Goal: Task Accomplishment & Management: Use online tool/utility

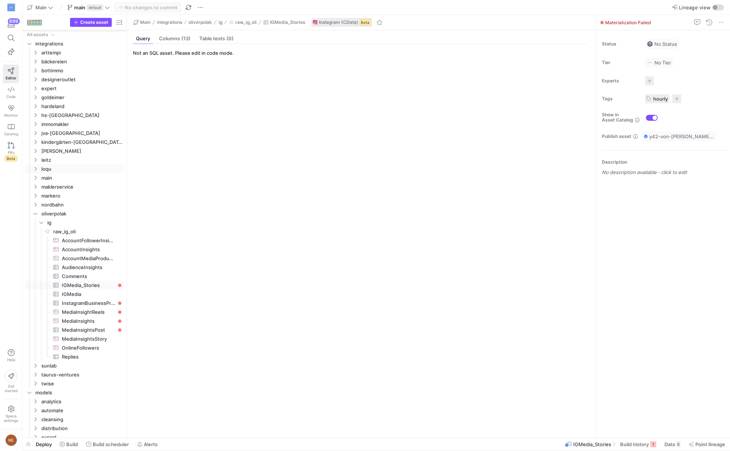
scroll to position [58, 0]
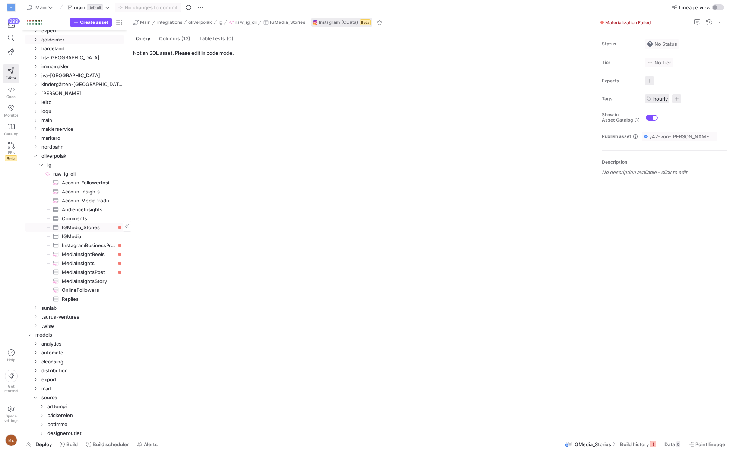
click at [65, 43] on link "goldeimer" at bounding box center [74, 39] width 98 height 9
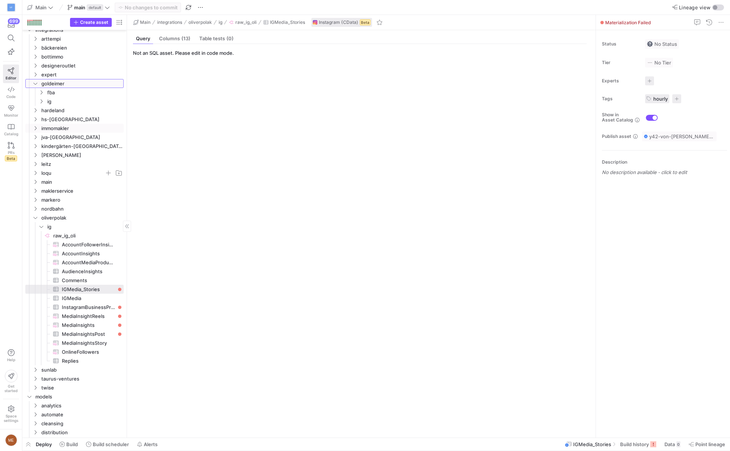
scroll to position [0, 0]
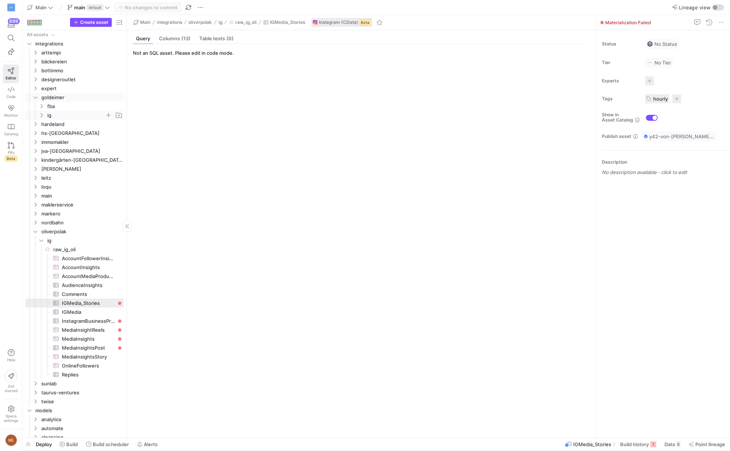
click at [83, 114] on span "ig" at bounding box center [75, 115] width 57 height 9
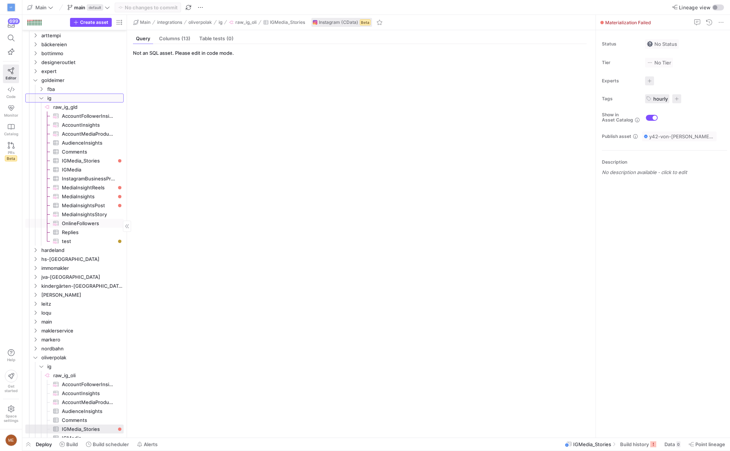
scroll to position [18, 0]
click at [15, 85] on link "Code" at bounding box center [11, 92] width 16 height 19
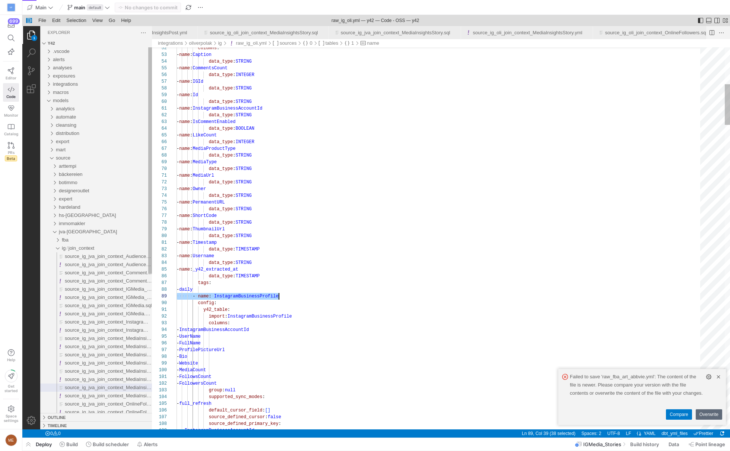
type textarea "tags: - daily - name: IGMedia_Stories config: y42_table: query: SELECT Stories.…"
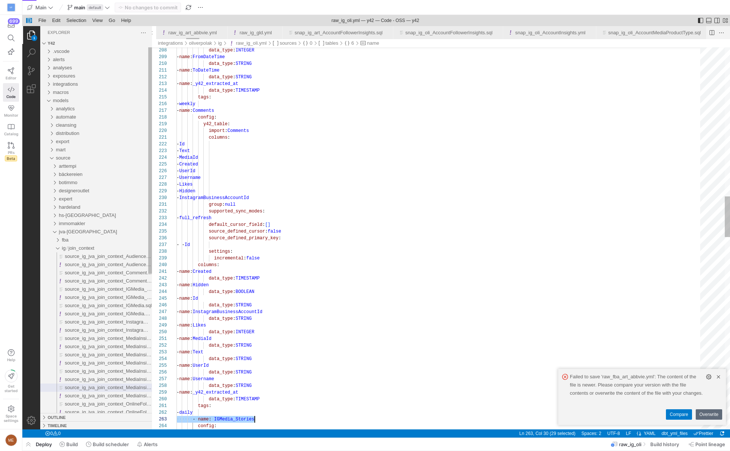
scroll to position [13, 78]
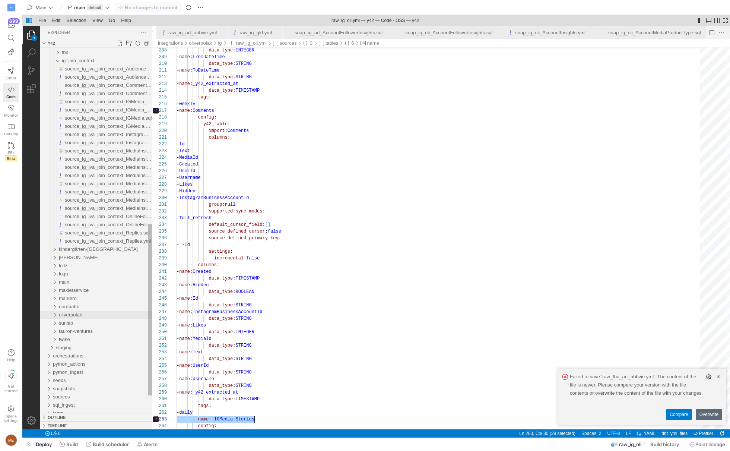
click at [82, 318] on div "oliverpolak" at bounding box center [105, 315] width 93 height 8
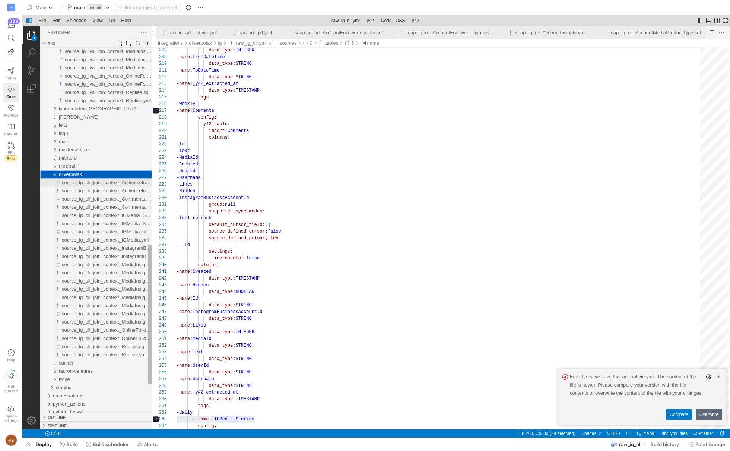
click at [115, 182] on span "source_ig_oli_join_context_AudienceInsights.sql" at bounding box center [114, 183] width 104 height 6
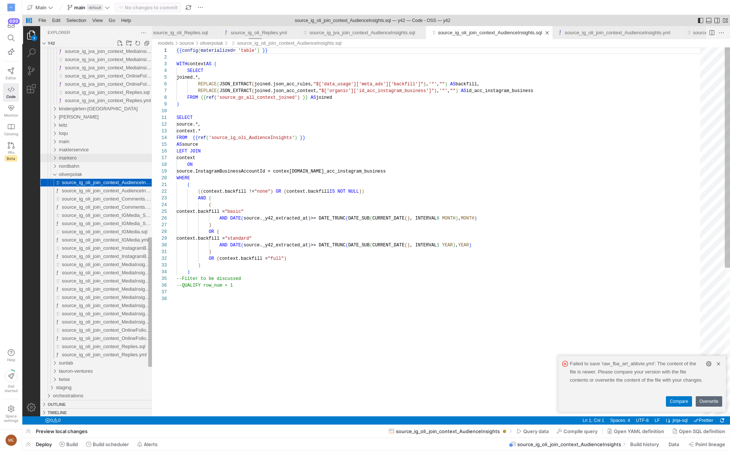
scroll to position [67, 0]
click at [89, 174] on div "oliverpolak" at bounding box center [105, 174] width 93 height 8
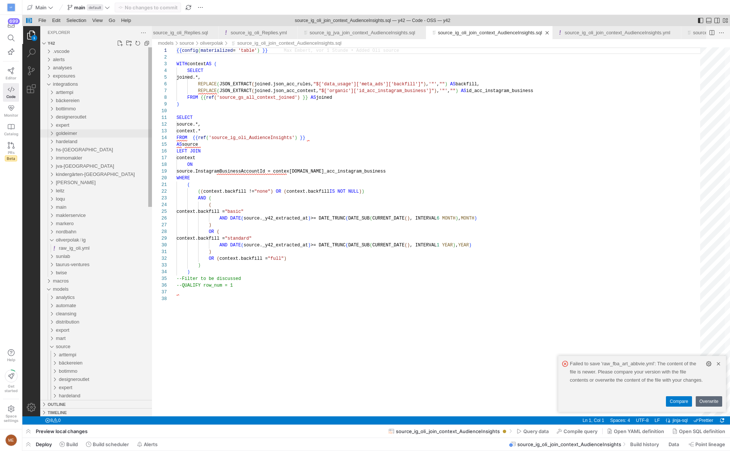
scroll to position [0, 4102]
click at [88, 132] on div "goldeimer" at bounding box center [104, 133] width 96 height 8
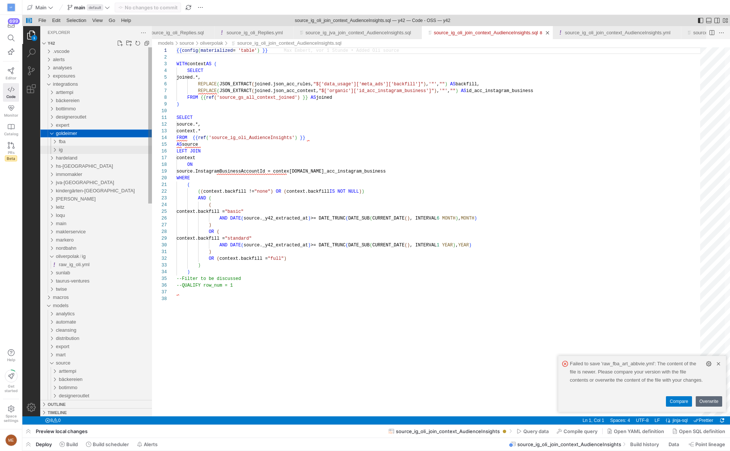
click at [90, 153] on div "ig" at bounding box center [105, 150] width 93 height 8
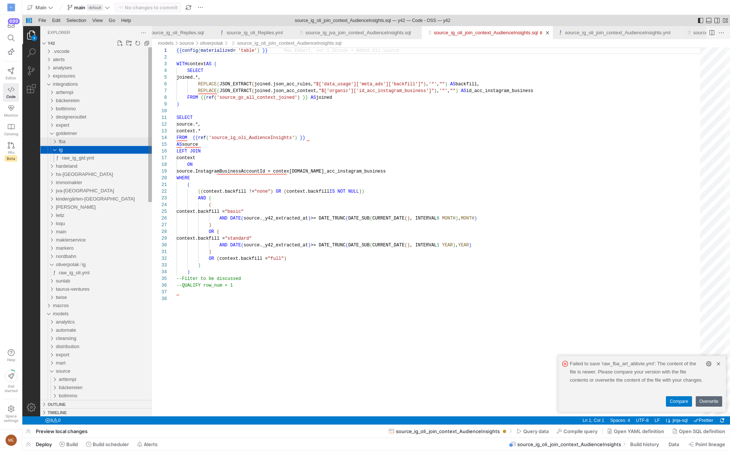
click at [92, 141] on div "fba" at bounding box center [105, 142] width 93 height 8
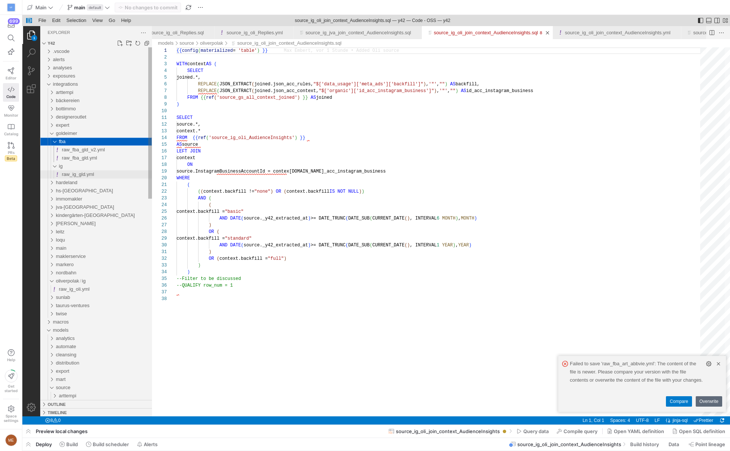
click at [88, 170] on div "raw_ig_gld.yml" at bounding box center [107, 174] width 90 height 8
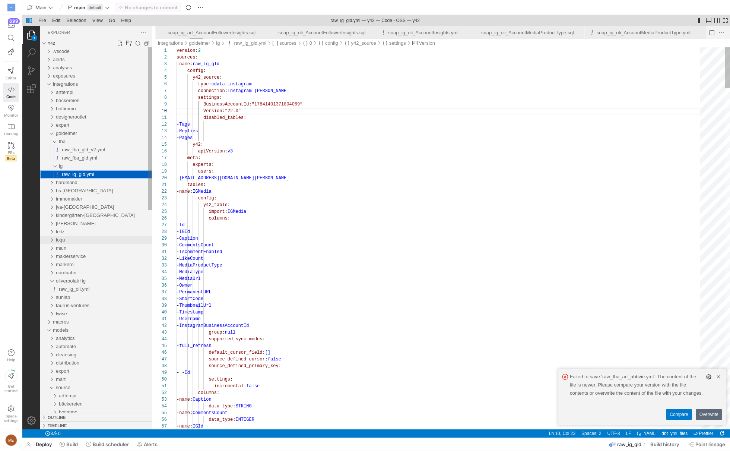
scroll to position [67, 59]
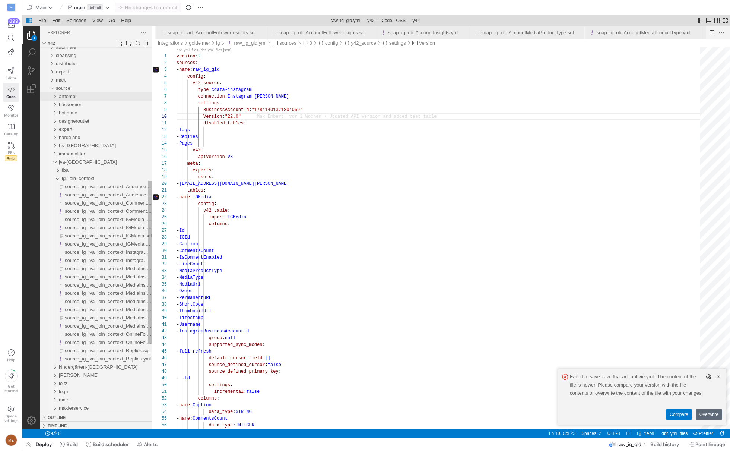
click at [54, 93] on div "arttempi" at bounding box center [51, 96] width 17 height 8
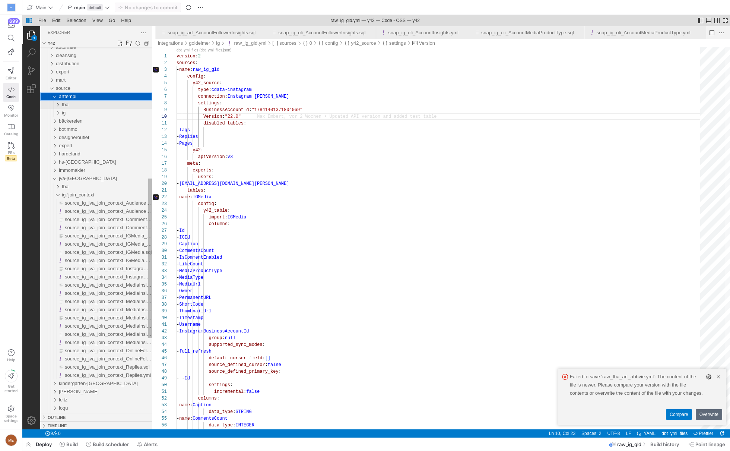
click at [65, 108] on div "fba" at bounding box center [107, 105] width 90 height 8
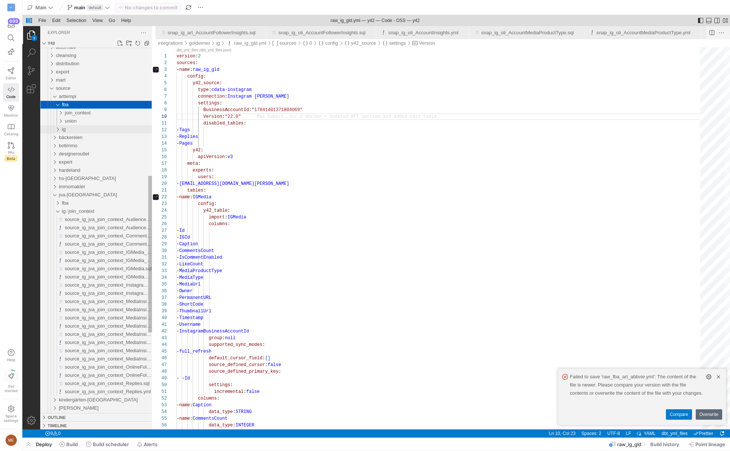
click at [64, 126] on span "ig" at bounding box center [64, 129] width 4 height 6
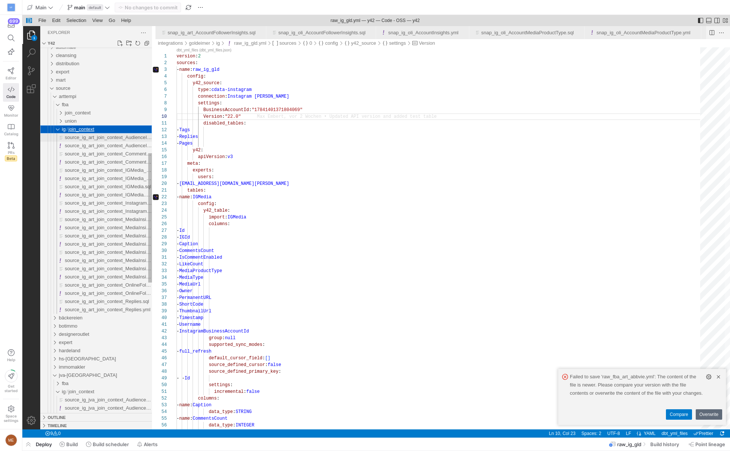
click at [89, 136] on span "source_ig_art_join_context_AudienceInsights.sql" at bounding box center [117, 138] width 105 height 6
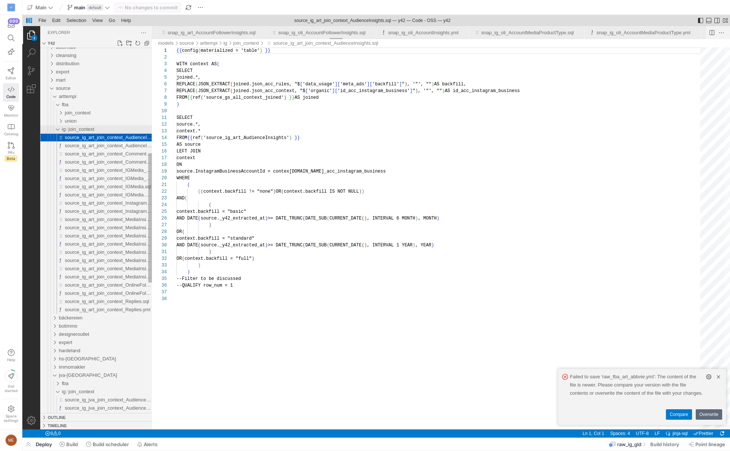
scroll to position [0, 7519]
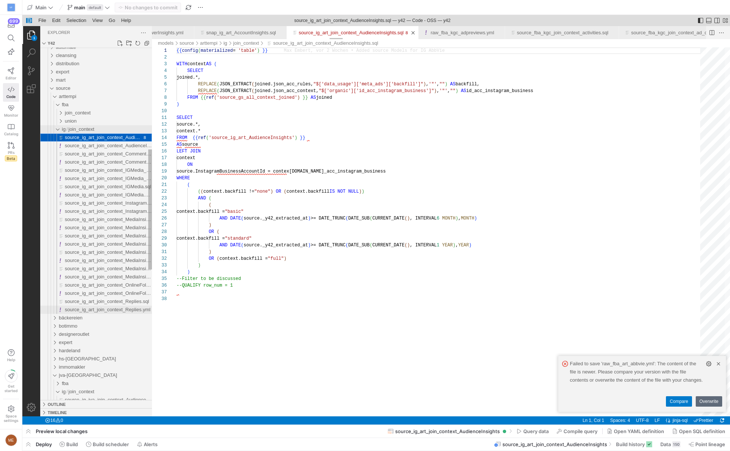
click at [91, 313] on div "source_ig_art_join_context_Replies.yml" at bounding box center [108, 310] width 87 height 8
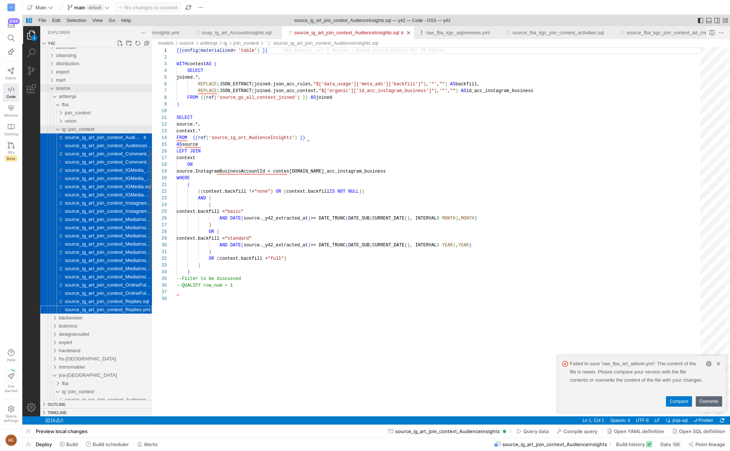
click at [104, 89] on div "source" at bounding box center [104, 88] width 96 height 8
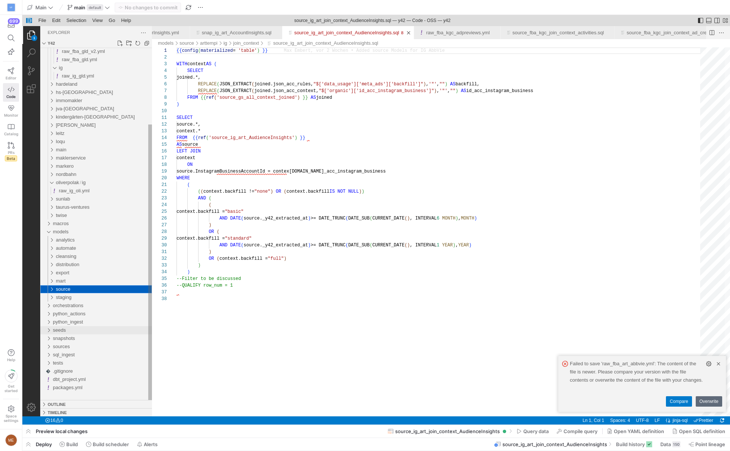
click at [88, 290] on div "source" at bounding box center [104, 289] width 96 height 8
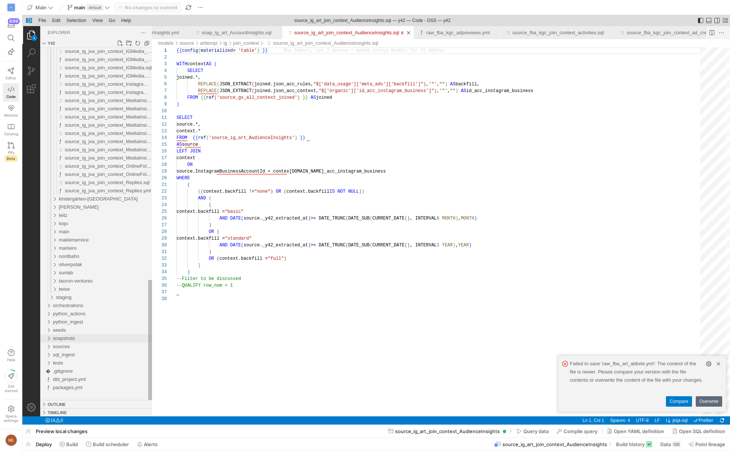
click at [100, 341] on div "snapshots" at bounding box center [102, 338] width 99 height 8
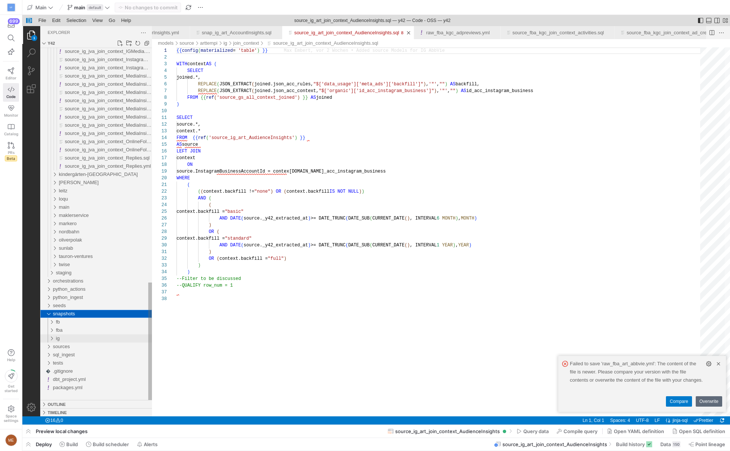
click at [94, 339] on div "ig" at bounding box center [104, 338] width 96 height 8
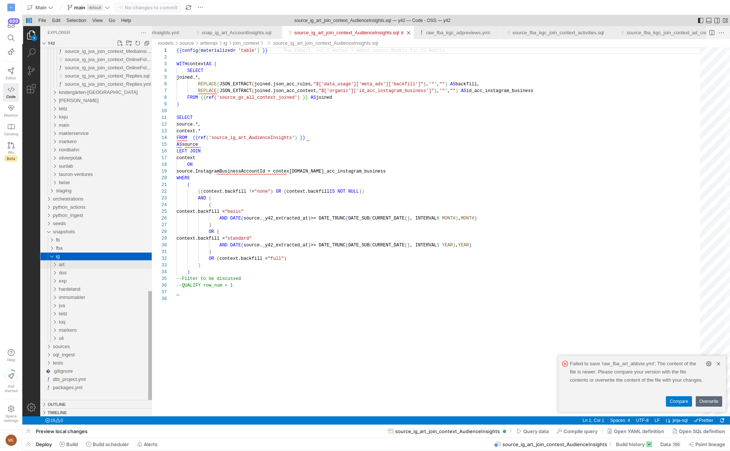
click at [79, 262] on div "art" at bounding box center [105, 265] width 93 height 8
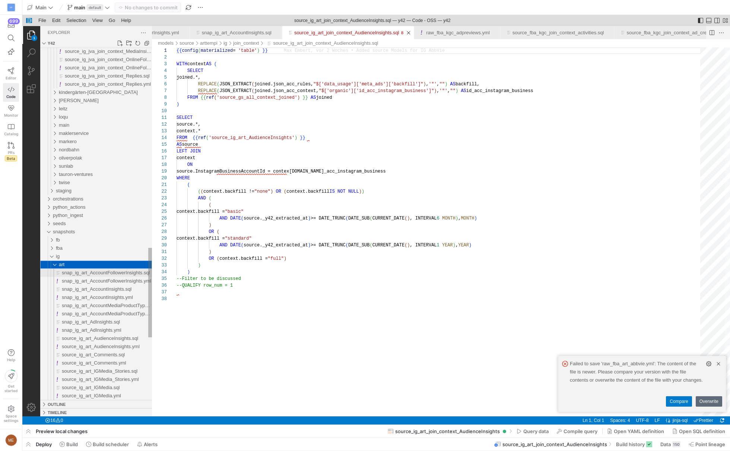
click at [100, 275] on span "snap_ig_art_AccountFollowerInsights.sql" at bounding box center [106, 273] width 88 height 6
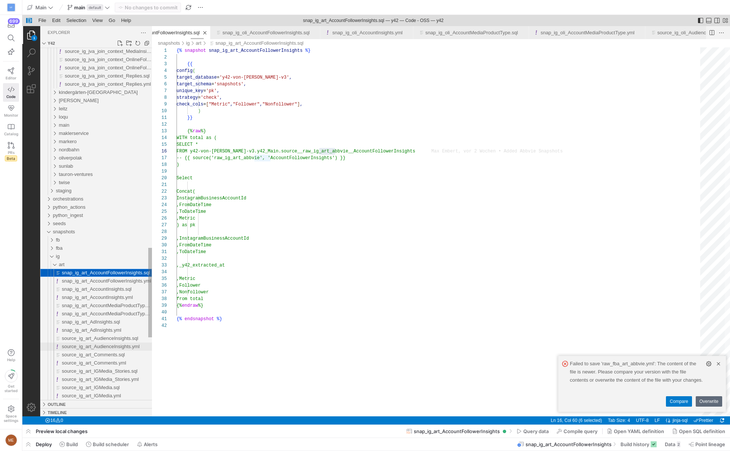
scroll to position [67, 159]
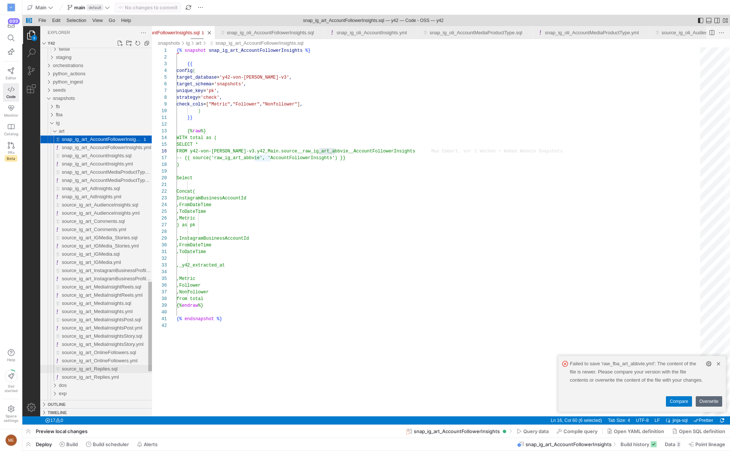
click at [92, 372] on div "source_ig_art_Replies.sql" at bounding box center [107, 369] width 90 height 8
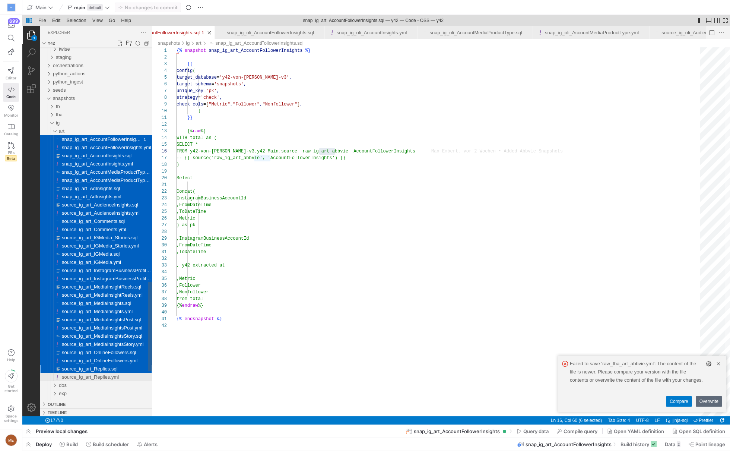
click at [92, 377] on span "source_ig_art_Replies.yml" at bounding box center [90, 377] width 57 height 6
click at [72, 122] on div "ig" at bounding box center [104, 123] width 96 height 8
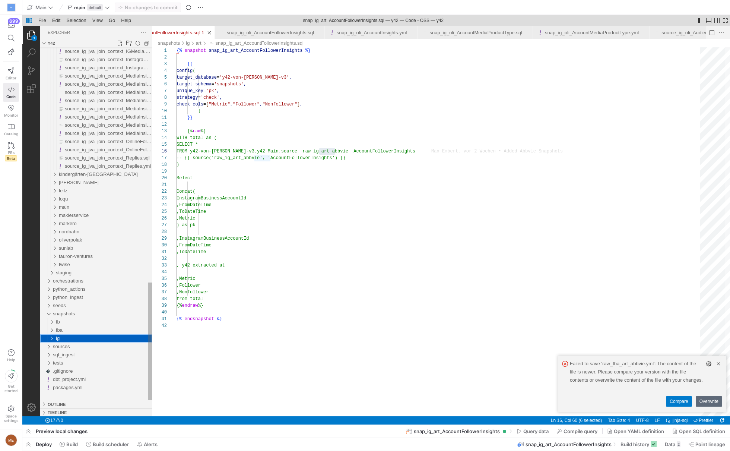
click at [93, 340] on div "ig" at bounding box center [104, 338] width 96 height 8
click at [130, 44] on link "New Folder..." at bounding box center [128, 43] width 7 height 7
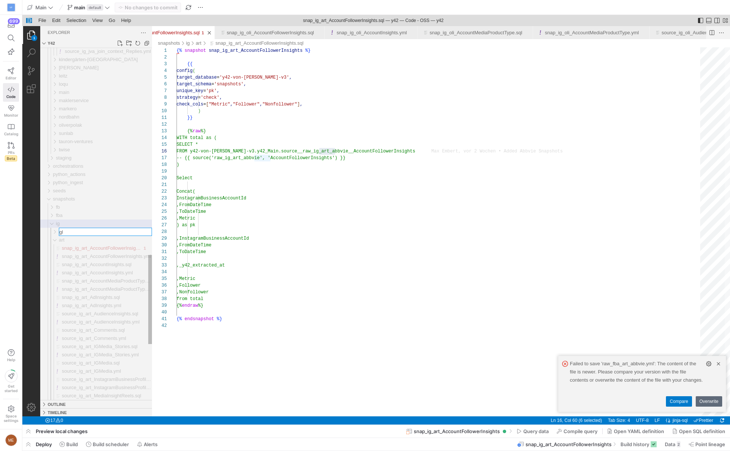
type input "gld"
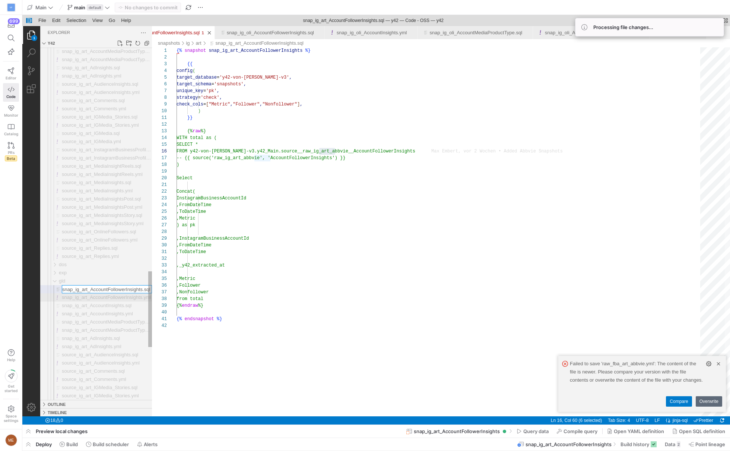
scroll to position [0, 0]
type input "snap_ig_gld_AccountFollowerInsights.sql"
drag, startPoint x: 82, startPoint y: 289, endPoint x: 127, endPoint y: 298, distance: 45.5
click at [89, 288] on input "snap_ig_gld_AccountFollowerInsights.sql" at bounding box center [106, 288] width 89 height 7
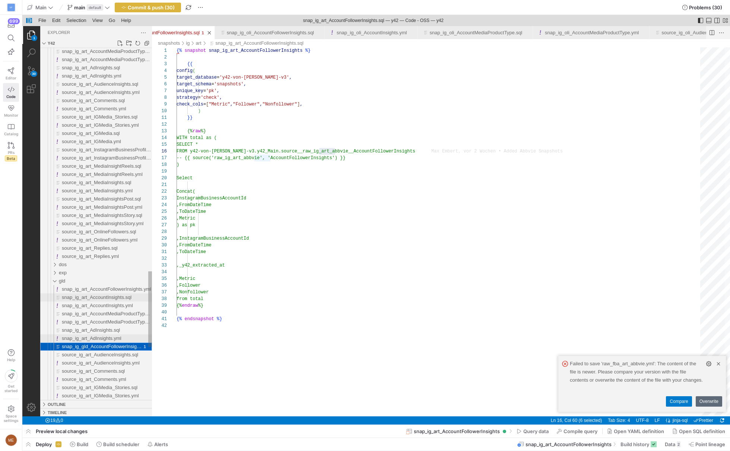
click at [80, 338] on span "snap_ig_art_AdInsights.yml" at bounding box center [92, 338] width 60 height 6
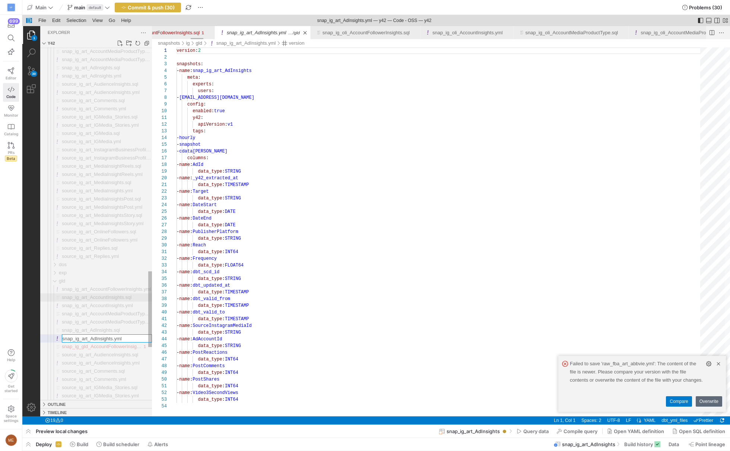
scroll to position [67, 0]
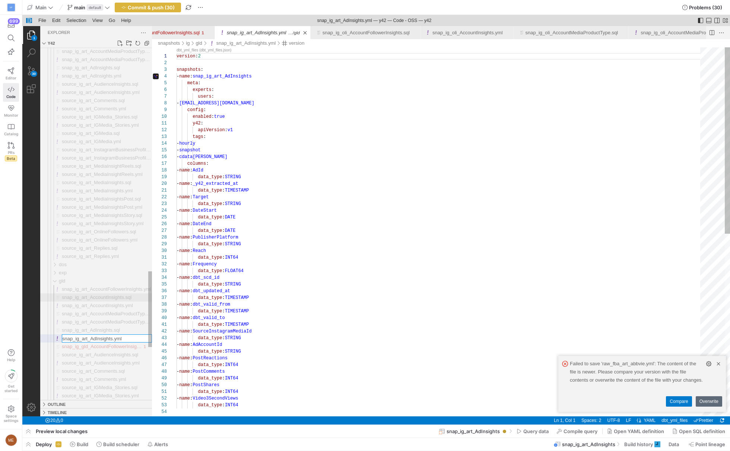
click at [80, 338] on input "snap_ig_art_AdInsights.yml" at bounding box center [106, 338] width 89 height 7
type input "snap_ig_gld_AdInsights.yml"
type input "snap_ig_gld_AdInsights.sql"
type input "snap_ig_gld_AccountMediaProductType.yml"
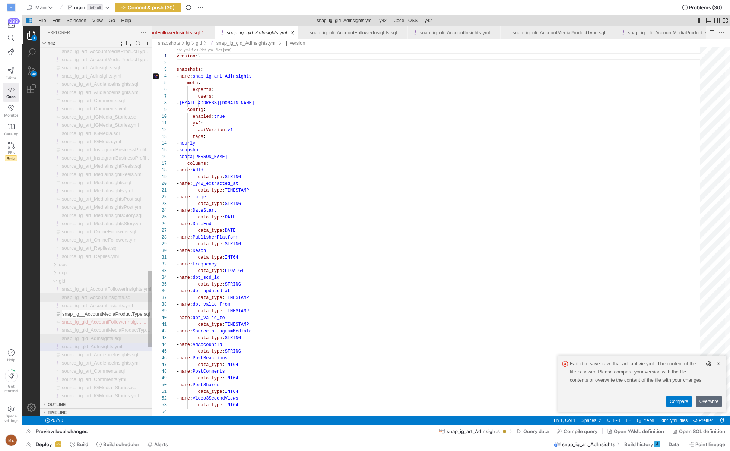
type input "snap_ig_gld_AccountMediaProductType.sql"
type input "snap_ig_gld_AccountInsights.sql"
type input "snap_ig_gld_AccountInsights.yml"
type input "snap_ig_gld_AccountFollowerInsights.yml"
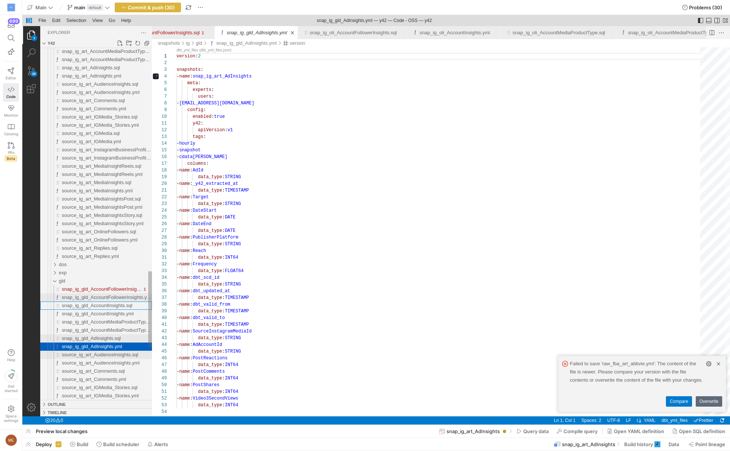
click at [92, 352] on span "source_ig_art_AudienceInsights.sql" at bounding box center [100, 355] width 76 height 6
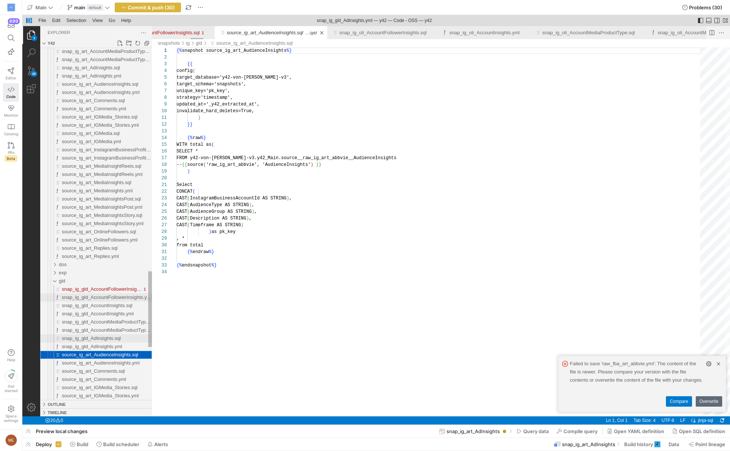
scroll to position [67, 0]
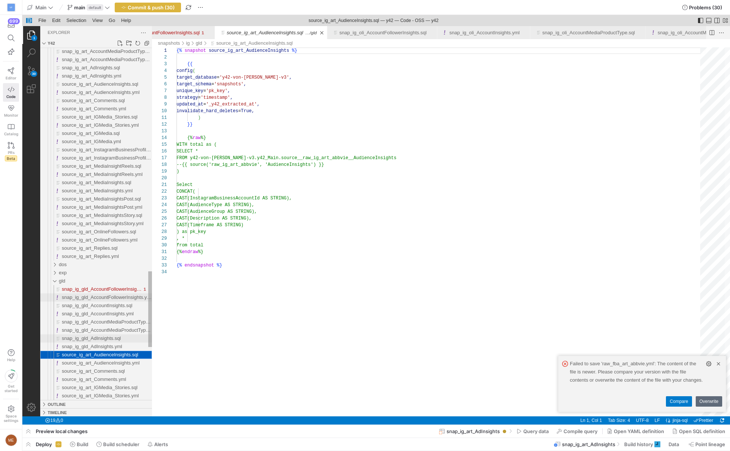
click at [91, 355] on span "source_ig_art_AudienceInsights.sql" at bounding box center [100, 355] width 76 height 6
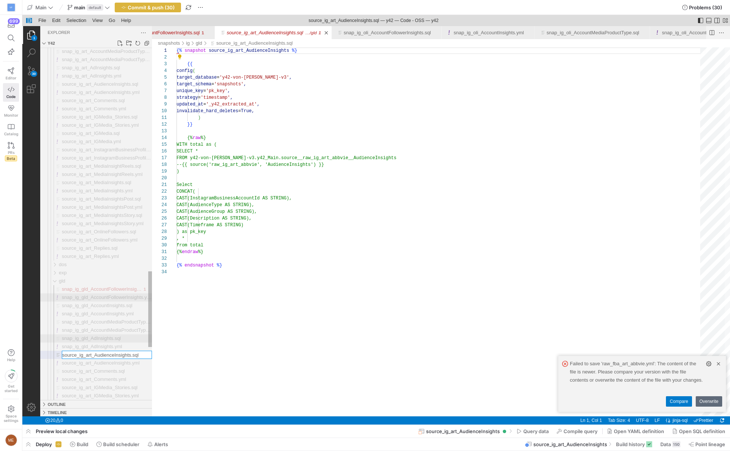
click at [91, 354] on input "source_ig_art_AudienceInsights.sql" at bounding box center [106, 354] width 89 height 7
type input "source_ig_gld_AudienceInsights.sql"
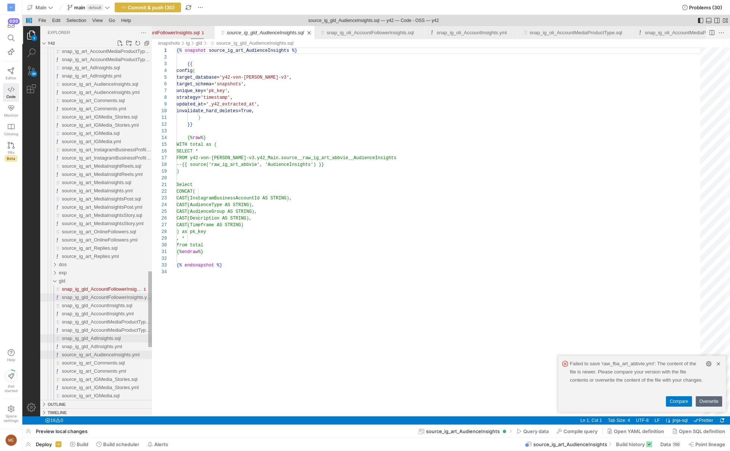
scroll to position [67, 0]
click at [91, 356] on span "source_ig_art_AudienceInsights.yml" at bounding box center [101, 355] width 78 height 6
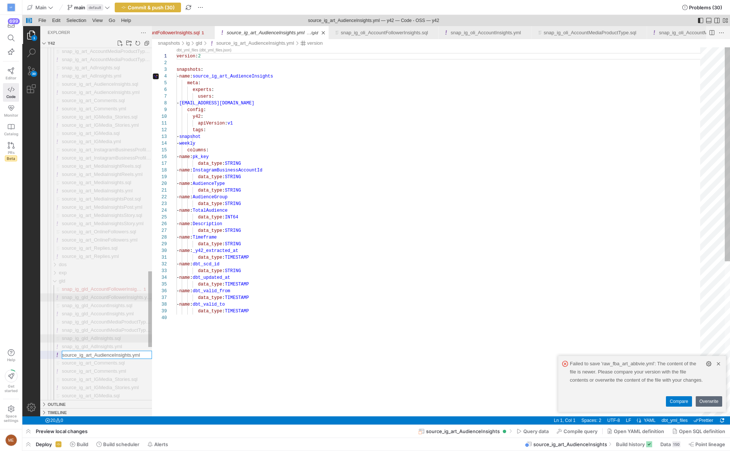
click at [91, 356] on input "source_ig_art_AudienceInsights.yml" at bounding box center [106, 354] width 89 height 7
type input "source_ig_gld_AudienceInsights.yml"
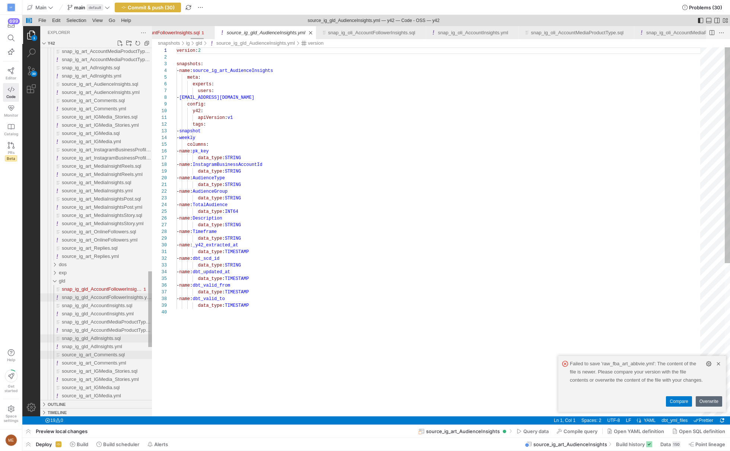
click at [91, 354] on span "source_ig_art_Comments.sql" at bounding box center [93, 355] width 63 height 6
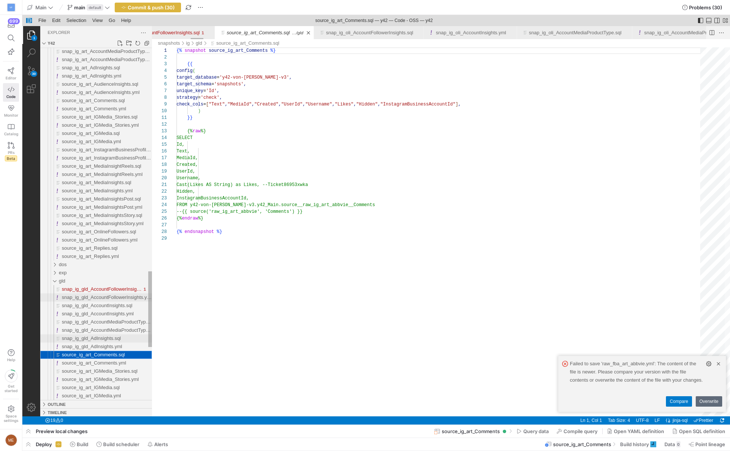
scroll to position [67, 0]
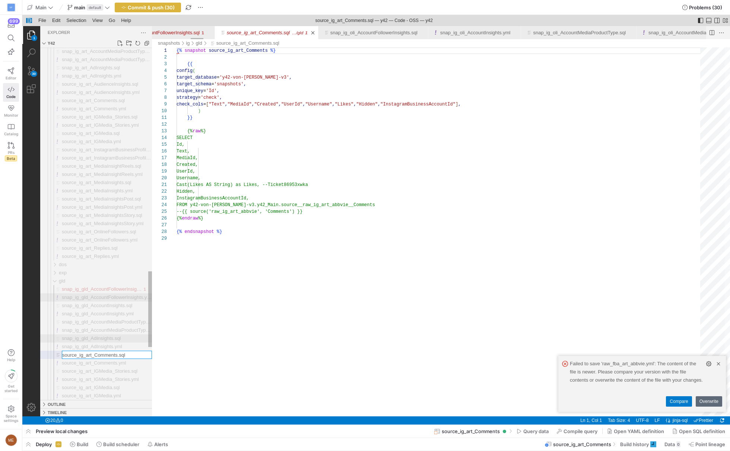
click at [91, 354] on input "source_ig_art_Comments.sql" at bounding box center [106, 354] width 89 height 7
type input "source_ig_gld_Comments.sql"
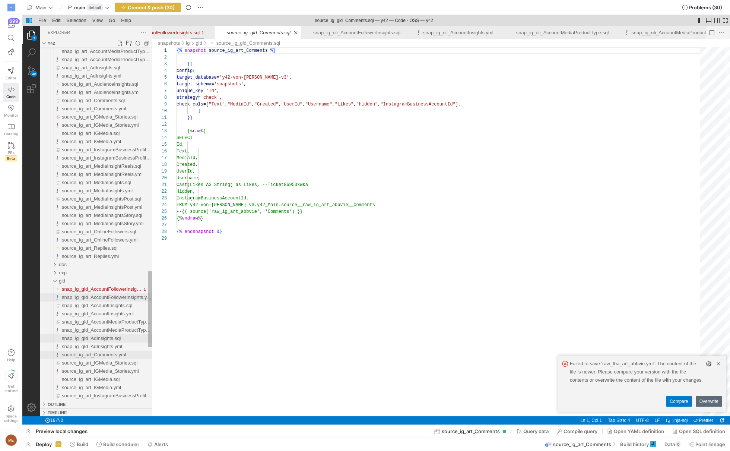
click at [91, 354] on span "source_ig_art_Comments.yml" at bounding box center [94, 355] width 64 height 6
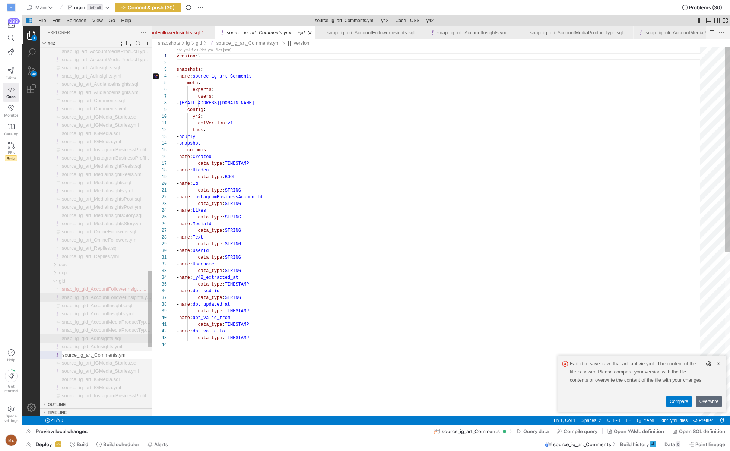
click at [91, 354] on input "source_ig_art_Comments.yml" at bounding box center [106, 354] width 89 height 7
type input "source_ig_gld_Comments.yml"
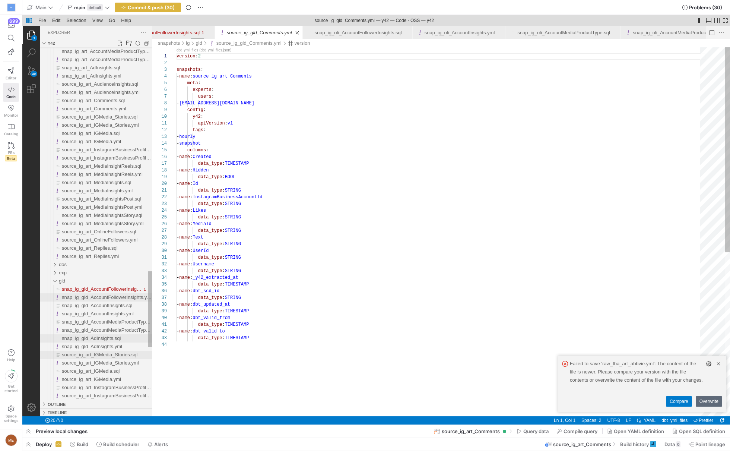
click at [91, 354] on span "source_ig_art_IGMedia_Stories.sql" at bounding box center [100, 355] width 76 height 6
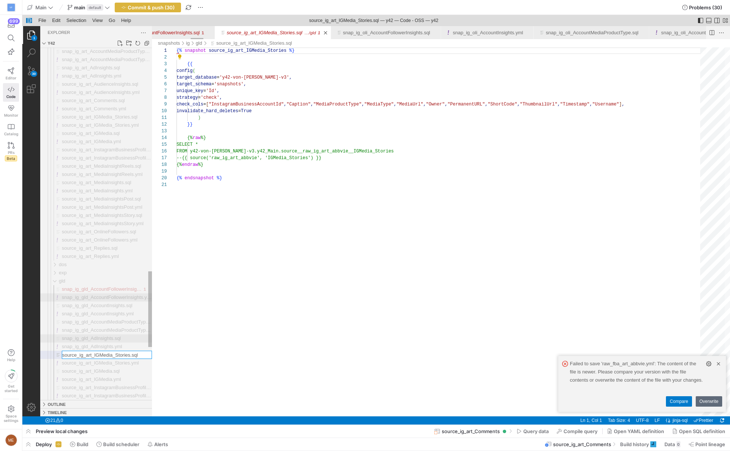
click at [91, 354] on input "source_ig_art_IGMedia_Stories.sql" at bounding box center [106, 354] width 89 height 7
type input "source_ig_gld_IGMedia_Stories.sql"
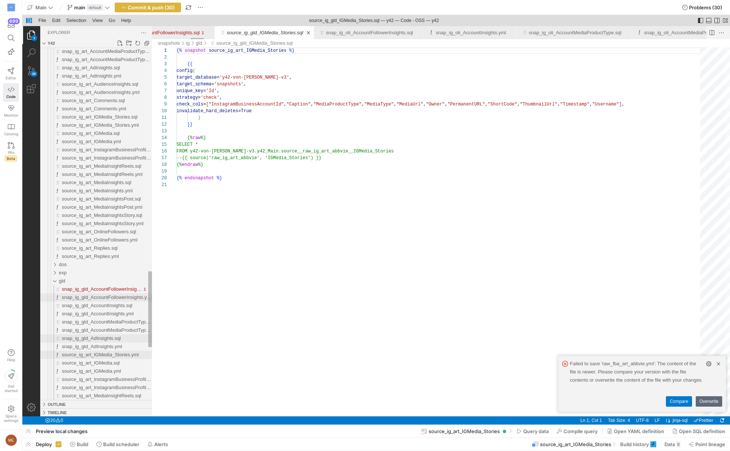
scroll to position [67, 0]
click at [91, 354] on span "source_ig_art_IGMedia_Stories.yml" at bounding box center [100, 355] width 77 height 6
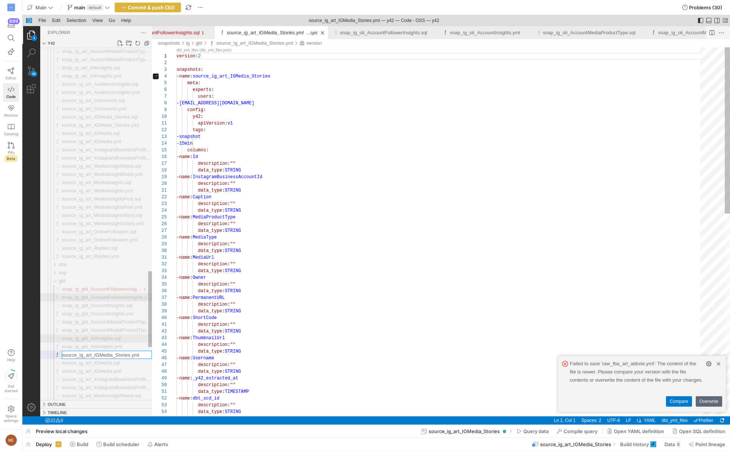
click at [91, 354] on input "source_ig_art_IGMedia_Stories.yml" at bounding box center [106, 354] width 89 height 7
type input "source_ig_gld_IGMedia_Stories.yml"
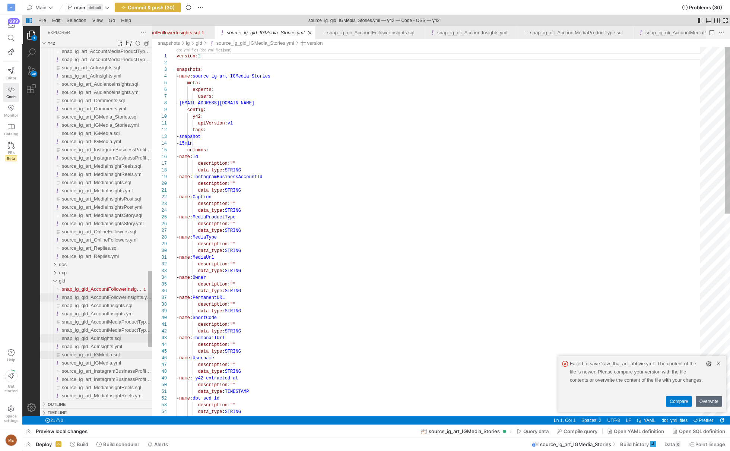
click at [91, 354] on span "source_ig_art_IGMedia.sql" at bounding box center [91, 355] width 58 height 6
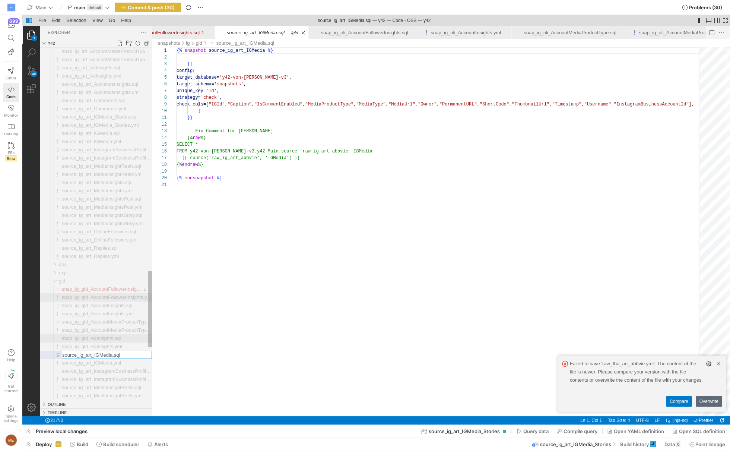
click at [91, 354] on input "source_ig_art_IGMedia.sql" at bounding box center [106, 354] width 89 height 7
type input "source_ig_gld_IGMedia.sql"
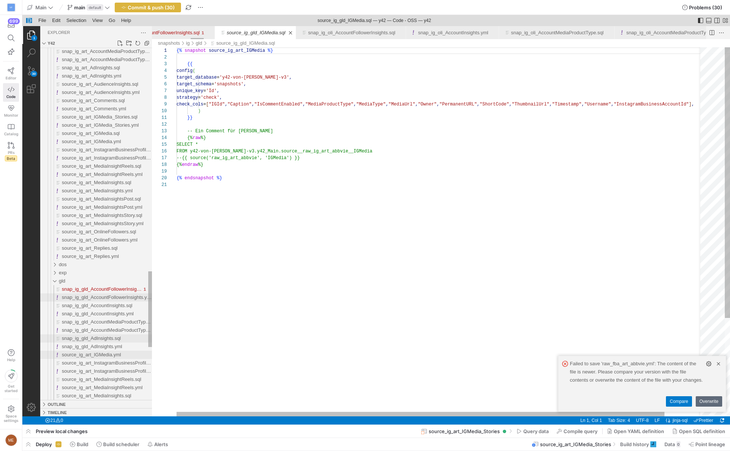
click at [91, 354] on span "source_ig_art_IGMedia.yml" at bounding box center [91, 355] width 59 height 6
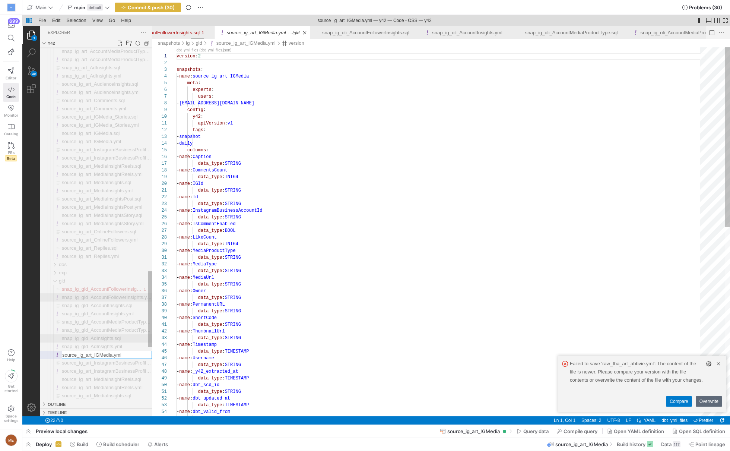
scroll to position [67, 0]
click at [91, 354] on input "source_ig_art_IGMedia.yml" at bounding box center [106, 354] width 89 height 7
type input "source_ig_gld_IGMedia.yml"
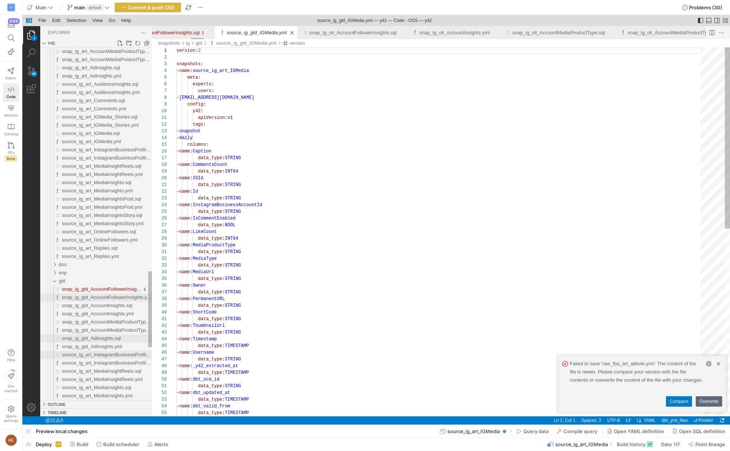
click at [91, 354] on span "source_ig_art_InstagramBusinessProfile.sql" at bounding box center [109, 355] width 95 height 6
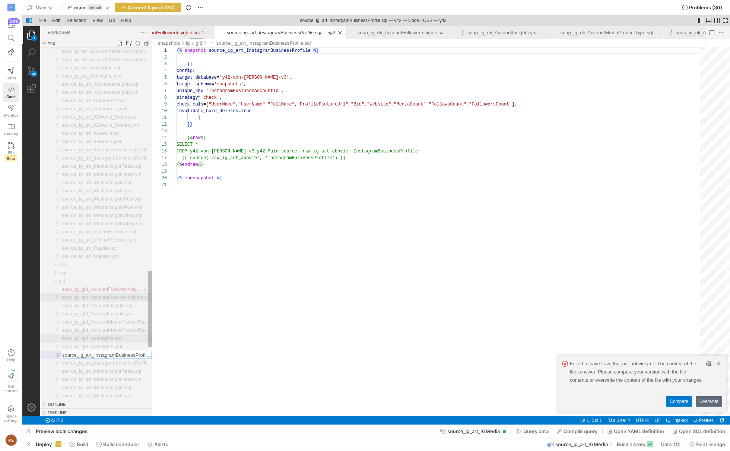
scroll to position [0, 9]
click at [90, 354] on input "source_ig_art_InstagramBusinessProfile.sql" at bounding box center [106, 354] width 89 height 7
click at [85, 356] on input "source_ig_art_InstagramBusinessProfile.sql" at bounding box center [106, 354] width 89 height 7
type input "source_ig_gld_InstagramBusinessProfile.sql"
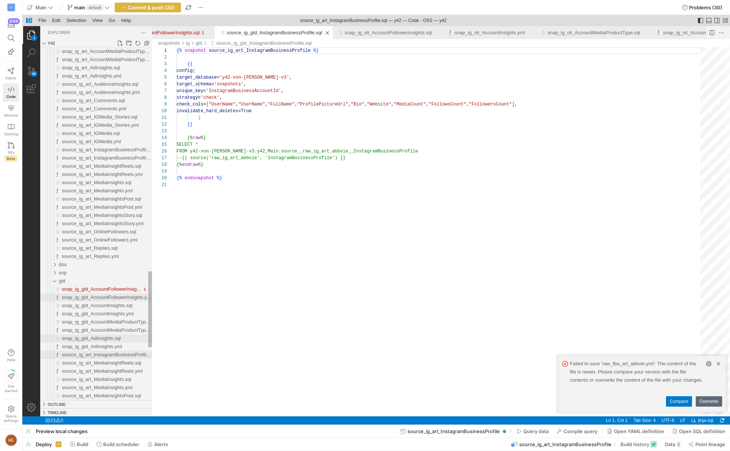
scroll to position [67, 0]
click at [96, 356] on span "source_ig_art_InstagramBusinessProfile.yml" at bounding box center [110, 355] width 96 height 6
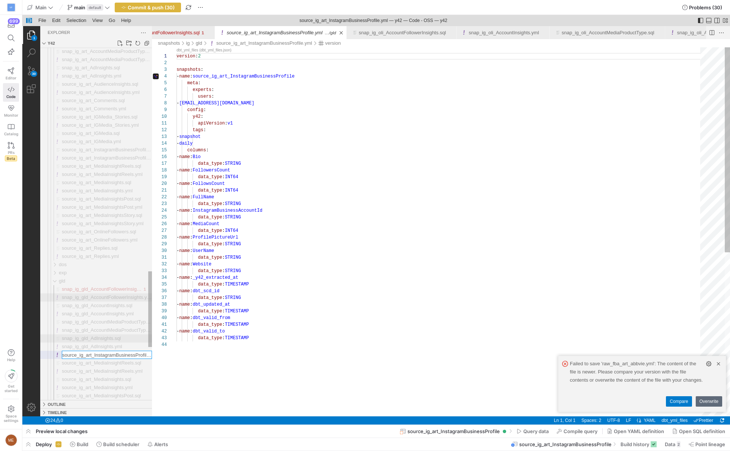
scroll to position [0, 10]
click at [82, 354] on input "source_ig_art_InstagramBusinessProfile.yml" at bounding box center [106, 354] width 89 height 7
type input "source_ig__InstagramBusinessProfile.yml"
click at [83, 354] on input "source_ig__InstagramBusinessProfile.yml" at bounding box center [106, 354] width 89 height 7
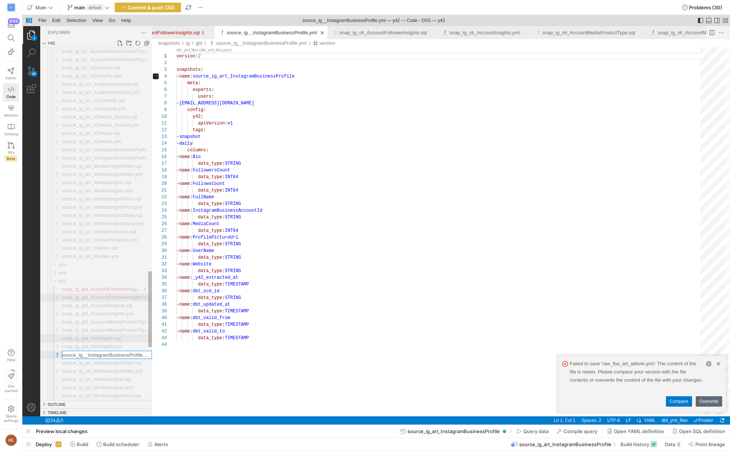
type input "source_ig_gld_InstagramBusinessProfile.yml"
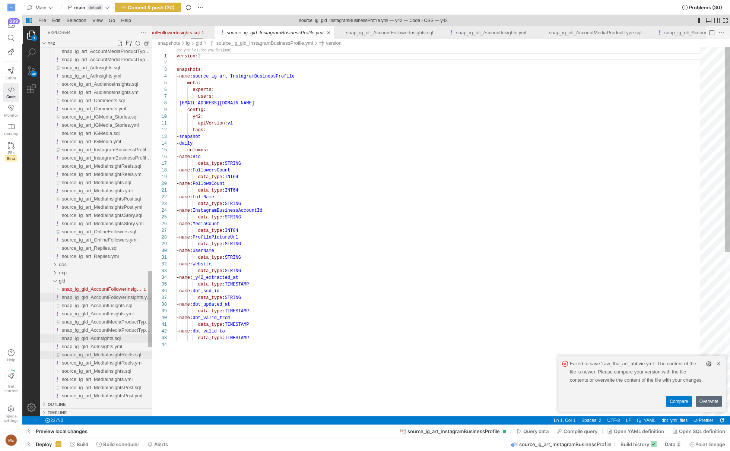
click at [83, 354] on span "source_ig_art_MediaInsightReels.sql" at bounding box center [101, 355] width 79 height 6
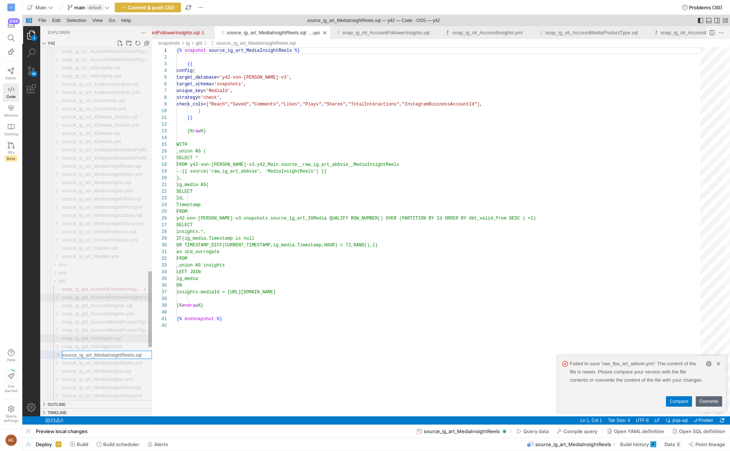
click at [83, 354] on input "source_ig_art_MediaInsightReels.sql" at bounding box center [106, 354] width 89 height 7
type input "source_ig_gld_MediaInsightReels.sql"
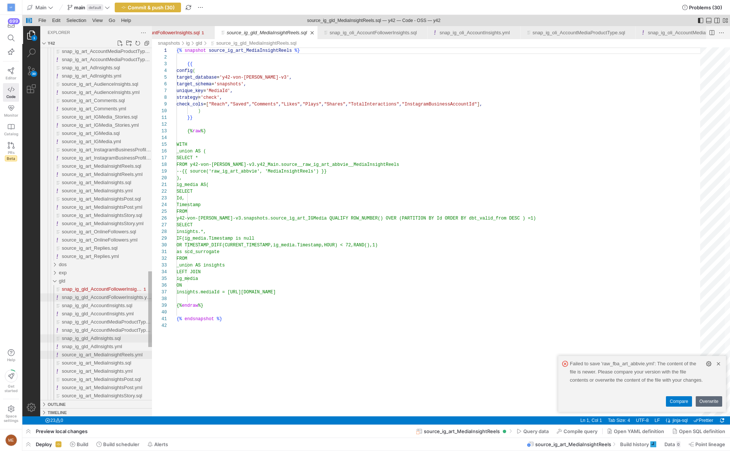
click at [83, 354] on span "source_ig_art_MediaInsightReels.yml" at bounding box center [102, 355] width 81 height 6
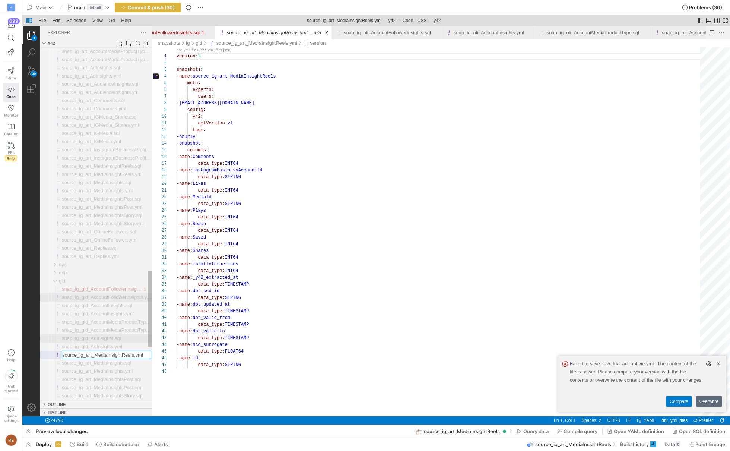
click at [93, 353] on input "source_ig_art_MediaInsightReels.yml" at bounding box center [106, 354] width 89 height 7
type input "source_ig__MediaInsightReels.yml"
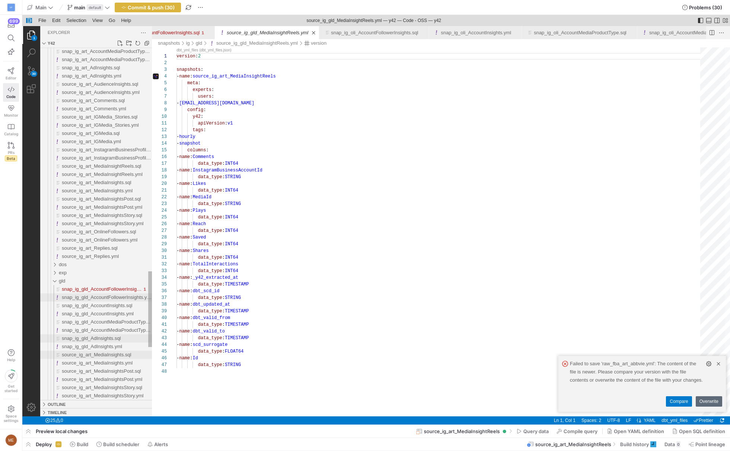
click at [94, 356] on span "source_ig_art_MediaInsights.sql" at bounding box center [96, 355] width 69 height 6
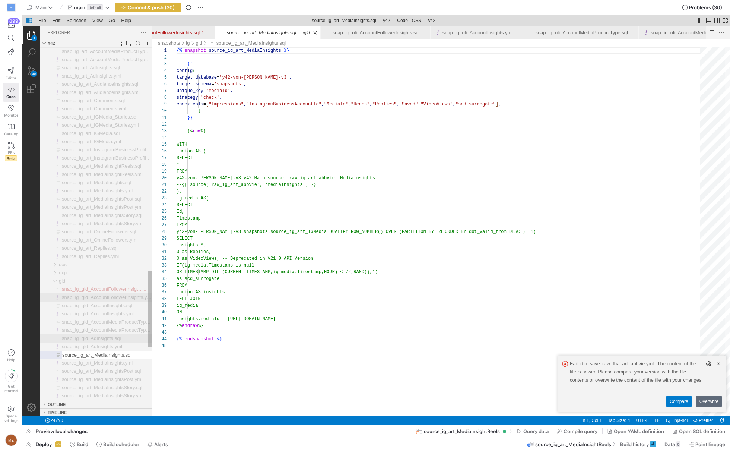
click at [94, 356] on input "source_ig_art_MediaInsights.sql" at bounding box center [106, 354] width 89 height 7
type input "source_ig_gld_MediaInsights.sql"
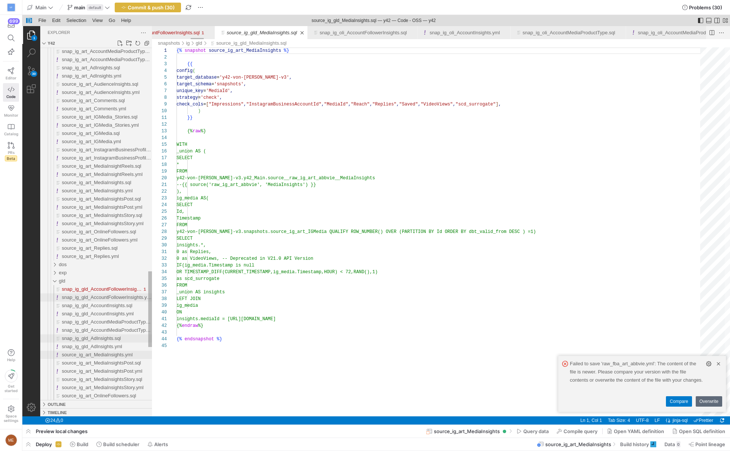
click at [94, 356] on span "source_ig_art_MediaInsights.yml" at bounding box center [97, 355] width 71 height 6
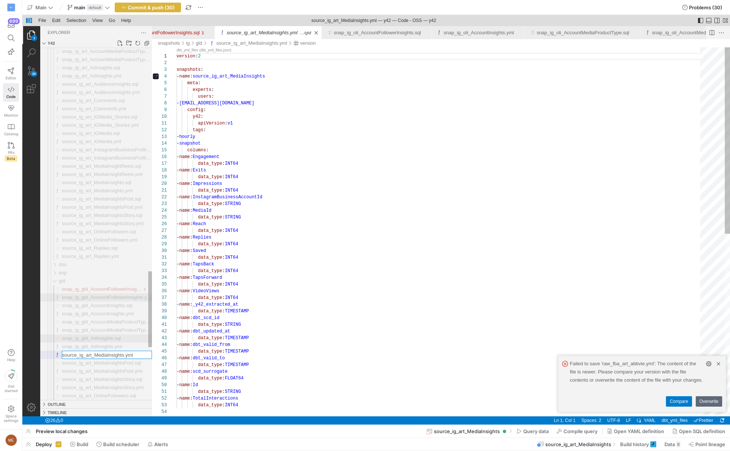
click at [94, 356] on input "source_ig_art_MediaInsights.yml" at bounding box center [106, 354] width 89 height 7
type input "source_ig_gld_MediaInsights.yml"
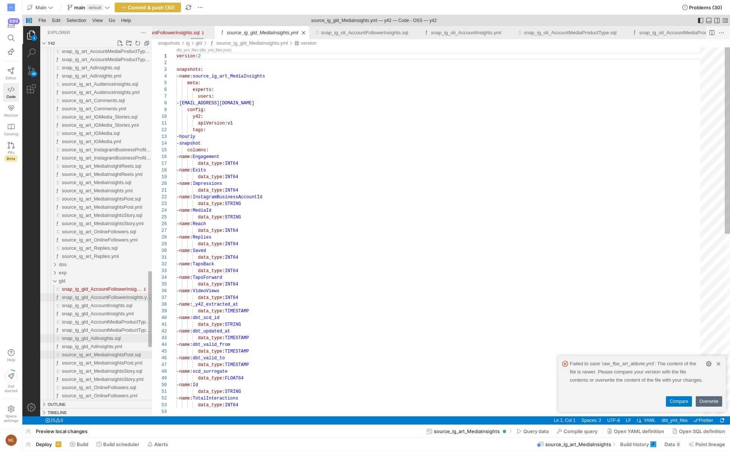
click at [94, 356] on span "source_ig_art_MediaInsightsPost.sql" at bounding box center [101, 355] width 79 height 6
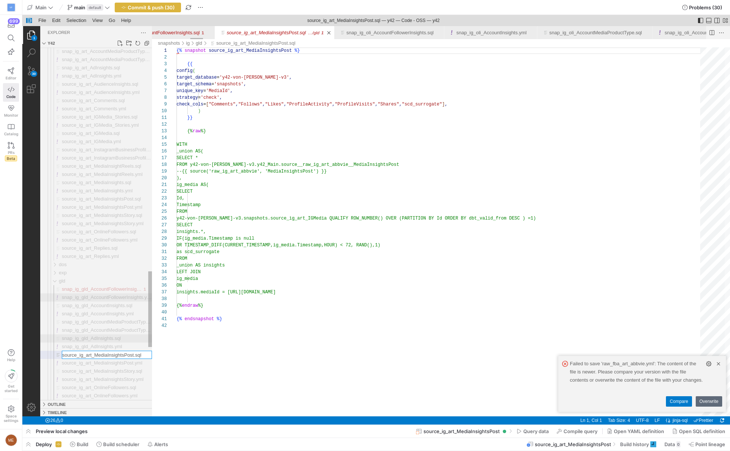
click at [94, 356] on input "source_ig_art_MediaInsightsPost.sql" at bounding box center [106, 354] width 89 height 7
type input "source_ig_gld_MediaInsightsPost.sql"
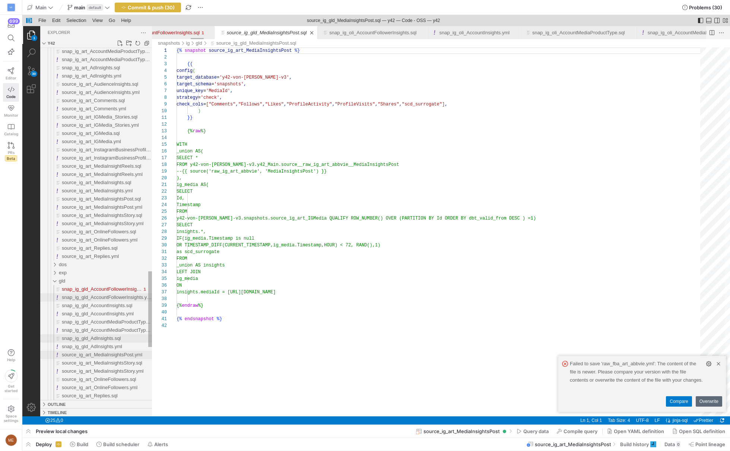
click at [94, 356] on span "source_ig_art_MediaInsightsPost.yml" at bounding box center [102, 355] width 81 height 6
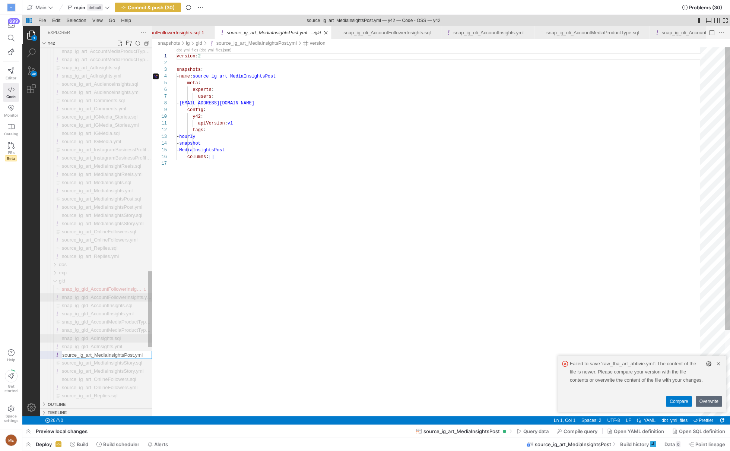
click at [94, 356] on input "source_ig_art_MediaInsightsPost.yml" at bounding box center [106, 354] width 89 height 7
type input "source_ig_gld_MediaInsightsPost.yml"
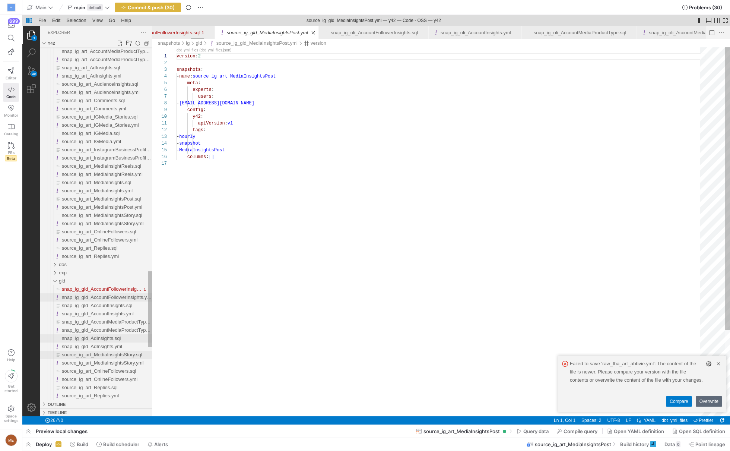
click at [94, 356] on span "source_ig_art_MediaInsightsStory.sql" at bounding box center [102, 355] width 81 height 6
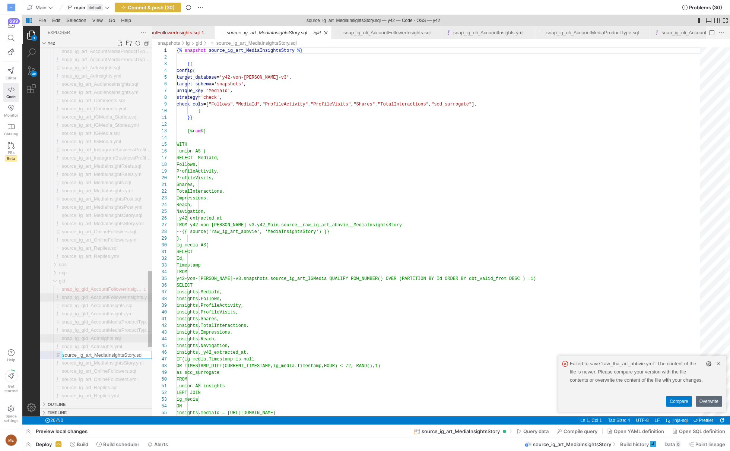
click at [94, 356] on input "source_ig_art_MediaInsightsStory.sql" at bounding box center [106, 354] width 89 height 7
type input "source_ig_gld_MediaInsightsStory.sql"
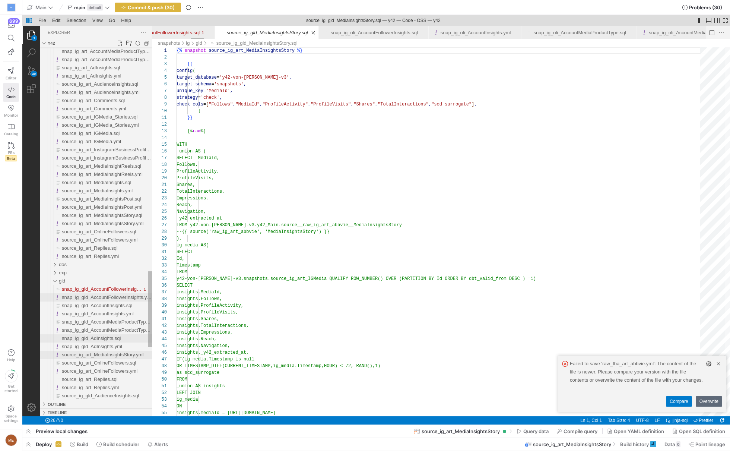
click at [94, 354] on span "source_ig_art_MediaInsightsStory.yml" at bounding box center [103, 355] width 82 height 6
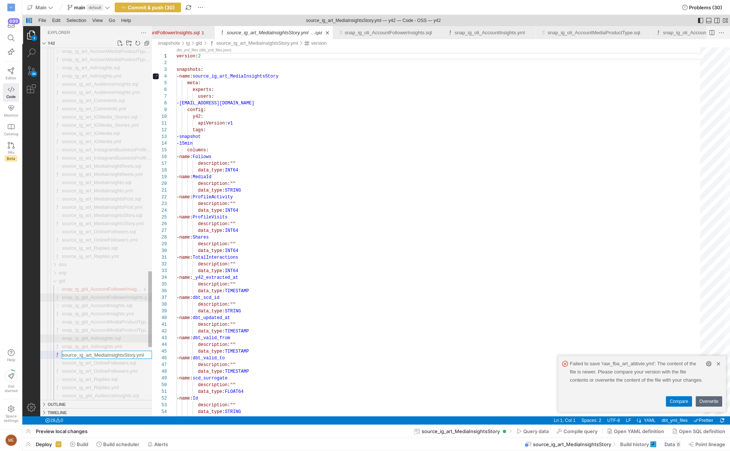
click at [94, 354] on input "source_ig_art_MediaInsightsStory.yml" at bounding box center [106, 354] width 89 height 7
type input "source_ig_gld_MediaInsightsStory.yml"
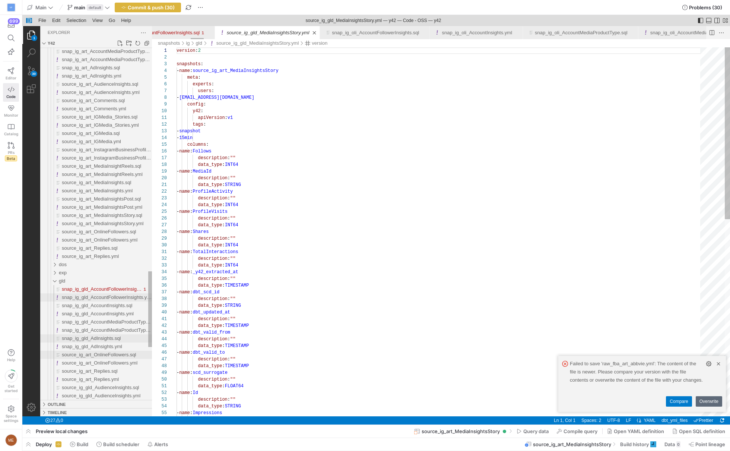
click at [94, 354] on span "source_ig_art_OnlineFollowers.sql" at bounding box center [99, 355] width 74 height 6
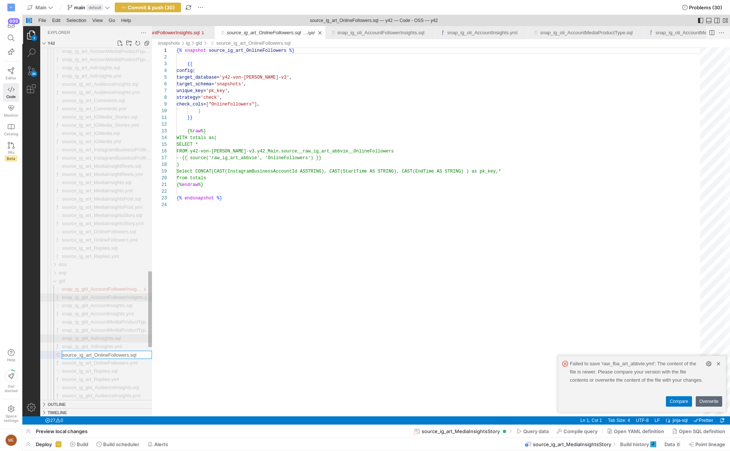
click at [94, 354] on input "source_ig_art_OnlineFollowers.sql" at bounding box center [106, 354] width 89 height 7
type input "source_ig_gld_OnlineFollowers.sql"
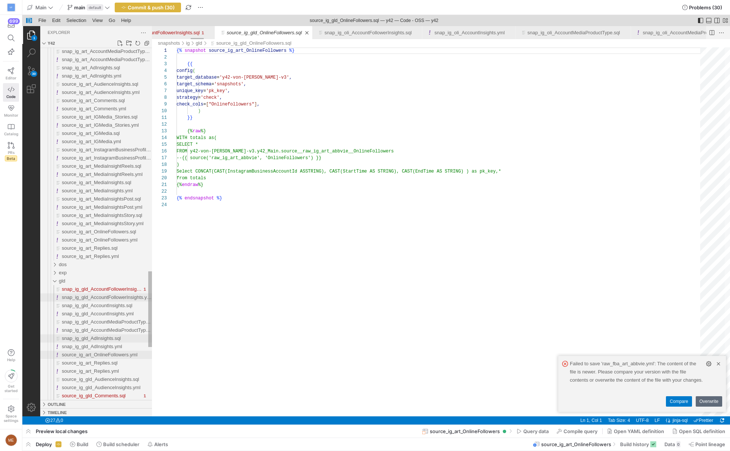
click at [94, 354] on span "source_ig_art_OnlineFollowers.yml" at bounding box center [100, 355] width 76 height 6
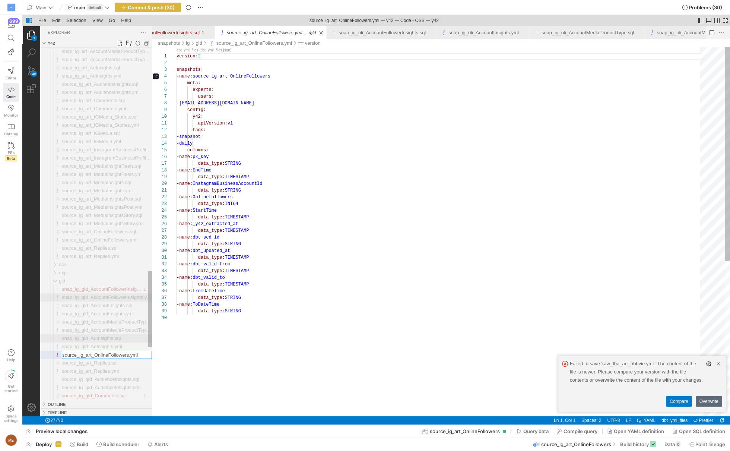
click at [94, 354] on input "source_ig_art_OnlineFollowers.yml" at bounding box center [106, 354] width 89 height 7
type input "source_ig_gld_OnlineFollowers.yml"
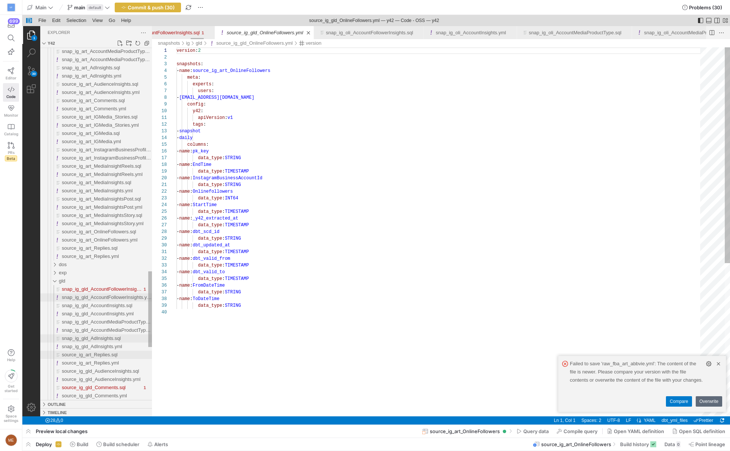
click at [94, 354] on span "source_ig_art_Replies.sql" at bounding box center [90, 355] width 56 height 6
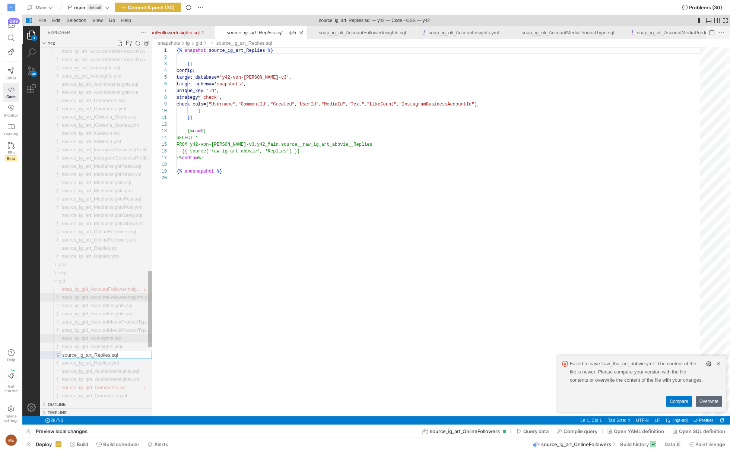
click at [94, 354] on input "source_ig_art_Replies.sql" at bounding box center [106, 354] width 89 height 7
type input "source_ig_gld_Replies.sql"
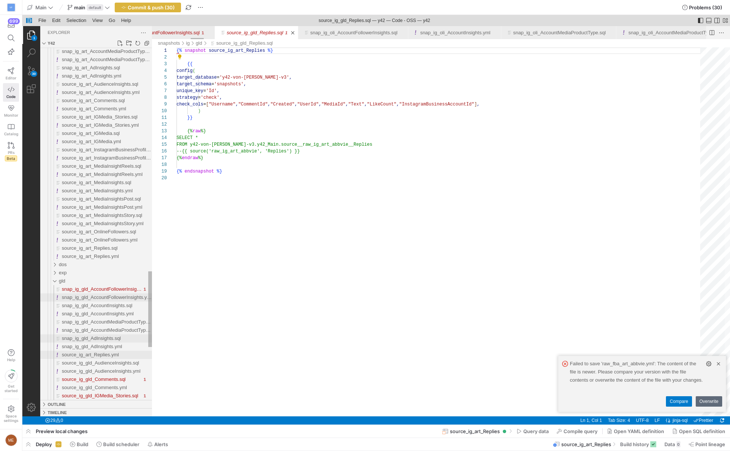
click at [94, 354] on span "source_ig_art_Replies.yml" at bounding box center [90, 355] width 57 height 6
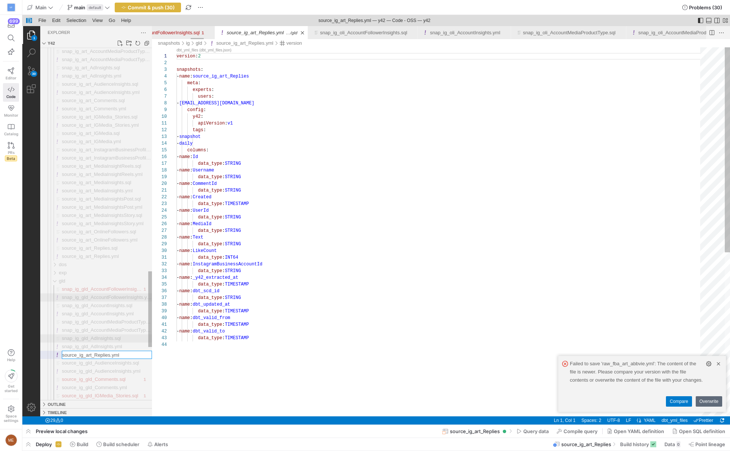
click at [94, 354] on input "source_ig_art_Replies.yml" at bounding box center [106, 354] width 89 height 7
type input "source_ig_gld_Replies.yml"
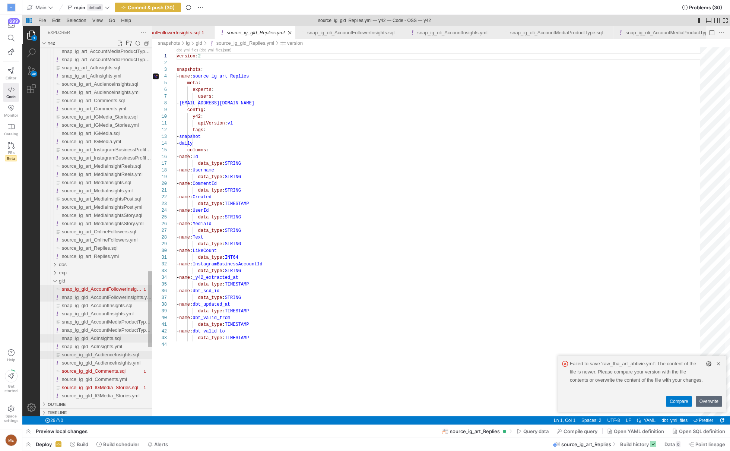
click at [107, 290] on span "snap_ig_gld_AccountFollowerInsights.sql" at bounding box center [106, 289] width 89 height 6
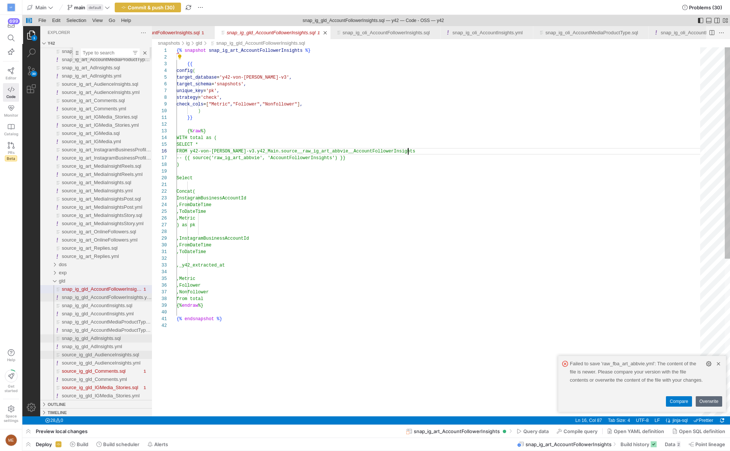
type textarea "}} {% raw %} WITH total as ( SELECT * FROM y42-von-fred-v3.y42_Main.source__raw…"
click at [500, 148] on div "{% snapshot snap_ig_art_AccountFollowerInsights %} {{ config ( target_database …" at bounding box center [441, 369] width 529 height 644
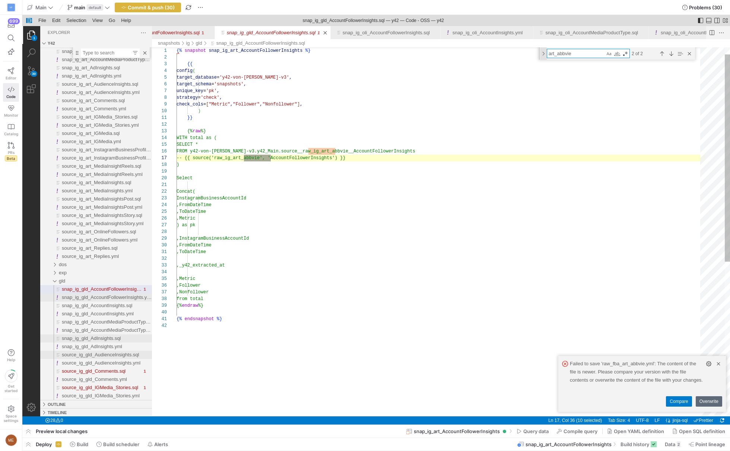
type textarea "art_abbvie"
click at [544, 56] on div "Toggle Replace" at bounding box center [543, 53] width 7 height 12
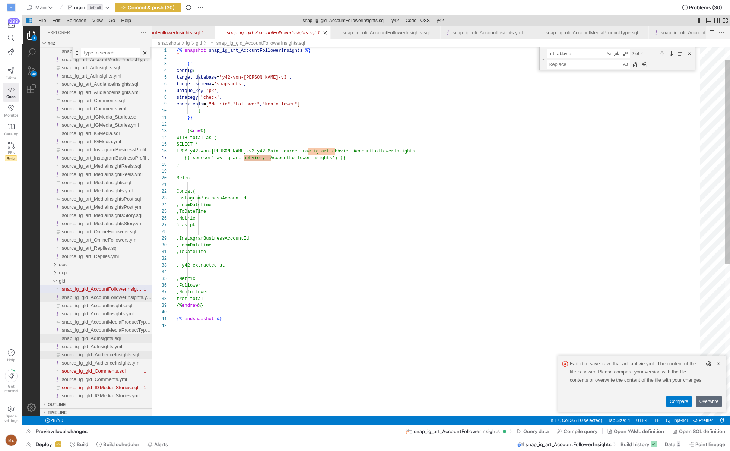
click at [555, 69] on div "snap_ig_gld_AccountFollowerInsights.sql, preview" at bounding box center [588, 64] width 83 height 9
click at [561, 63] on textarea "Replace" at bounding box center [584, 64] width 75 height 9
type textarea "gld"
click at [643, 65] on div "Replace All (⌥⌘Enter)" at bounding box center [645, 64] width 8 height 8
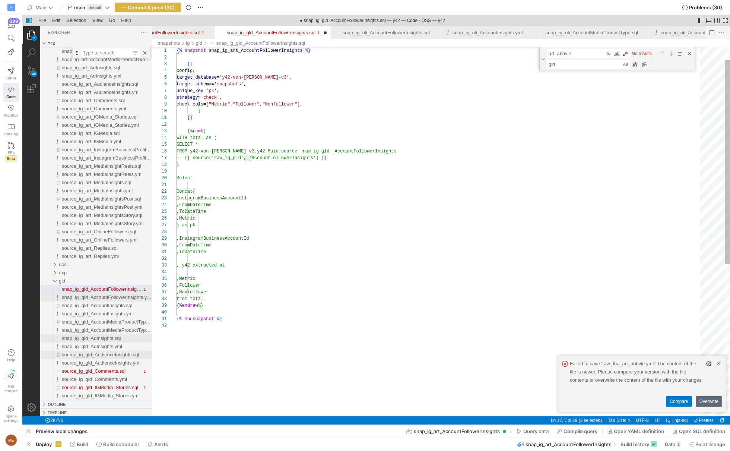
click at [239, 53] on div "{% snapshot snap_ig_art_AccountFollowerInsights %} {{ config ( target_database …" at bounding box center [441, 357] width 529 height 667
type textarea "{% snapshot snap_ig_gld_AccountFollowerInsights %} {{ config( target_database='…"
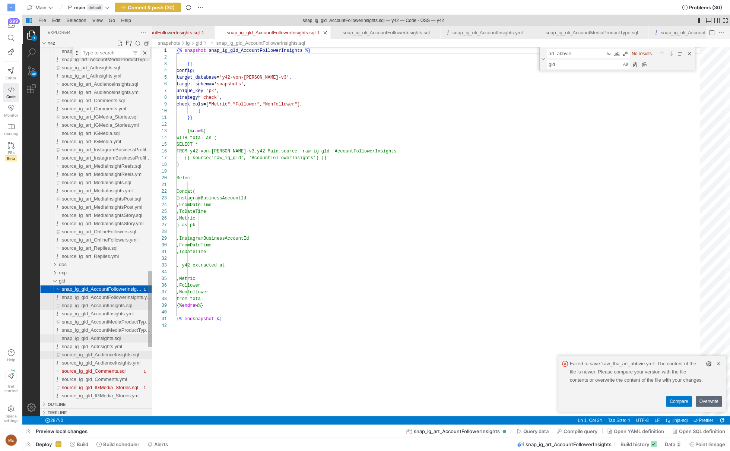
click at [134, 302] on div "snap_ig_gld_AccountInsights.sql" at bounding box center [107, 306] width 90 height 8
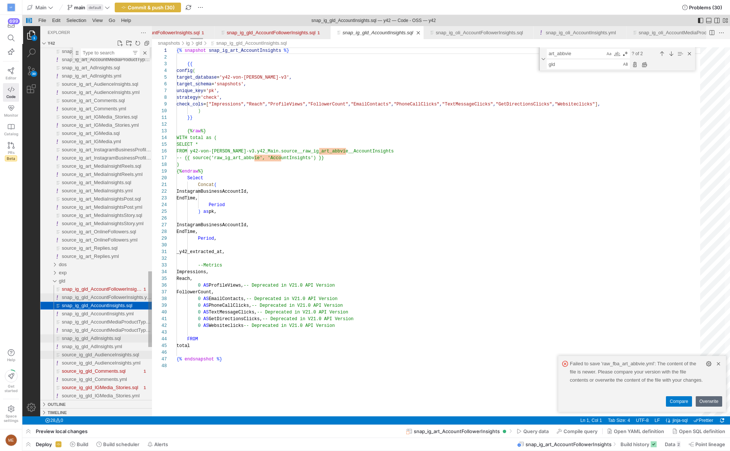
scroll to position [67, 0]
click at [139, 293] on div "snap_ig_gld_AccountFollowerInsights.yml" at bounding box center [107, 297] width 90 height 8
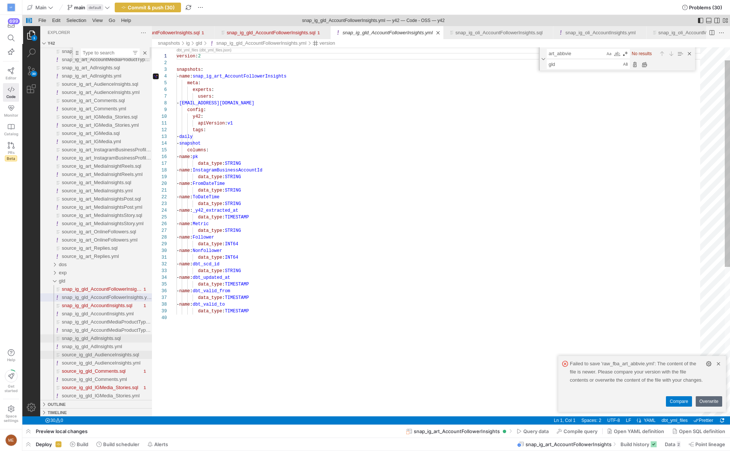
click at [593, 54] on textarea "art_abbvie" at bounding box center [576, 53] width 58 height 9
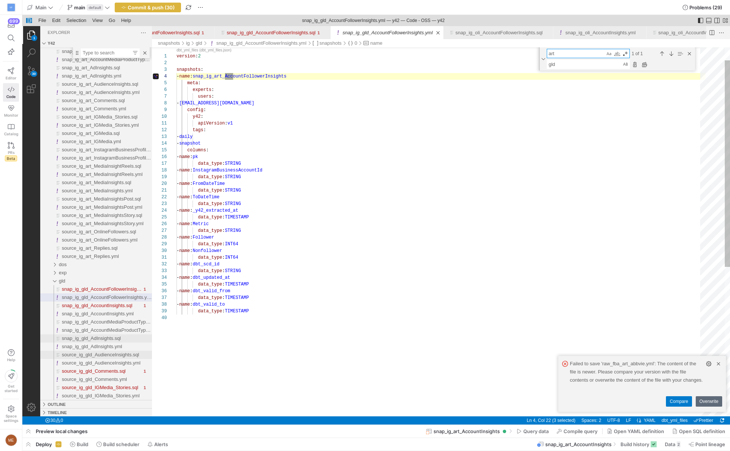
scroll to position [67, 57]
type textarea "art"
click at [647, 65] on div "Replace All (⌥⌘Enter)" at bounding box center [645, 64] width 8 height 8
type textarea "version: 2 snapshots: - name: snap_ig_gld_AccountFollowerInsights meta: experts…"
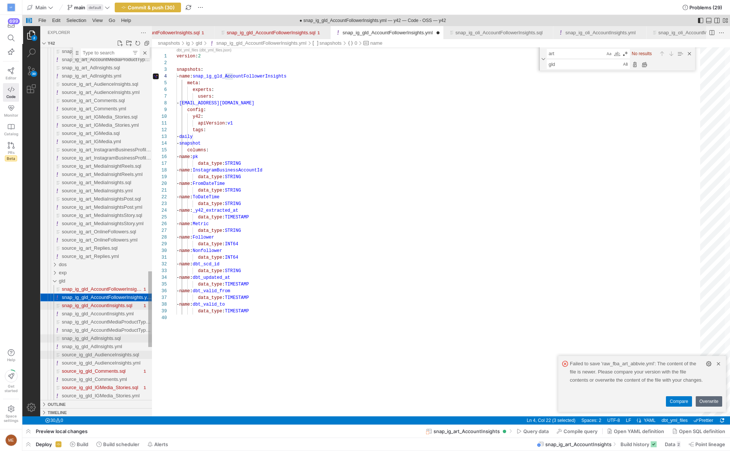
click at [127, 308] on span "snap_ig_gld_AccountInsights.sql" at bounding box center [97, 306] width 70 height 6
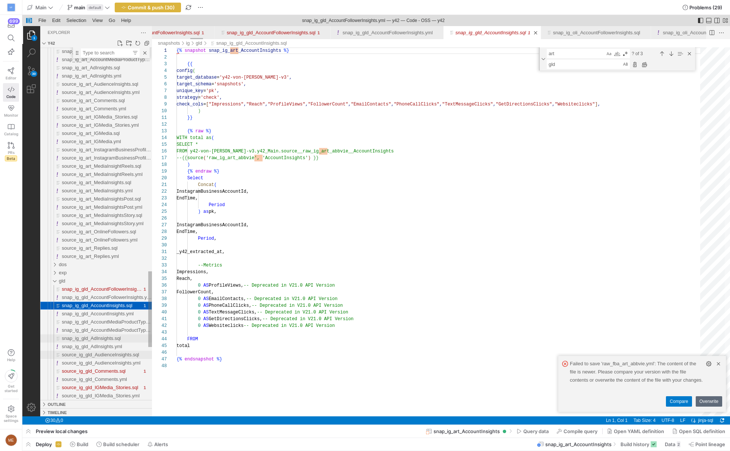
scroll to position [67, 0]
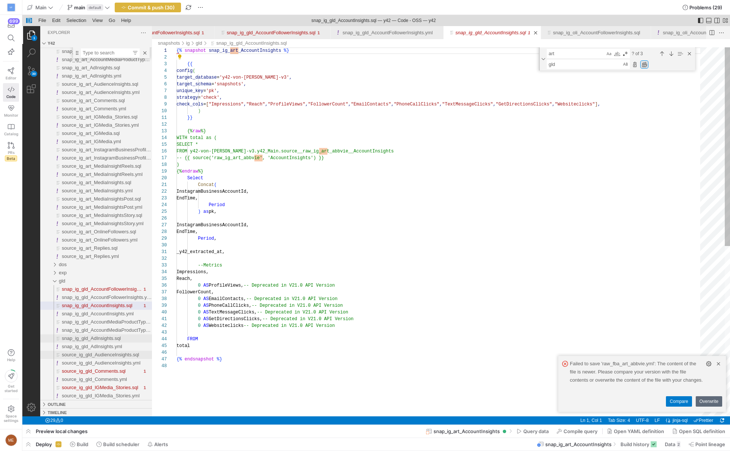
click at [644, 63] on div "Replace All (⌥⌘Enter)" at bounding box center [645, 64] width 8 height 8
click at [345, 150] on div "{% snapshot snap_ig_gld_AccountInsights %} {{ config ( target_database = 'y42-v…" at bounding box center [441, 389] width 529 height 684
click at [276, 155] on div "{% snapshot snap_ig_gld_AccountInsights %} {{ config ( target_database = 'y42-v…" at bounding box center [441, 389] width 529 height 684
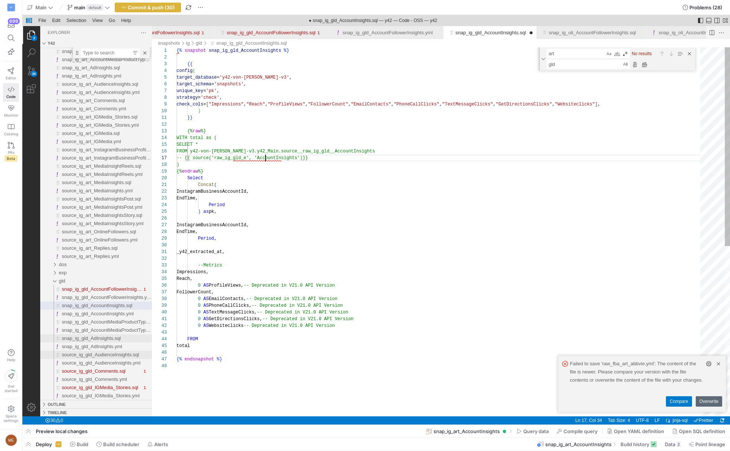
scroll to position [40, 86]
type textarea "}} {% raw %} WITH total as ( SELECT * FROM y42-von-[PERSON_NAME]-v3.y42_Main.so…"
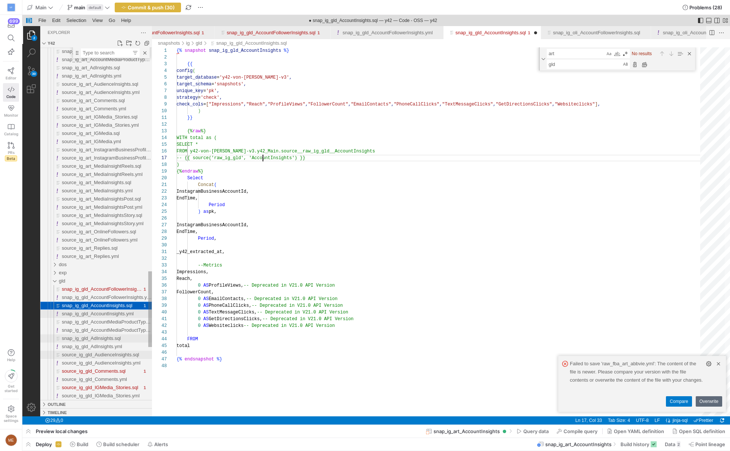
click at [123, 312] on span "snap_ig_gld_AccountInsights.yml" at bounding box center [98, 314] width 72 height 6
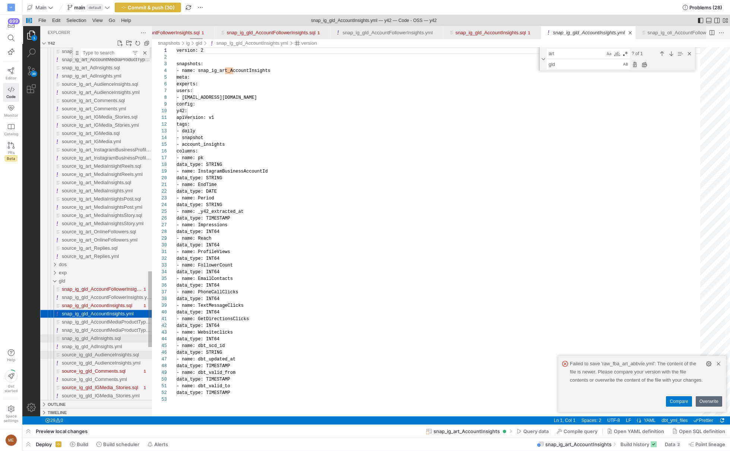
scroll to position [67, 0]
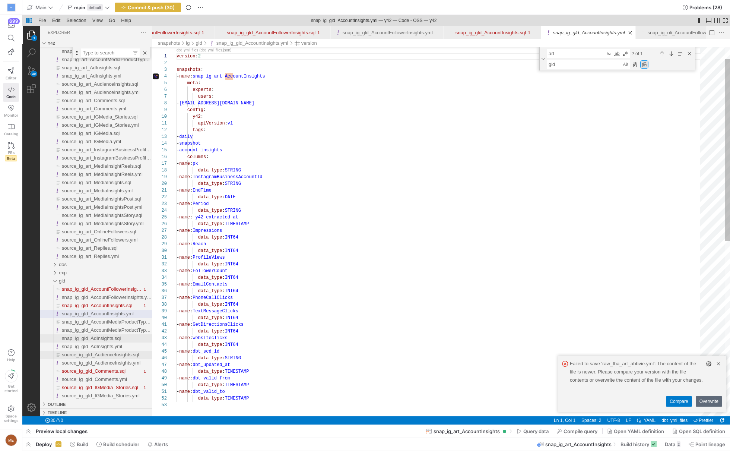
click at [643, 64] on div "Replace All (⌥⌘Enter)" at bounding box center [645, 64] width 8 height 8
type textarea "version: 2 snapshots: - name: snap_ig_gld_AccountInsights meta: experts: users:…"
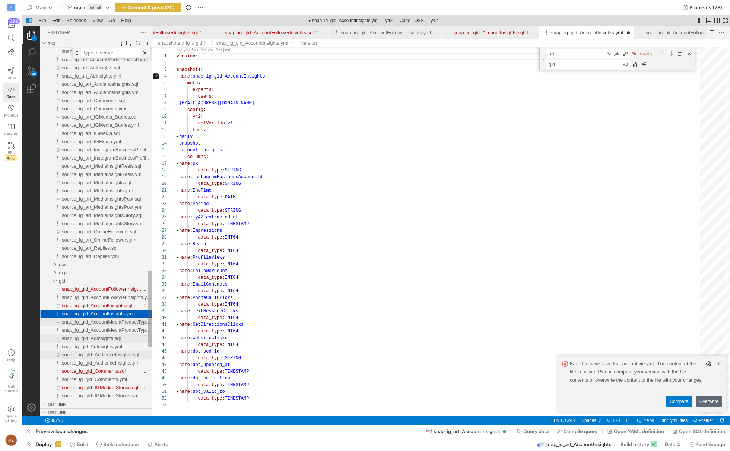
click at [106, 319] on span "snap_ig_gld_AccountMediaProductType.sql" at bounding box center [109, 322] width 94 height 6
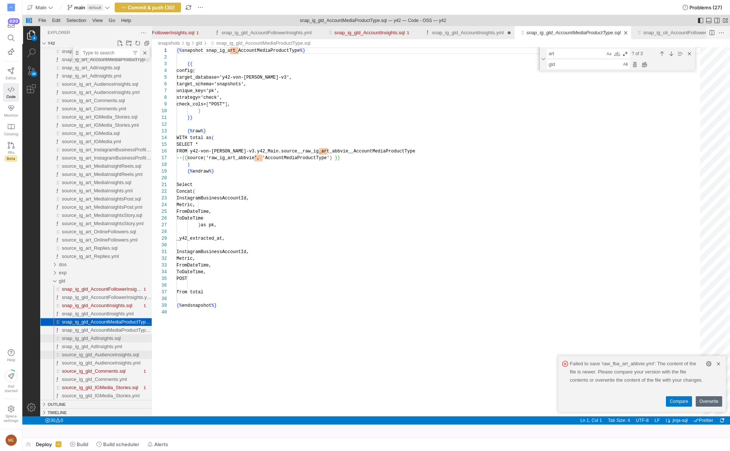
scroll to position [67, 0]
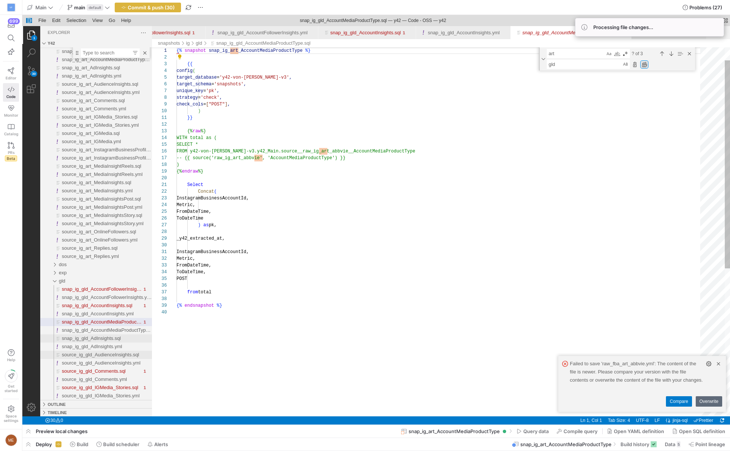
click at [643, 65] on div "Replace All (⌥⌘Enter)" at bounding box center [645, 64] width 8 height 8
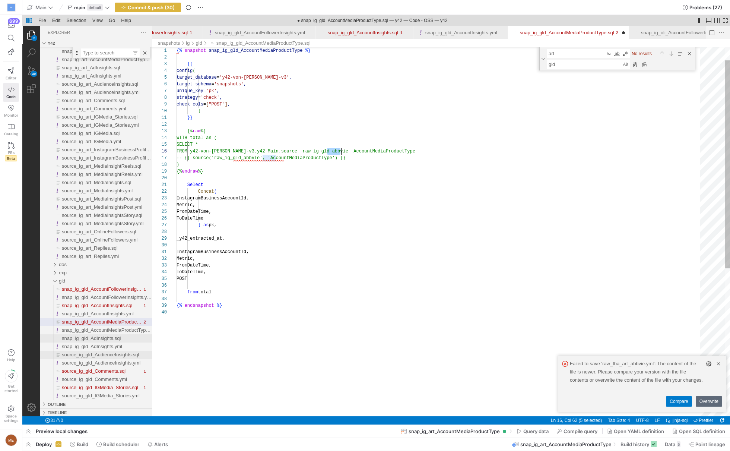
scroll to position [34, 167]
drag, startPoint x: 328, startPoint y: 150, endPoint x: 344, endPoint y: 152, distance: 16.5
drag, startPoint x: 280, startPoint y: 158, endPoint x: 265, endPoint y: 158, distance: 15.7
type textarea "}} {% raw %} WITH total as ( SELECT * FROM y42-von-fred-v3.y42_Main.source__raw…"
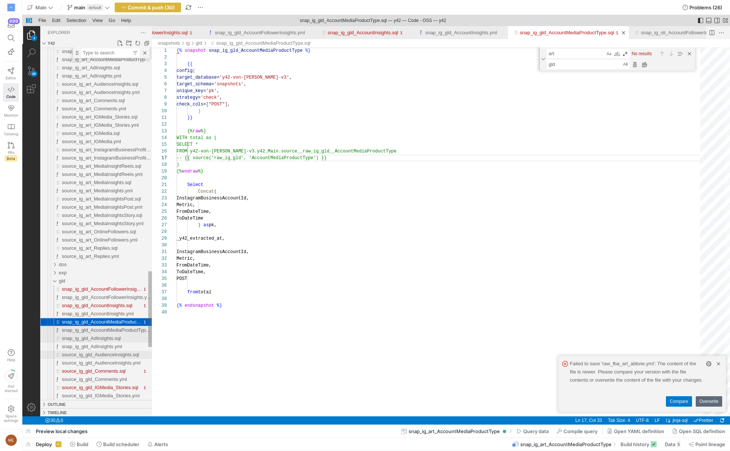
click at [116, 330] on span "snap_ig_gld_AccountMediaProductType.yml" at bounding box center [110, 330] width 96 height 6
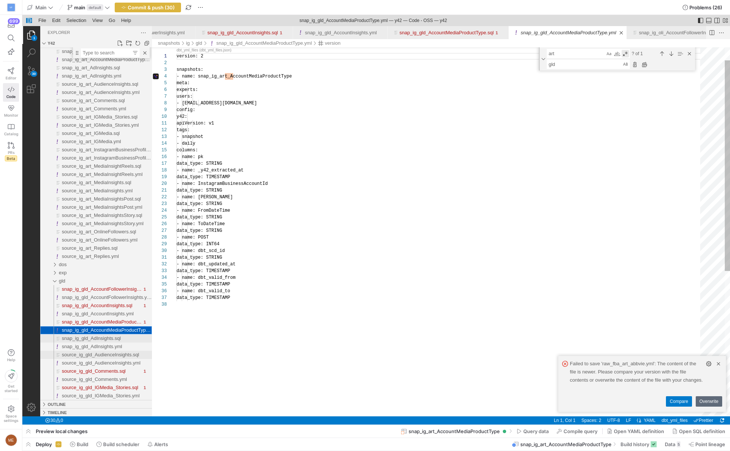
scroll to position [67, 0]
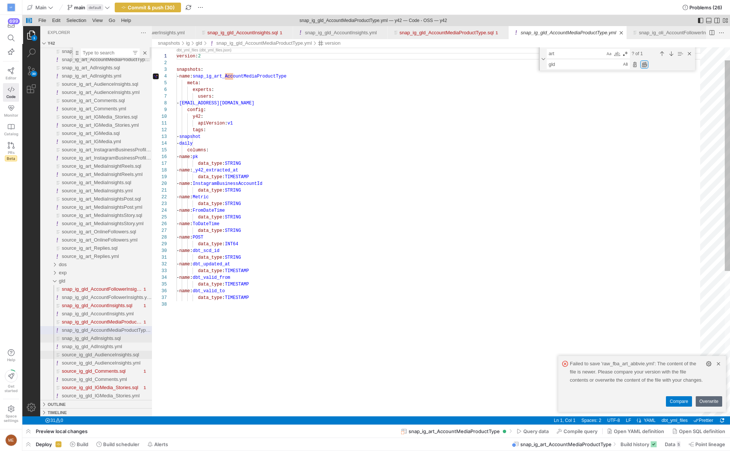
click at [647, 65] on div "Replace All (⌥⌘Enter)" at bounding box center [645, 64] width 8 height 8
type textarea "version: 2 snapshots: - name: snap_ig_gld_AccountMediaProductType meta: experts…"
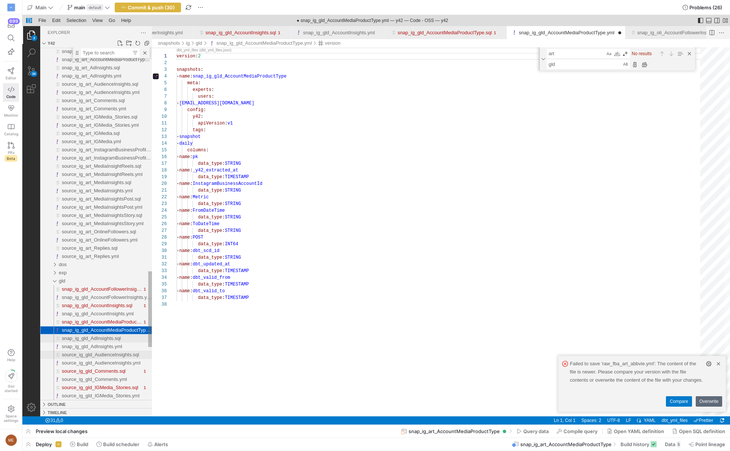
click at [131, 335] on div "snap_ig_gld_AdInsights.sql" at bounding box center [107, 338] width 90 height 8
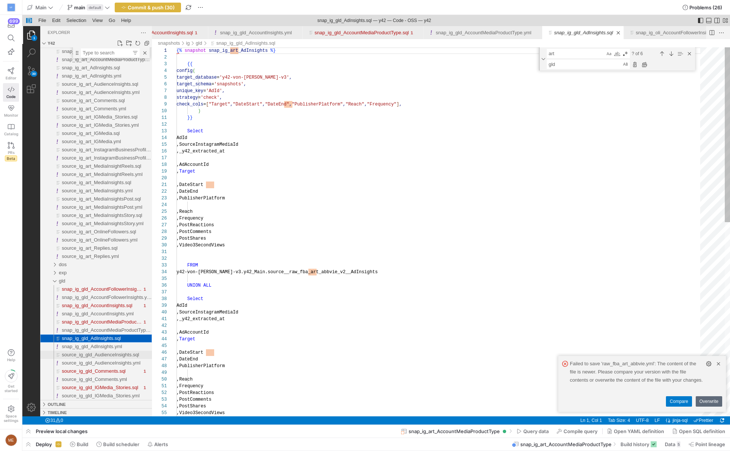
scroll to position [0, 1978]
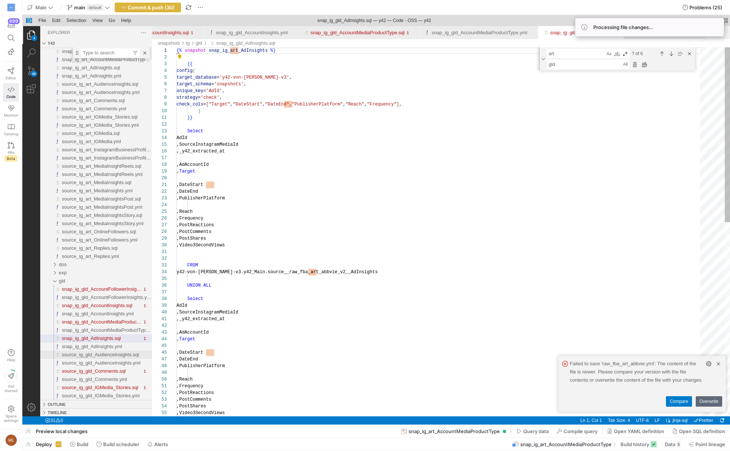
click at [558, 54] on textarea "art" at bounding box center [576, 53] width 58 height 9
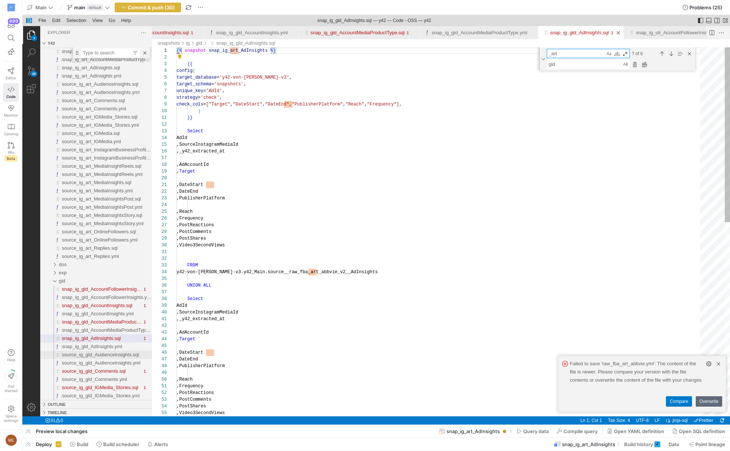
scroll to position [67, 62]
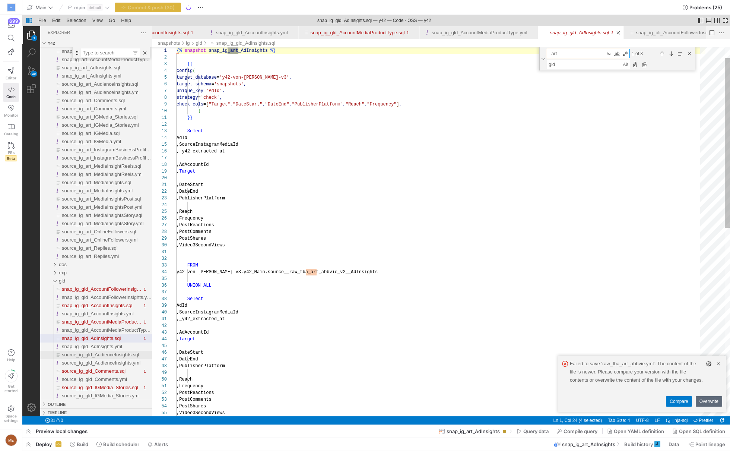
type textarea "_art"
click at [549, 64] on textarea "gld" at bounding box center [584, 64] width 75 height 9
type textarea "_gld"
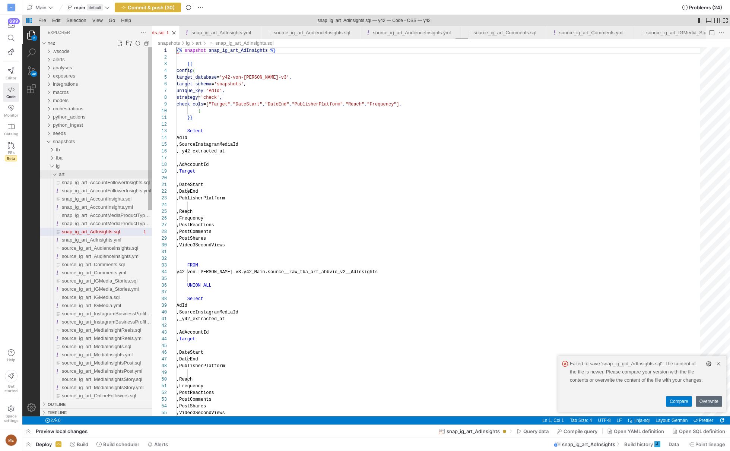
scroll to position [0, 13270]
click at [147, 8] on span "Commit & push (30)" at bounding box center [151, 7] width 47 height 6
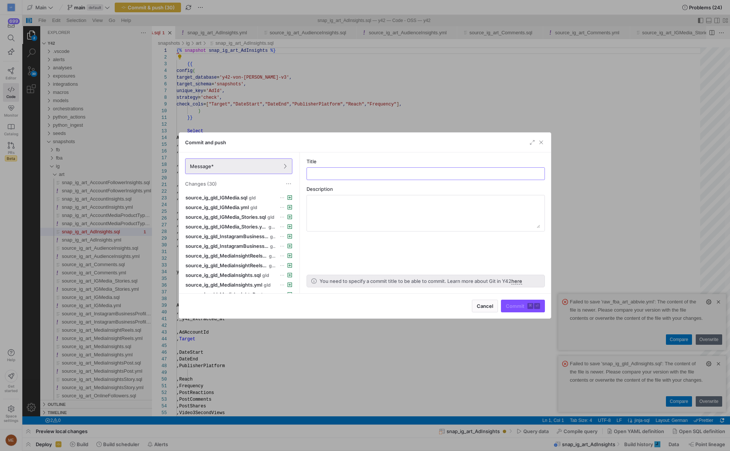
scroll to position [182, 0]
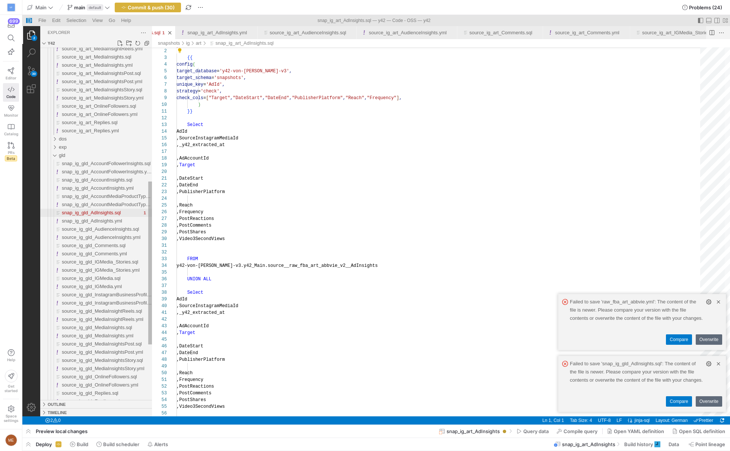
click at [125, 211] on div "snap_ig_gld_AdInsights.sql" at bounding box center [102, 213] width 80 height 8
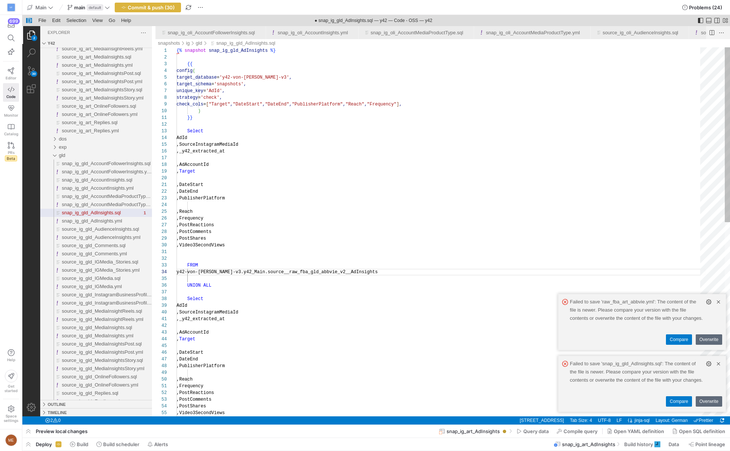
click at [337, 274] on div "{% snapshot snap_ig_gld_AdInsights %} {{ config ( target_database = 'y42-von-[P…" at bounding box center [441, 436] width 529 height 778
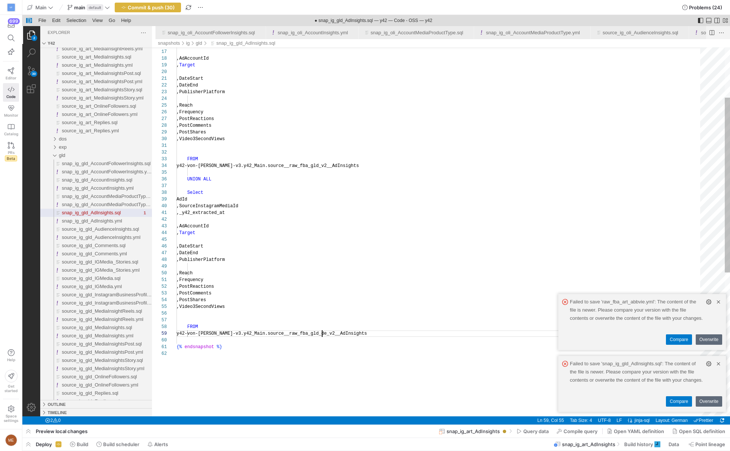
click at [323, 332] on div ",Reach ,Frequency ,PostReactions ,PostComments ,PostShares ,Video3SecondViews F…" at bounding box center [441, 330] width 529 height 778
type textarea ",Frequency ,PostReactions ,PostComments ,PostShares ,Video3SecondViews FROM y42…"
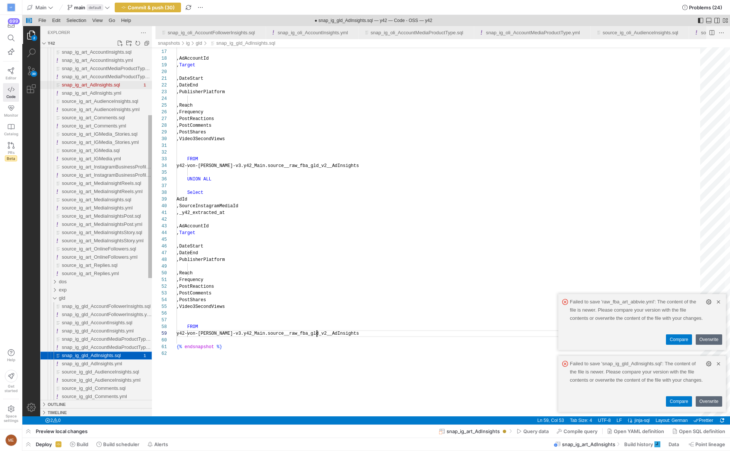
click at [116, 87] on span "snap_ig_art_AdInsights.sql" at bounding box center [91, 85] width 58 height 6
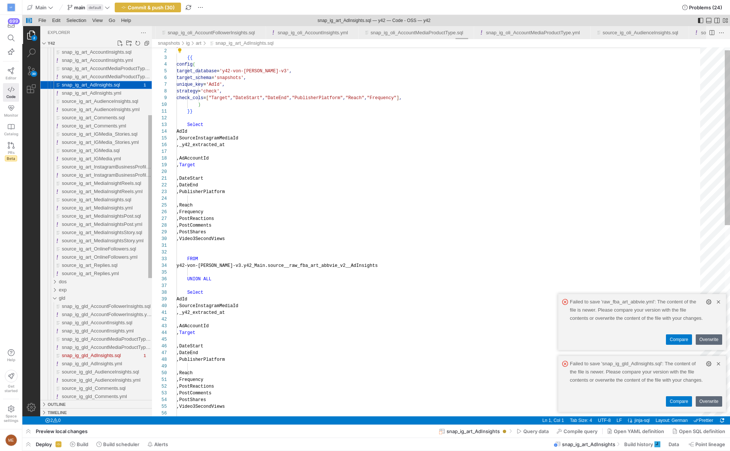
scroll to position [0, 13270]
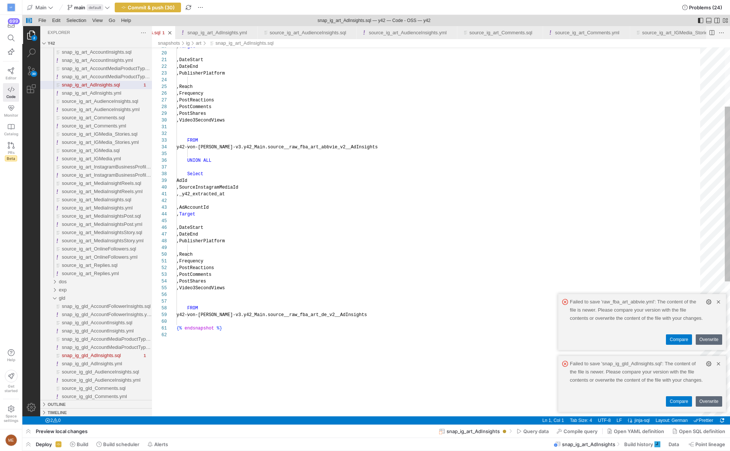
click at [325, 316] on div ", Target ,DateStart ,DateEnd ,PublisherPlatform ,Reach ,Frequency ,PostReaction…" at bounding box center [441, 311] width 529 height 778
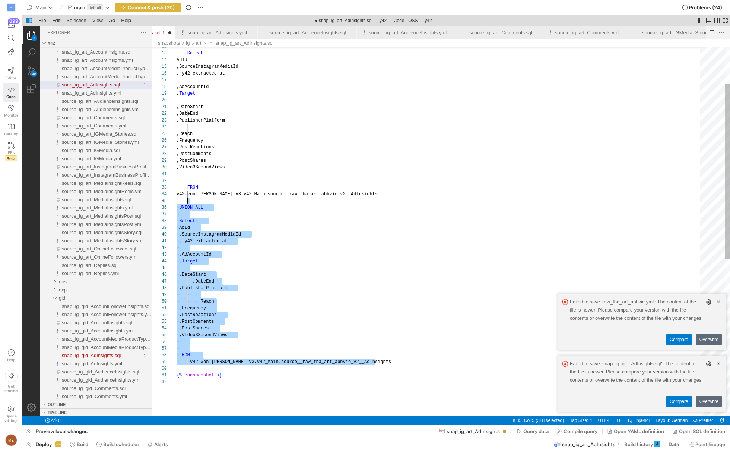
scroll to position [20, 202]
drag, startPoint x: 396, startPoint y: 362, endPoint x: 418, endPoint y: 197, distance: 165.8
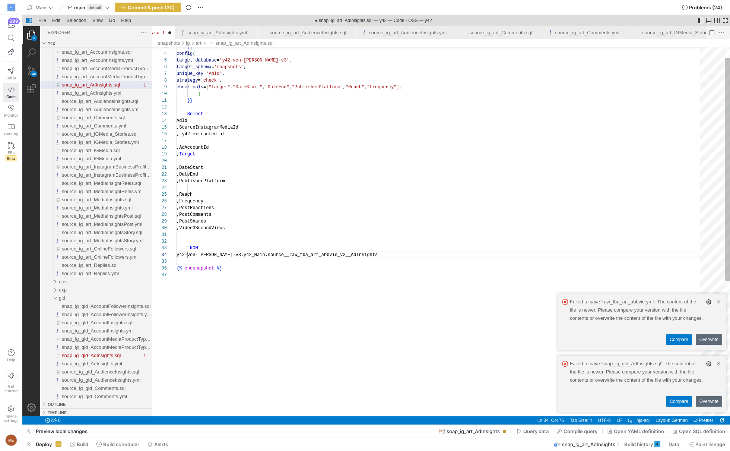
type textarea "FROM y42-von-[PERSON_NAME]-v3.y42_Main.source__raw_fba_art_abbvie_v2__AdInsight…"
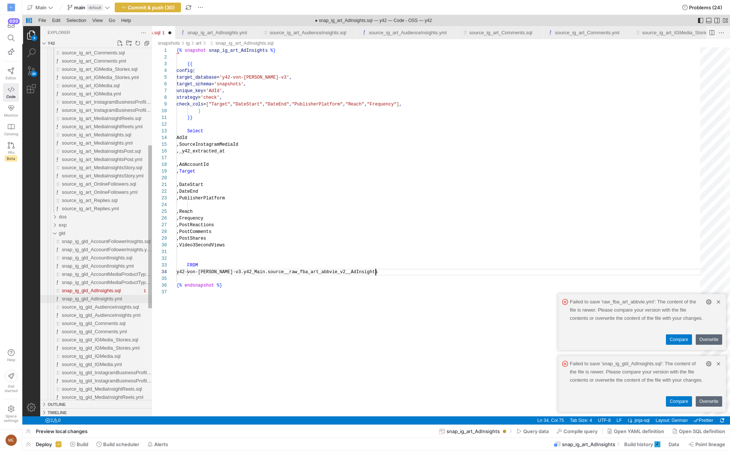
click at [111, 298] on span "snap_ig_gld_AdInsights.yml" at bounding box center [92, 299] width 60 height 6
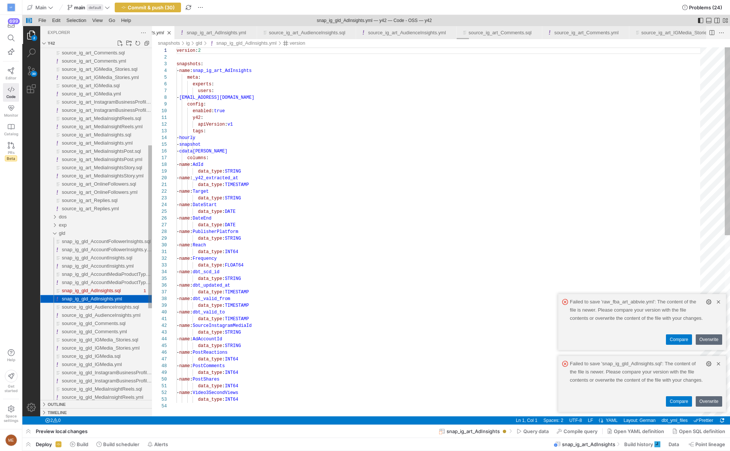
scroll to position [67, 0]
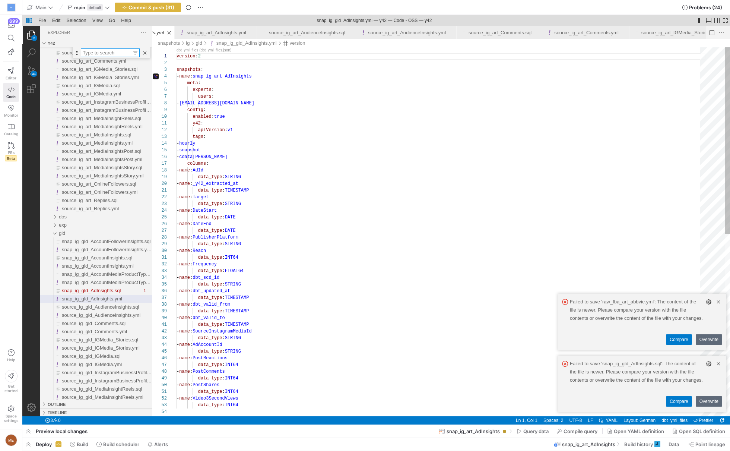
type textarea "y42: apiVersion: v1 tags: - hourly - snapshot - cdata-fba-adsinsights columns: …"
click at [367, 151] on div "version : 2 snapshots : - name : snap_ig_art_AdInsights meta : experts : users …" at bounding box center [441, 412] width 529 height 730
click at [367, 151] on div "version : 2 snapshots : - name : snap_ig_art_AdInsights meta : experts : users …" at bounding box center [441, 406] width 529 height 742
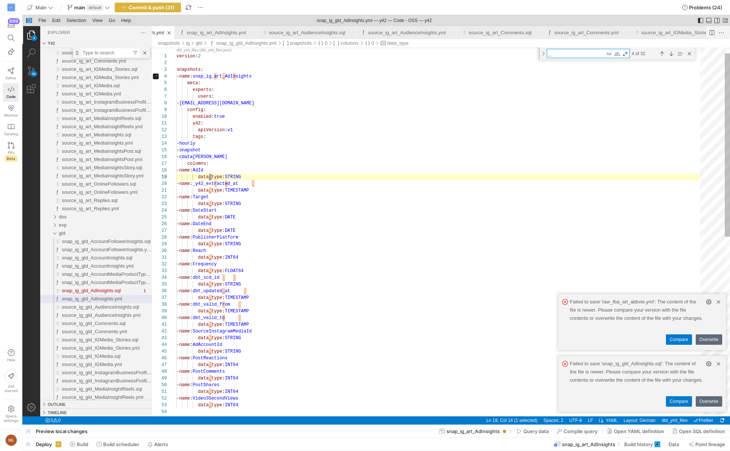
type textarea "_a"
type textarea "version: 2 snapshots: - name: snap_ig_art_AdInsights meta: experts: users: - [E…"
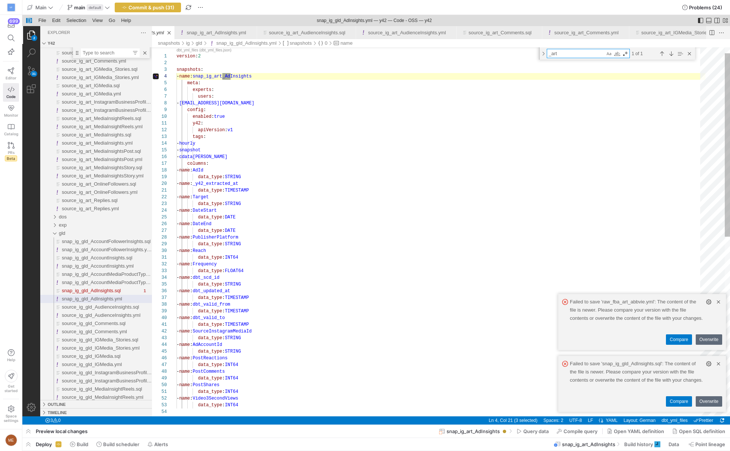
scroll to position [67, 57]
type textarea "_art"
click at [542, 53] on div "Toggle Replace" at bounding box center [543, 53] width 7 height 12
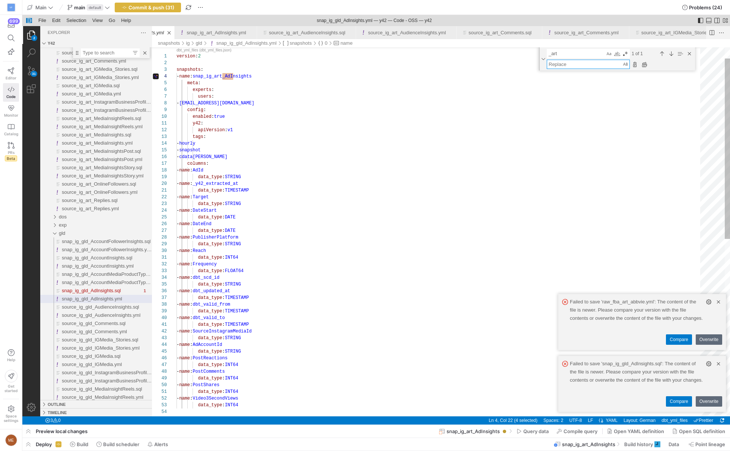
click at [563, 67] on textarea "Replace" at bounding box center [584, 64] width 75 height 9
type textarea "_gld"
click at [648, 64] on div "Replace All (⌥⌘Enter)" at bounding box center [645, 64] width 8 height 8
type textarea "version: 2 snapshots: - name: snap_ig_gld_AdInsights meta: experts: users: - [E…"
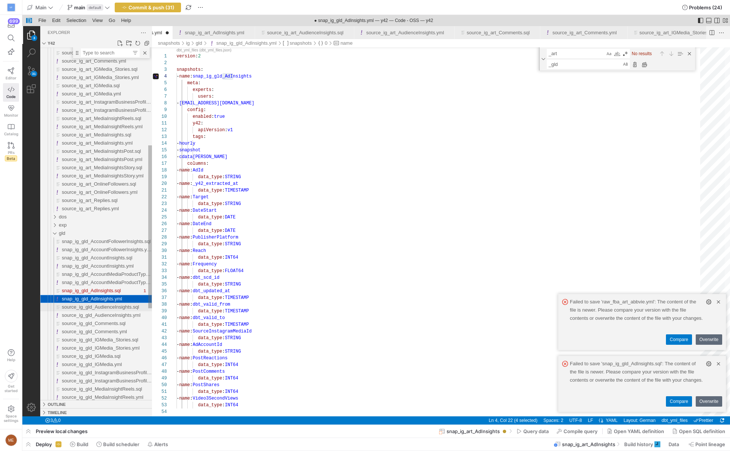
click at [111, 306] on span "source_ig_gld_AudienceInsights.sql" at bounding box center [100, 307] width 77 height 6
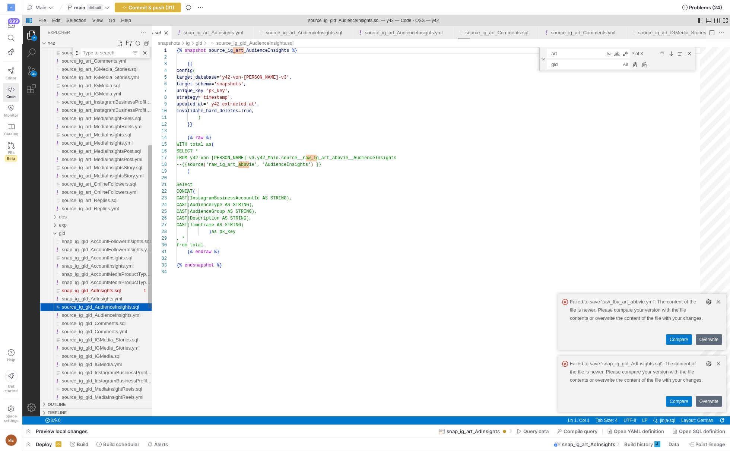
scroll to position [67, 0]
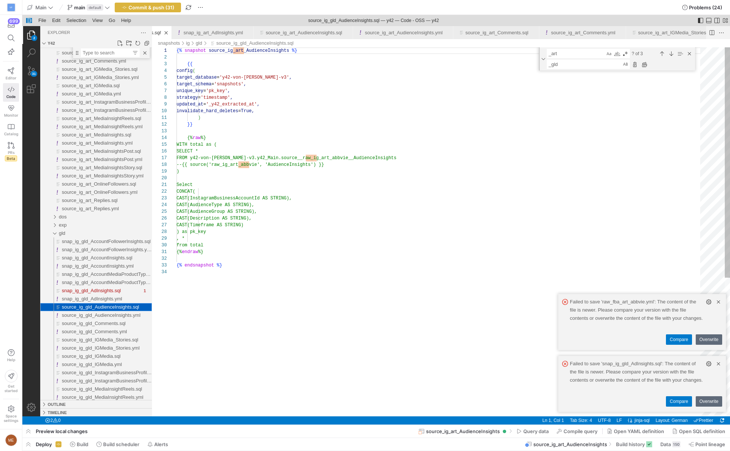
scroll to position [0, 13462]
click at [647, 64] on div "Replace All (⌥⌘Enter)" at bounding box center [645, 64] width 8 height 8
drag, startPoint x: 250, startPoint y: 165, endPoint x: 299, endPoint y: 165, distance: 48.8
click at [250, 165] on div "{% snapshot source_ig_gld_AudienceInsights %} {{ config ( target_database = 'y4…" at bounding box center [441, 342] width 529 height 590
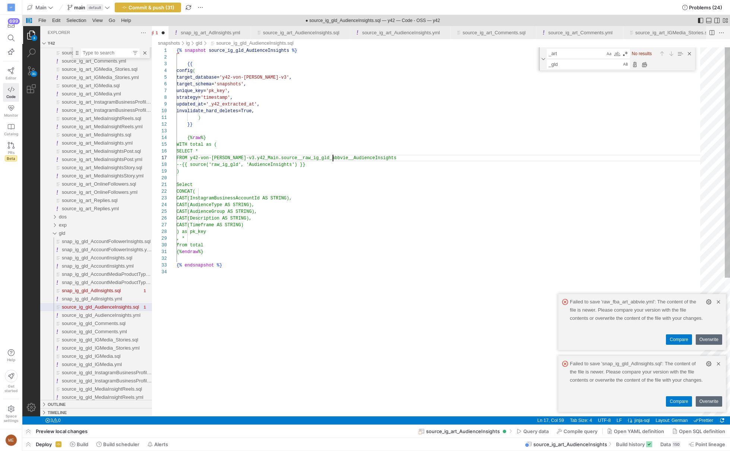
scroll to position [40, 140]
drag, startPoint x: 333, startPoint y: 158, endPoint x: 318, endPoint y: 156, distance: 15.8
type textarea ") }} {% raw %} WITH total as ( SELECT * FROM y42-von-[PERSON_NAME]-v3.y42_Main.…"
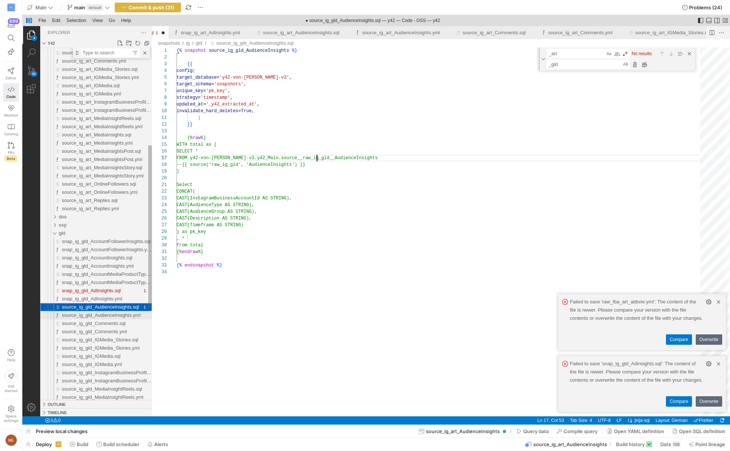
click at [105, 317] on span "source_ig_gld_AudienceInsights.yml" at bounding box center [101, 315] width 79 height 6
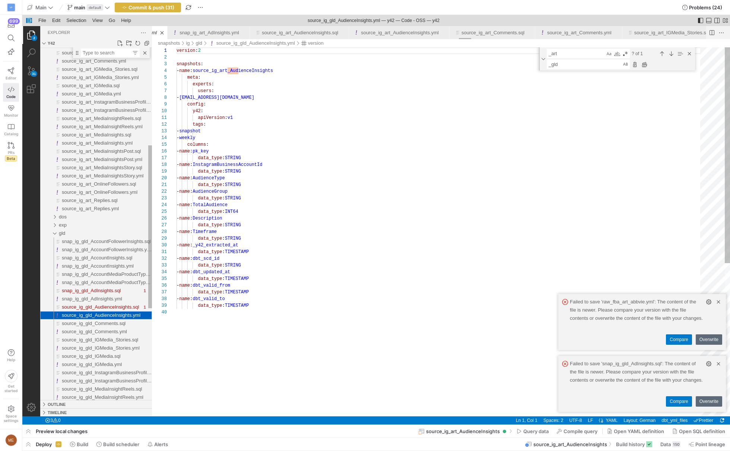
scroll to position [67, 0]
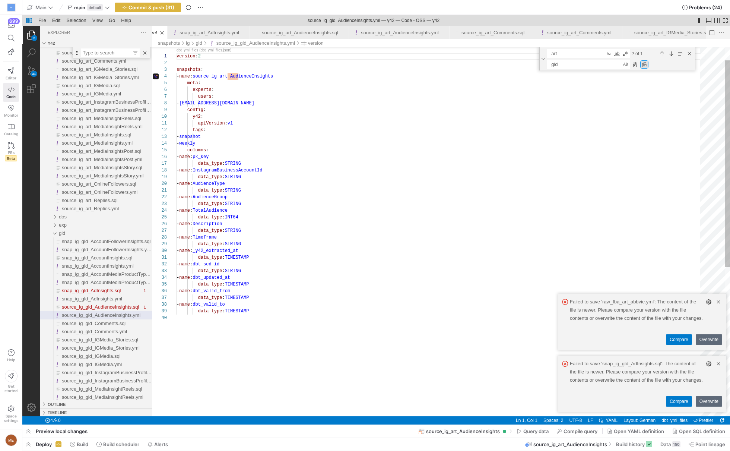
click at [646, 66] on div "Replace All (⌥⌘Enter)" at bounding box center [645, 64] width 8 height 8
type textarea "version: 2 snapshots: - name: source_ig_gld_AudienceInsights meta: experts: use…"
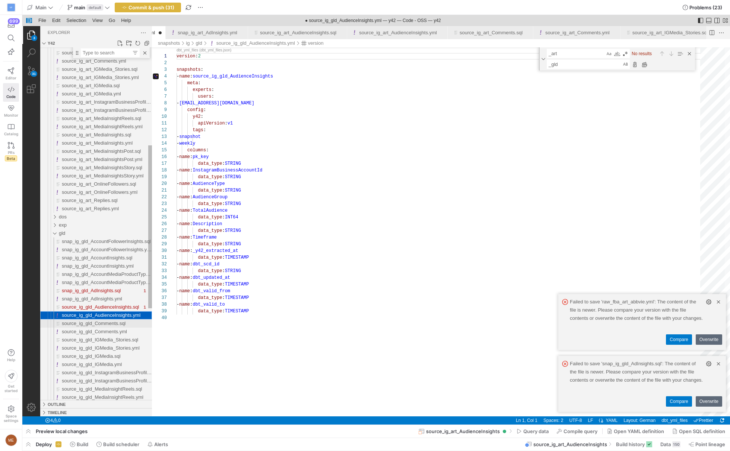
click at [121, 322] on span "source_ig_gld_Comments.sql" at bounding box center [94, 324] width 64 height 6
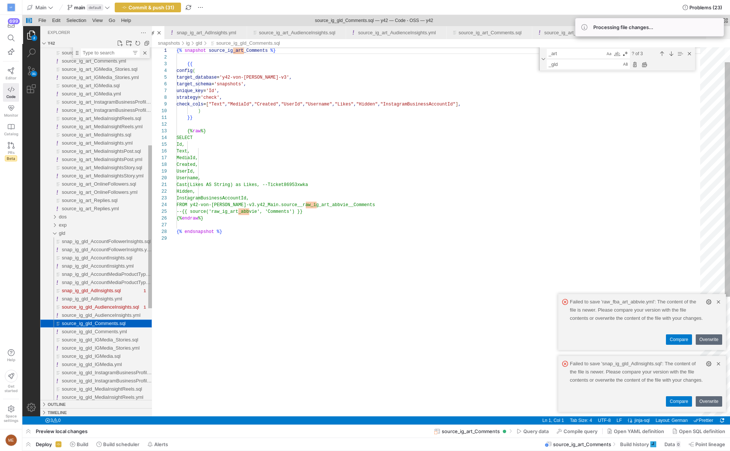
scroll to position [67, 0]
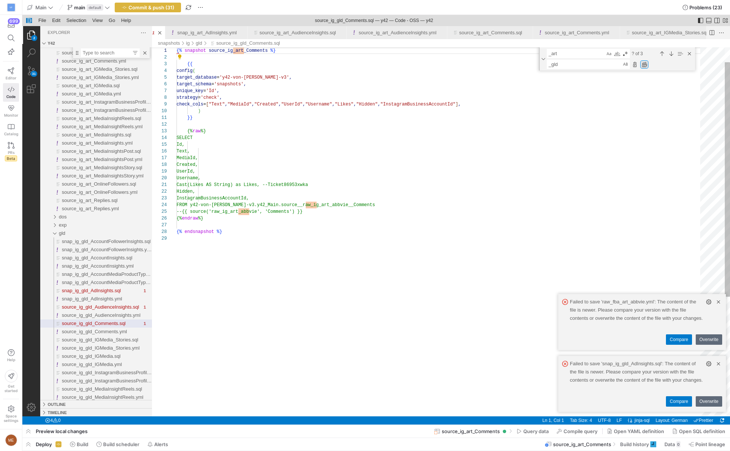
click at [647, 63] on div "Replace All (⌥⌘Enter)" at bounding box center [645, 64] width 8 height 8
drag, startPoint x: 334, startPoint y: 206, endPoint x: 318, endPoint y: 204, distance: 16.5
drag, startPoint x: 269, startPoint y: 212, endPoint x: 253, endPoint y: 212, distance: 16.4
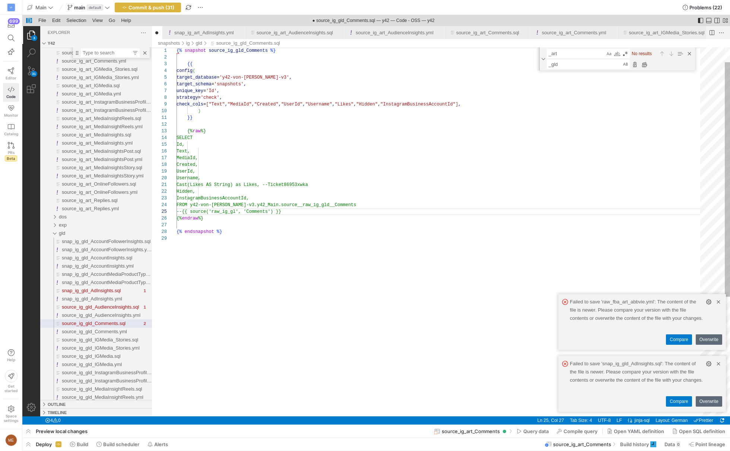
scroll to position [27, 73]
type textarea "Cast(Likes AS String) as Likes, --Ticket 86953xwka Hidden, InstagramBusinessAcc…"
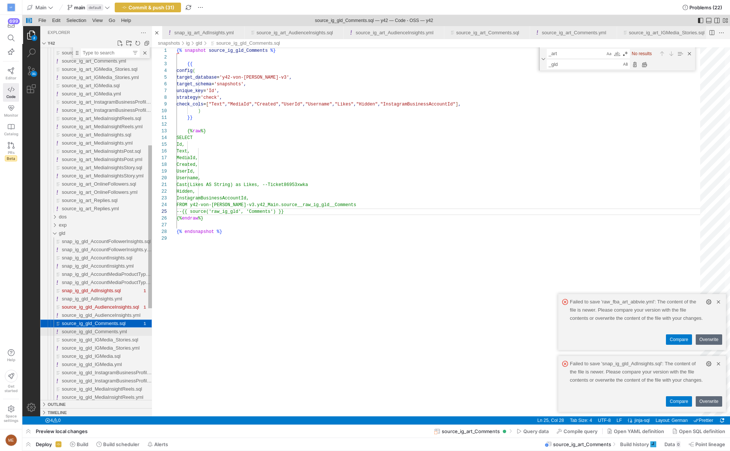
click at [106, 333] on span "source_ig_gld_Comments.yml" at bounding box center [94, 332] width 65 height 6
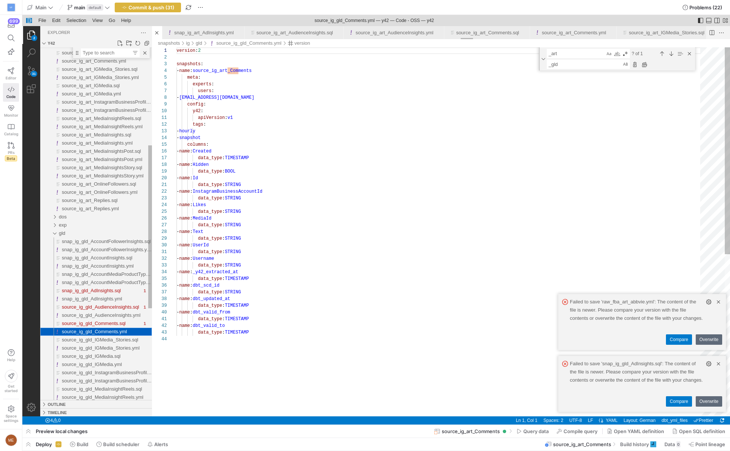
scroll to position [67, 0]
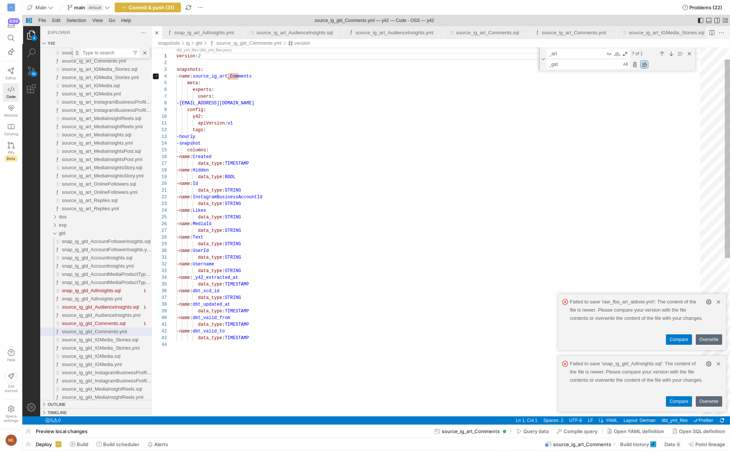
click at [643, 62] on div "Replace All (⌥⌘Enter)" at bounding box center [645, 64] width 8 height 8
type textarea "version: 2 snapshots: - name: source_ig_gld_Comments meta: experts: users: - [P…"
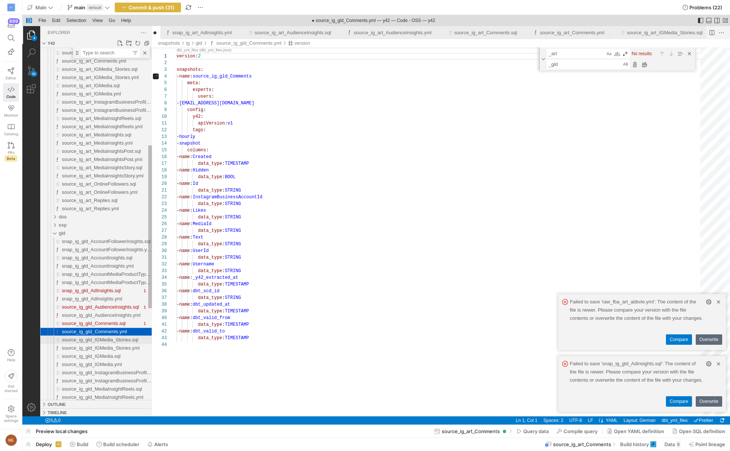
click at [101, 341] on span "source_ig_gld_IGMedia_Stories.sql" at bounding box center [100, 340] width 76 height 6
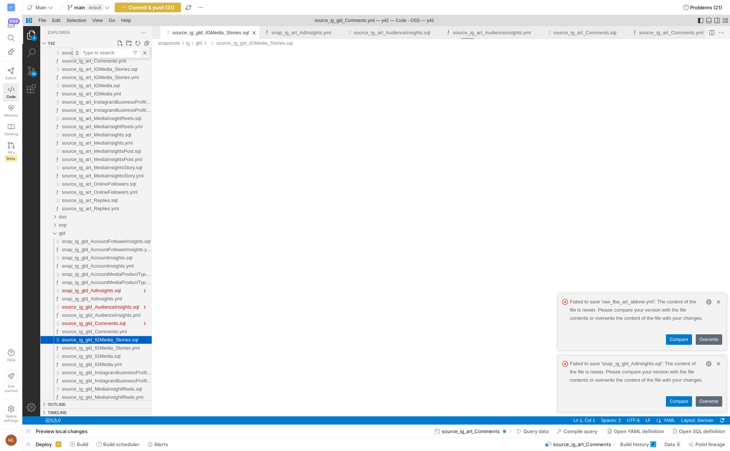
scroll to position [0, 13852]
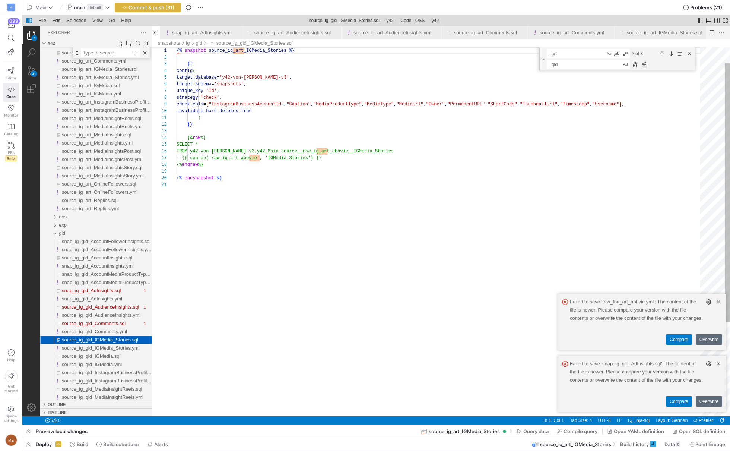
scroll to position [0, 13857]
click at [645, 66] on div "Replace All (⌥⌘Enter)" at bounding box center [645, 64] width 8 height 8
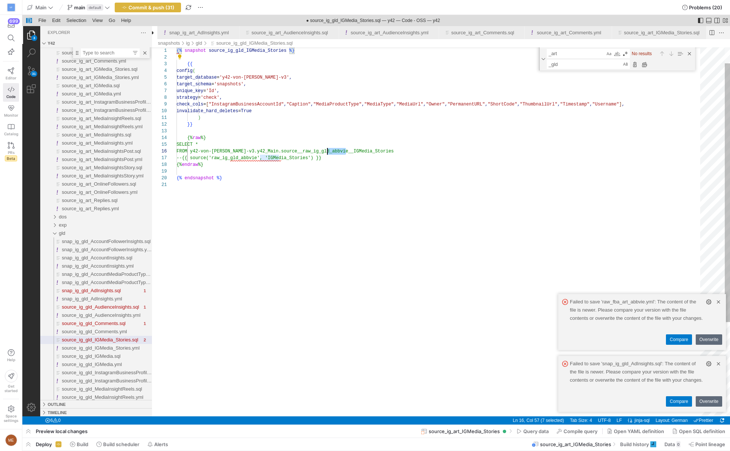
scroll to position [0, 13860]
drag, startPoint x: 347, startPoint y: 151, endPoint x: 329, endPoint y: 151, distance: 17.9
click at [277, 159] on div "{% snapshot source_ig_gld_IGMedia_Stories %} {{ config ( target_database = 'y42…" at bounding box center [441, 287] width 529 height 526
type textarea ") }} {% raw %} SELECT * FROM y42-von-[PERSON_NAME]-v3.y42_Main.source__raw_ig_g…"
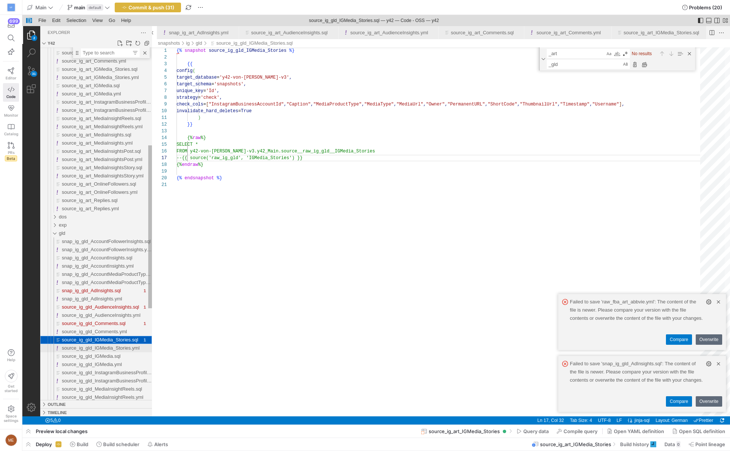
click at [96, 348] on span "source_ig_gld_IGMedia_Stories.yml" at bounding box center [101, 348] width 78 height 6
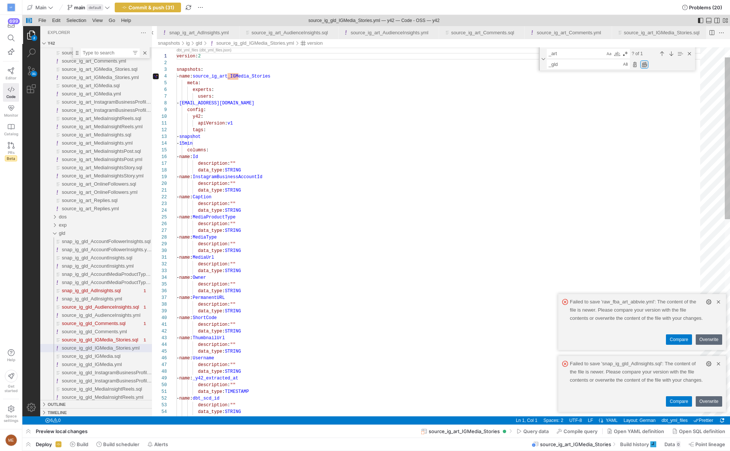
click at [645, 64] on div "Replace All (⌥⌘Enter)" at bounding box center [645, 64] width 8 height 8
type textarea "version: 2 snapshots: - name: source_ig_gld_IGMedia_Stories meta: experts: user…"
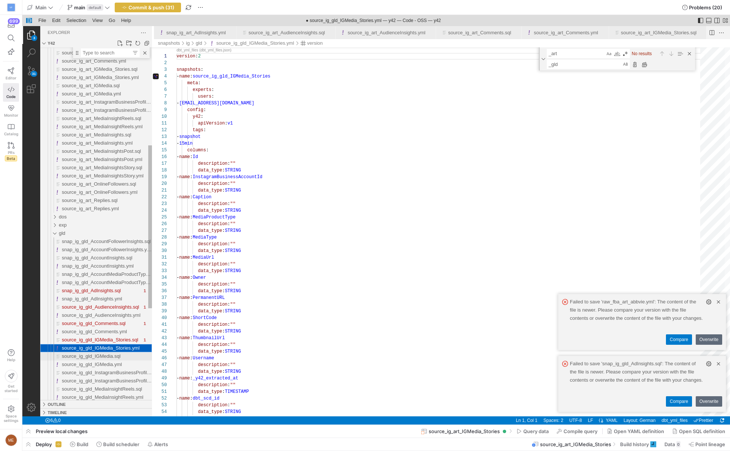
click at [130, 359] on div "source_ig_gld_IGMedia.sql" at bounding box center [107, 356] width 90 height 8
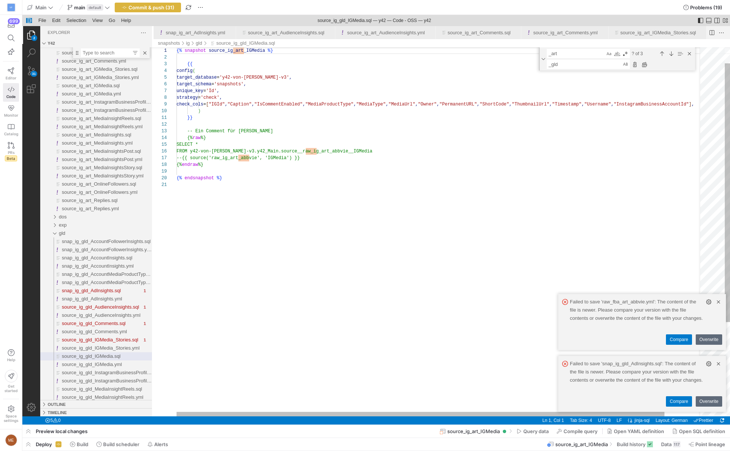
click at [649, 64] on div "_gld _gld" at bounding box center [620, 64] width 147 height 9
click at [646, 67] on div "Replace All (⌥⌘Enter)" at bounding box center [645, 64] width 8 height 8
click at [329, 154] on div "{% snapshot source_ig_gld_IGMedia %} {{ config ( target_database = 'y42-von-[PE…" at bounding box center [461, 287] width 568 height 526
click at [263, 157] on div "{% snapshot source_ig_gld_IGMedia %} {{ config ( target_database = 'y42-von-[PE…" at bounding box center [461, 287] width 568 height 526
type textarea "}} -- Ein Comment für [PERSON_NAME] {% raw %} SELECT * FROM y42-von-[PERSON_NAM…"
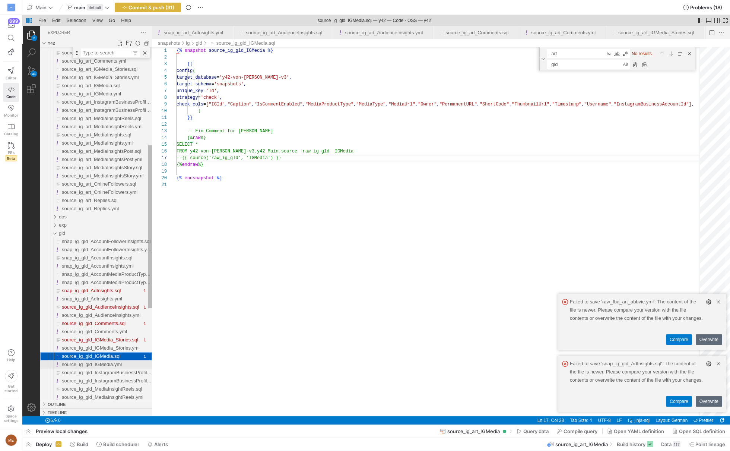
click at [81, 364] on span "source_ig_gld_IGMedia.yml" at bounding box center [92, 365] width 60 height 6
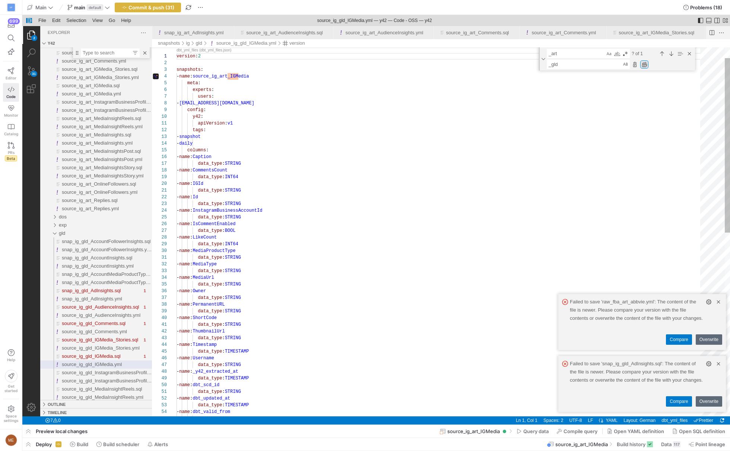
click at [644, 63] on div "Replace All (⌥⌘Enter)" at bounding box center [645, 64] width 8 height 8
type textarea "version: 2 snapshots: - name: source_ig_gld_IGMedia meta: experts: users: - [EM…"
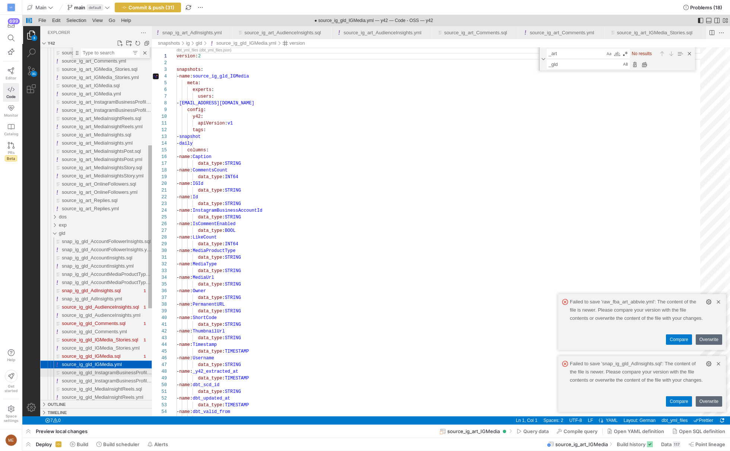
click at [116, 375] on span "source_ig_gld_InstagramBusinessProfile.sql" at bounding box center [109, 373] width 95 height 6
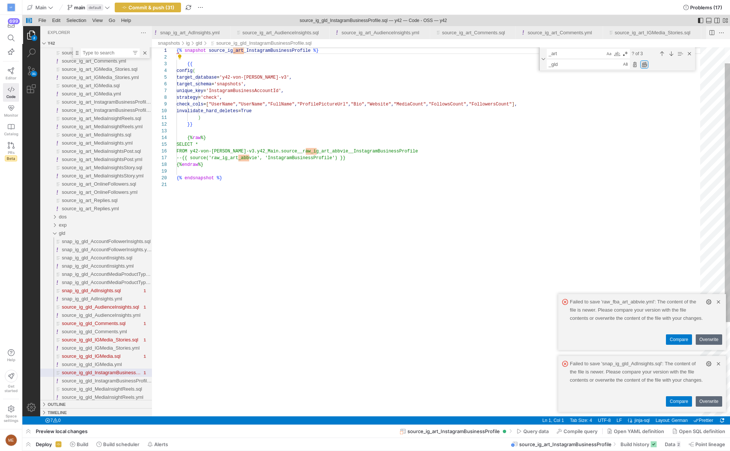
click at [644, 65] on div "Replace All (⌥⌘Enter)" at bounding box center [645, 64] width 8 height 8
click at [332, 152] on div "{% snapshot source_ig_art_InstagramBusinessProfile %} {{ config ( target_databa…" at bounding box center [441, 287] width 529 height 526
drag, startPoint x: 268, startPoint y: 158, endPoint x: 254, endPoint y: 157, distance: 14.2
type textarea ") }} {% raw %} SELECT * FROM y42-von-fred-v3.y42_Main.source__raw_ig_gld__Insta…"
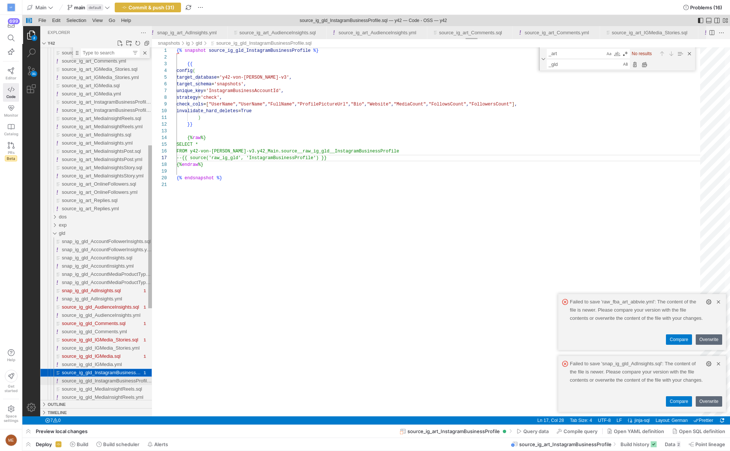
click at [105, 381] on span "source_ig_gld_InstagramBusinessProfile.yml" at bounding box center [110, 381] width 97 height 6
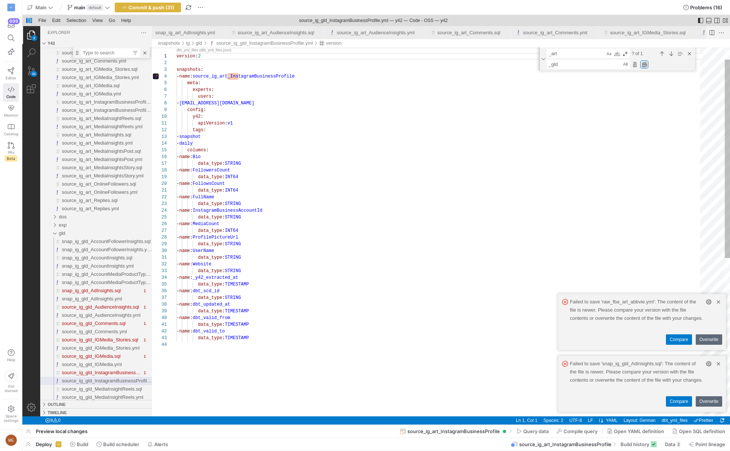
click at [642, 62] on div "Replace All (⌥⌘Enter)" at bounding box center [645, 64] width 8 height 8
type textarea "version: 2 snapshots: - name: source_ig_gld_InstagramBusinessProfile meta: expe…"
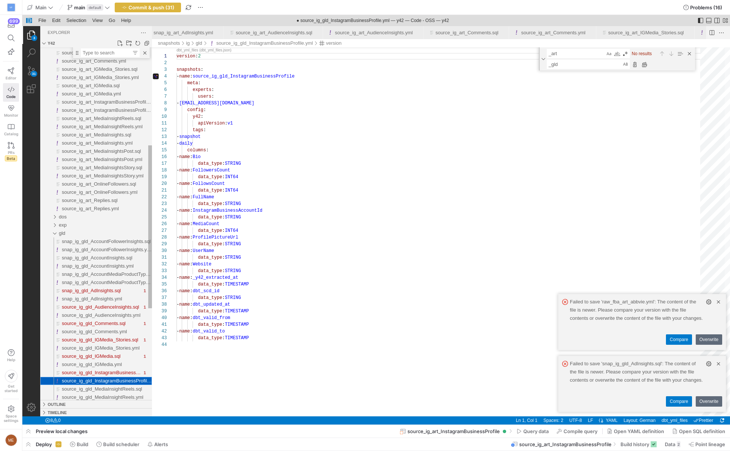
drag, startPoint x: 120, startPoint y: 389, endPoint x: 360, endPoint y: 259, distance: 273.5
click at [120, 389] on span "source_ig_gld_MediaInsightReels.sql" at bounding box center [102, 389] width 80 height 6
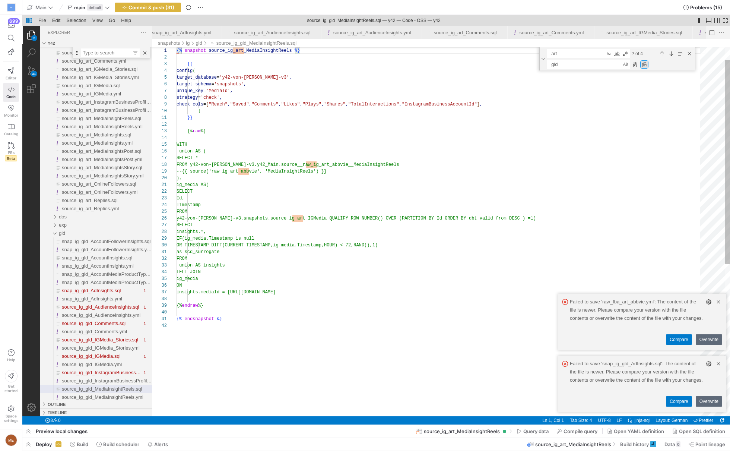
click at [643, 65] on div "Replace All (⌥⌘Enter)" at bounding box center [645, 64] width 8 height 8
drag, startPoint x: 335, startPoint y: 164, endPoint x: 320, endPoint y: 163, distance: 15.3
drag, startPoint x: 266, startPoint y: 170, endPoint x: 253, endPoint y: 170, distance: 12.7
type textarea "}} {% raw %} WITH _union AS ( SELECT * FROM y42-von-fred-v3.y42_Main.source__ra…"
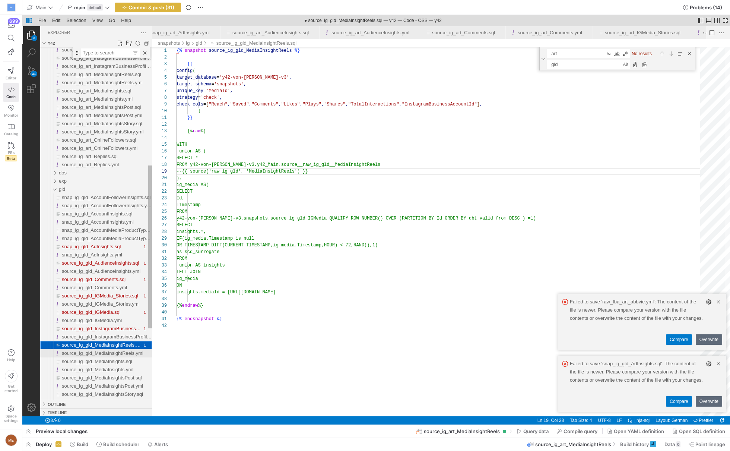
click at [126, 355] on span "source_ig_gld_MediaInsightReels.yml" at bounding box center [103, 353] width 82 height 6
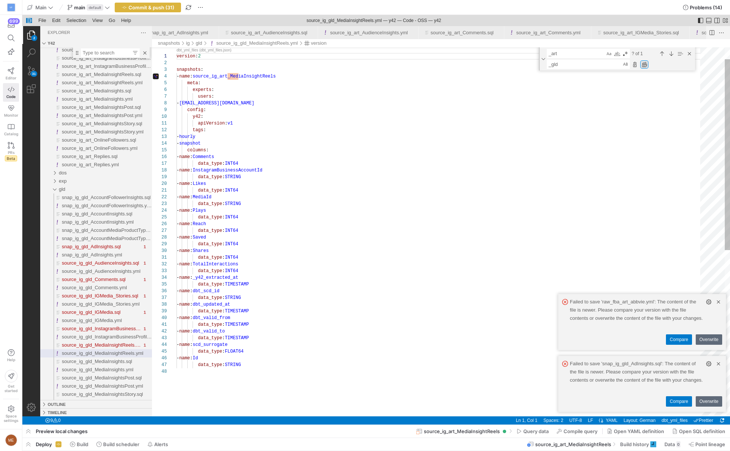
click at [642, 63] on div "Replace All (⌥⌘Enter)" at bounding box center [645, 64] width 8 height 8
type textarea "version: 2 snapshots: - name: source_ig_gld_MediaInsightReels meta: experts: us…"
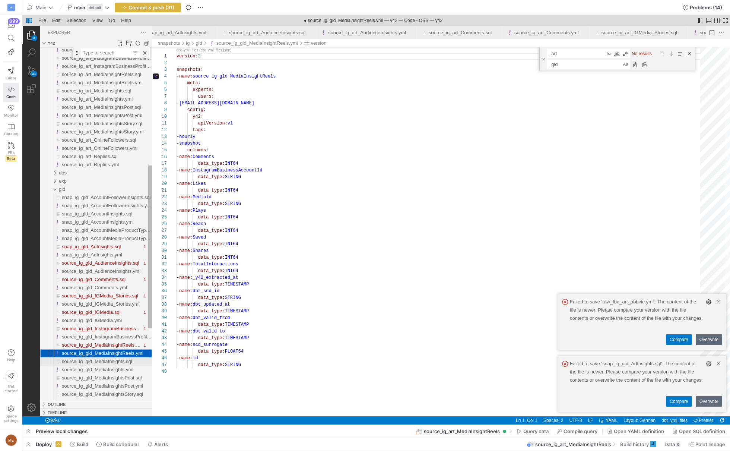
click at [81, 360] on span "source_ig_gld_MediaInsights.sql" at bounding box center [97, 362] width 70 height 6
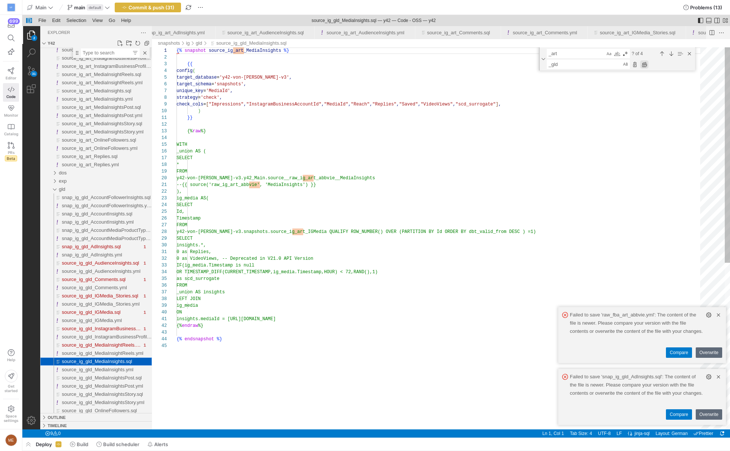
scroll to position [0, 14703]
click at [648, 64] on div "Replace All (⌥⌘Enter)" at bounding box center [645, 64] width 8 height 8
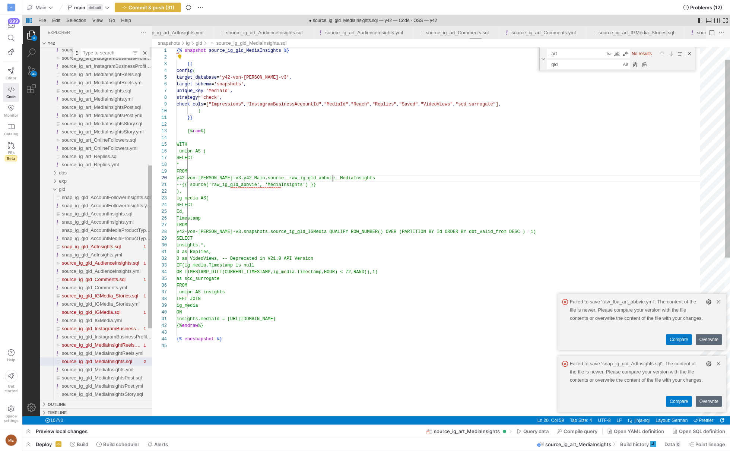
scroll to position [0, 14705]
drag, startPoint x: 332, startPoint y: 179, endPoint x: 315, endPoint y: 177, distance: 16.8
drag, startPoint x: 279, startPoint y: 187, endPoint x: 259, endPoint y: 188, distance: 19.8
click at [261, 184] on div "{% snapshot source_ig_gld_MediaInsights %} {{ config ( target_database = 'y42-v…" at bounding box center [441, 367] width 529 height 687
type textarea "--{{ source('raw_ig_gld', 'MediaInsights') }} ), ig_media AS( SELECT Id, Timest…"
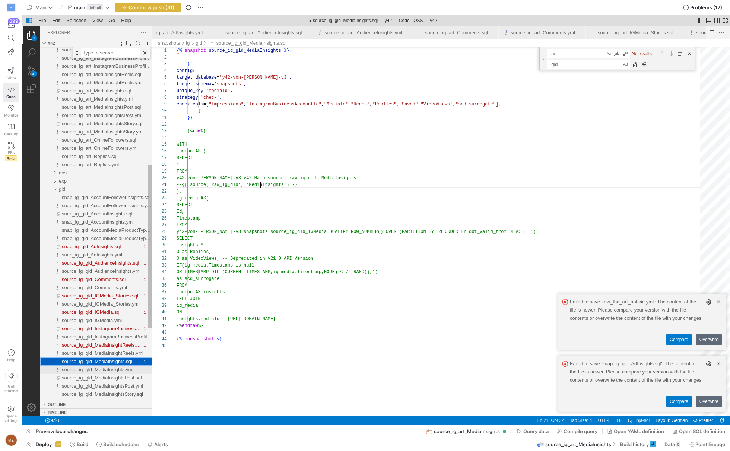
click at [108, 367] on span "source_ig_gld_MediaInsights.yml" at bounding box center [98, 370] width 72 height 6
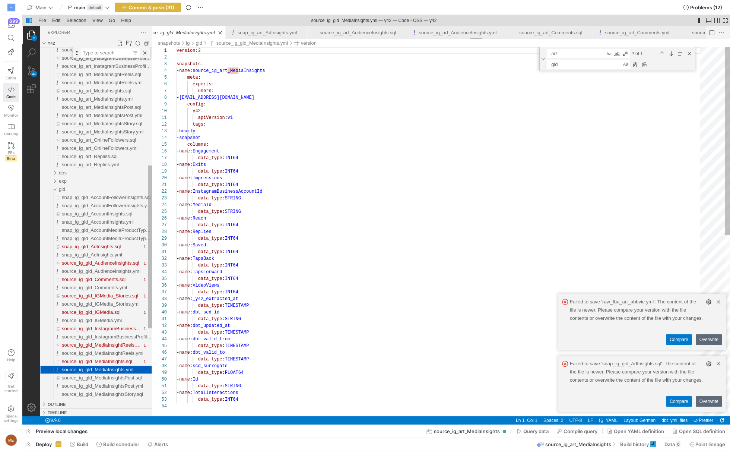
scroll to position [0, 14800]
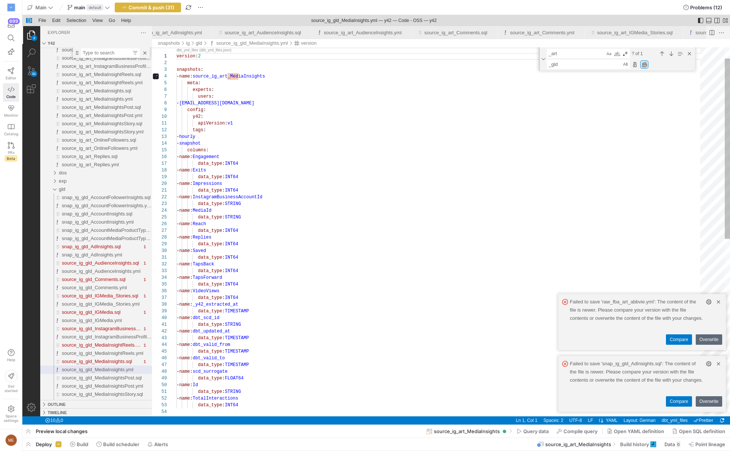
click at [642, 67] on div "Replace All (⌥⌘Enter)" at bounding box center [645, 64] width 8 height 8
type textarea "version: 2 snapshots: - name: source_ig_gld_MediaInsights meta: experts: users:…"
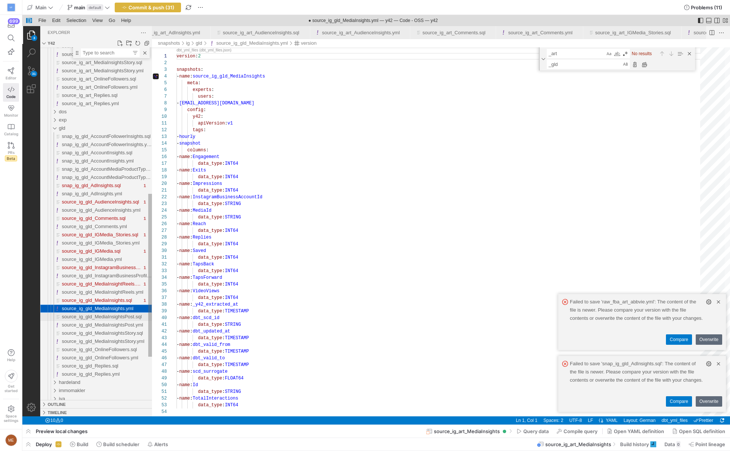
click at [91, 319] on span "source_ig_gld_MediaInsightsPost.sql" at bounding box center [102, 317] width 80 height 6
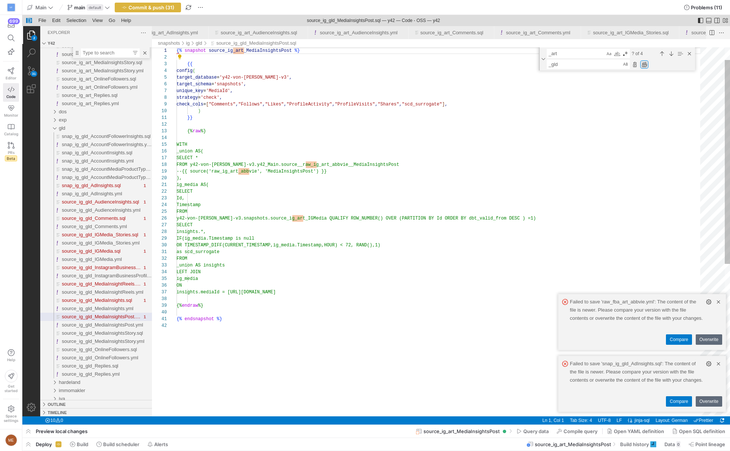
click at [647, 62] on div "Replace All (⌥⌘Enter)" at bounding box center [645, 64] width 8 height 8
drag, startPoint x: 335, startPoint y: 164, endPoint x: 321, endPoint y: 164, distance: 14.2
drag, startPoint x: 268, startPoint y: 170, endPoint x: 253, endPoint y: 171, distance: 14.9
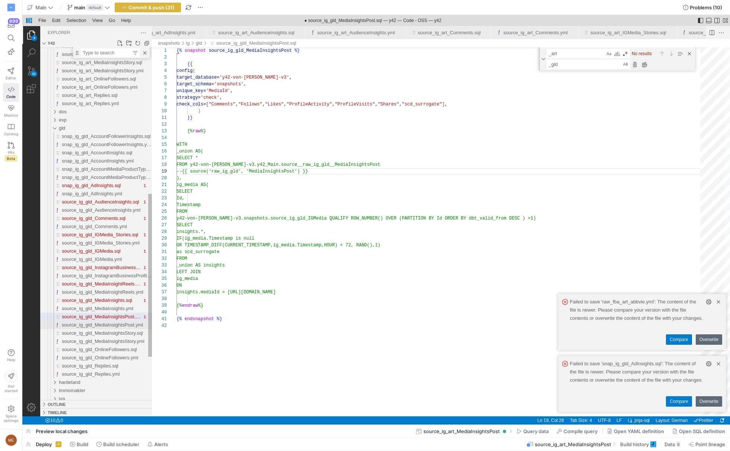
type textarea "}} {% raw %} WITH _union AS( SELECT * FROM y42-von-fred-v3.y42_Main.source__raw…"
click at [93, 326] on span "source_ig_gld_MediaInsightsPost.yml" at bounding box center [102, 325] width 81 height 6
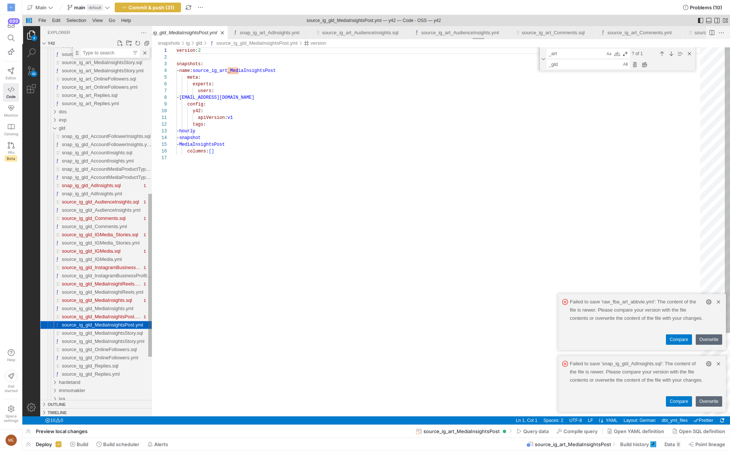
scroll to position [0, 15019]
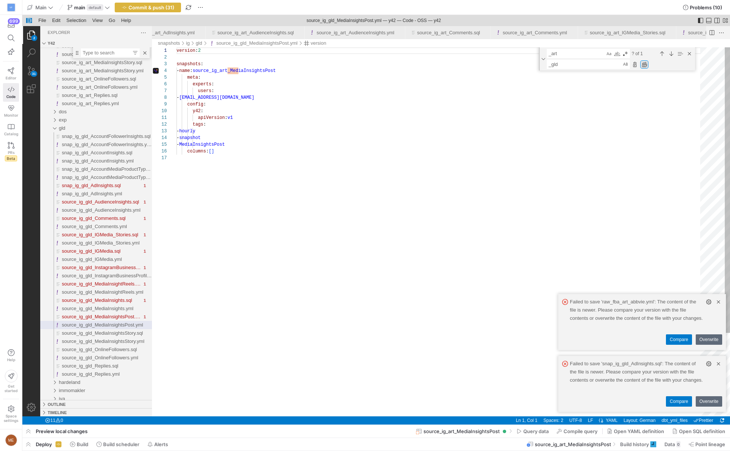
click at [647, 65] on div "Replace All (⌥⌘Enter)" at bounding box center [645, 64] width 8 height 8
type textarea "version: 2 snapshots: - name: source_ig_gld_MediaInsightsPost meta: experts: us…"
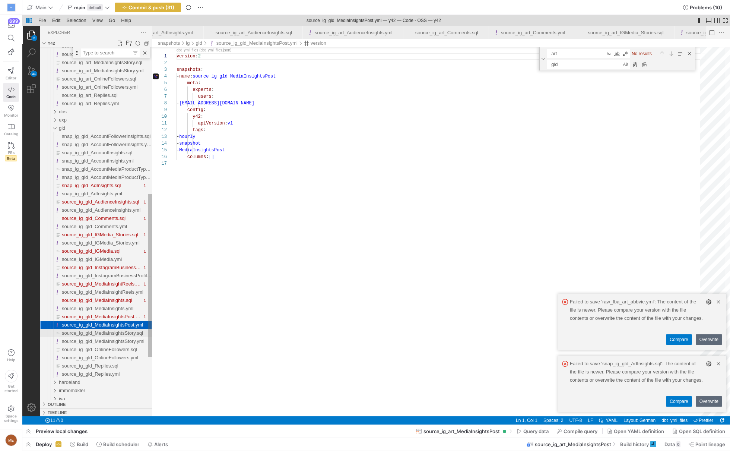
click at [89, 337] on div "source_ig_gld_MediaInsightsStory.sql" at bounding box center [107, 333] width 90 height 8
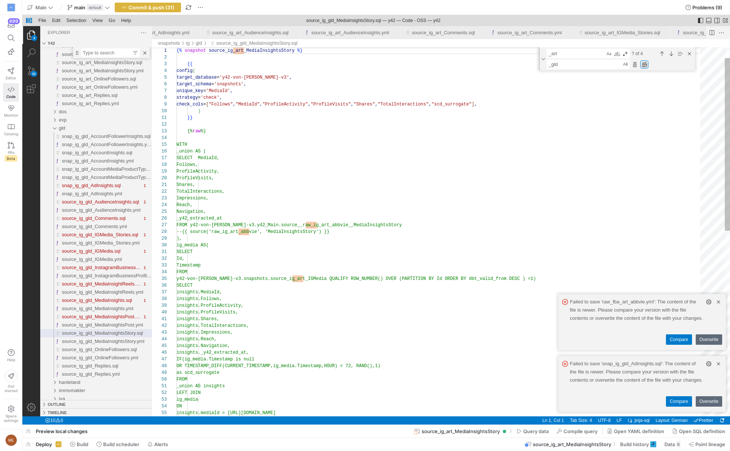
click at [643, 65] on div "Replace All (⌥⌘Enter)" at bounding box center [645, 64] width 8 height 8
click at [335, 228] on div "{% snapshot source_ig_gld_MediaInsightsStory %} {{ config ( target_database = '…" at bounding box center [441, 418] width 529 height 788
click at [266, 230] on div "{% snapshot source_ig_gld_MediaInsightsStory %} {{ config ( target_database = '…" at bounding box center [441, 418] width 529 height 788
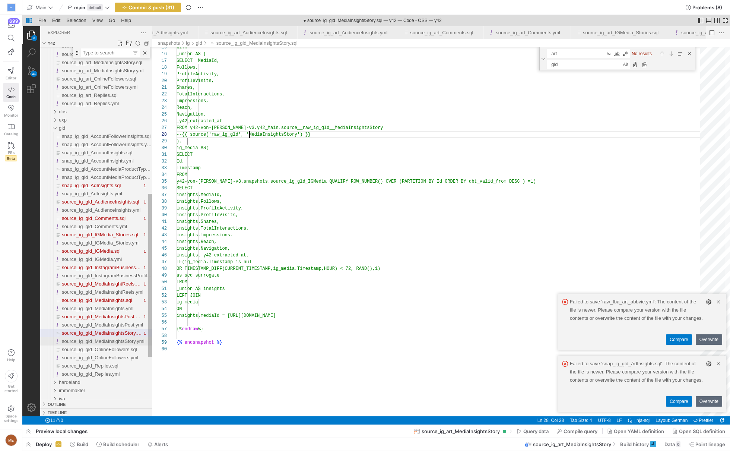
type textarea "Shares, TotalInteractions, Impressions, Reach, Navigation, _y42_extracted_at FR…"
click at [79, 341] on span "source_ig_gld_MediaInsightsStory.yml" at bounding box center [103, 341] width 83 height 6
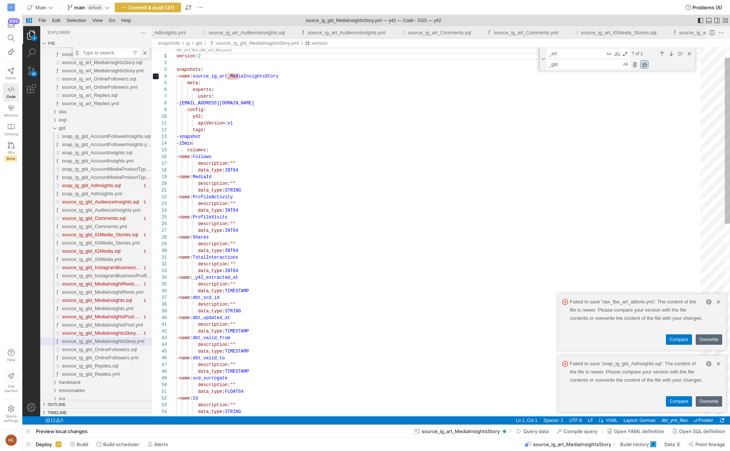
click at [648, 61] on div "Replace All (⌥⌘Enter)" at bounding box center [645, 64] width 8 height 8
type textarea "version: 2 snapshots: - name: source_ig_gld_MediaInsightsStory meta: experts: u…"
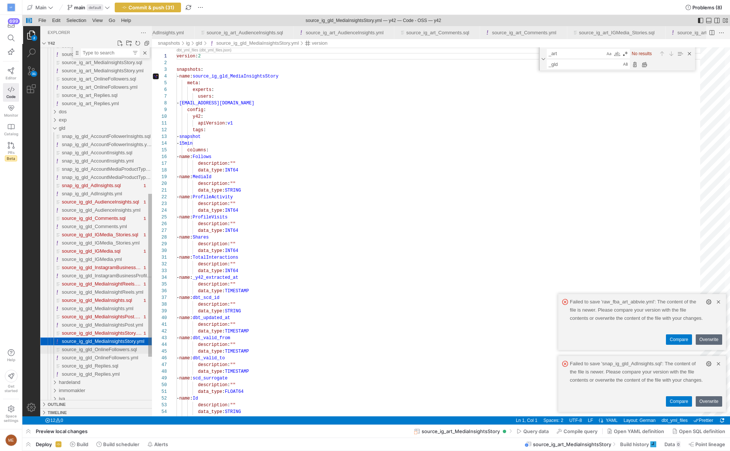
click at [111, 351] on span "source_ig_gld_OnlineFollowers.sql" at bounding box center [99, 350] width 75 height 6
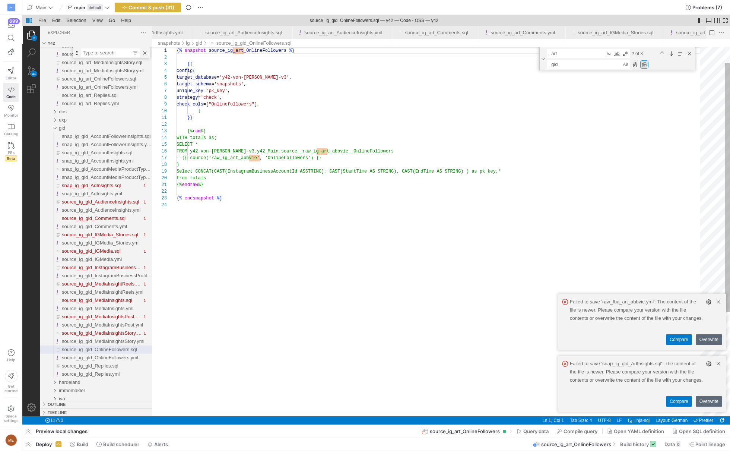
click at [647, 64] on div "Replace All (⌥⌘Enter)" at bounding box center [645, 64] width 8 height 8
click at [329, 151] on div "{% snapshot source_ig_gld_OnlineFollowers %} {{ config ( target_database = 'y42…" at bounding box center [441, 297] width 529 height 546
click at [273, 158] on div "{% snapshot source_ig_gld_OnlineFollowers %} {{ config ( target_database = 'y42…" at bounding box center [441, 297] width 529 height 546
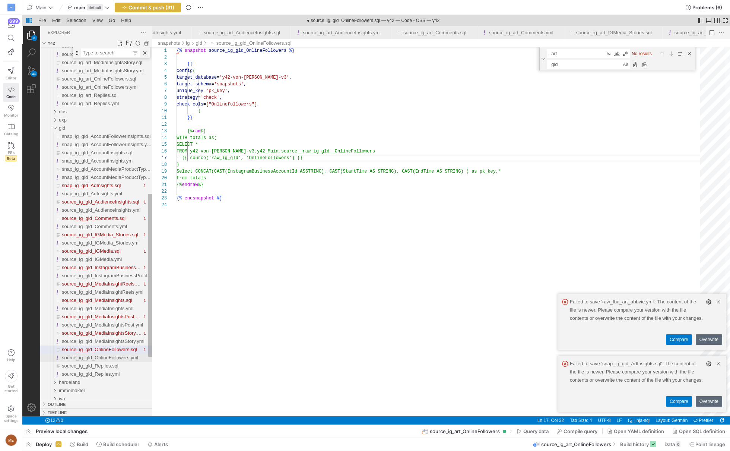
type textarea "}} {% raw %} WITH totals as( SELECT * FROM y42-von-fred-v3.y42_Main.source__raw…"
click at [91, 356] on span "source_ig_gld_OnlineFollowers.yml" at bounding box center [100, 358] width 76 height 6
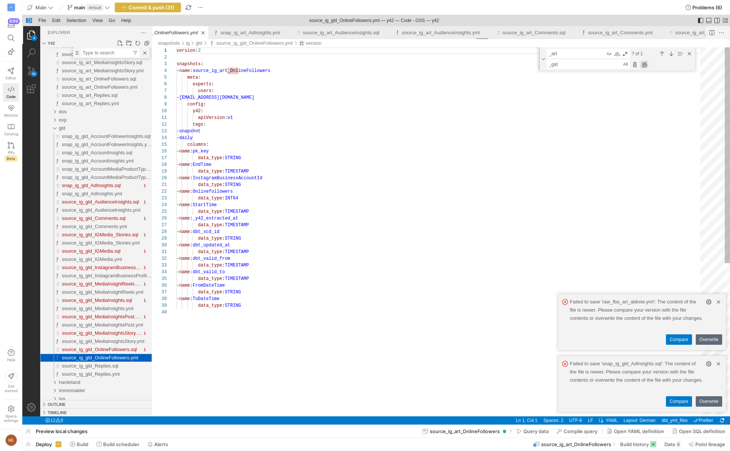
scroll to position [0, 15448]
click at [646, 64] on div "Replace All (⌥⌘Enter)" at bounding box center [645, 64] width 8 height 8
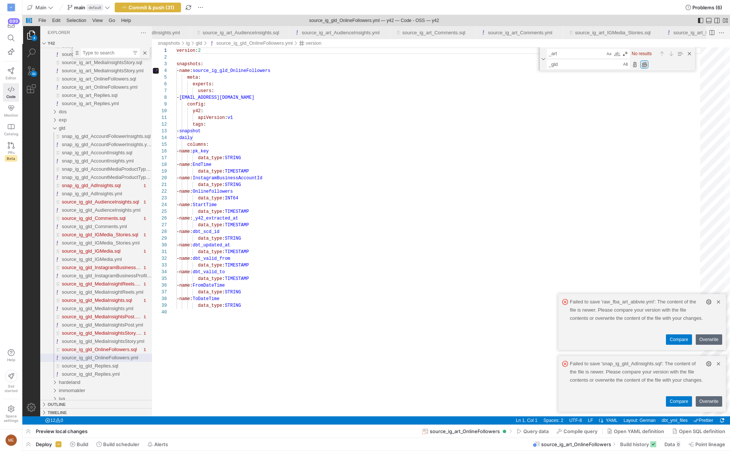
type textarea "version: 2 snapshots: - name: source_ig_gld_OnlineFollowers meta: experts: user…"
click at [114, 368] on span "source_ig_gld_Replies.sql" at bounding box center [90, 366] width 57 height 6
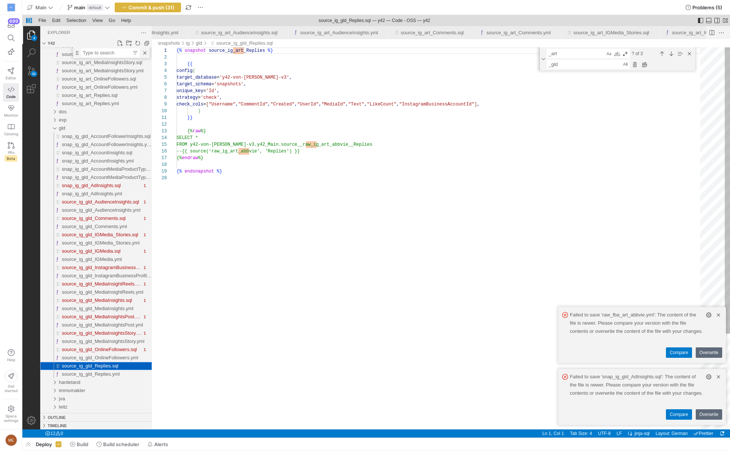
scroll to position [0, 15534]
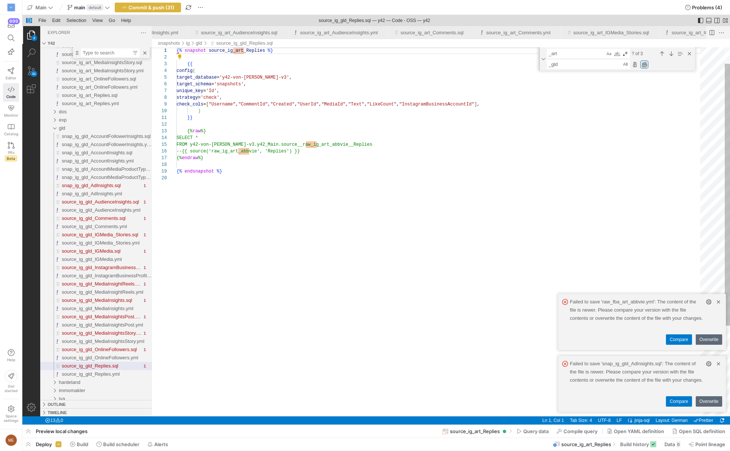
click at [646, 64] on div "Replace All (⌥⌘Enter)" at bounding box center [645, 64] width 8 height 8
click at [249, 152] on div "{% snapshot source_ig_gld_Replies %} {{ config ( target_database = 'y42-von-fre…" at bounding box center [441, 284] width 529 height 520
type textarea "}} {% raw %} SELECT * FROM y42-von-fred-v3.y42_Main.source__raw_ig_gld__Replies…"
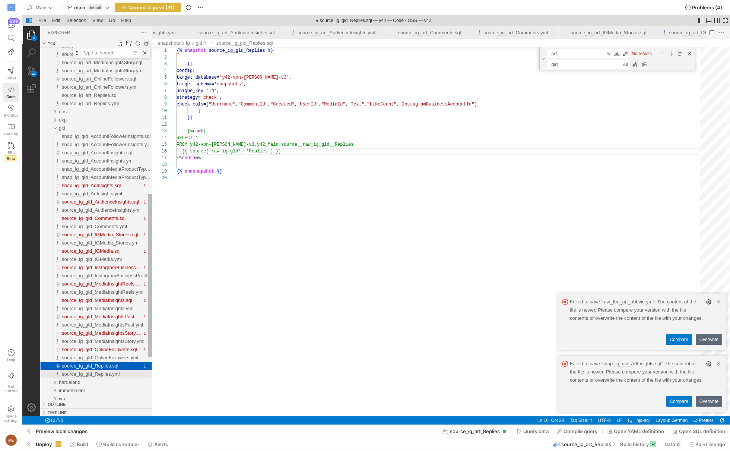
click at [106, 373] on span "source_ig_gld_Replies.yml" at bounding box center [91, 374] width 58 height 6
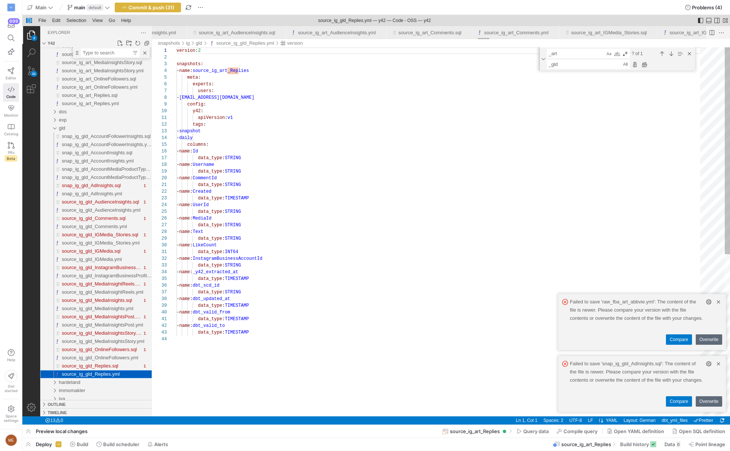
scroll to position [67, 0]
click at [646, 64] on div "Replace All (⌥⌘Enter)" at bounding box center [645, 64] width 8 height 8
type textarea "version: 2 snapshots: - name: source_ig_gld_Replies meta: experts: users: - las…"
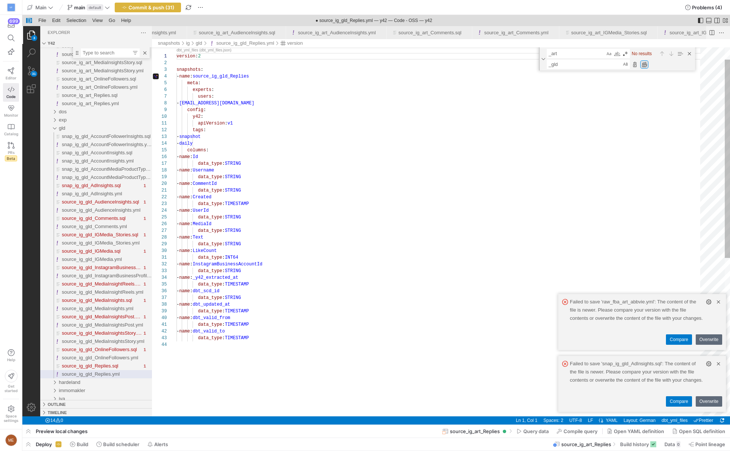
scroll to position [0, 15618]
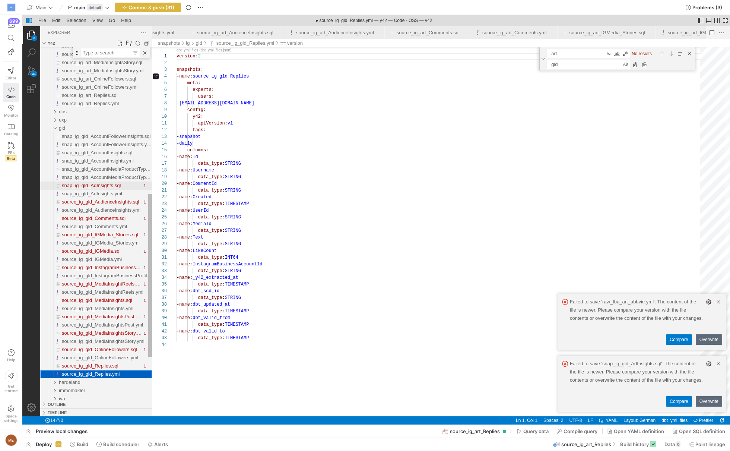
click at [129, 189] on div "snap_ig_gld_AdInsights.sql" at bounding box center [102, 186] width 80 height 8
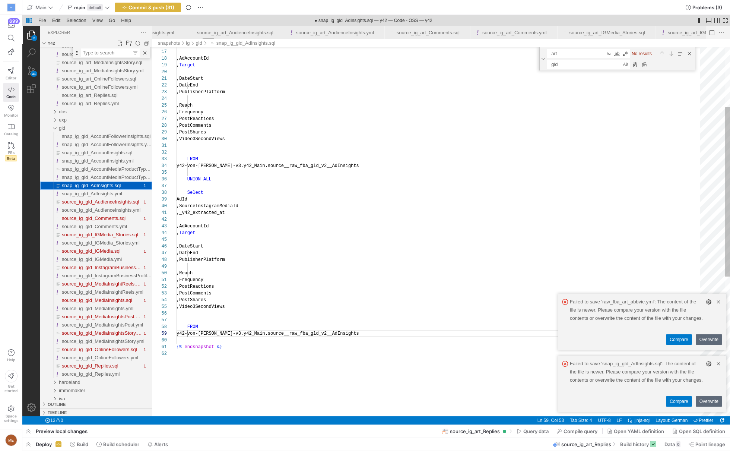
scroll to position [0, 2429]
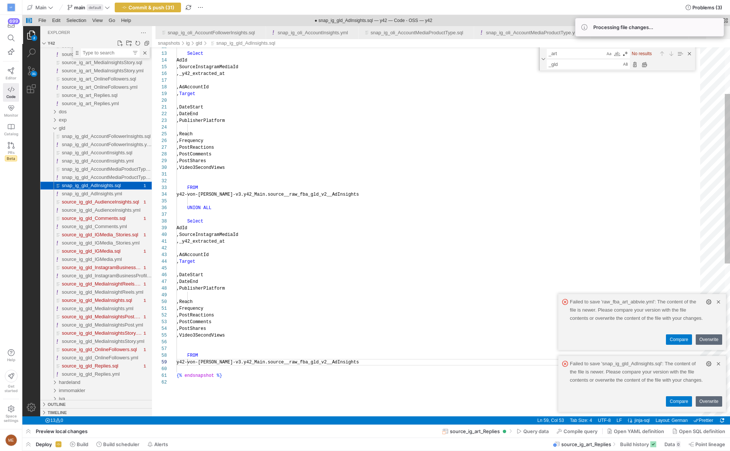
scroll to position [67, 140]
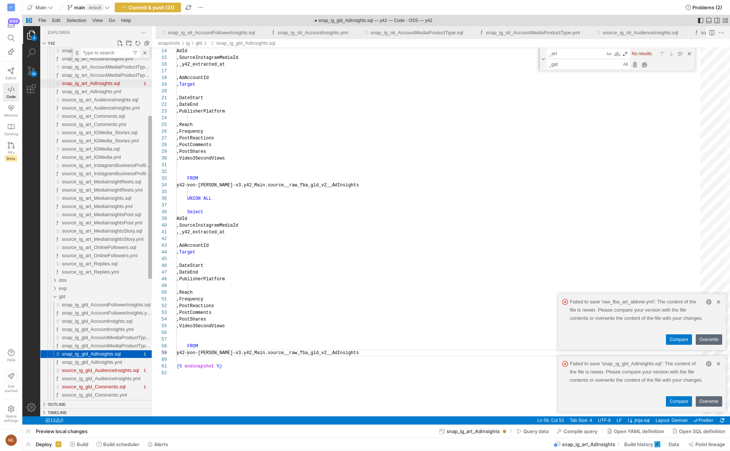
click at [120, 86] on span "snap_ig_art_AdInsights.sql" at bounding box center [91, 84] width 58 height 6
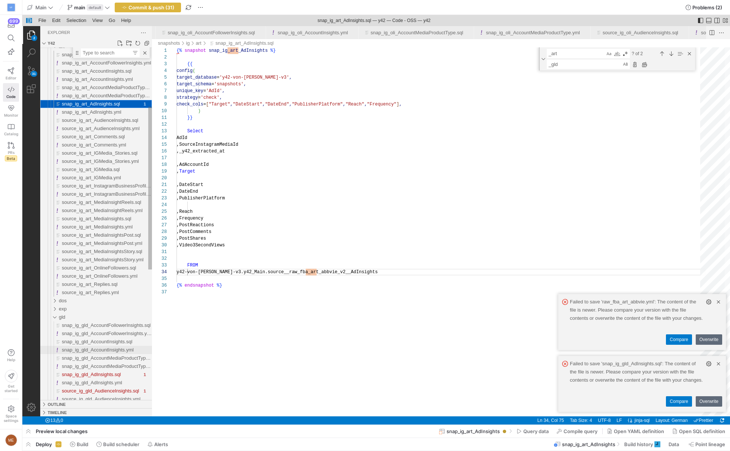
click at [104, 346] on div "snap_ig_gld_AccountInsights.yml" at bounding box center [107, 350] width 90 height 8
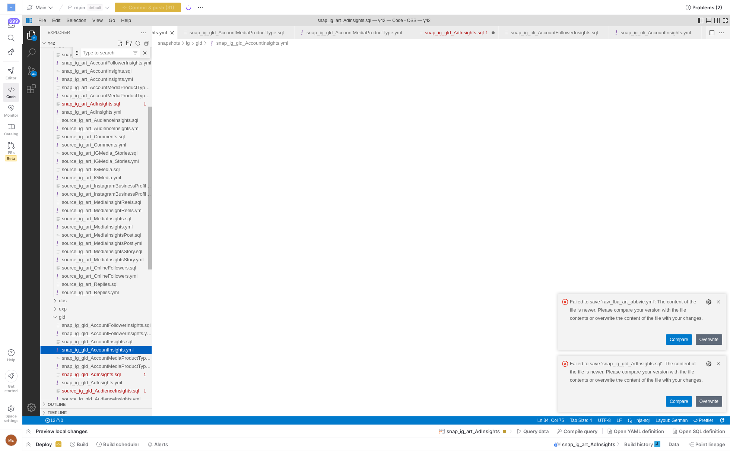
click at [108, 342] on span "snap_ig_gld_AccountInsights.sql" at bounding box center [97, 342] width 70 height 6
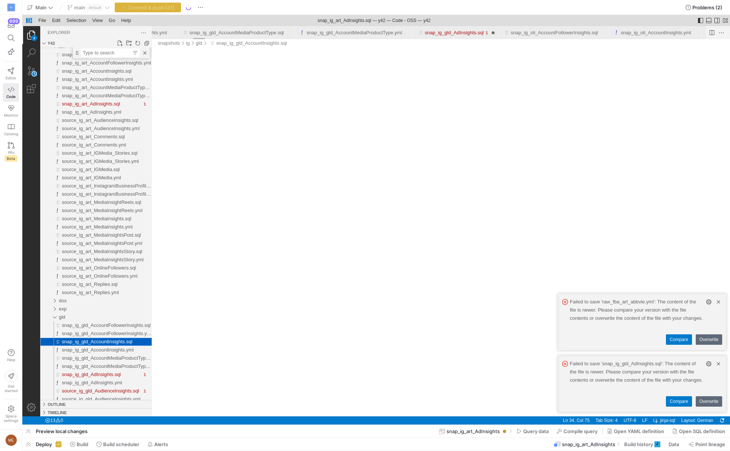
scroll to position [0, 1989]
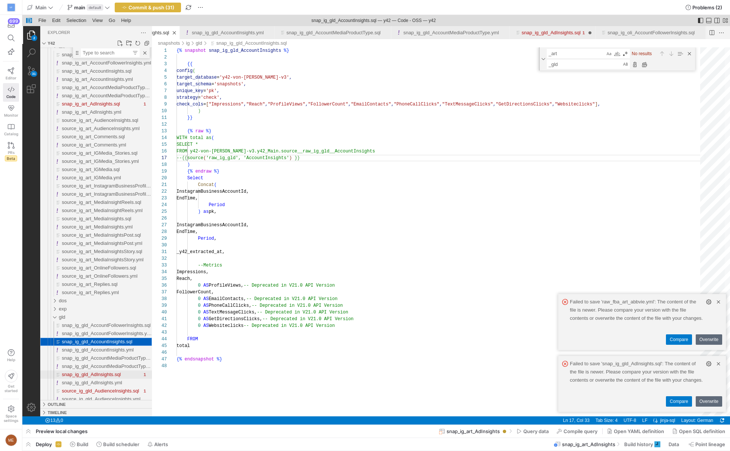
click at [102, 372] on span "snap_ig_gld_AdInsights.sql" at bounding box center [91, 375] width 59 height 6
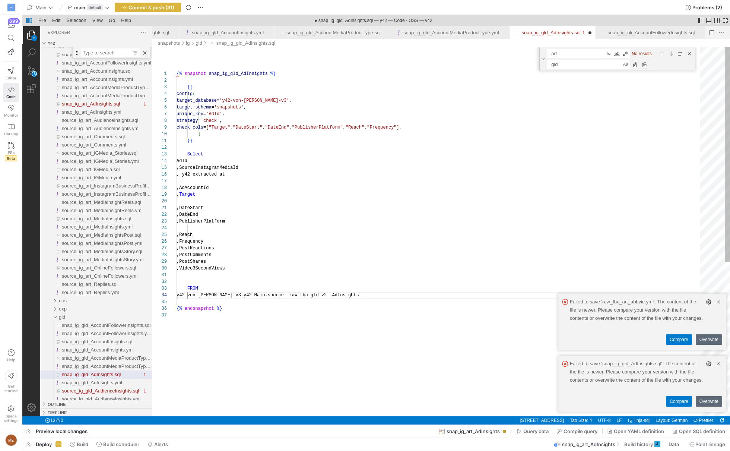
scroll to position [20, 183]
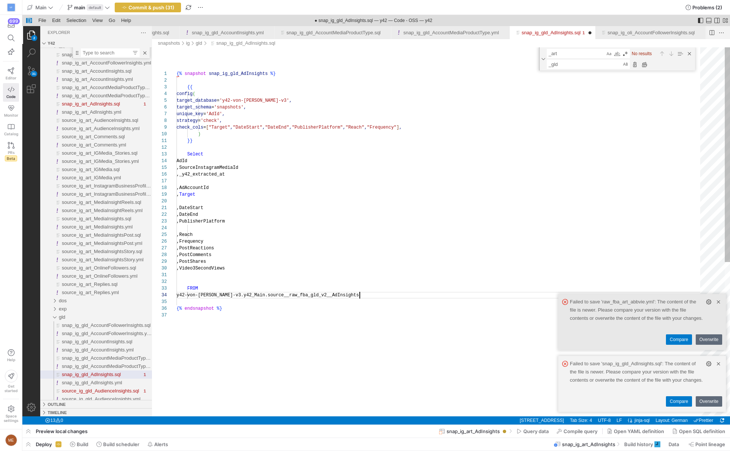
click at [357, 255] on div "Select AdId ,SourceInstagramMediaId ,_y42_extracted_at ,AdAccountId , Target ,D…" at bounding box center [441, 364] width 529 height 634
type textarea ",DateStart ,DateEnd ,PublisherPlatform ,Reach ,Frequency ,PostReactions ,PostCo…"
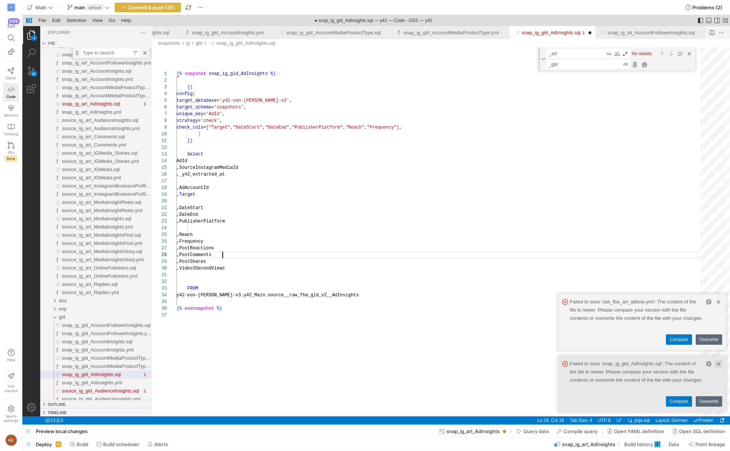
scroll to position [47, 45]
click at [717, 363] on link "Clear Notification (⌘Backspace)" at bounding box center [719, 364] width 8 height 8
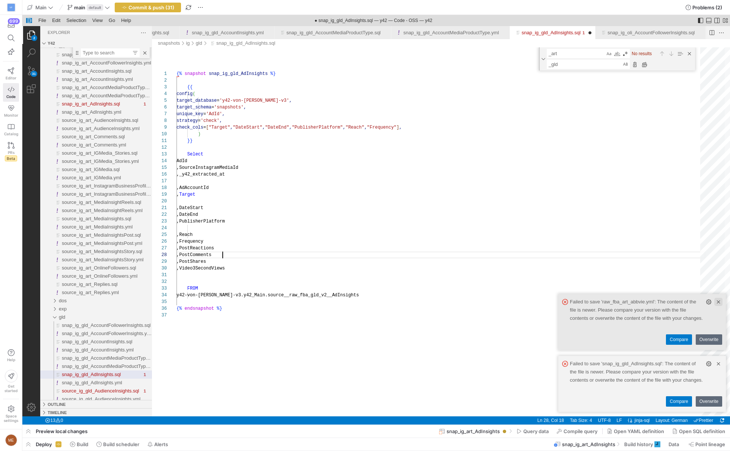
click at [719, 306] on link "Clear Notification (⌘Backspace)" at bounding box center [719, 302] width 8 height 8
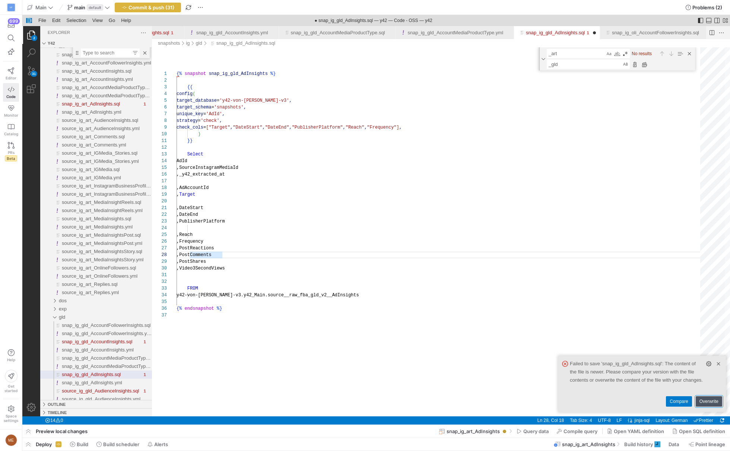
click at [711, 402] on link "Overwrite" at bounding box center [709, 401] width 26 height 10
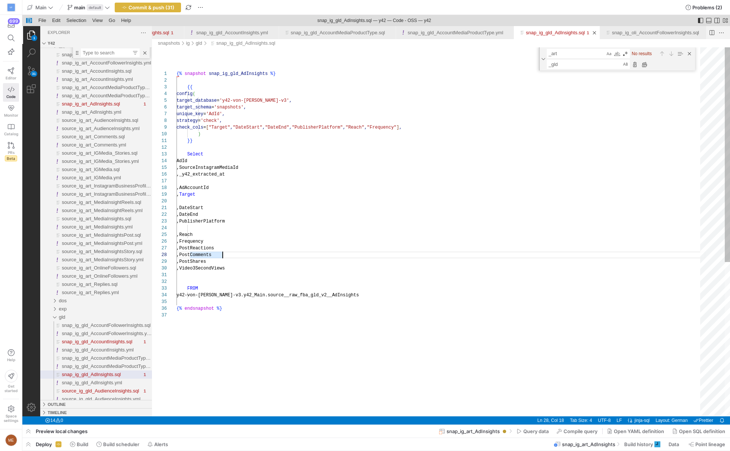
click at [389, 246] on div "Select AdId ,SourceInstagramMediaId ,_y42_extracted_at ,AdAccountId , Target ,D…" at bounding box center [441, 364] width 529 height 634
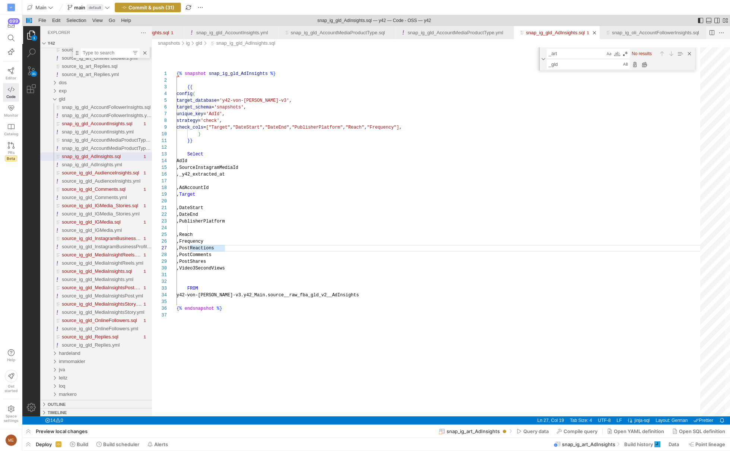
click at [132, 10] on span "Commit & push (31)" at bounding box center [152, 7] width 46 height 6
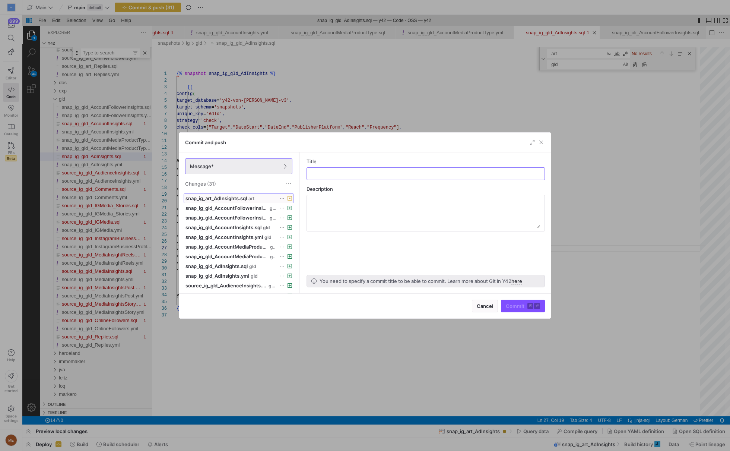
click at [247, 198] on span "snap_ig_art_AdInsights.sql" at bounding box center [216, 198] width 61 height 6
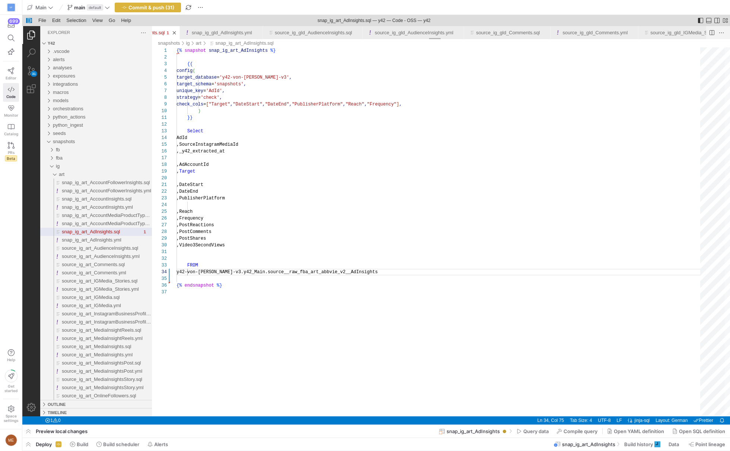
scroll to position [0, 13266]
click at [161, 4] on span "Commit & push (31)" at bounding box center [152, 7] width 46 height 6
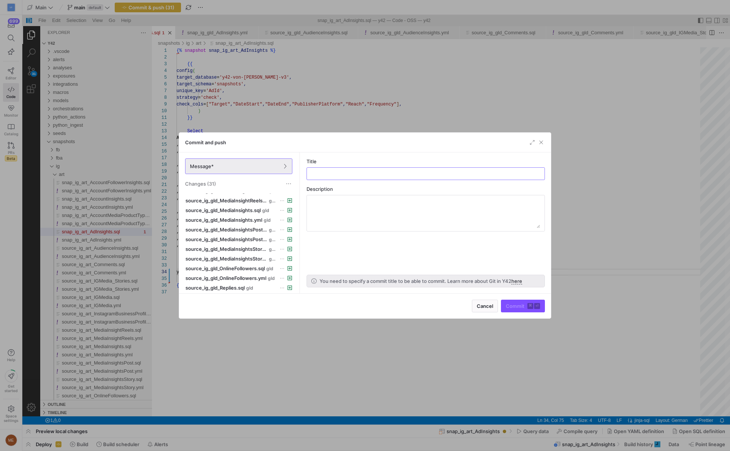
scroll to position [0, 0]
click at [345, 173] on input "text" at bounding box center [426, 174] width 226 height 6
type input "Added Snapshots for Goldeimer"
click at [521, 303] on span "Commit ⌘ ⏎" at bounding box center [523, 306] width 34 height 6
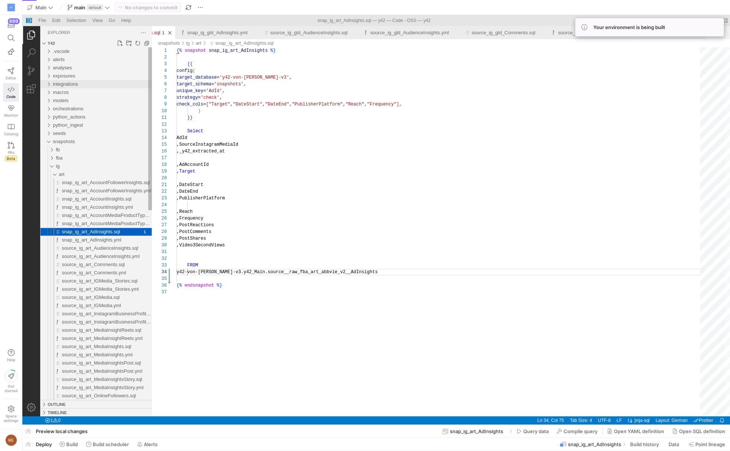
click at [67, 85] on span "integrations" at bounding box center [65, 84] width 25 height 6
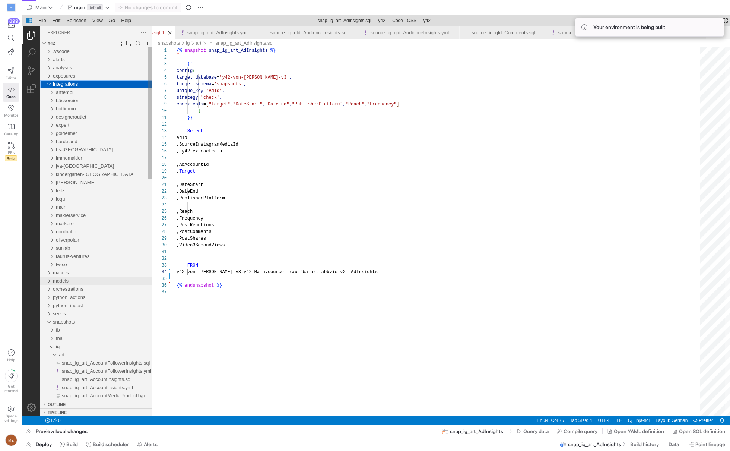
click at [89, 278] on div "models" at bounding box center [102, 281] width 99 height 8
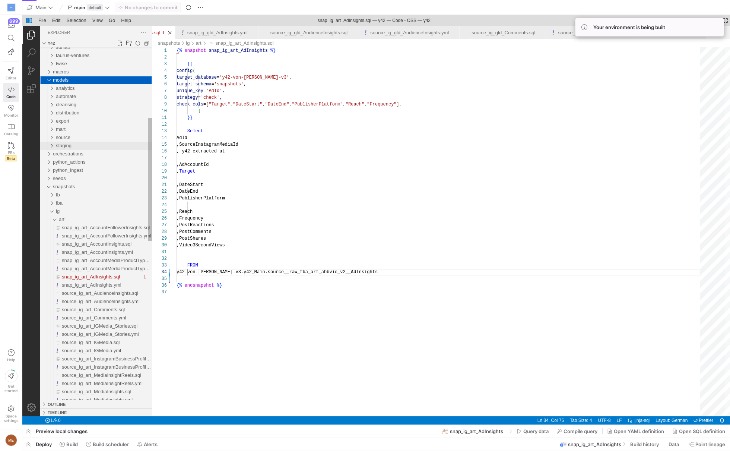
click at [91, 144] on div "staging" at bounding box center [104, 146] width 96 height 8
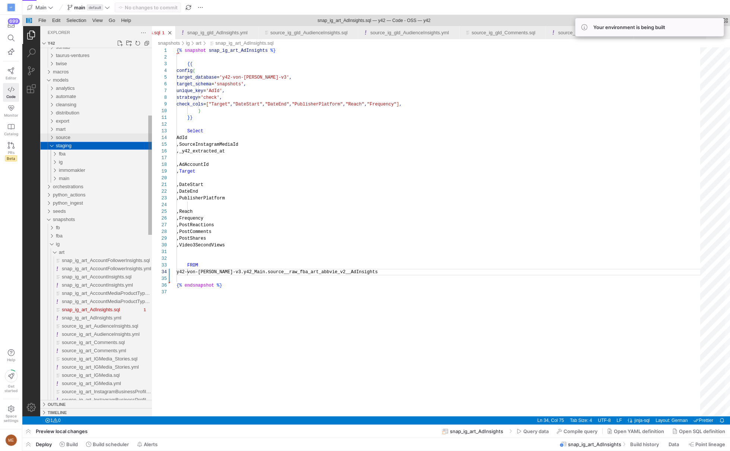
click at [98, 134] on div "source" at bounding box center [104, 137] width 96 height 8
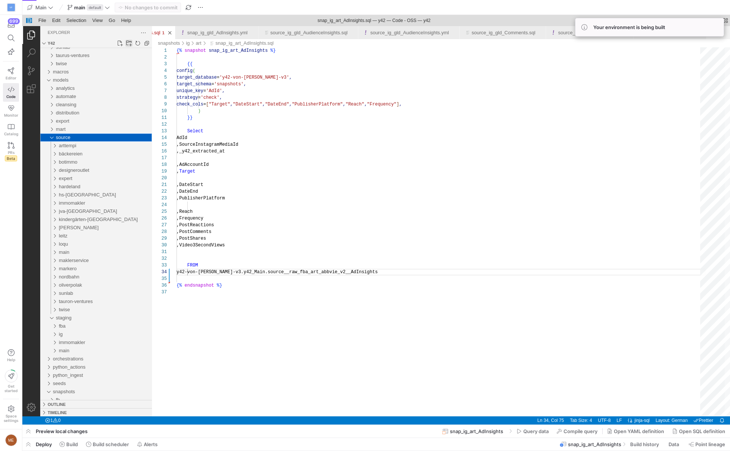
click at [127, 43] on link "New Folder..." at bounding box center [128, 43] width 7 height 7
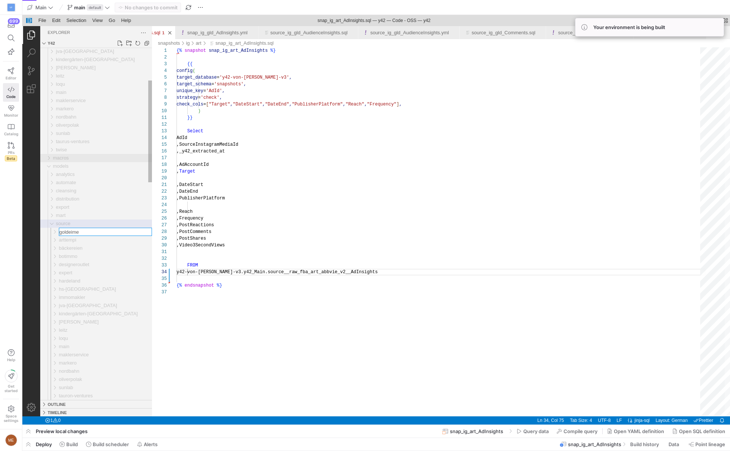
type input "goldeimer"
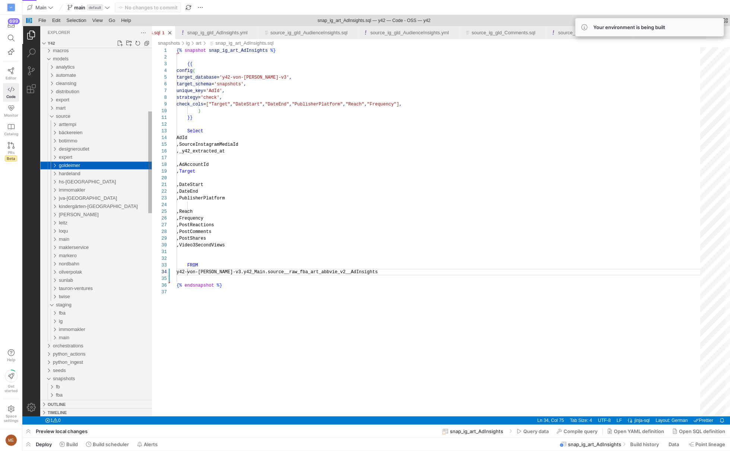
click at [56, 167] on div "goldeimer" at bounding box center [51, 165] width 17 height 8
click at [54, 121] on div "arttempi" at bounding box center [51, 124] width 17 height 8
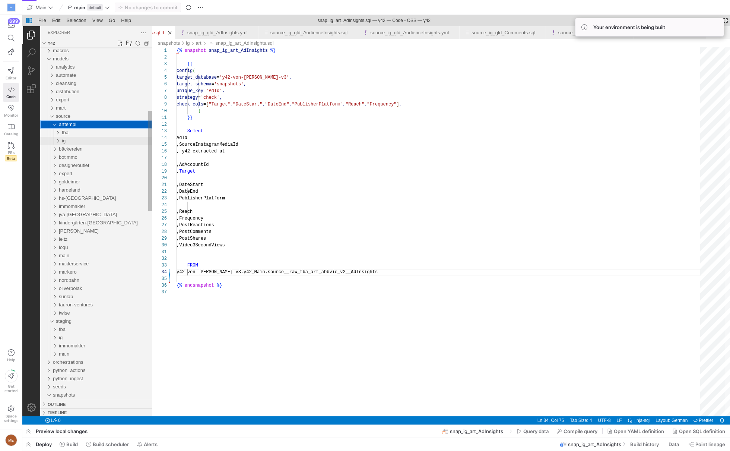
click at [66, 138] on div "ig" at bounding box center [107, 141] width 90 height 8
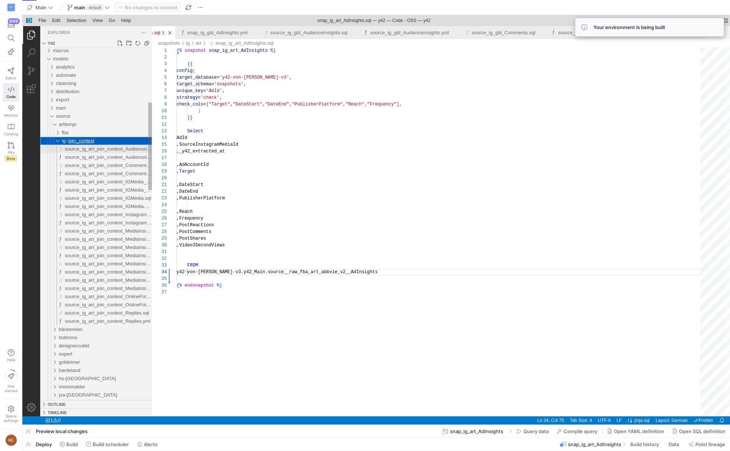
click at [70, 147] on span "source_ig_art_join_context_AudienceInsights.sql" at bounding box center [117, 149] width 105 height 6
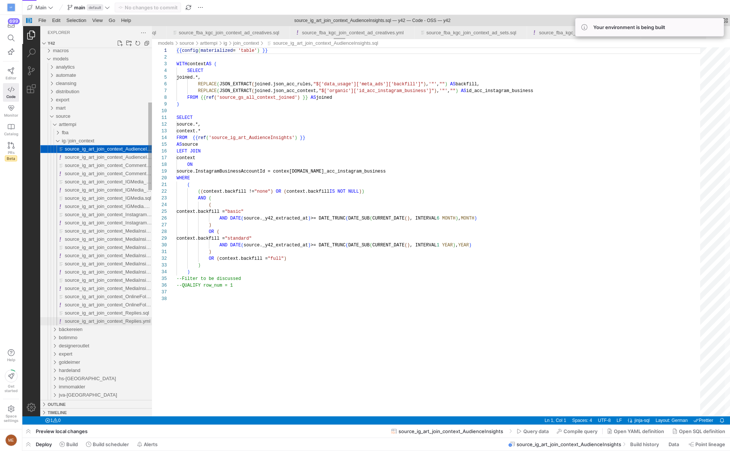
scroll to position [67, 0]
click at [80, 321] on span "source_ig_art_join_context_Replies.yml" at bounding box center [108, 321] width 86 height 6
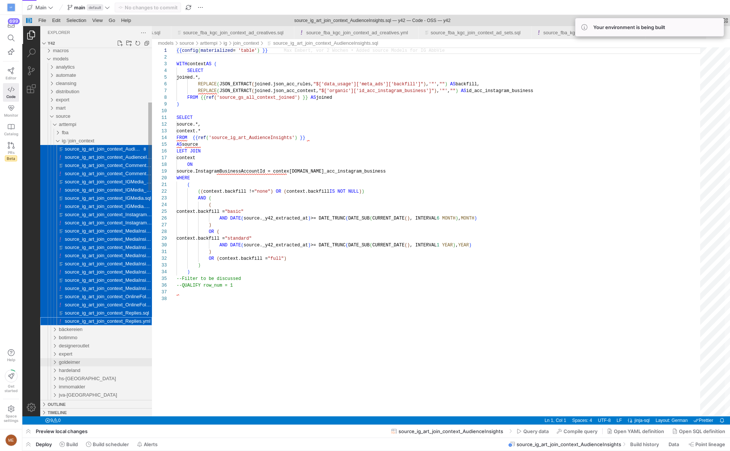
click at [57, 363] on div "goldeimer" at bounding box center [51, 362] width 17 height 8
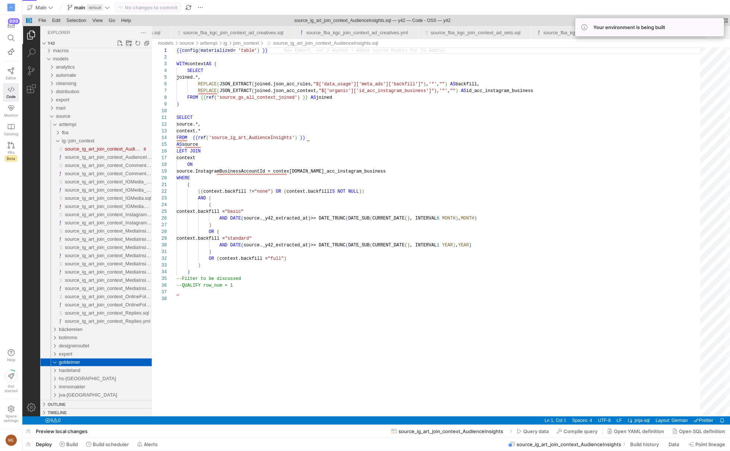
click at [128, 44] on link "New Folder..." at bounding box center [128, 43] width 7 height 7
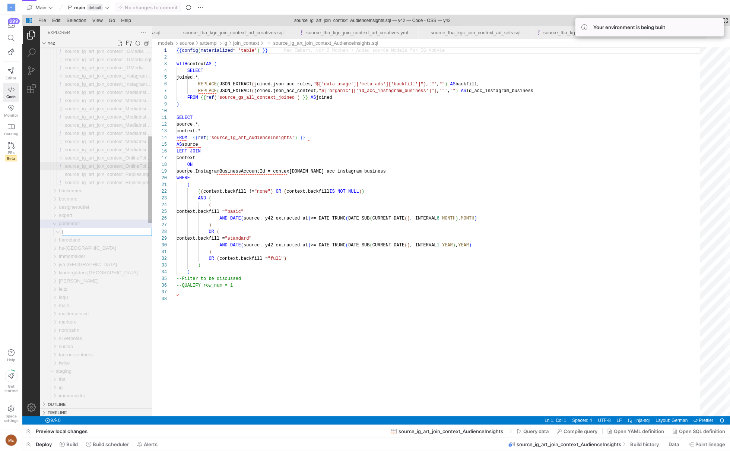
type input "ig"
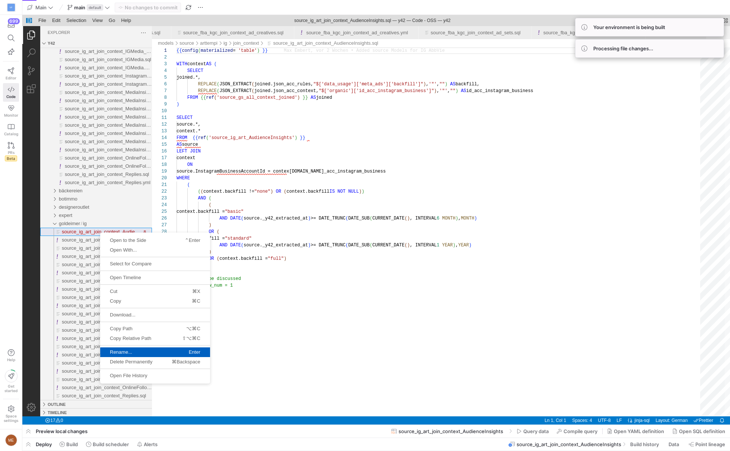
click at [114, 350] on span "Rename..." at bounding box center [127, 352] width 54 height 5
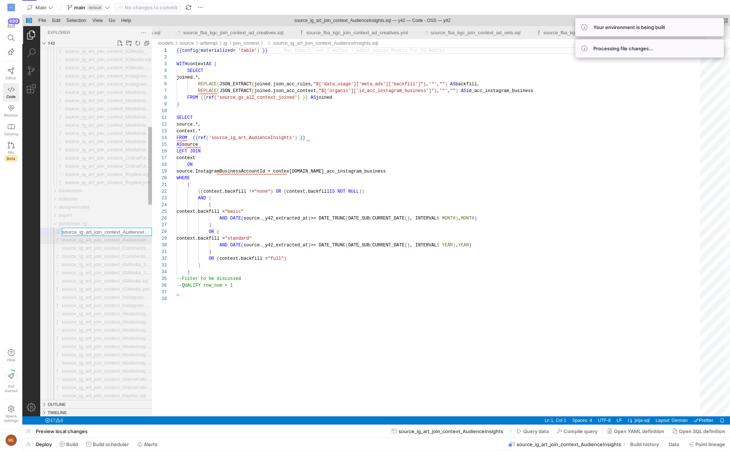
scroll to position [0, 21]
click at [71, 231] on input "source_ig_art_join_context_AudienceInsights.sql" at bounding box center [106, 231] width 89 height 7
type input "source_ig_gld_join_context_AudienceInsights.sql"
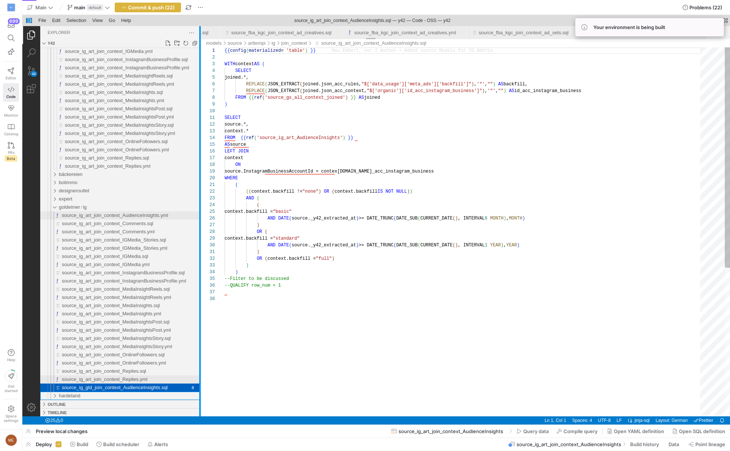
drag, startPoint x: 151, startPoint y: 186, endPoint x: 92, endPoint y: 379, distance: 201.8
click at [201, 186] on div at bounding box center [199, 221] width 1 height 390
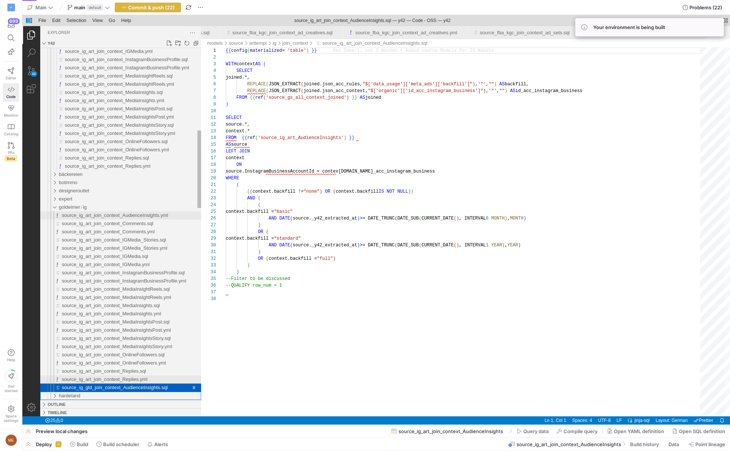
click at [92, 381] on span "source_ig_art_join_context_Replies.yml" at bounding box center [105, 379] width 86 height 6
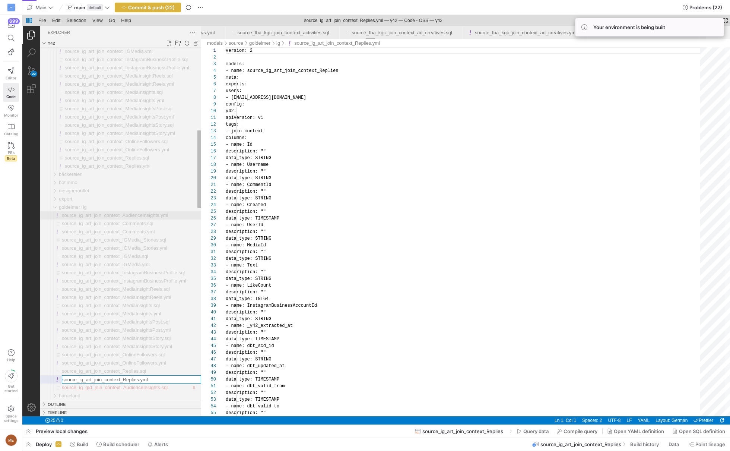
scroll to position [67, 0]
click at [92, 381] on input "source_ig_art_join_context_Replies.yml" at bounding box center [131, 379] width 139 height 7
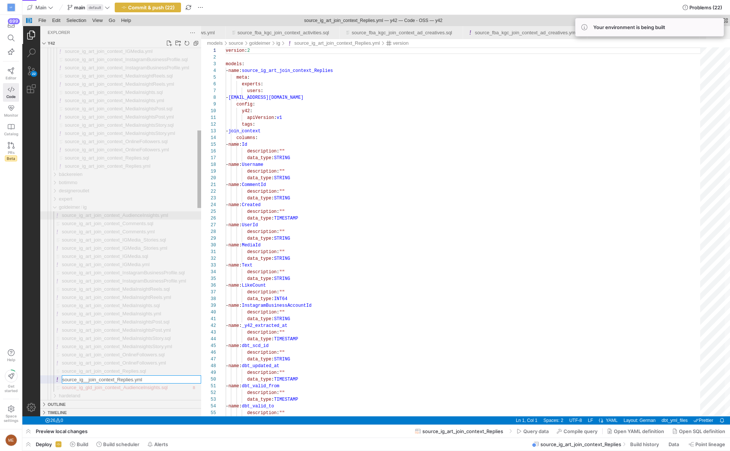
type input "source_ig_gld_join_context_Replies.yml"
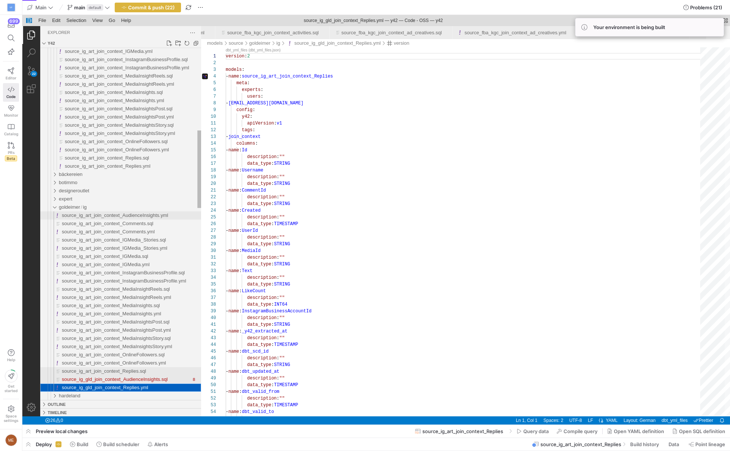
click at [98, 373] on span "source_ig_art_join_context_Replies.sql" at bounding box center [104, 371] width 84 height 6
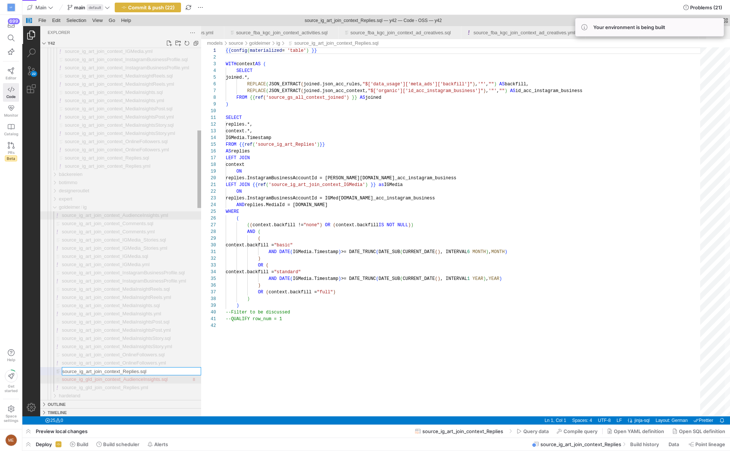
click at [92, 373] on input "source_ig_art_join_context_Replies.sql" at bounding box center [131, 370] width 139 height 7
type input "source_ig_gld_join_context_Replies.sql"
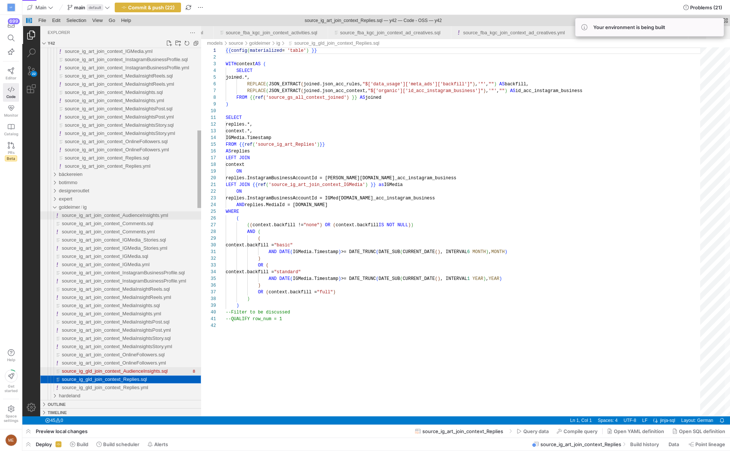
scroll to position [67, 0]
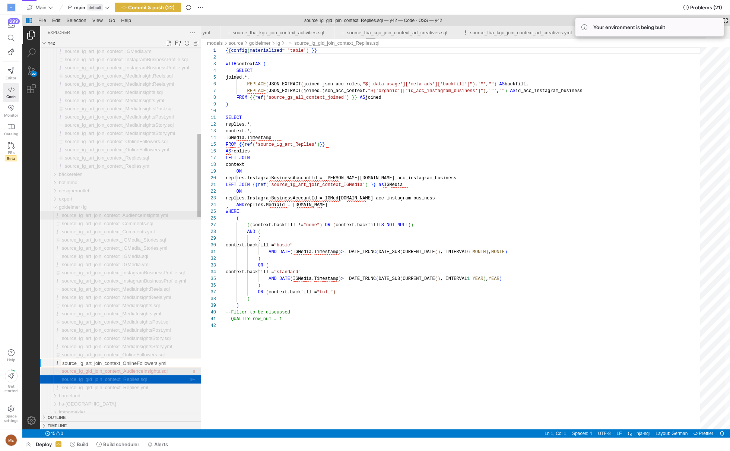
click at [92, 373] on span "source_ig_gld_join_context_AudienceInsights.sql" at bounding box center [115, 371] width 106 height 6
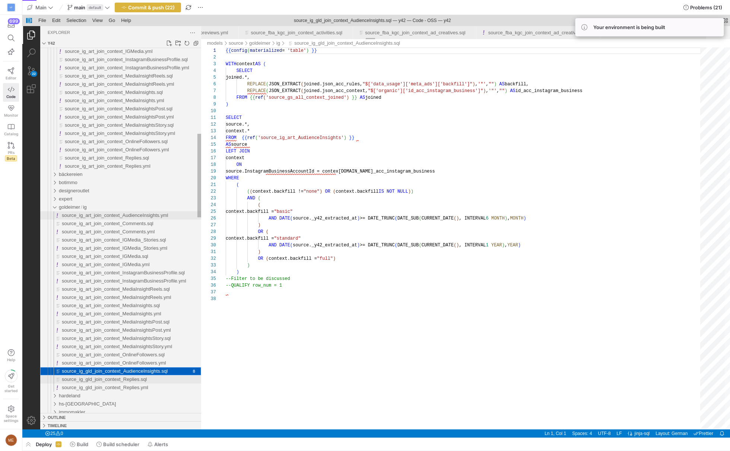
scroll to position [67, 0]
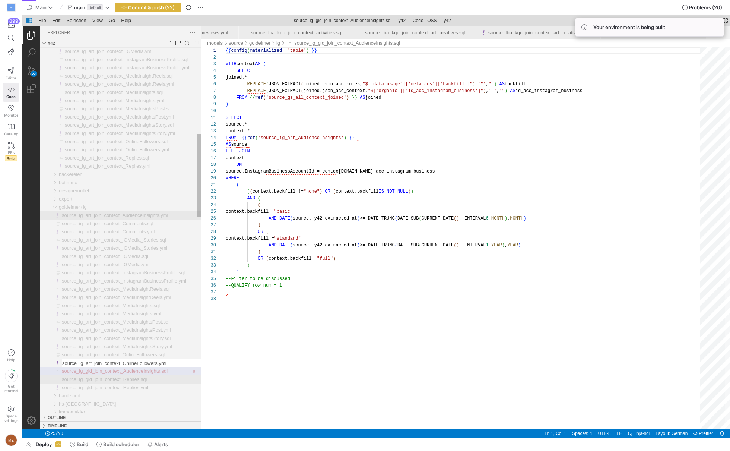
click at [94, 364] on input "source_ig_art_join_context_OnlineFollowers.yml" at bounding box center [131, 362] width 139 height 7
type input "source_ig_gld_join_context_OnlineFollowers.yml"
click at [94, 364] on span "source_ig_gld_join_context_AudienceInsights.sql" at bounding box center [115, 363] width 106 height 6
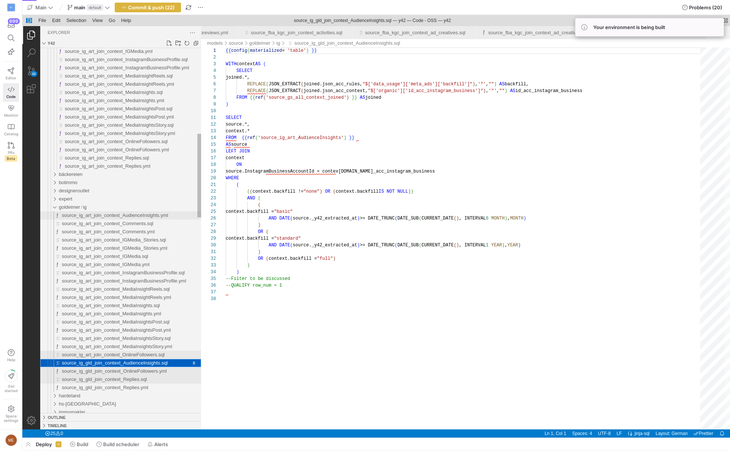
click at [92, 354] on span "source_ig_art_join_context_OnlineFollowers.sql" at bounding box center [113, 355] width 103 height 6
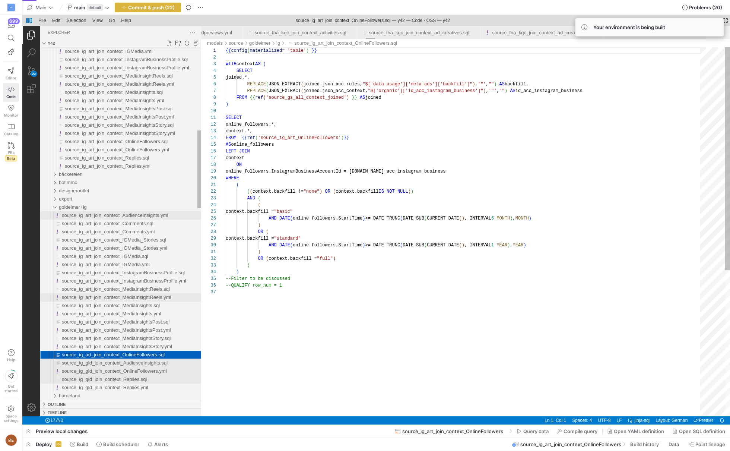
scroll to position [67, 0]
click at [92, 213] on span "source_ig_art_join_context_AudienceInsights.yml" at bounding box center [115, 215] width 106 height 6
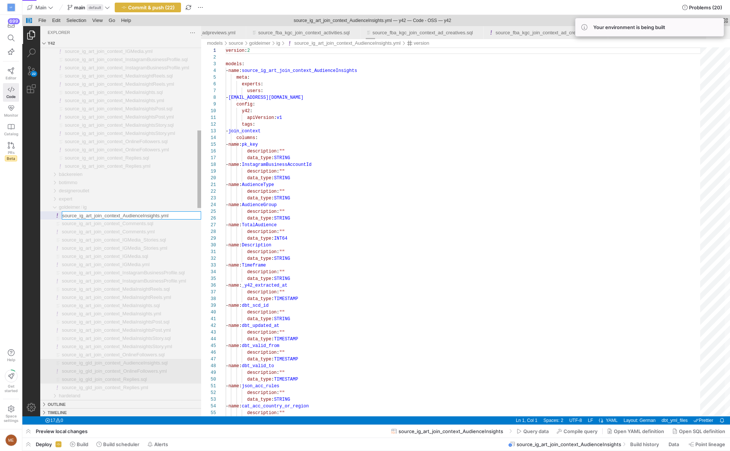
scroll to position [67, 0]
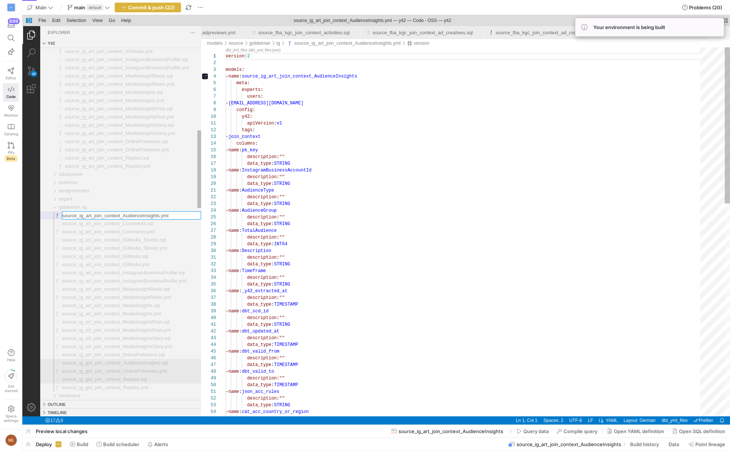
click at [92, 213] on input "source_ig_art_join_context_AudienceInsights.yml" at bounding box center [131, 215] width 139 height 7
type input "source_ig_gld_join_context_AudienceInsights.yml"
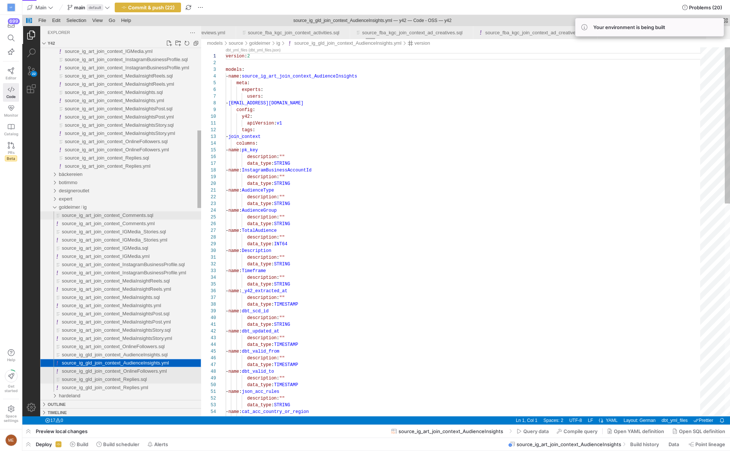
click at [92, 213] on span "source_ig_art_join_context_Comments.sql" at bounding box center [108, 215] width 92 height 6
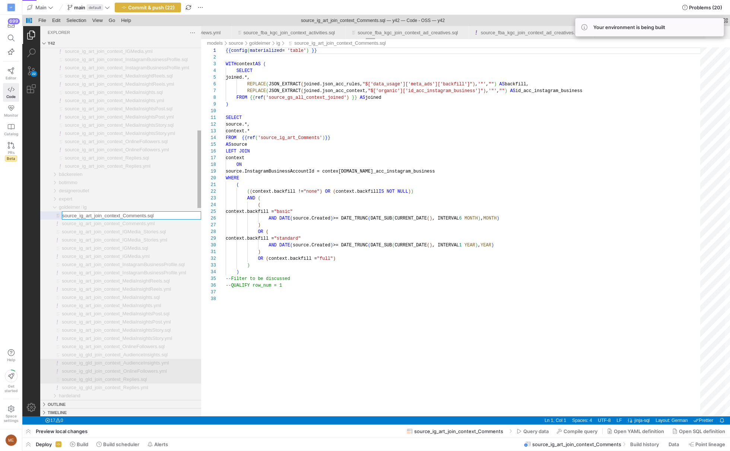
scroll to position [67, 0]
click at [92, 213] on input "source_ig_art_join_context_Comments.sql" at bounding box center [131, 215] width 139 height 7
type input "source_ig_gld_join_context_Comments.sql"
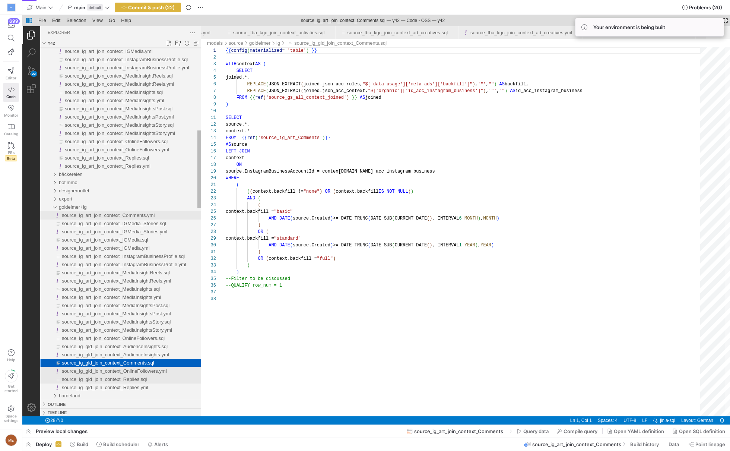
scroll to position [67, 0]
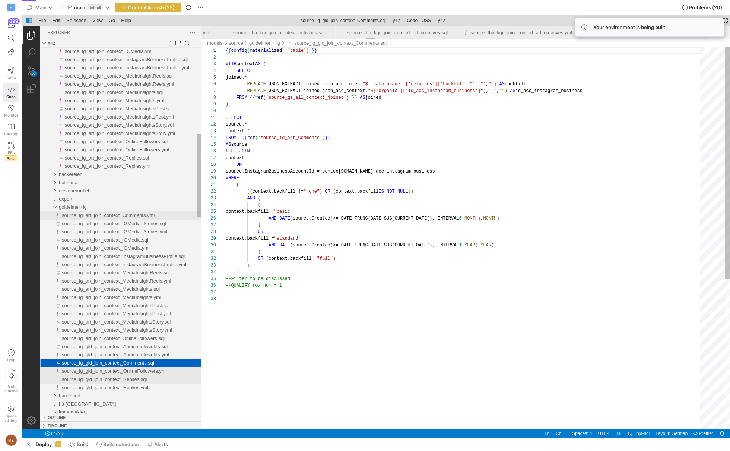
click at [92, 213] on span "source_ig_art_join_context_Comments.yml" at bounding box center [108, 215] width 93 height 6
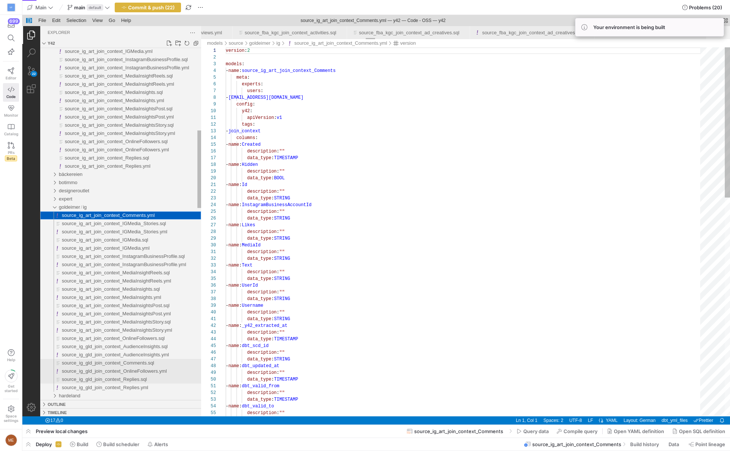
scroll to position [67, 0]
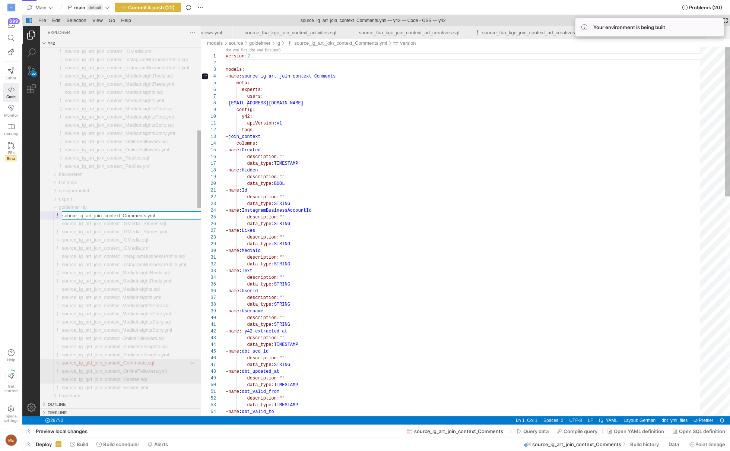
click at [92, 213] on input "source_ig_art_join_context_Comments.yml" at bounding box center [131, 215] width 139 height 7
type input "source_ig_gld_join_context_Comments.yml"
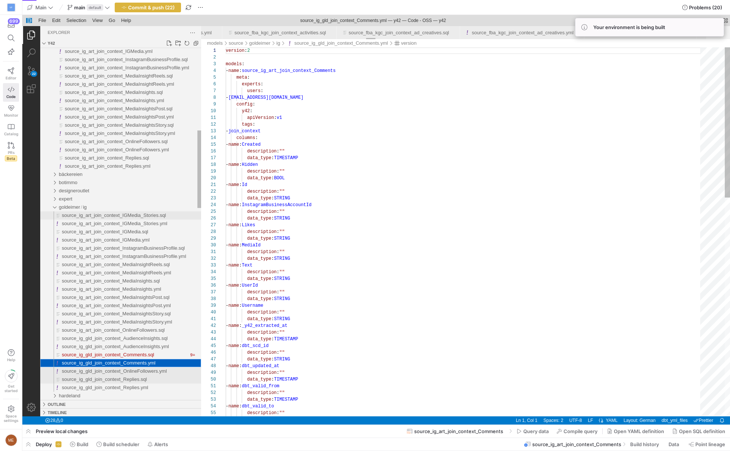
click at [92, 213] on span "source_ig_art_join_context_IGMedia_Stories.sql" at bounding box center [114, 215] width 104 height 6
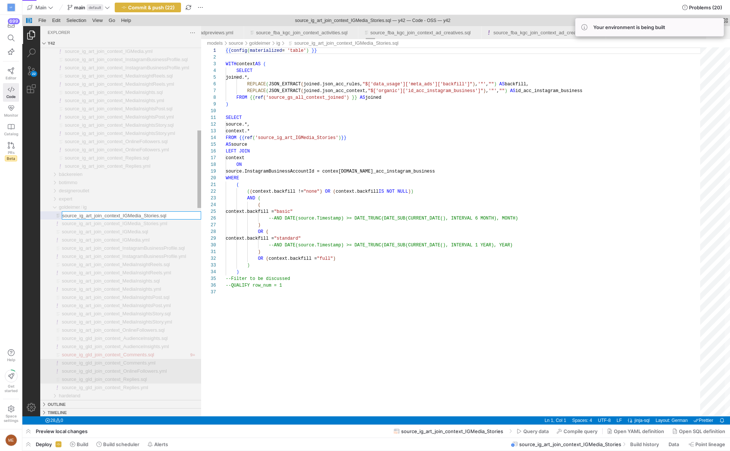
scroll to position [67, 0]
click at [92, 213] on input "source_ig_art_join_context_IGMedia_Stories.sql" at bounding box center [131, 215] width 139 height 7
type input "source_ig_gld_join_context_IGMedia_Stories.sql"
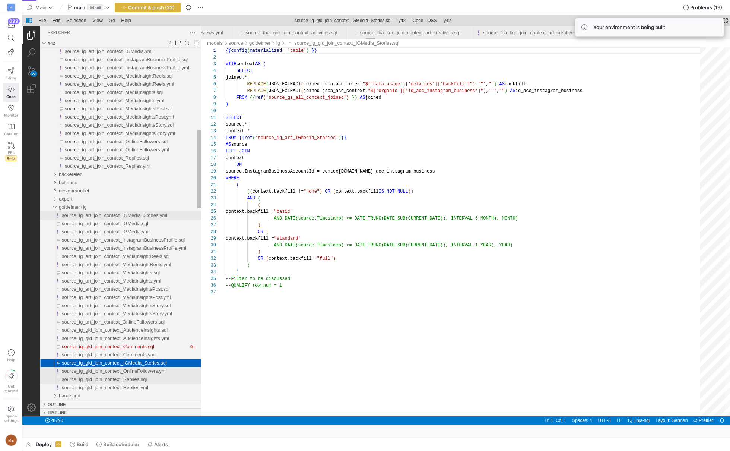
click at [92, 213] on span "source_ig_art_join_context_IGMedia_Stories.yml" at bounding box center [114, 215] width 105 height 6
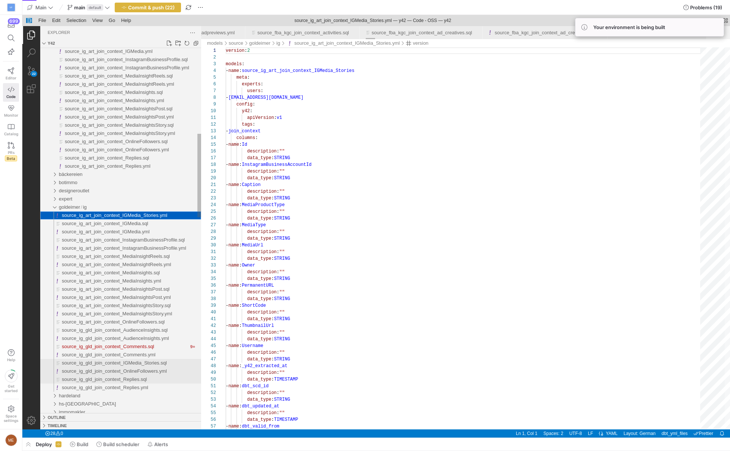
scroll to position [67, 0]
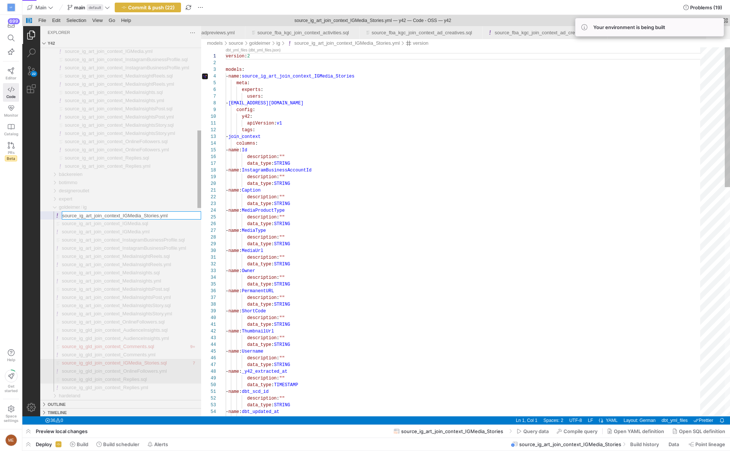
click at [92, 213] on input "source_ig_art_join_context_IGMedia_Stories.yml" at bounding box center [131, 215] width 139 height 7
type input "source_ig_gld_join_context_IGMedia_Stories.yml"
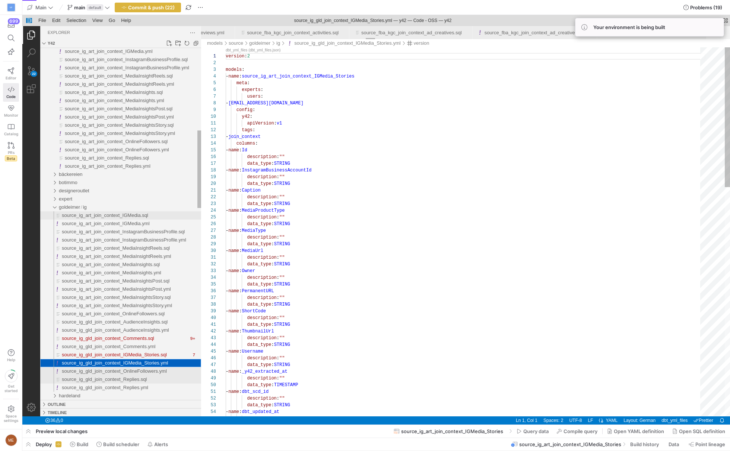
click at [92, 213] on span "source_ig_art_join_context_IGMedia.sql" at bounding box center [105, 215] width 86 height 6
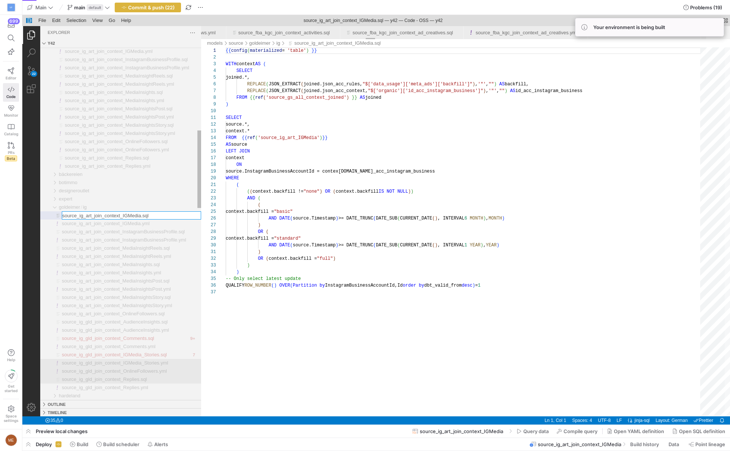
scroll to position [67, 0]
click at [92, 213] on input "source_ig_art_join_context_IGMedia.sql" at bounding box center [131, 215] width 139 height 7
type input "source_ig_gld_join_context_IGMedia.sql"
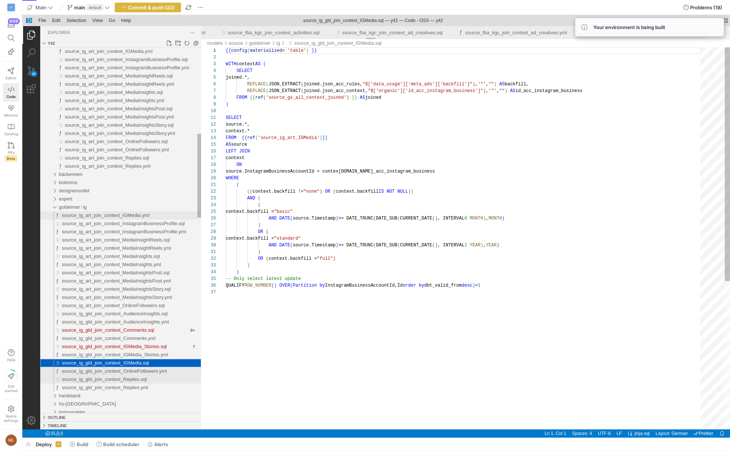
scroll to position [67, 0]
click at [94, 213] on span "source_ig_art_join_context_IGMedia.yml" at bounding box center [106, 215] width 88 height 6
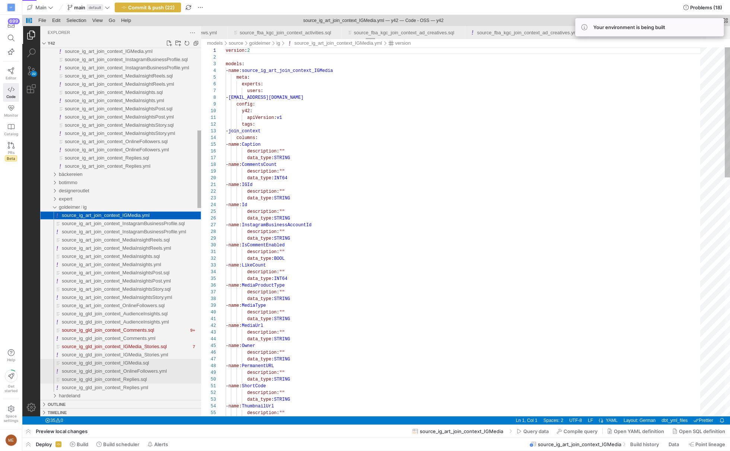
scroll to position [67, 0]
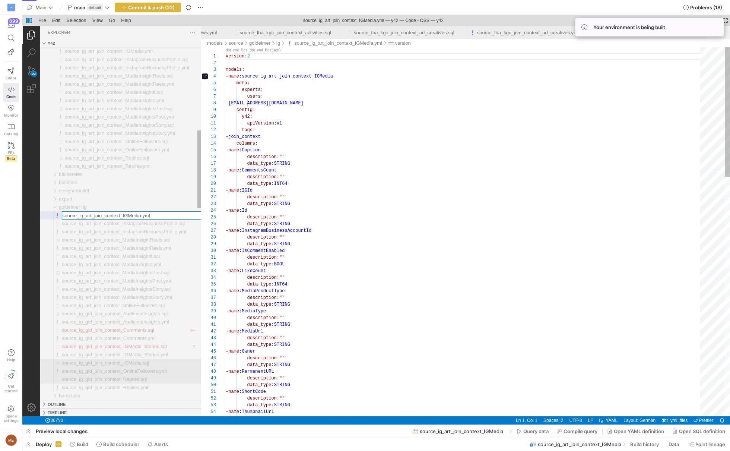
click at [94, 213] on input "source_ig_art_join_context_IGMedia.yml" at bounding box center [131, 215] width 139 height 7
type input "source_ig_gld_join_context_IGMedia.yml"
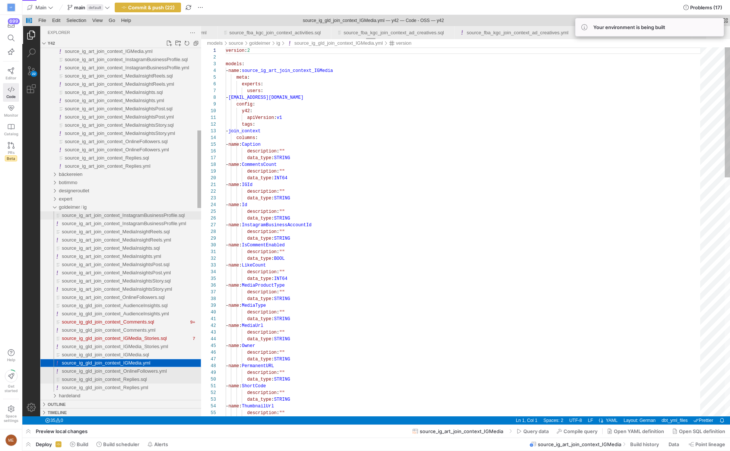
click at [94, 213] on span "source_ig_art_join_context_InstagramBusinessProfile.sql" at bounding box center [123, 215] width 123 height 6
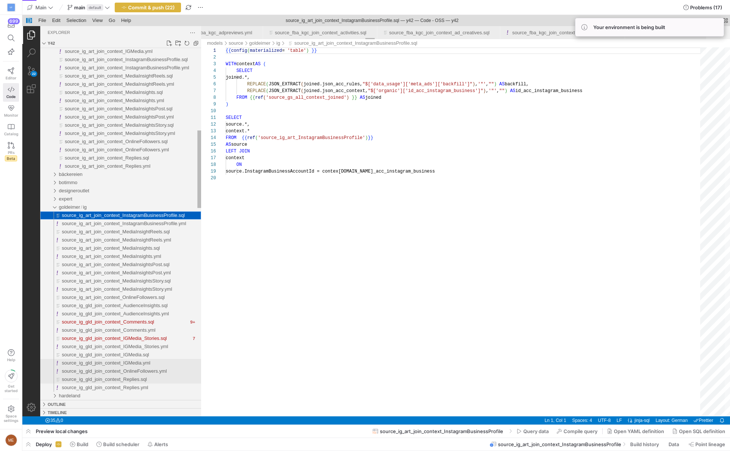
scroll to position [67, 0]
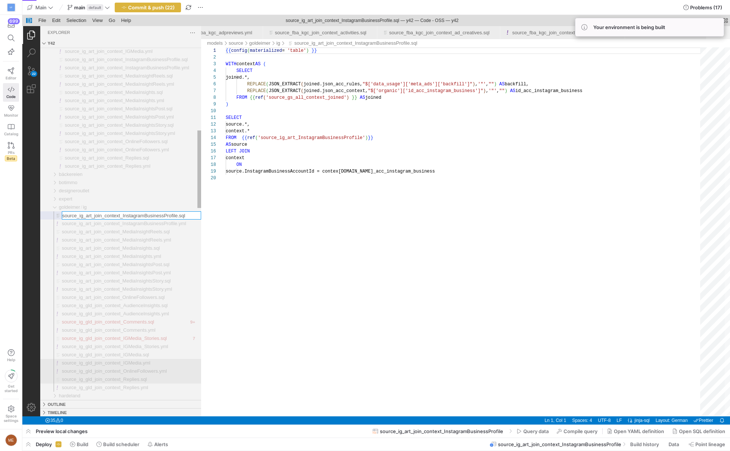
click at [94, 213] on input "source_ig_art_join_context_InstagramBusinessProfile.sql" at bounding box center [131, 215] width 139 height 7
type input "source_ig_gld_join_context_InstagramBusinessProfile.sql"
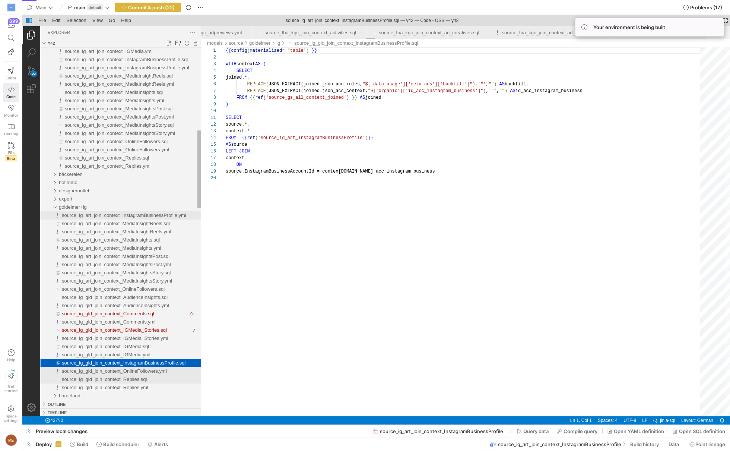
scroll to position [67, 0]
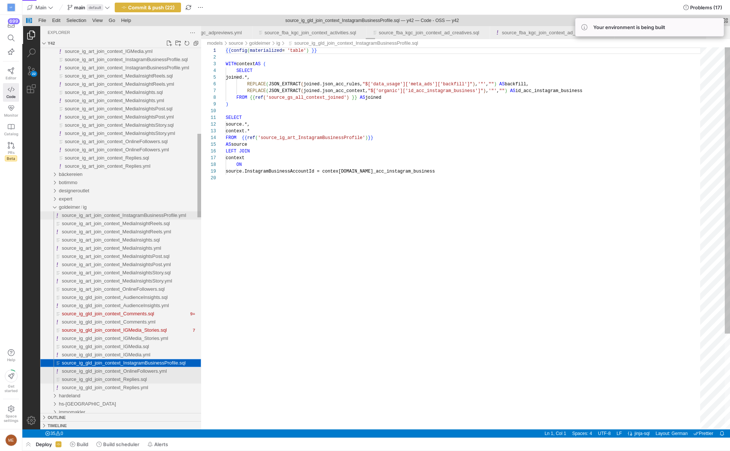
click at [94, 213] on span "source_ig_art_join_context_InstagramBusinessProfile.yml" at bounding box center [124, 215] width 124 height 6
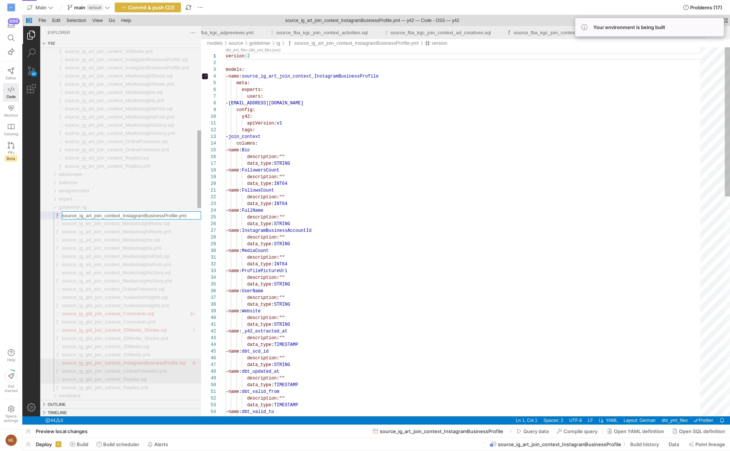
click at [94, 213] on input "source_ig_art_join_context_InstagramBusinessProfile.yml" at bounding box center [131, 215] width 139 height 7
type input "source_ig_gld_join_context_InstagramBusinessProfile.yml"
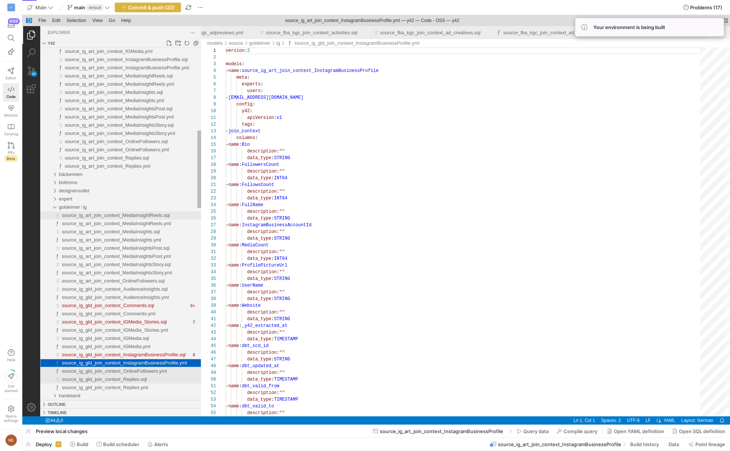
scroll to position [67, 0]
click at [94, 213] on span "source_ig_art_join_context_MediaInsightReels.sql" at bounding box center [116, 215] width 108 height 6
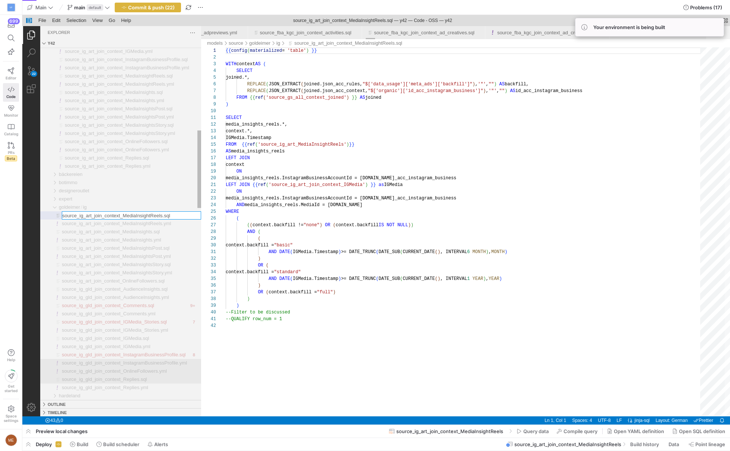
scroll to position [67, 0]
click at [94, 213] on input "source_ig_art_join_context_MediaInsightReels.sql" at bounding box center [131, 215] width 139 height 7
type input "source_ig_gld_join_context_MediaInsightReels.sql"
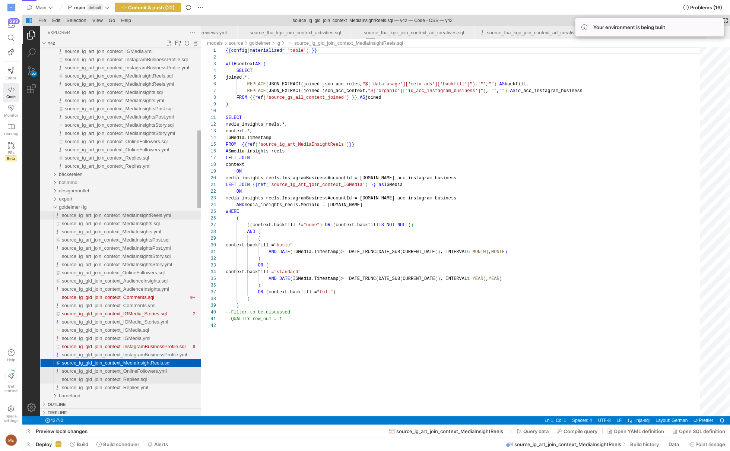
scroll to position [67, 0]
click at [94, 213] on span "source_ig_art_join_context_MediaInsightReels.yml" at bounding box center [116, 215] width 109 height 6
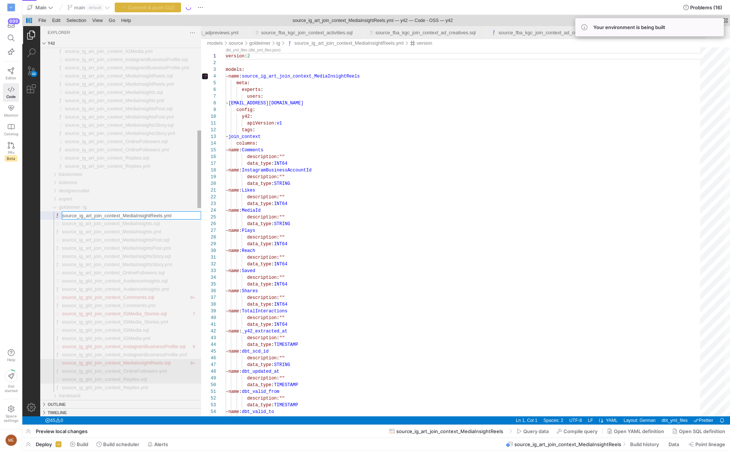
click at [94, 213] on input "source_ig_art_join_context_MediaInsightReels.yml" at bounding box center [131, 215] width 139 height 7
type input "source_ig_gld_join_context_MediaInsightReels.yml"
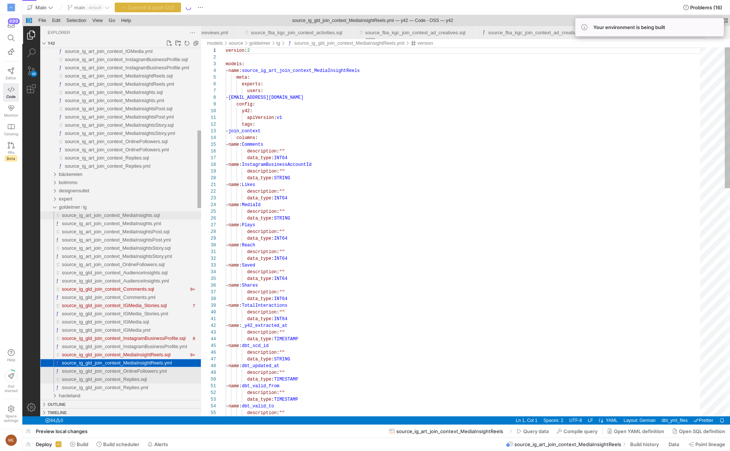
scroll to position [67, 0]
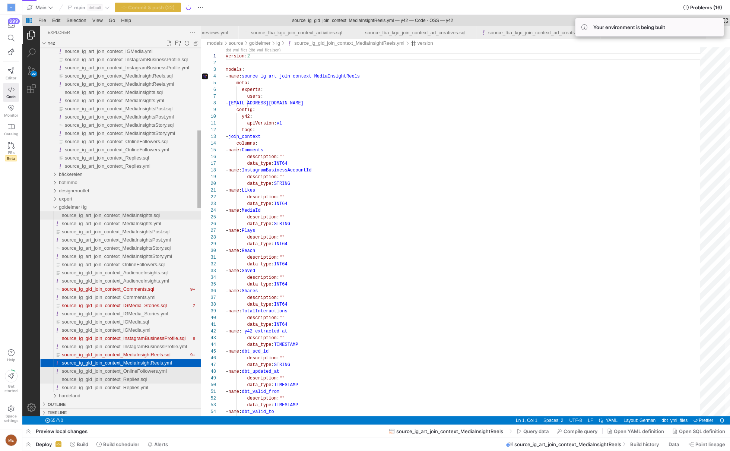
click at [97, 215] on span "source_ig_art_join_context_MediaInsights.sql" at bounding box center [111, 215] width 98 height 6
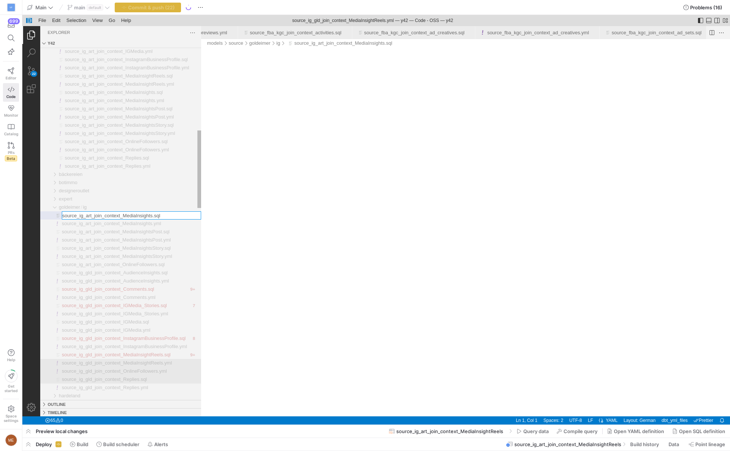
click at [94, 215] on input "source_ig_art_join_context_MediaInsights.sql" at bounding box center [131, 215] width 139 height 7
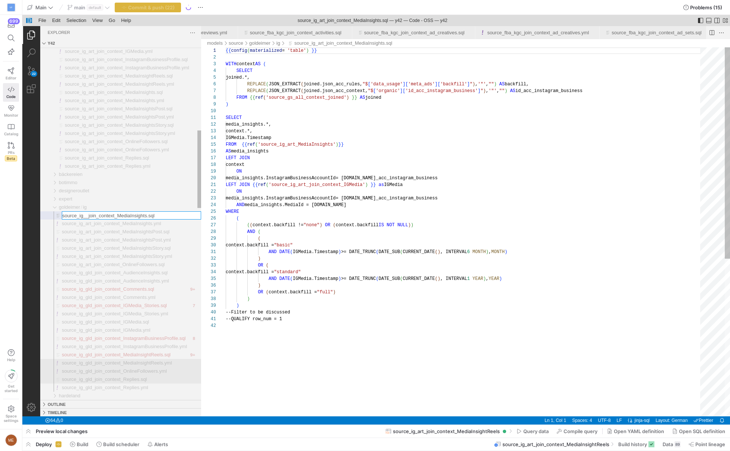
type input "source_ig_gld_join_context_MediaInsights.sql"
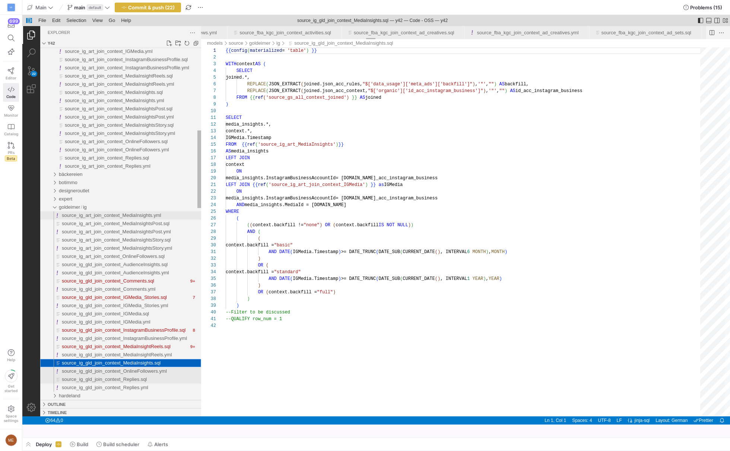
scroll to position [67, 0]
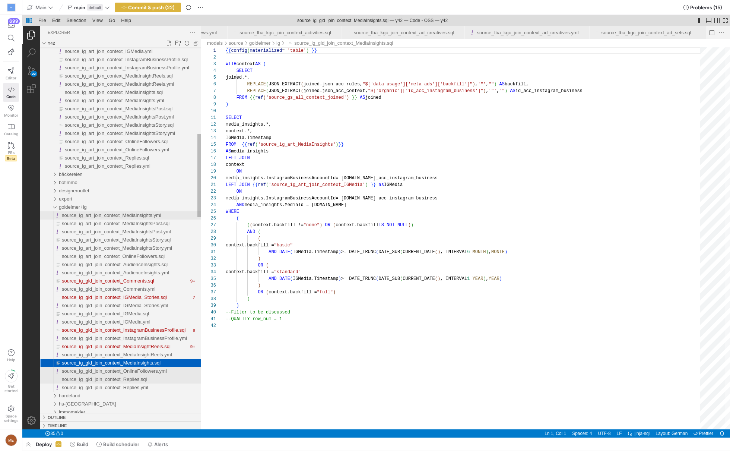
click at [96, 214] on span "source_ig_art_join_context_MediaInsights.yml" at bounding box center [112, 215] width 100 height 6
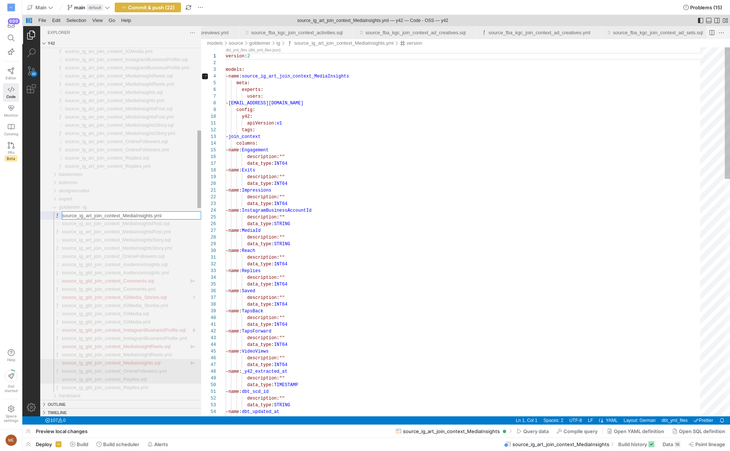
click at [96, 214] on input "source_ig_art_join_context_MediaInsights.yml" at bounding box center [131, 215] width 139 height 7
type input "source_ig_gld_join_context_MediaInsights.yml"
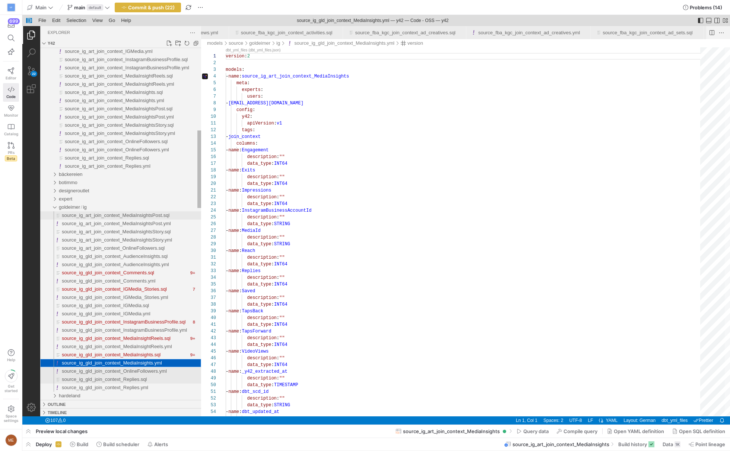
click at [92, 216] on span "source_ig_art_join_context_MediaInsightsPost.sql" at bounding box center [116, 215] width 108 height 6
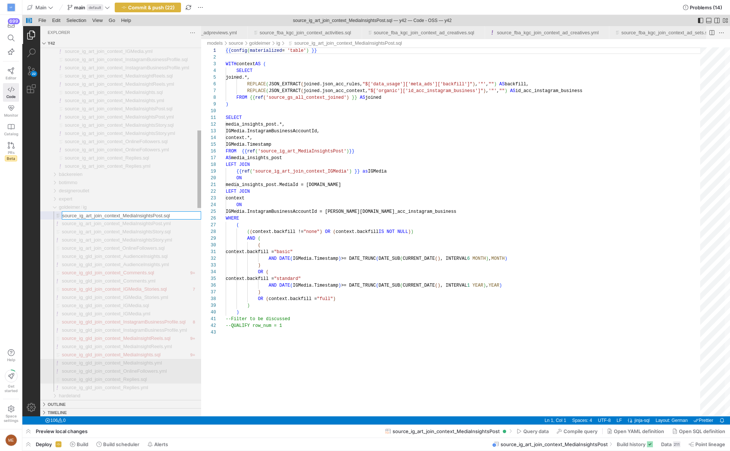
click at [92, 216] on input "source_ig_art_join_context_MediaInsightsPost.sql" at bounding box center [131, 215] width 139 height 7
type input "source_ig_gld_join_context_MediaInsightsPost.sql"
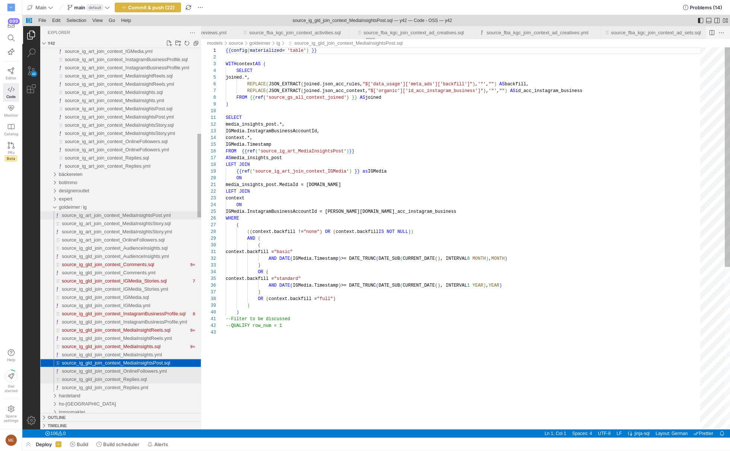
click at [92, 216] on span "source_ig_art_join_context_MediaInsightsPost.yml" at bounding box center [116, 215] width 109 height 6
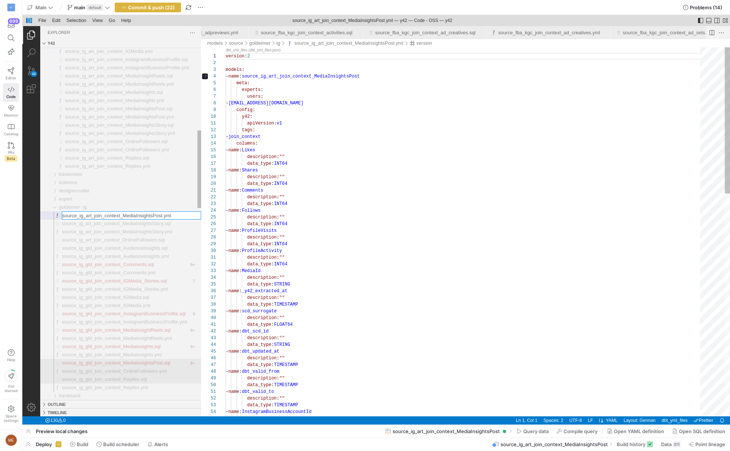
click at [92, 216] on input "source_ig_art_join_context_MediaInsightsPost.yml" at bounding box center [131, 215] width 139 height 7
type input "source_ig_gld_join_context_MediaInsightsPost.yml"
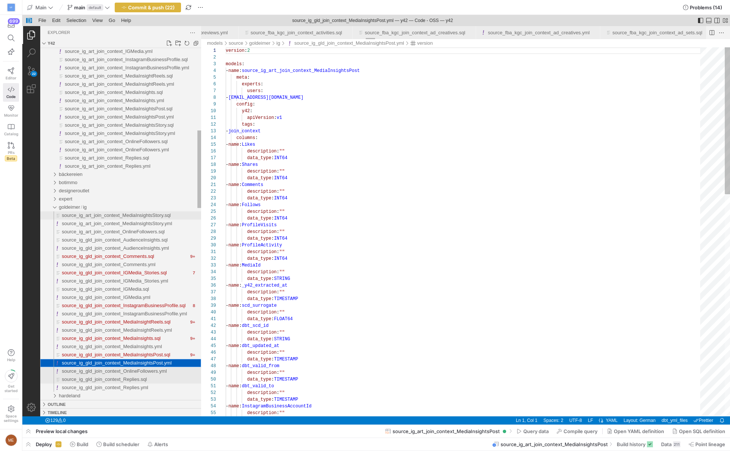
click at [92, 216] on span "source_ig_art_join_context_MediaInsightsStory.sql" at bounding box center [116, 215] width 109 height 6
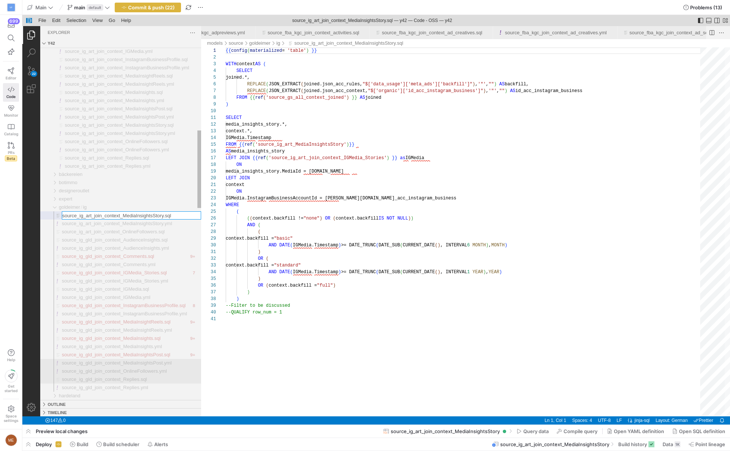
click at [92, 216] on input "source_ig_art_join_context_MediaInsightsStory.sql" at bounding box center [131, 215] width 139 height 7
type input "source_ig_gld_join_context_MediaInsightsStory.sql"
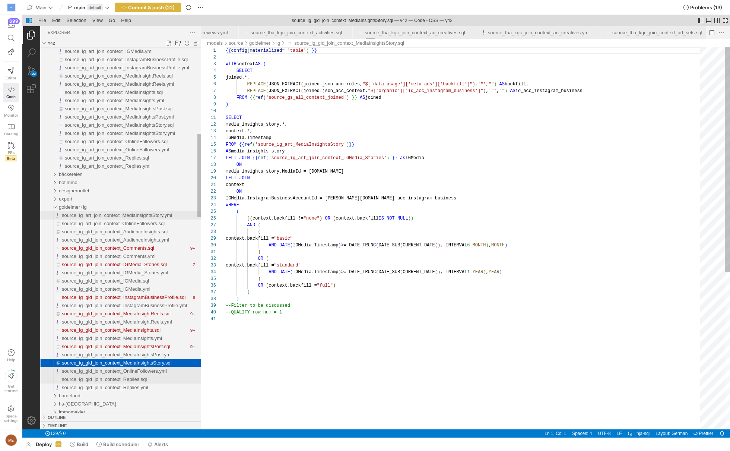
click at [94, 216] on span "source_ig_art_join_context_MediaInsightsStory.yml" at bounding box center [117, 215] width 110 height 6
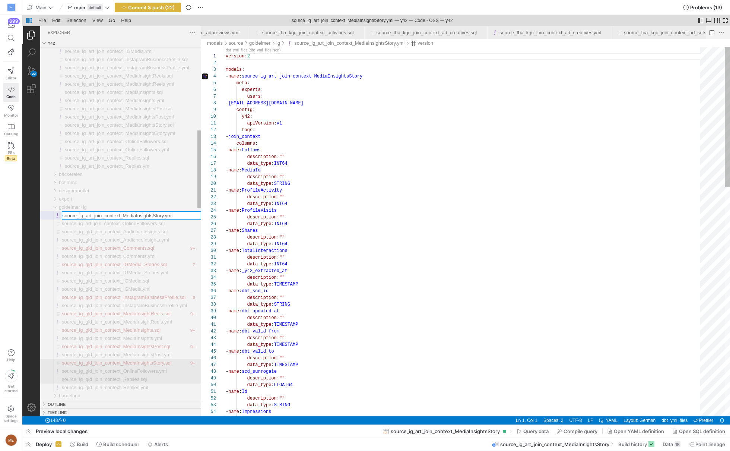
click at [94, 216] on input "source_ig_art_join_context_MediaInsightsStory.yml" at bounding box center [131, 215] width 139 height 7
type input "source_ig_gld_join_context_MediaInsightsStory.yml"
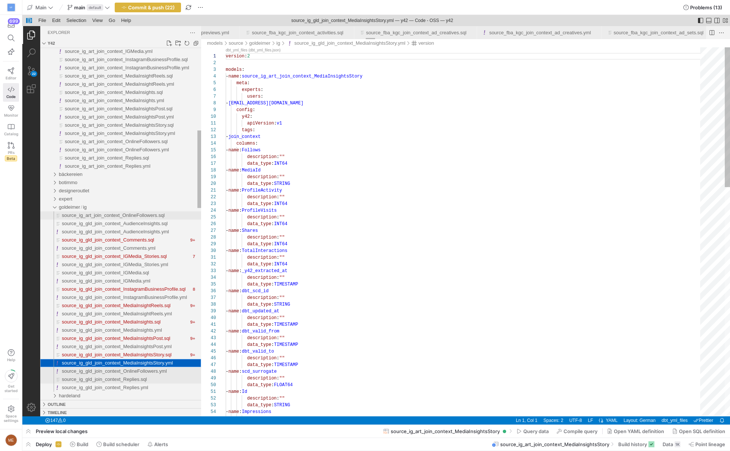
click at [94, 216] on span "source_ig_art_join_context_OnlineFollowers.sql" at bounding box center [113, 215] width 103 height 6
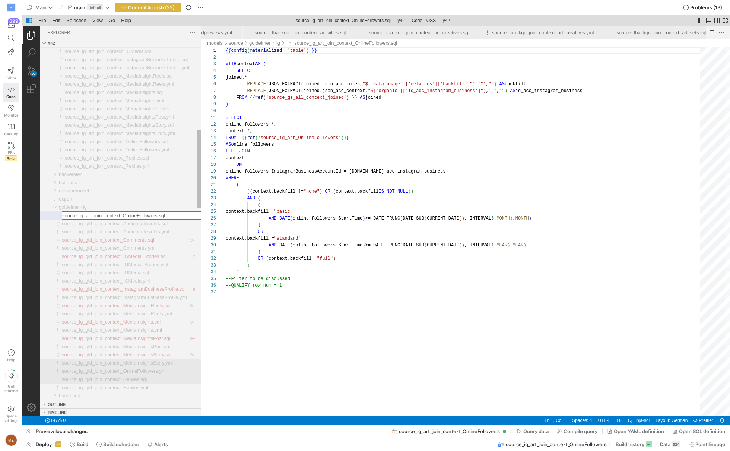
click at [94, 216] on input "source_ig_art_join_context_OnlineFollowers.sql" at bounding box center [131, 215] width 139 height 7
type input "source_ig_a_join_context_OnlineFollowers.sql"
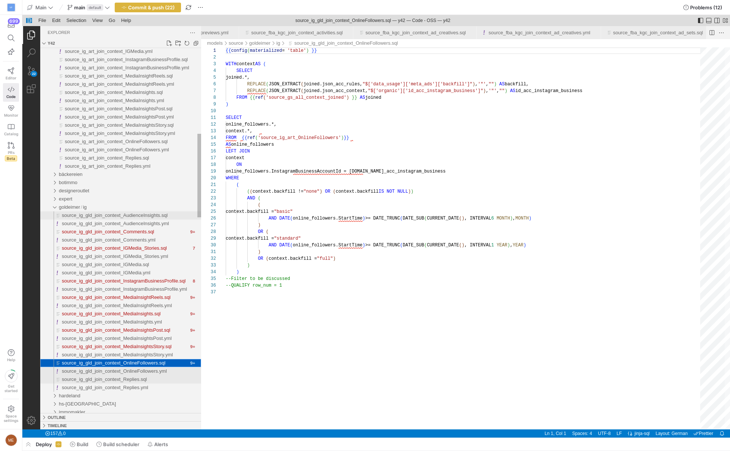
click at [129, 218] on span "source_ig_gld_join_context_AudienceInsights.sql" at bounding box center [115, 215] width 106 height 6
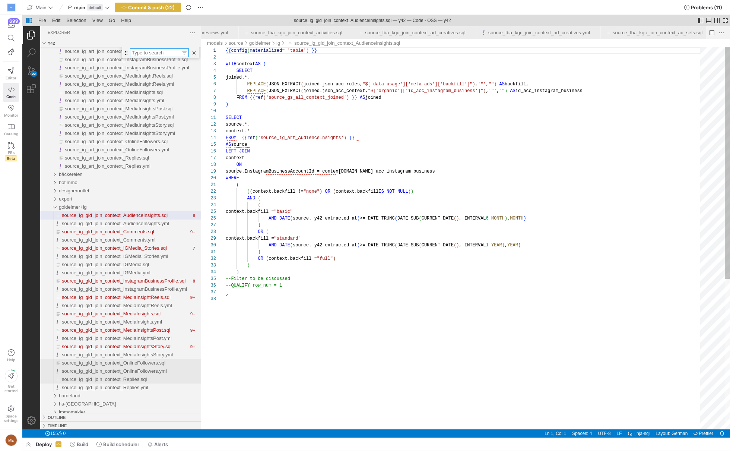
type textarea "SELECT source.*, context.* FROM {{ ref('source_ig_art_AudienceInsights') }} AS …"
click at [458, 146] on div "{{ config ( materialized = 'table' ) }} WITH context AS ( SELECT joined.*, REPL…" at bounding box center [466, 362] width 480 height 630
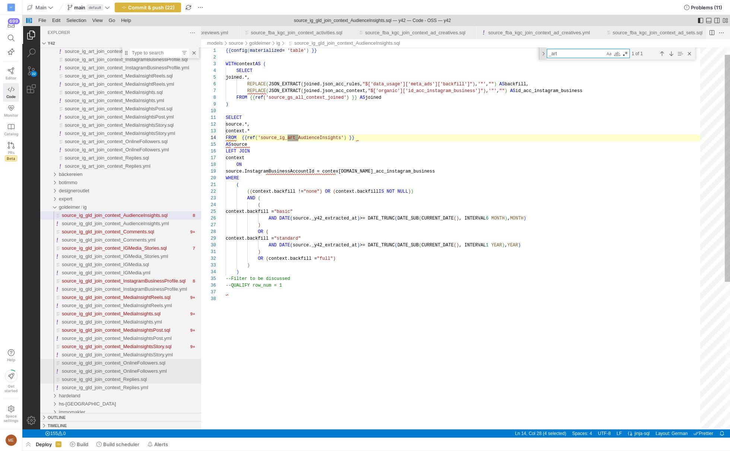
type textarea "_art"
click at [542, 53] on div "Toggle Replace" at bounding box center [543, 53] width 7 height 12
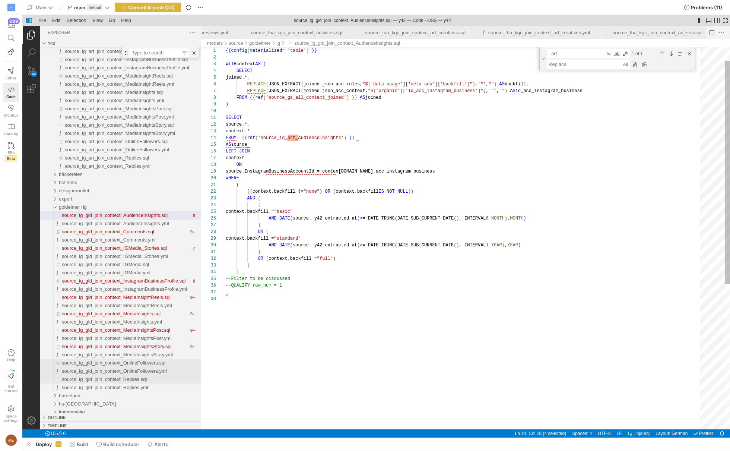
click at [553, 64] on textarea "Replace" at bounding box center [584, 64] width 75 height 9
type textarea "_gld"
click at [644, 63] on div "Replace All (⌥⌘Enter)" at bounding box center [645, 64] width 8 height 8
type textarea "SELECT source.*, context.* FROM {{ ref('source_ig_gld_AudienceInsights') }} AS …"
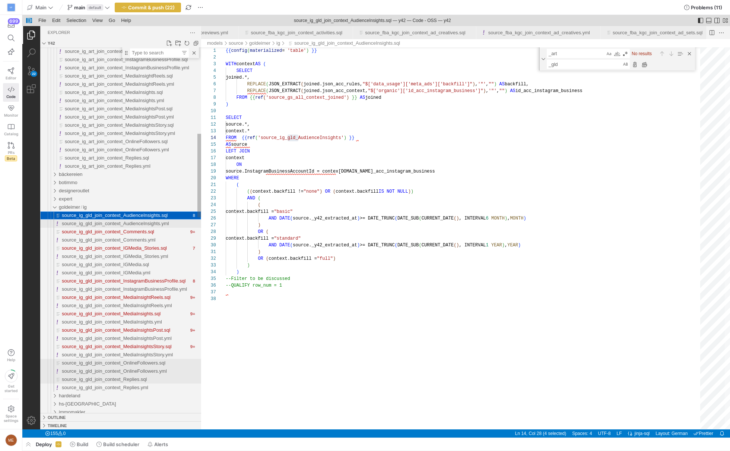
click at [117, 222] on span "source_ig_gld_join_context_AudienceInsights.yml" at bounding box center [115, 224] width 107 height 6
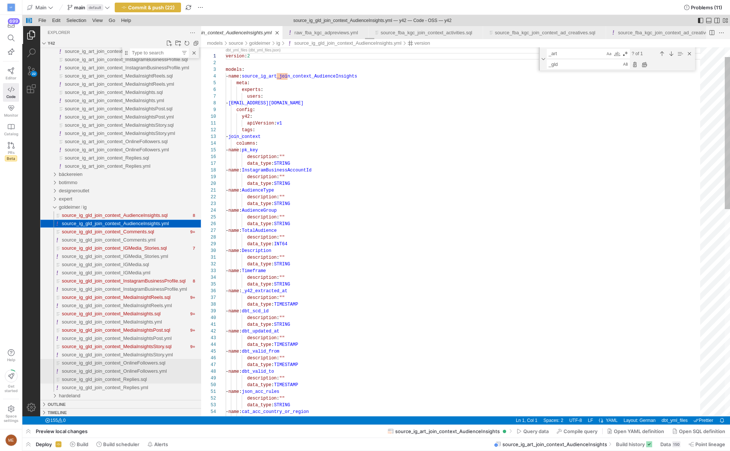
scroll to position [67, 0]
click at [646, 66] on div "Replace All (⌥⌘Enter)" at bounding box center [645, 64] width 8 height 8
type textarea "version: 2 models: - name: source_ig_gld_join_context_AudienceInsights meta: ex…"
click at [167, 229] on div "source_ig_gld_join_context_Comments.sql" at bounding box center [125, 232] width 127 height 8
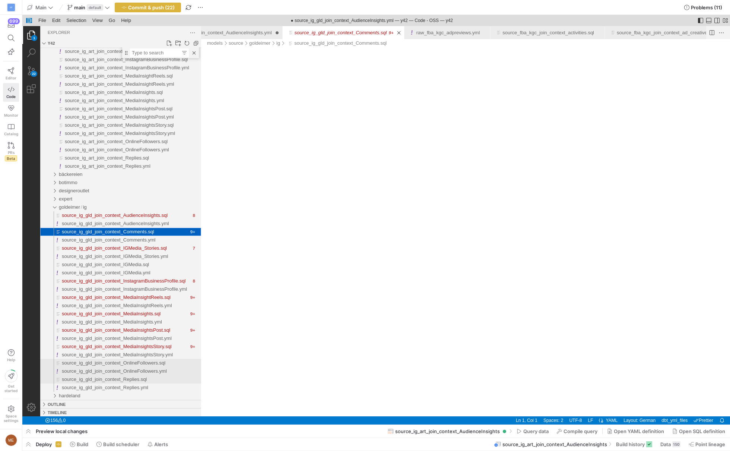
scroll to position [0, 8727]
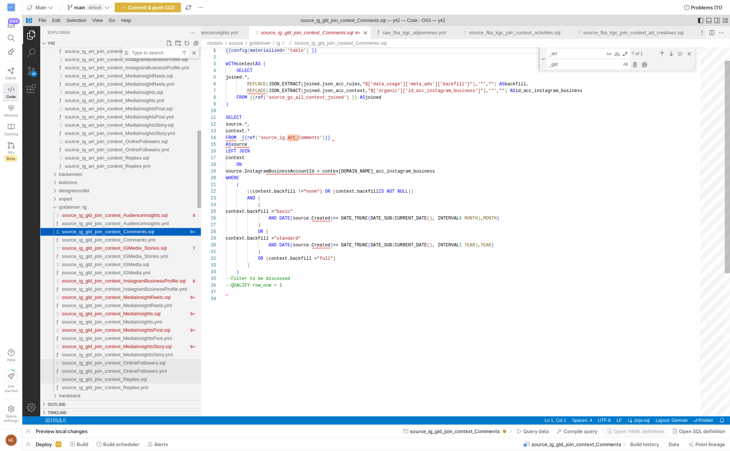
scroll to position [67, 0]
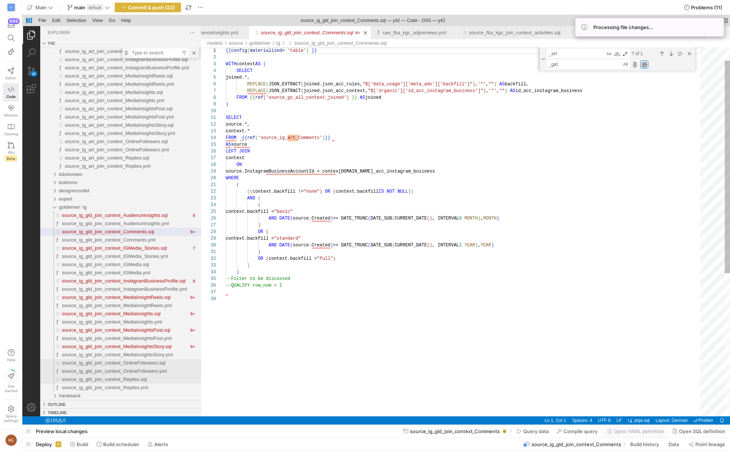
click at [644, 64] on div "Replace All (⌥⌘Enter)" at bounding box center [645, 64] width 8 height 8
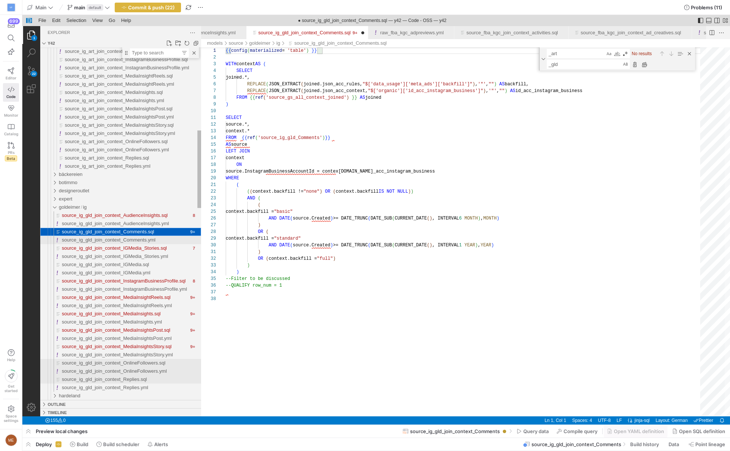
click at [128, 238] on span "source_ig_gld_join_context_Comments.yml" at bounding box center [109, 240] width 94 height 6
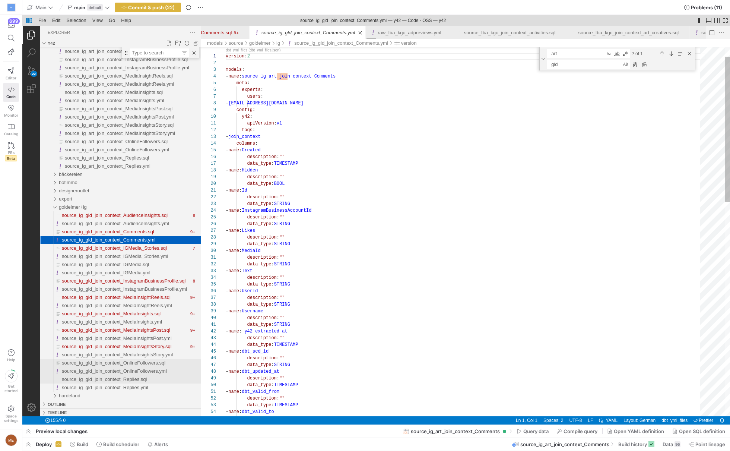
scroll to position [67, 0]
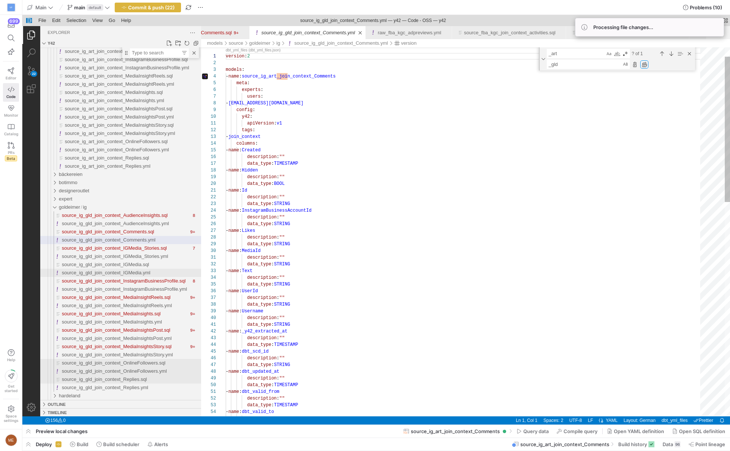
click at [646, 67] on div "Replace All (⌥⌘Enter)" at bounding box center [645, 64] width 8 height 8
type textarea "version: 2 models: - name: source_ig_gld_join_context_Comments meta: experts: u…"
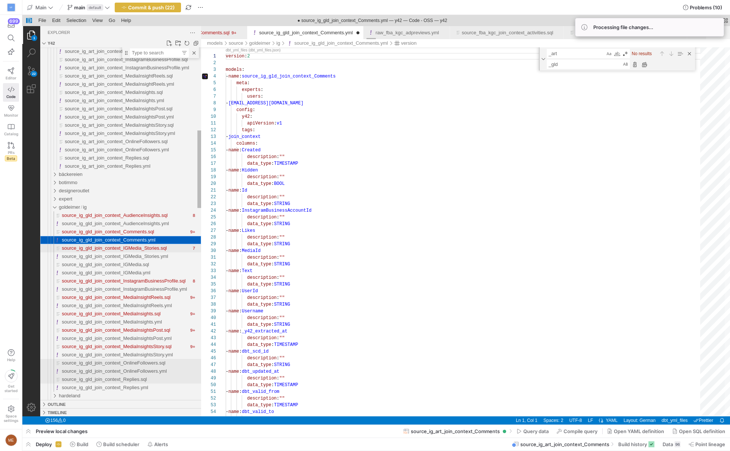
click at [167, 248] on span "source_ig_gld_join_context_IGMedia_Stories.sql" at bounding box center [114, 248] width 105 height 6
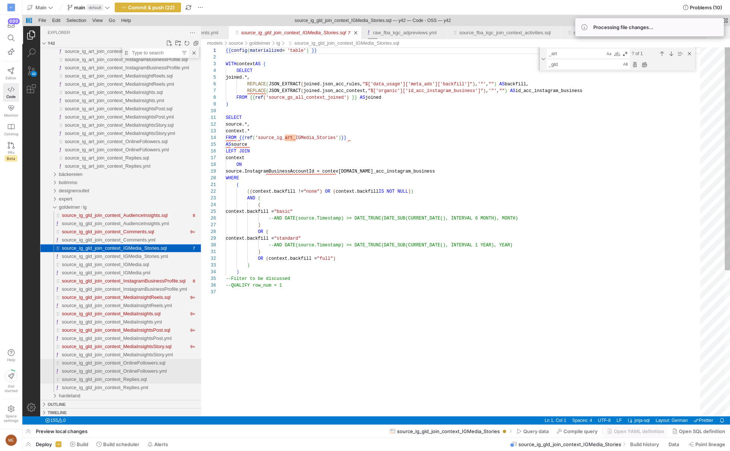
scroll to position [67, 0]
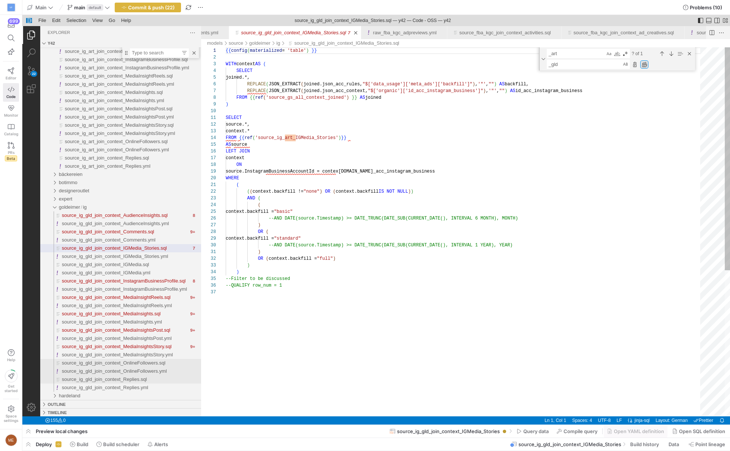
click at [646, 66] on div "Replace All (⌥⌘Enter)" at bounding box center [645, 64] width 8 height 8
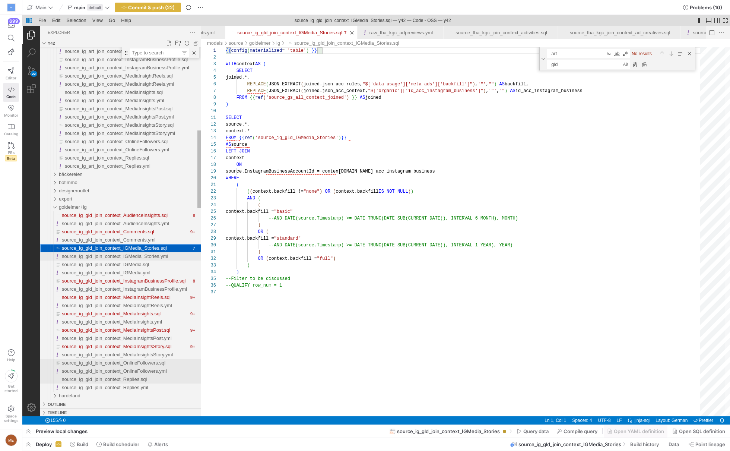
click at [132, 253] on span "source_ig_gld_join_context_IGMedia_Stories.yml" at bounding box center [115, 256] width 106 height 6
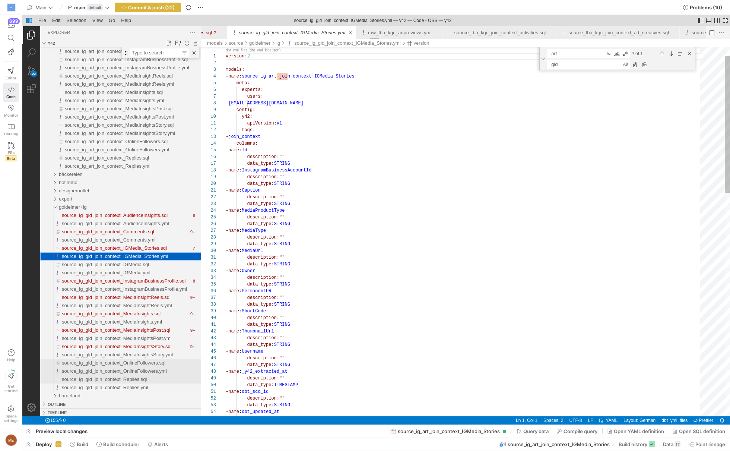
scroll to position [67, 0]
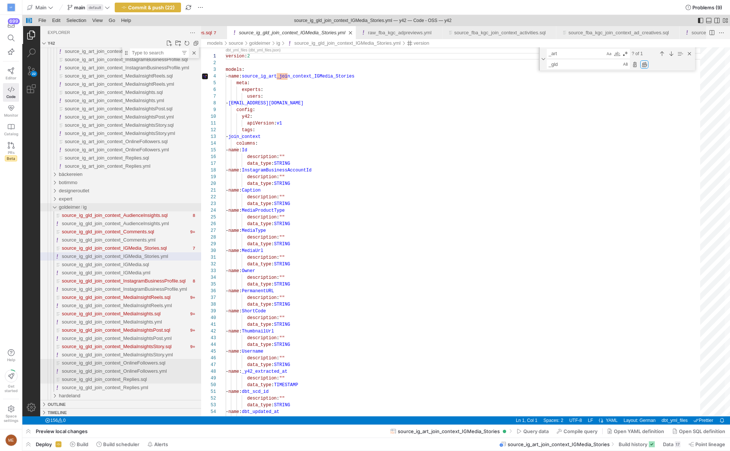
click at [646, 65] on div "Replace All (⌥⌘Enter)" at bounding box center [645, 64] width 8 height 8
type textarea "version: 2 models: - name: source_ig_gld_join_context_IGMedia_Stories meta: exp…"
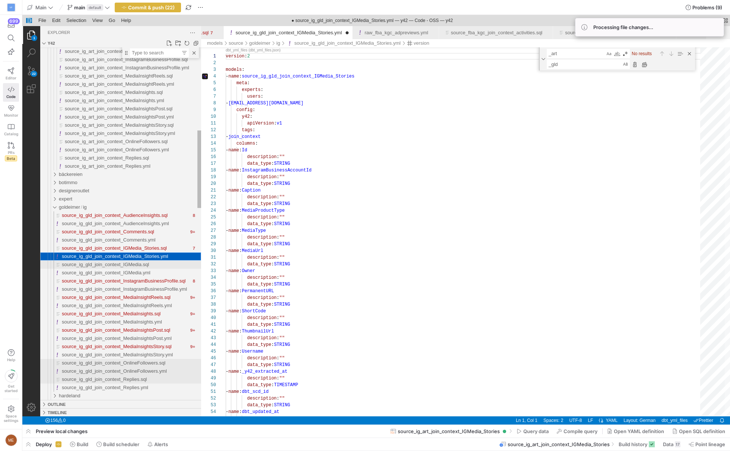
click at [131, 263] on span "source_ig_gld_join_context_IGMedia.sql" at bounding box center [105, 265] width 87 height 6
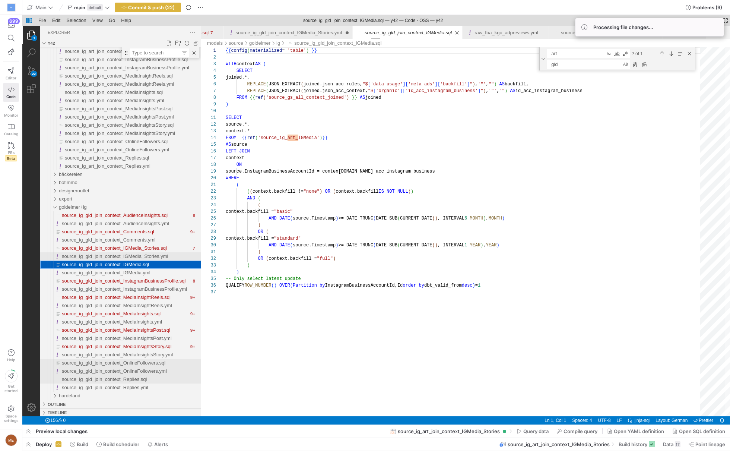
scroll to position [0, 9234]
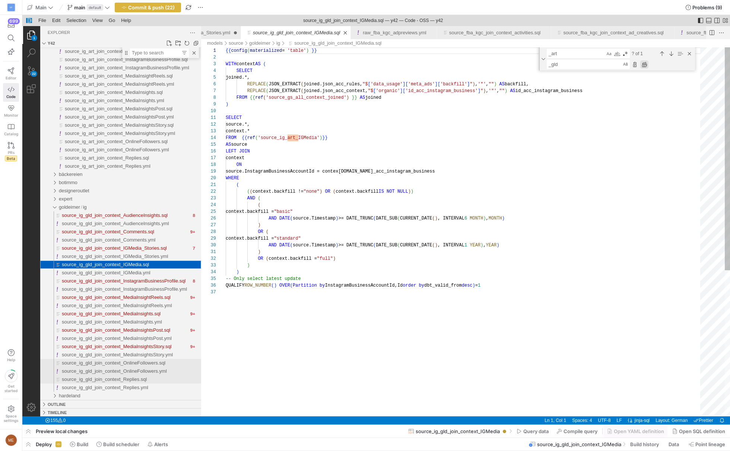
scroll to position [67, 0]
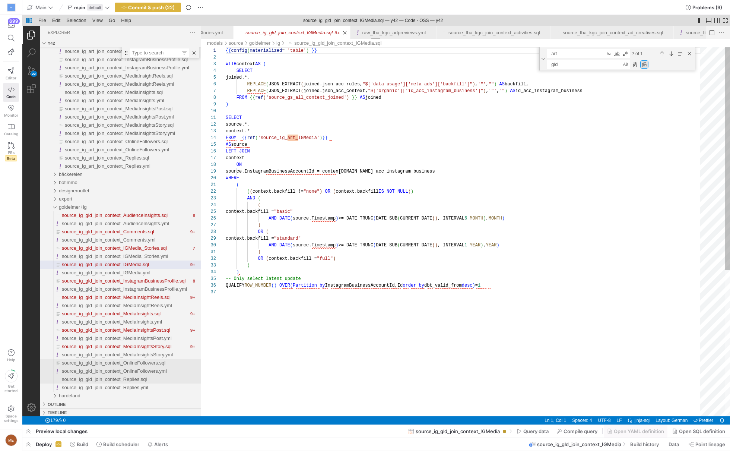
click at [643, 65] on div "Replace All (⌥⌘Enter)" at bounding box center [645, 64] width 8 height 8
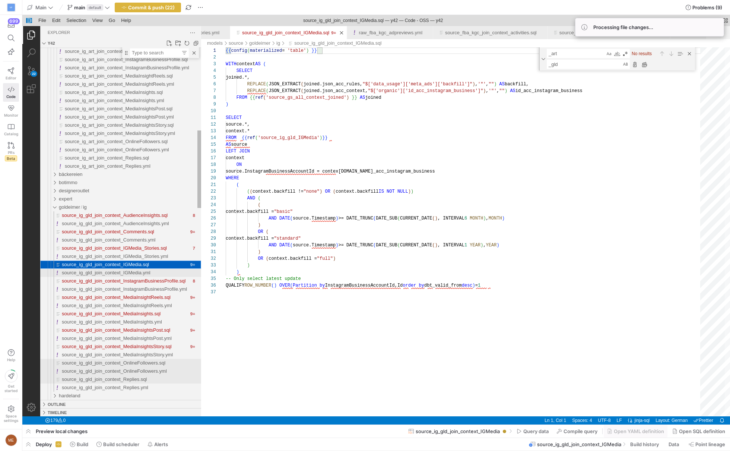
click at [157, 275] on div "source_ig_gld_join_context_IGMedia.yml" at bounding box center [131, 273] width 139 height 8
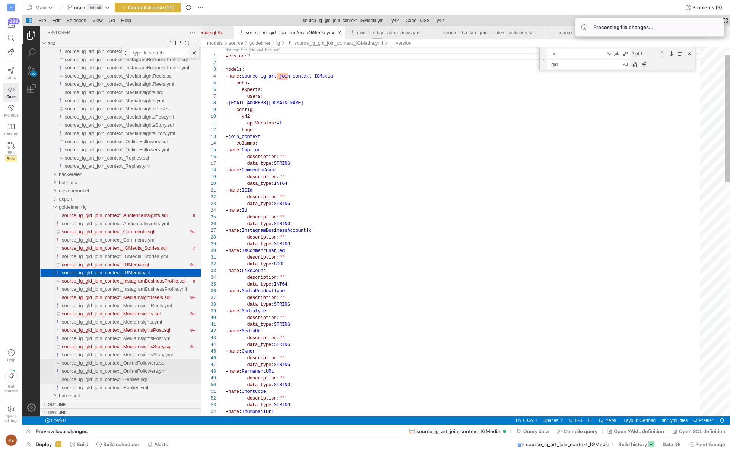
scroll to position [67, 0]
click at [648, 66] on div "Replace All (⌥⌘Enter)" at bounding box center [645, 64] width 8 height 8
type textarea "version: 2 models: - name: source_ig_gld_join_context_IGMedia meta: experts: us…"
click at [123, 283] on span "source_ig_gld_join_context_InstagramBusinessProfile.sql" at bounding box center [124, 281] width 124 height 6
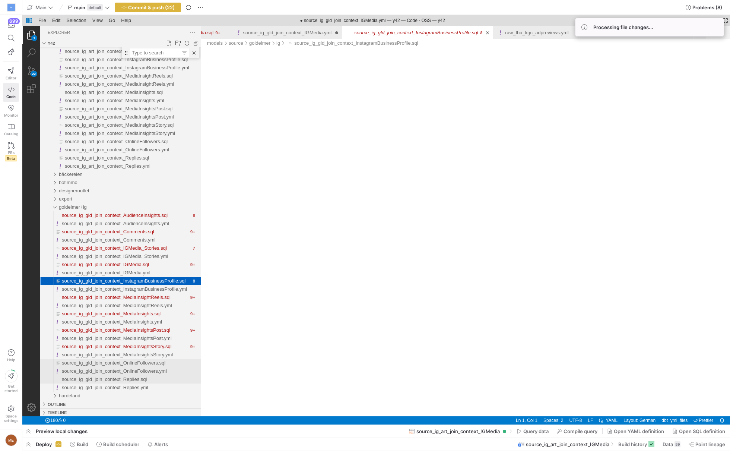
scroll to position [0, 9516]
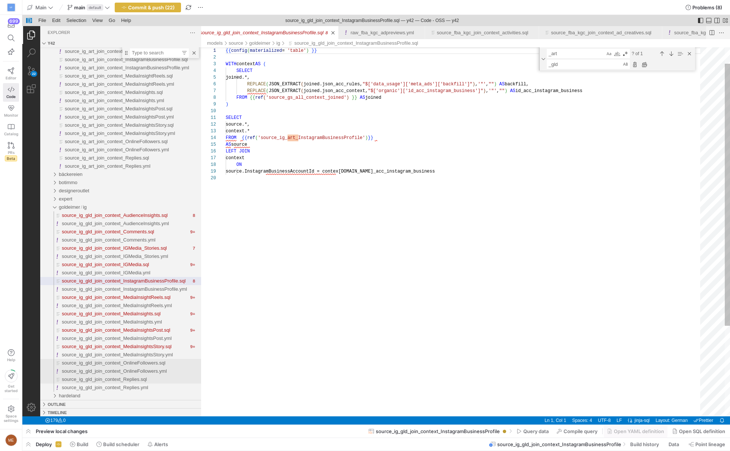
click at [649, 63] on div "_gld _gld" at bounding box center [620, 64] width 147 height 9
click at [642, 69] on div "_art _art ? of 1 _gld _gld" at bounding box center [617, 58] width 156 height 23
click at [644, 68] on div "Replace All (⌥⌘Enter)" at bounding box center [645, 64] width 8 height 8
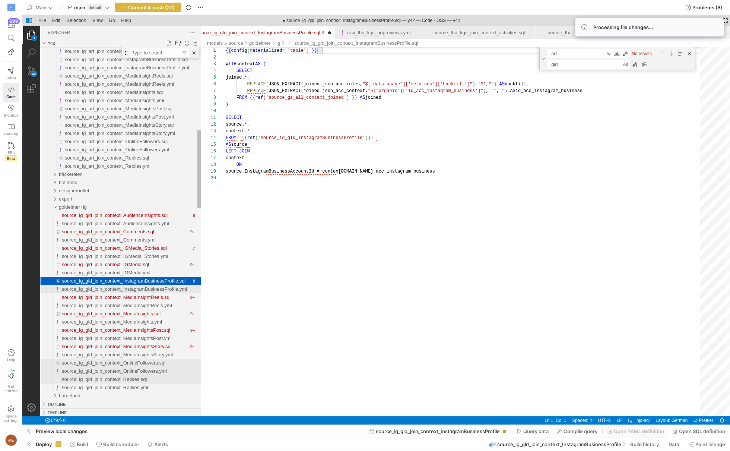
click at [159, 291] on span "source_ig_gld_join_context_InstagramBusinessProfile.yml" at bounding box center [124, 289] width 125 height 6
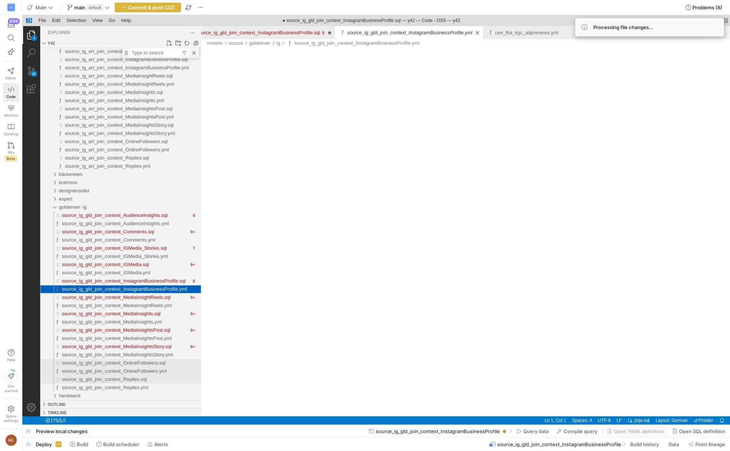
scroll to position [0, 9670]
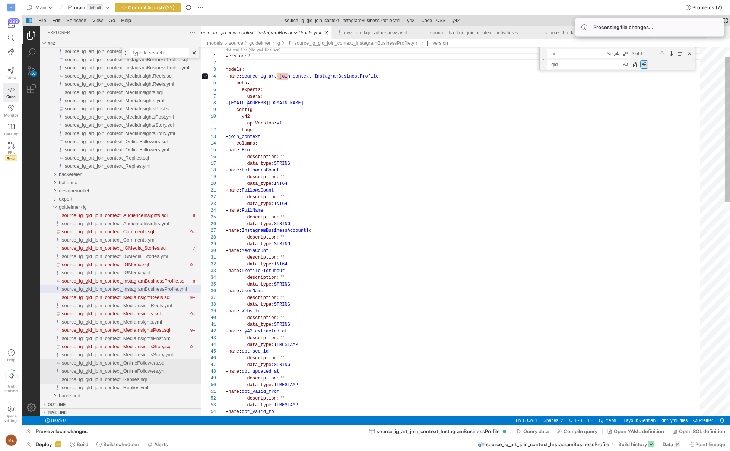
click at [644, 66] on div "Replace All (⌥⌘Enter)" at bounding box center [645, 64] width 8 height 8
type textarea "version: 2 models: - name: source_ig_gld_join_context_InstagramBusinessProfile …"
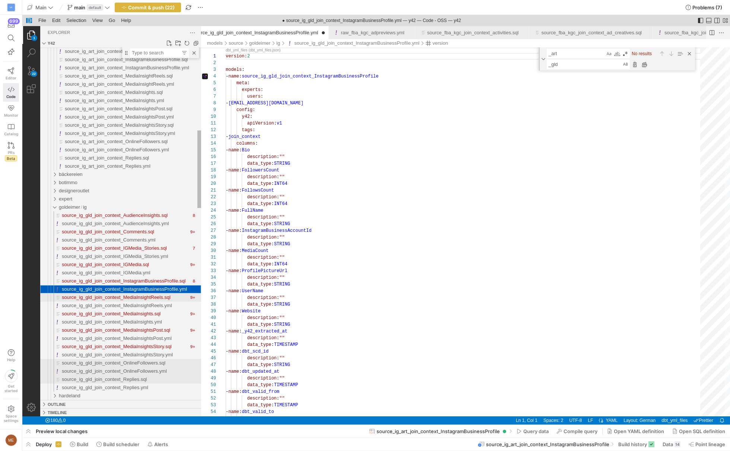
click at [122, 297] on span "source_ig_gld_join_context_MediaInsightReels.sql" at bounding box center [116, 297] width 109 height 6
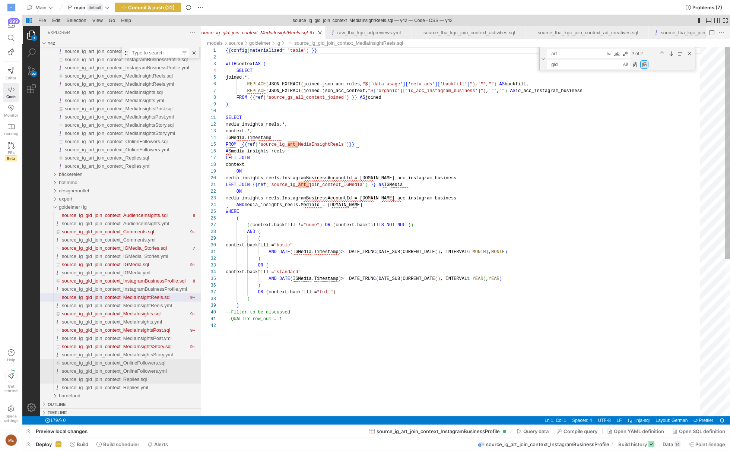
click at [643, 63] on div "Replace All (⌥⌘Enter)" at bounding box center [645, 64] width 8 height 8
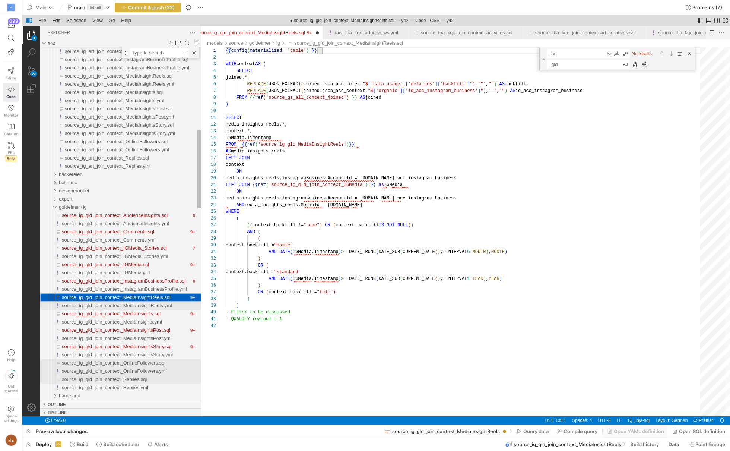
click at [161, 305] on span "source_ig_gld_join_context_MediaInsightReels.yml" at bounding box center [117, 306] width 110 height 6
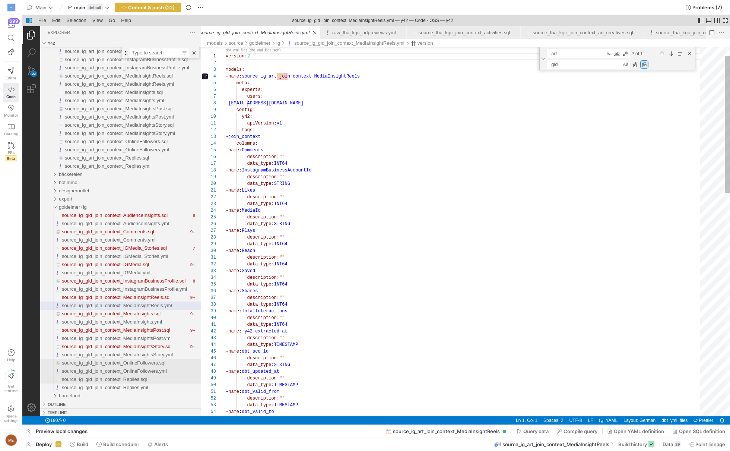
click at [646, 62] on div "Replace All (⌥⌘Enter)" at bounding box center [645, 64] width 8 height 8
type textarea "version: 2 models: - name: source_ig_gld_join_context_MediaInsightReels meta: e…"
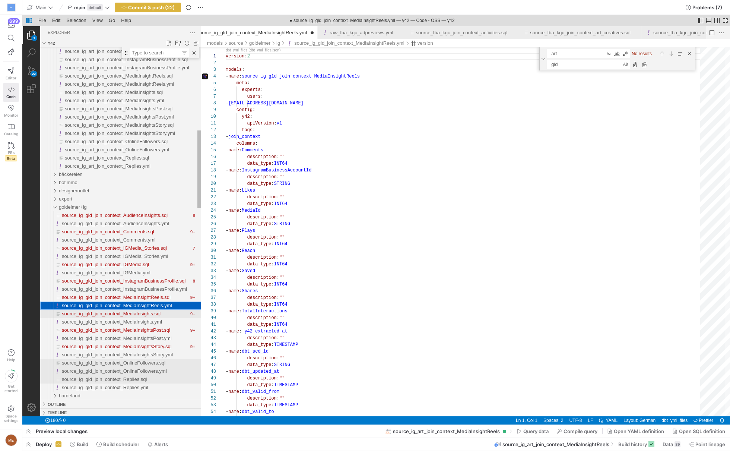
click at [161, 311] on span "source_ig_gld_join_context_MediaInsights.sql" at bounding box center [111, 314] width 99 height 6
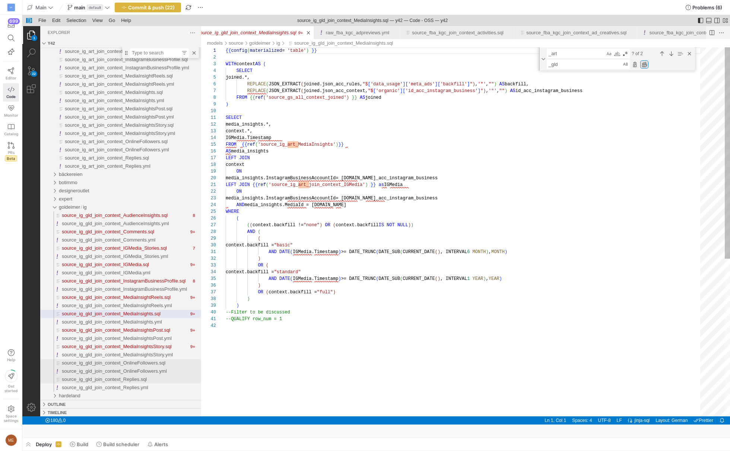
click at [646, 64] on div "Replace All (⌥⌘Enter)" at bounding box center [645, 64] width 8 height 8
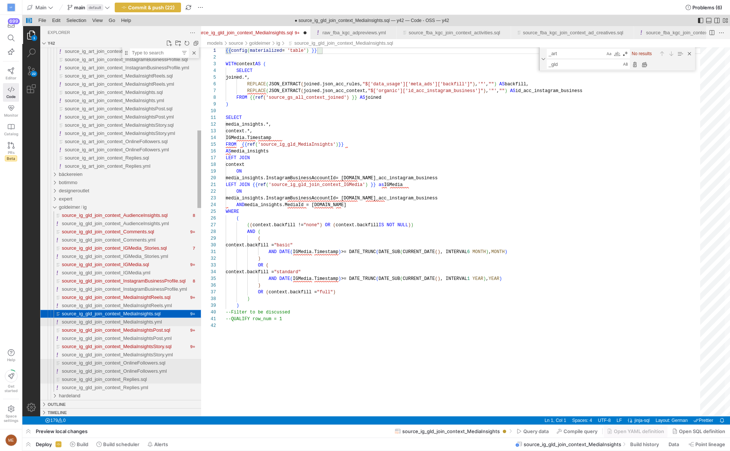
click at [122, 325] on div "source_ig_gld_join_context_MediaInsights.yml" at bounding box center [131, 322] width 139 height 8
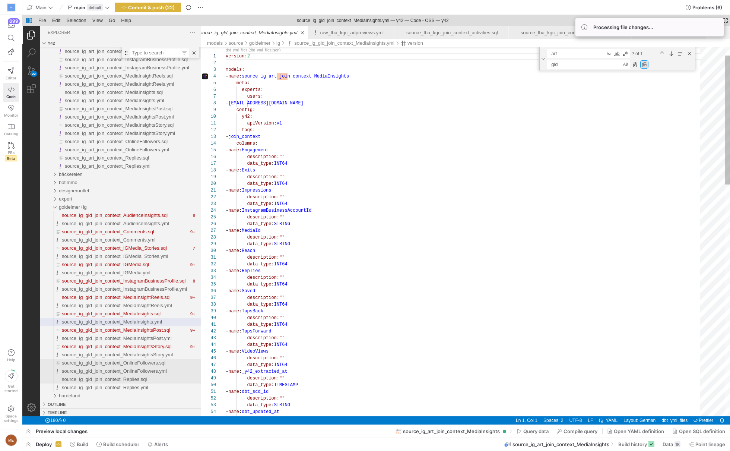
click at [647, 63] on div "Replace All (⌥⌘Enter)" at bounding box center [645, 64] width 8 height 8
type textarea "version: 2 models: - name: source_ig_gld_join_context_MediaInsights meta: exper…"
click at [147, 330] on span "source_ig_gld_join_context_MediaInsightsPost.sql" at bounding box center [116, 330] width 108 height 6
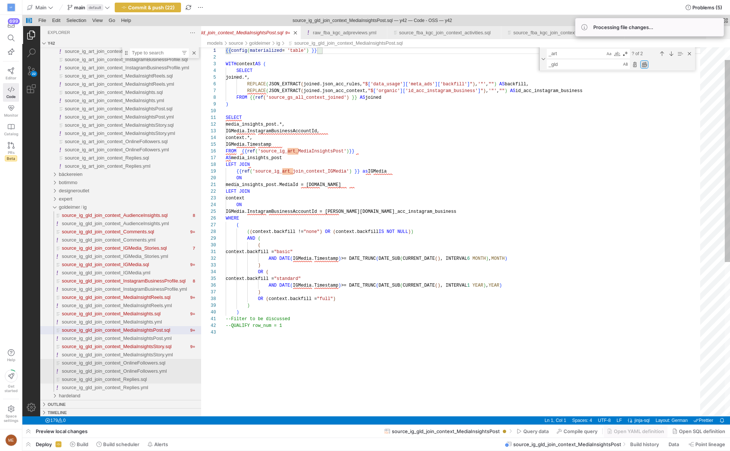
click at [644, 63] on div "Replace All (⌥⌘Enter)" at bounding box center [645, 64] width 8 height 8
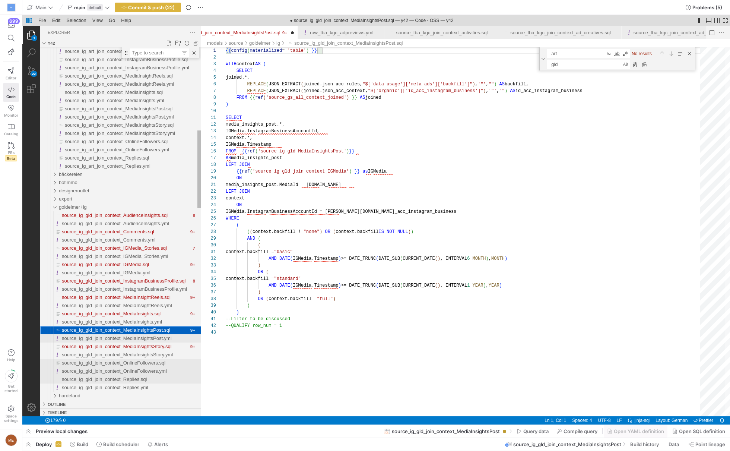
click at [122, 340] on span "source_ig_gld_join_context_MediaInsightsPost.yml" at bounding box center [117, 338] width 110 height 6
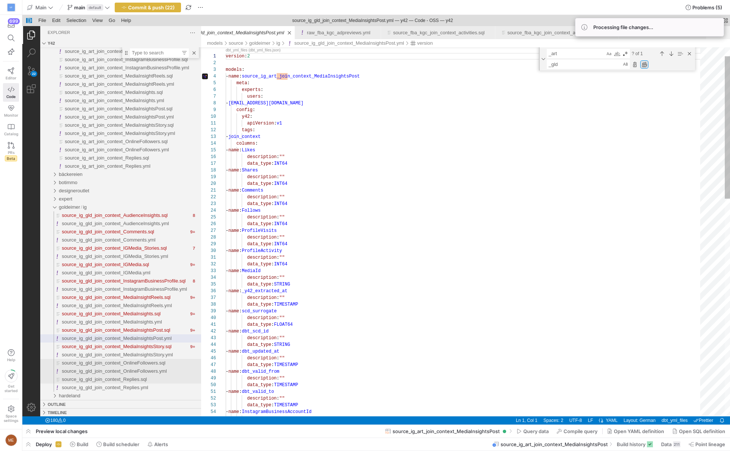
click at [643, 65] on div "Replace All (⌥⌘Enter)" at bounding box center [645, 64] width 8 height 8
type textarea "version: 2 models: - name: source_ig_gld_join_context_MediaInsightsPost meta: e…"
click at [168, 348] on span "source_ig_gld_join_context_MediaInsightsStory.sql" at bounding box center [117, 347] width 110 height 6
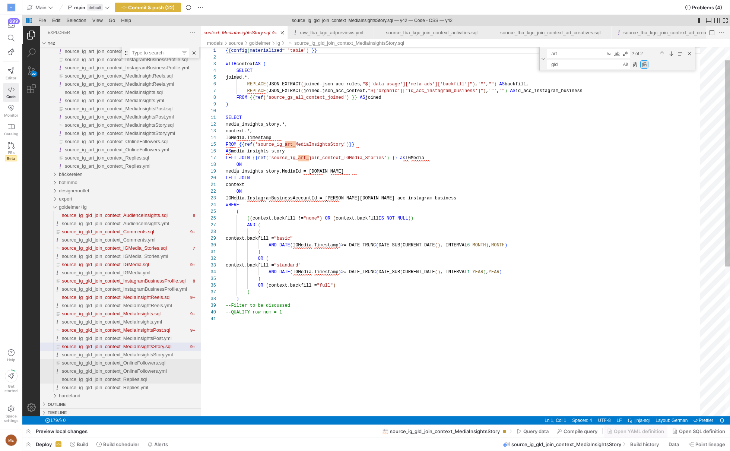
click at [645, 64] on div "Replace All (⌥⌘Enter)" at bounding box center [645, 64] width 8 height 8
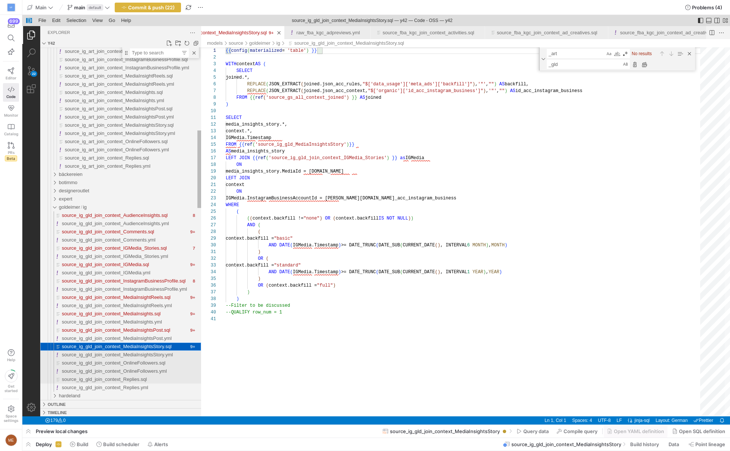
click at [142, 358] on div "source_ig_gld_join_context_MediaInsightsStory.yml" at bounding box center [131, 355] width 139 height 8
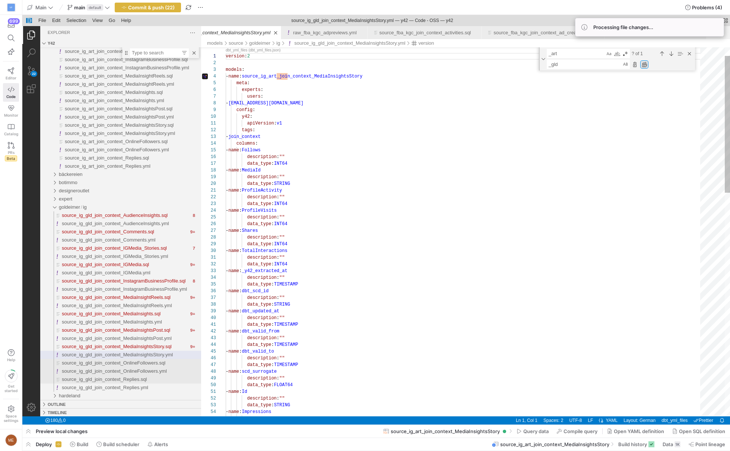
click at [643, 66] on div "Replace All (⌥⌘Enter)" at bounding box center [645, 64] width 8 height 8
type textarea "version: 2 models: - name: source_ig_gld_join_context_MediaInsightsStory meta: …"
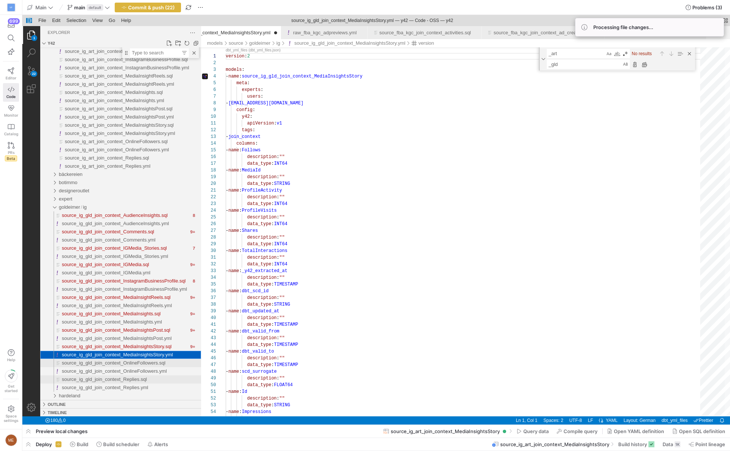
click at [159, 366] on div "source_ig_gld_join_context_OnlineFollowers.sql" at bounding box center [131, 363] width 139 height 8
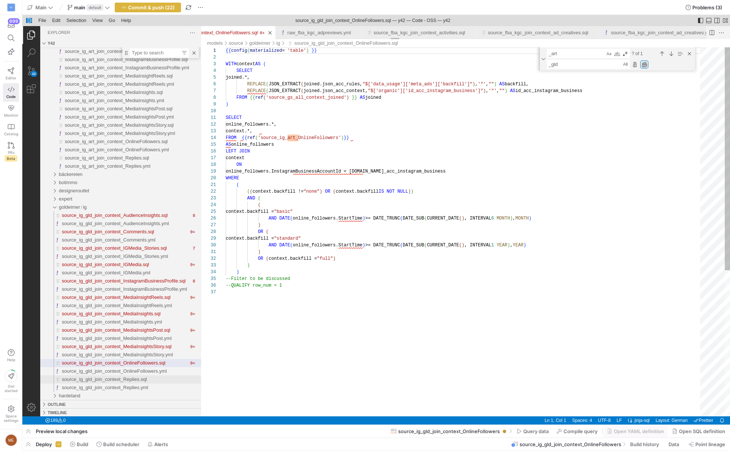
click at [644, 66] on div "Replace All (⌥⌘Enter)" at bounding box center [645, 64] width 8 height 8
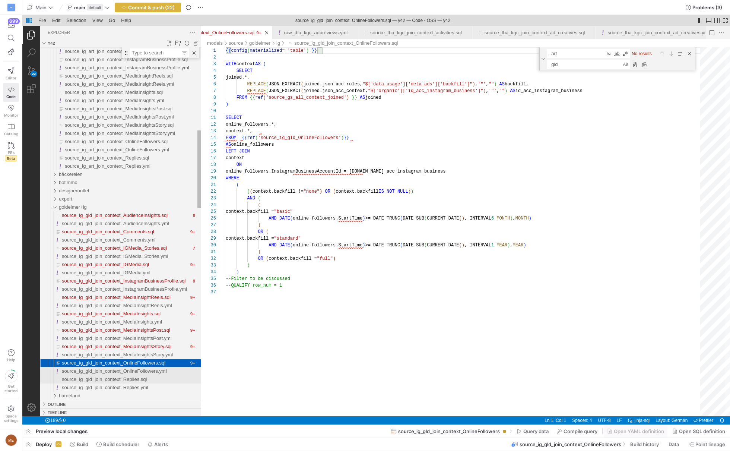
click at [151, 372] on span "source_ig_gld_join_context_OnlineFollowers.yml" at bounding box center [114, 371] width 105 height 6
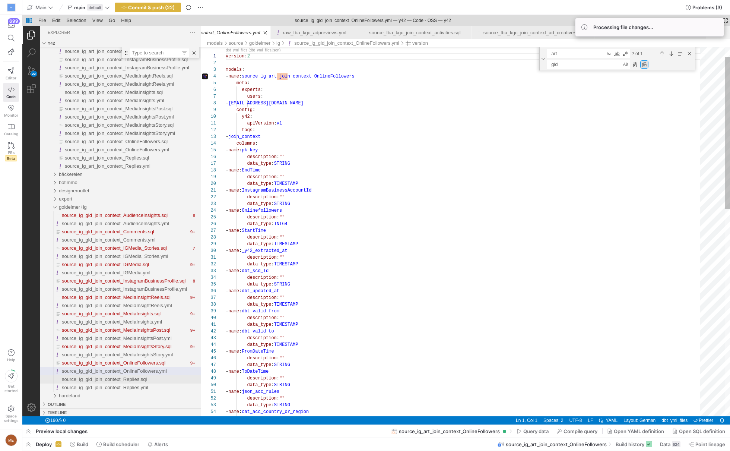
click at [646, 65] on div "Replace All (⌥⌘Enter)" at bounding box center [645, 64] width 8 height 8
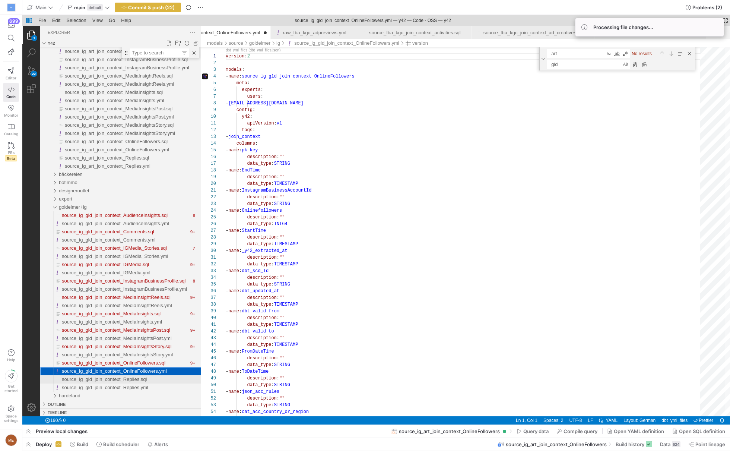
click at [155, 382] on div "source_ig_gld_join_context_Replies.sql" at bounding box center [131, 379] width 139 height 8
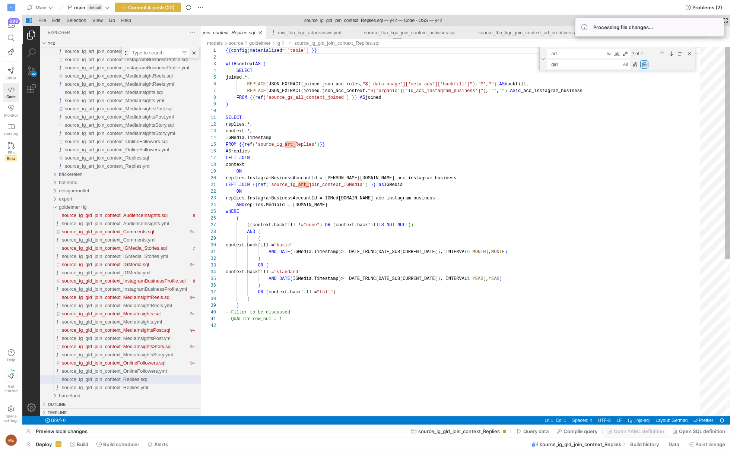
click at [644, 65] on div "Replace All (⌥⌘Enter)" at bounding box center [645, 64] width 8 height 8
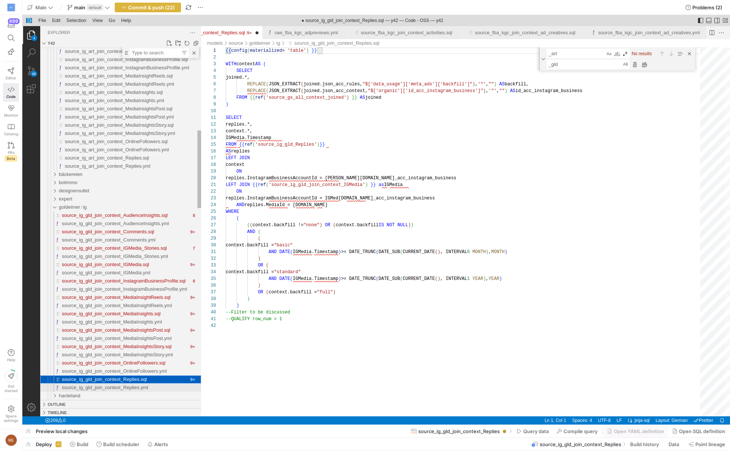
click at [131, 386] on span "source_ig_gld_join_context_Replies.yml" at bounding box center [105, 388] width 86 height 6
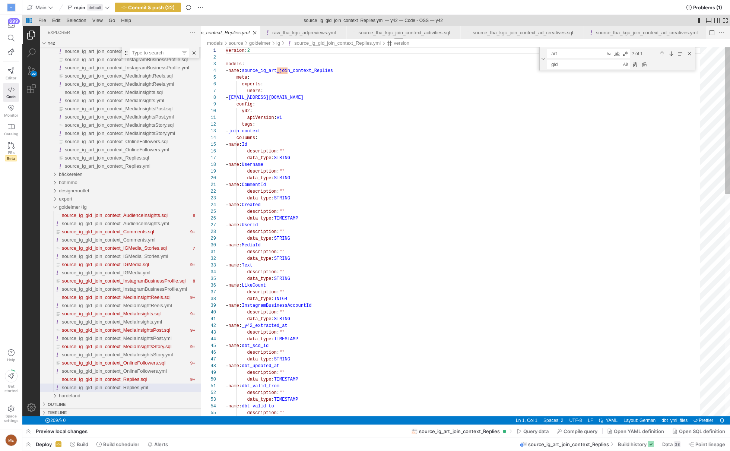
click at [643, 62] on div "Replace All (⌥⌘Enter)" at bounding box center [645, 64] width 8 height 8
type textarea "version: 2 models: - name: source_ig_gld_join_context_Replies meta: experts: us…"
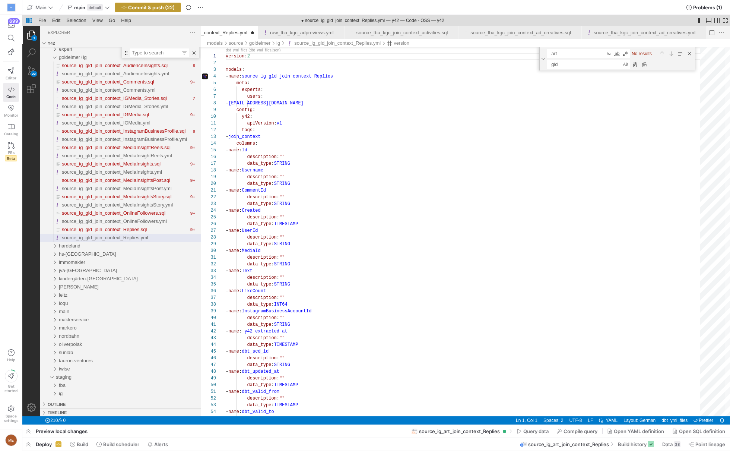
click at [162, 10] on span "Commit & push (22)" at bounding box center [151, 7] width 47 height 6
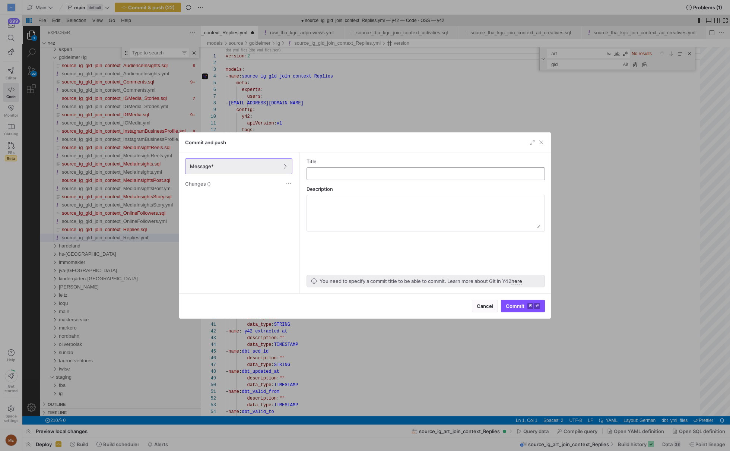
click at [353, 171] on input "text" at bounding box center [426, 174] width 226 height 6
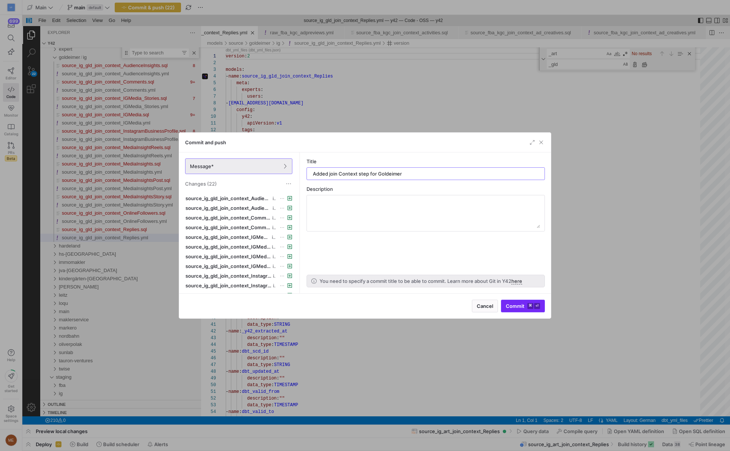
type input "Added join Context step for Goldeimer"
click at [519, 307] on span "Commit ⌘ ⏎" at bounding box center [523, 306] width 34 height 6
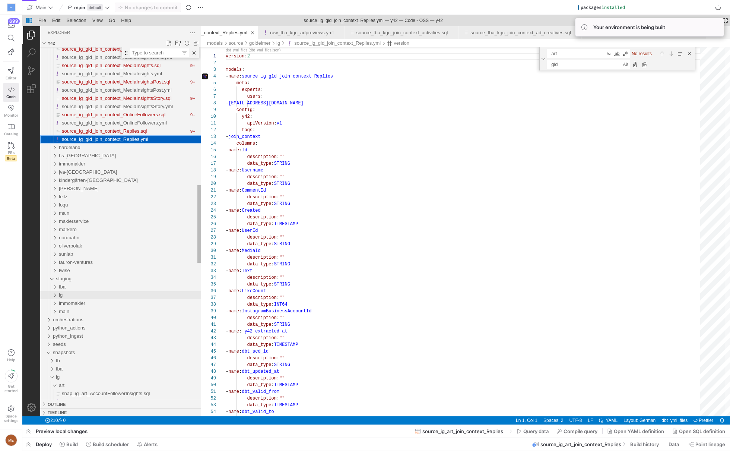
click at [153, 292] on div "ig" at bounding box center [130, 295] width 142 height 8
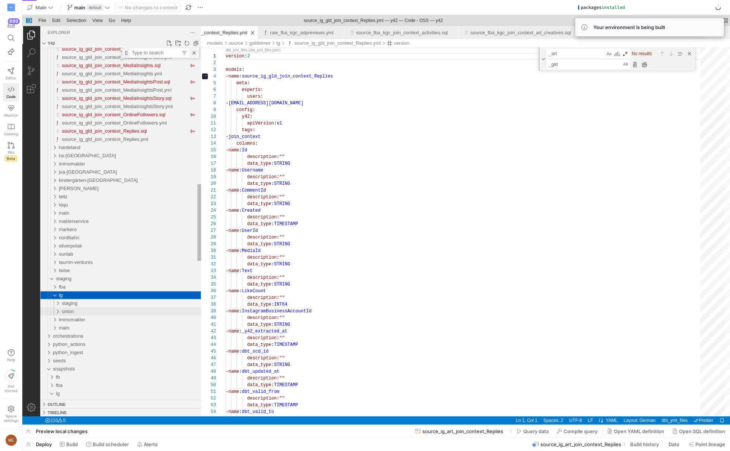
click at [145, 307] on div "union" at bounding box center [131, 311] width 139 height 8
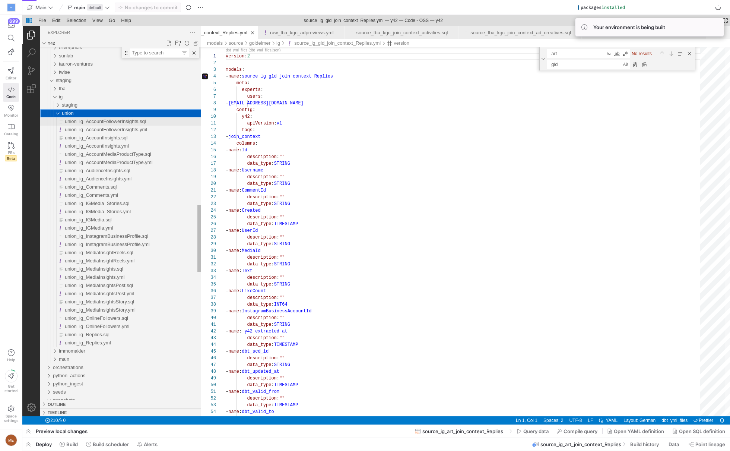
click at [130, 125] on div "union_ig_AccountFollowerInsights.sql" at bounding box center [133, 121] width 136 height 8
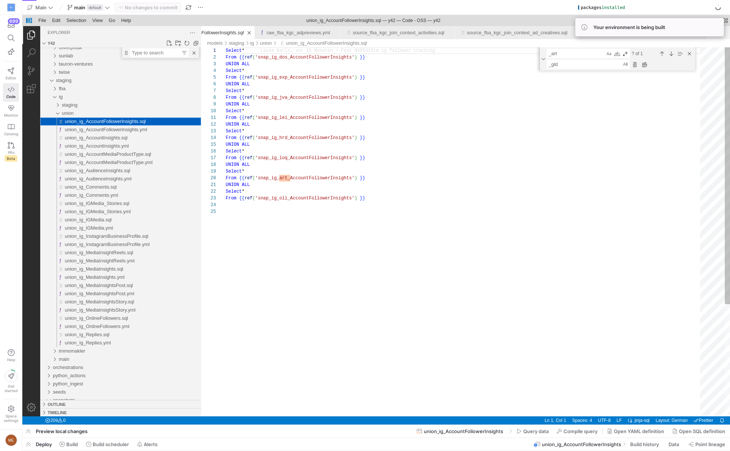
scroll to position [0, 11410]
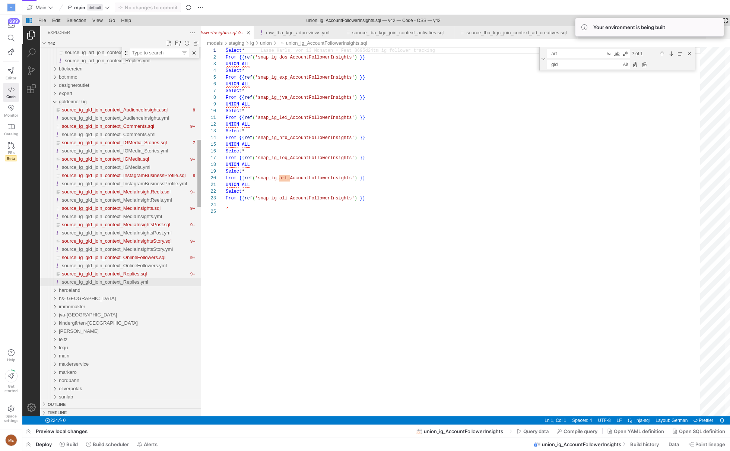
click at [115, 282] on span "source_ig_gld_join_context_Replies.yml" at bounding box center [105, 282] width 86 height 6
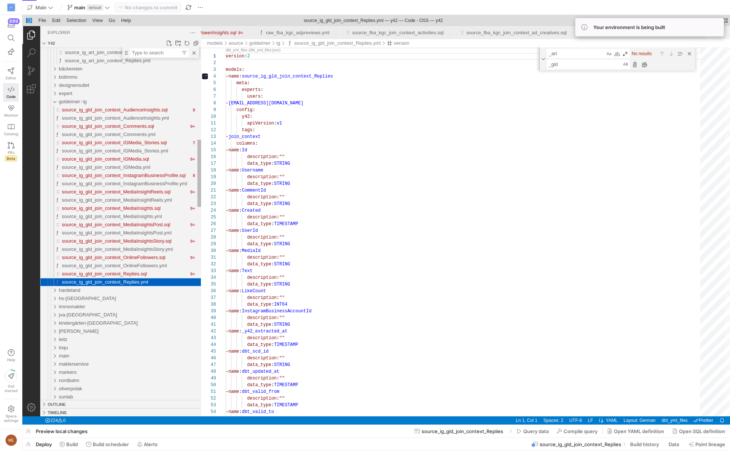
scroll to position [67, 0]
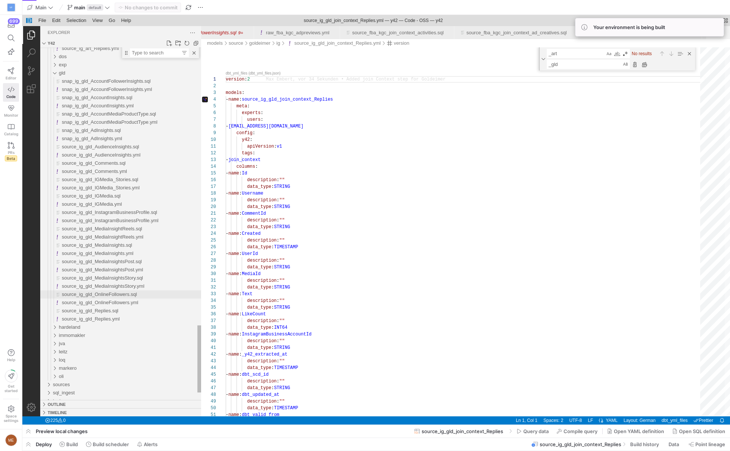
click at [123, 253] on span "source_ig_gld_MediaInsights.yml" at bounding box center [98, 253] width 72 height 6
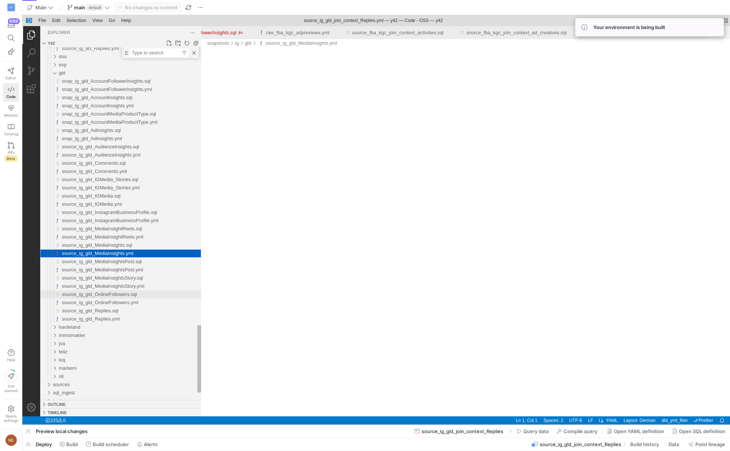
scroll to position [0, 17908]
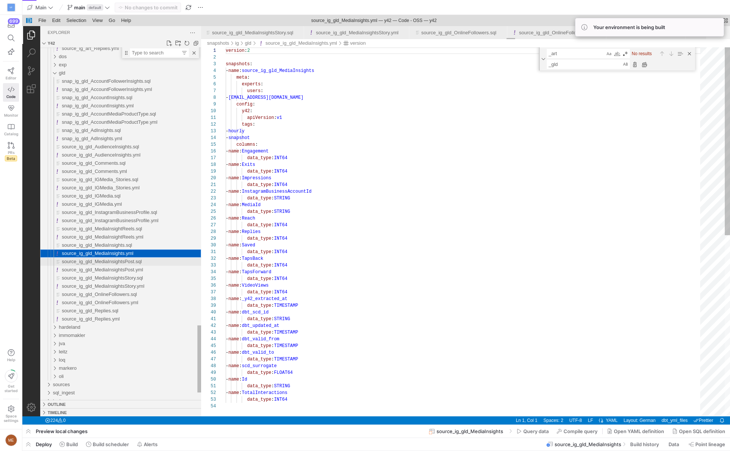
scroll to position [67, 0]
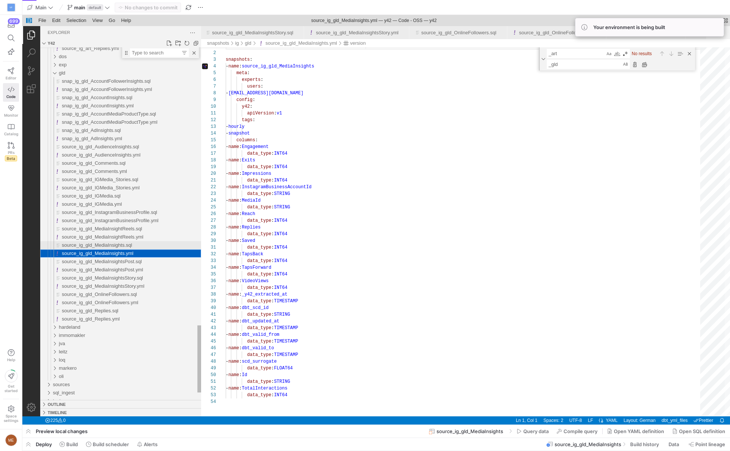
click at [157, 246] on div "source_ig_gld_MediaInsights.sql" at bounding box center [131, 245] width 139 height 8
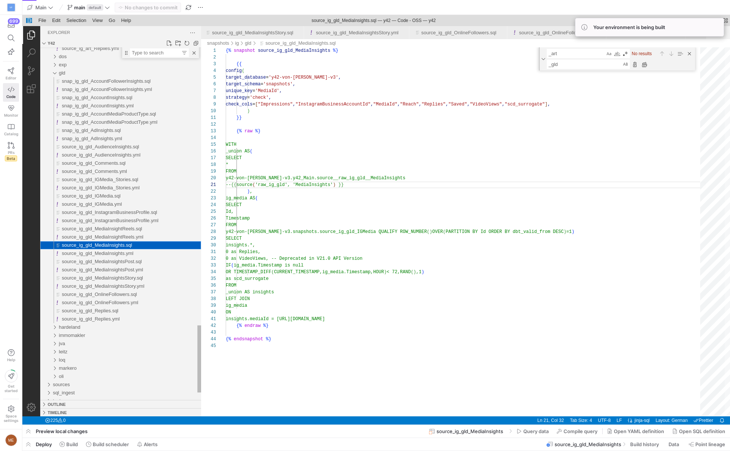
scroll to position [67, 83]
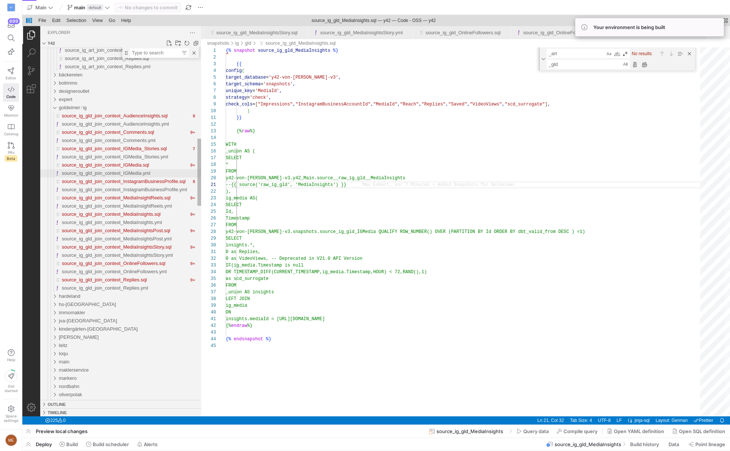
click at [120, 177] on div "source_ig_gld_join_context_IGMedia.yml" at bounding box center [131, 173] width 139 height 8
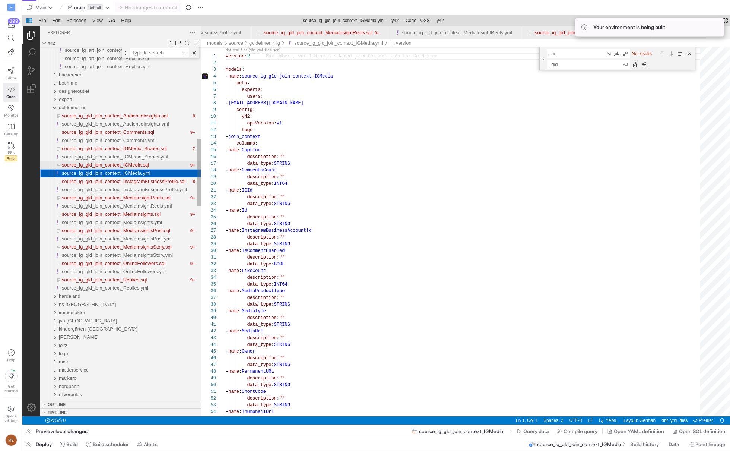
scroll to position [67, 0]
click at [125, 168] on div "source_ig_gld_join_context_IGMedia.sql" at bounding box center [125, 165] width 127 height 8
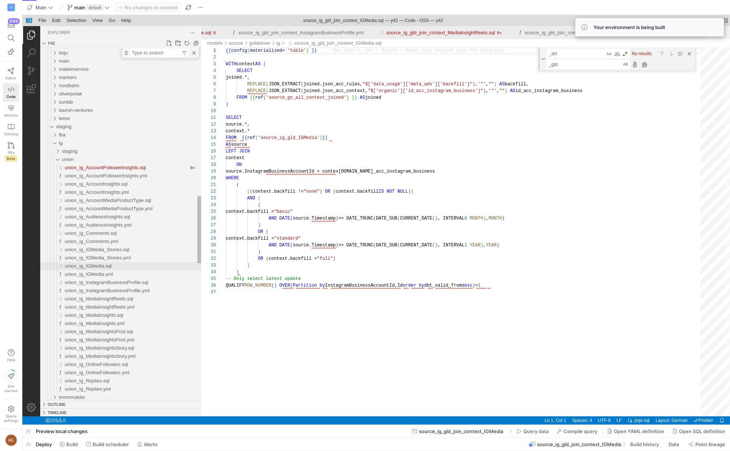
click at [138, 267] on div "union_ig_IGMedia.sql" at bounding box center [133, 266] width 136 height 8
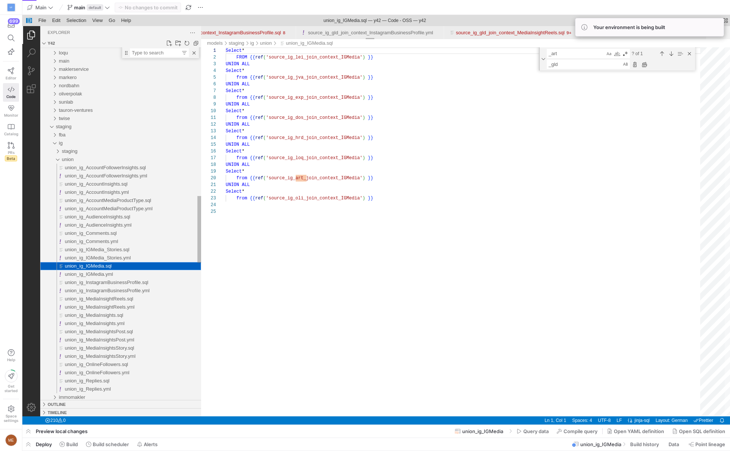
scroll to position [67, 0]
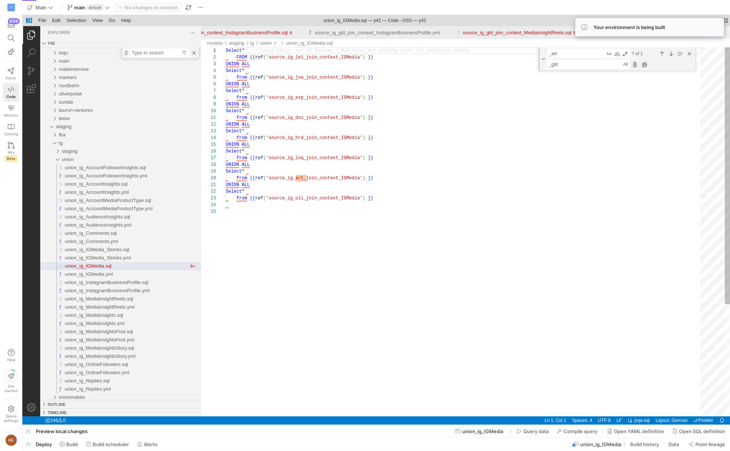
type textarea "UNION ALL Select * from {{ ref('source_ig_oli_join_context_IGMedia') }}"
click at [393, 200] on div "Select * FROM {{ ref ( 'source_ig_lei_join_context_IGMedia' ) }} UNION ALL Sele…" at bounding box center [466, 312] width 480 height 530
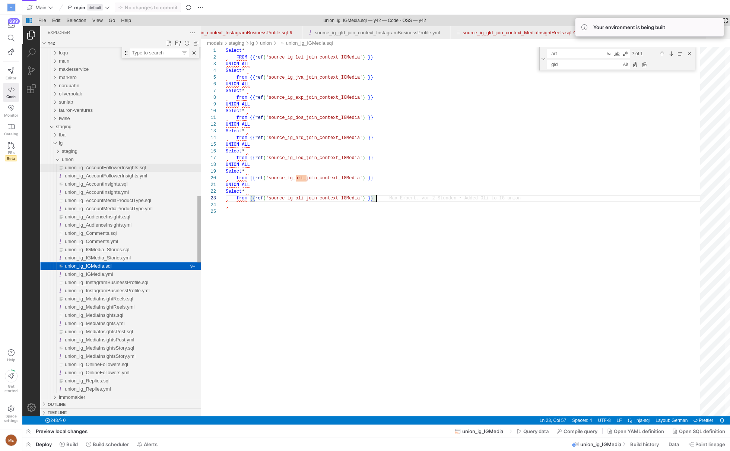
click at [159, 168] on div "union_ig_AccountFollowerInsights.sql" at bounding box center [133, 168] width 136 height 8
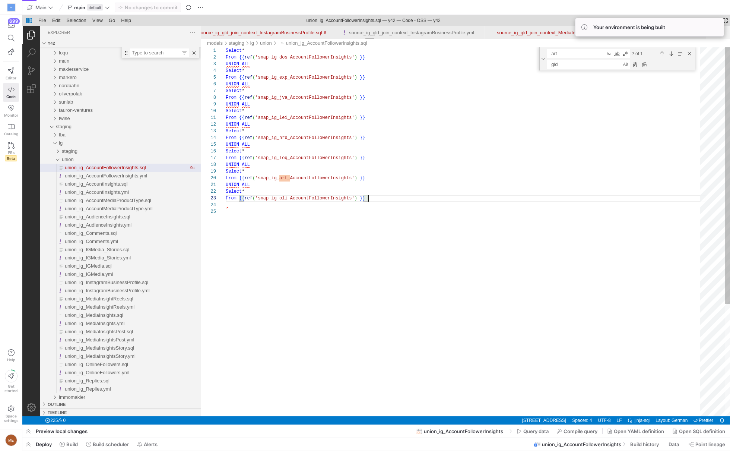
scroll to position [0, 24]
drag, startPoint x: 381, startPoint y: 199, endPoint x: 382, endPoint y: 179, distance: 19.4
paste textarea "UNION ALL Select * From {{ ref('snap_ig_oli_AccountFollowerInsights') }}"
click at [292, 217] on div "Select * From {{ ref ( 'snap_ig_dos_AccountFollowerInsights' ) }} UNION ALL Sel…" at bounding box center [466, 310] width 480 height 573
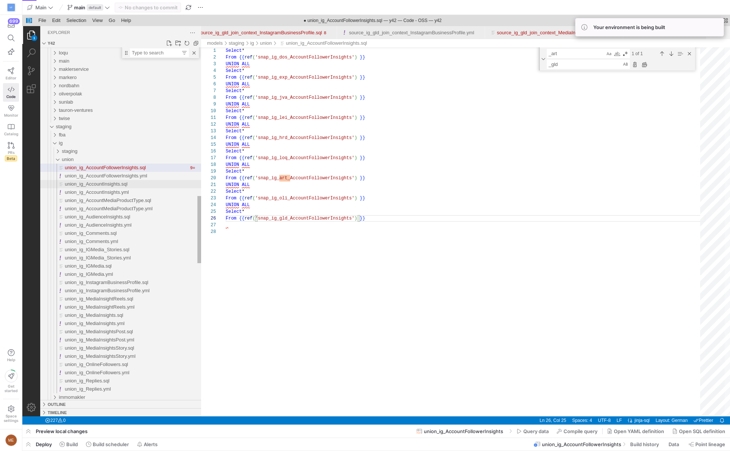
type textarea "UNION ALL Select * From {{ ref('snap_ig_oli_AccountFollowerInsights') }} UNION …"
click at [151, 184] on div "union_ig_AccountInsights.sql" at bounding box center [133, 184] width 136 height 8
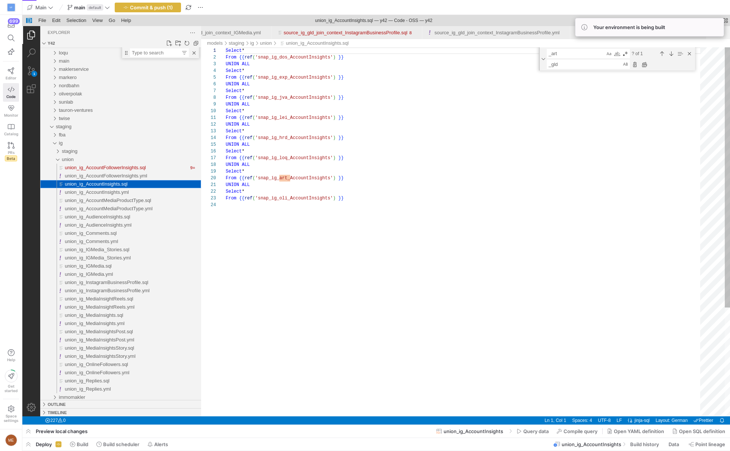
scroll to position [67, 0]
type textarea "UNION ALL Select * From {{ ref('snap_ig_oli_AccountInsights') }}"
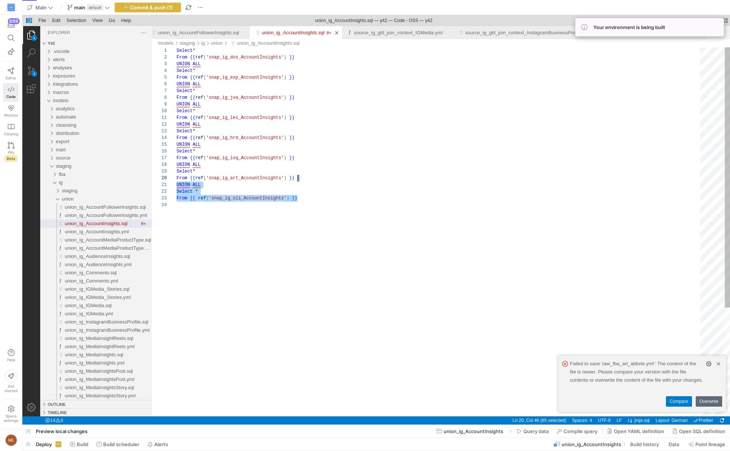
scroll to position [60, 120]
drag, startPoint x: 313, startPoint y: 198, endPoint x: 319, endPoint y: 180, distance: 18.3
click at [310, 203] on div "Select * From {{ ref ( 'snap_ig_dos_AccountInsights' ) }} UNION ALL Select * Fr…" at bounding box center [441, 308] width 529 height 523
click at [313, 194] on div "Select * From {{ ref ( 'snap_ig_dos_AccountInsights' ) }} UNION ALL Select * Fr…" at bounding box center [441, 308] width 529 height 523
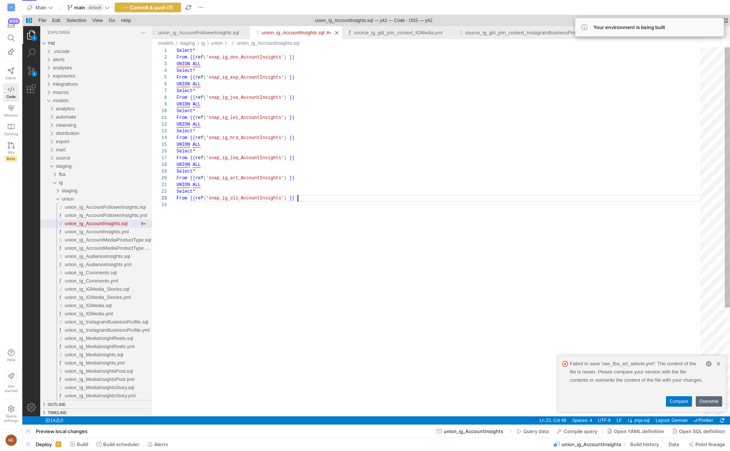
click at [312, 196] on div "Select * From {{ ref ( 'snap_ig_dos_AccountInsights' ) }} UNION ALL Select * Fr…" at bounding box center [441, 308] width 529 height 523
click at [235, 217] on div "Select * From {{ ref ( 'snap_ig_dos_AccountInsights' ) }} UNION ALL Select * Fr…" at bounding box center [441, 318] width 529 height 543
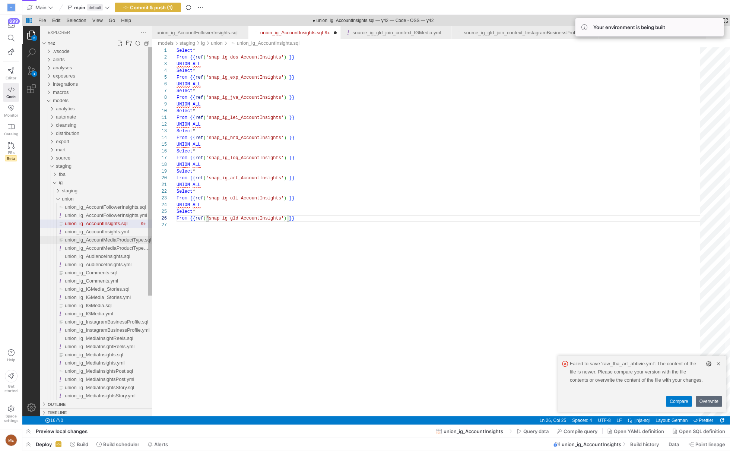
type textarea "UNION ALL Select * From {{ ref('snap_ig_oli_AccountInsights') }} UNION ALL Sele…"
click at [127, 240] on span "union_ig_AccountMediaProductType.sql" at bounding box center [108, 240] width 86 height 6
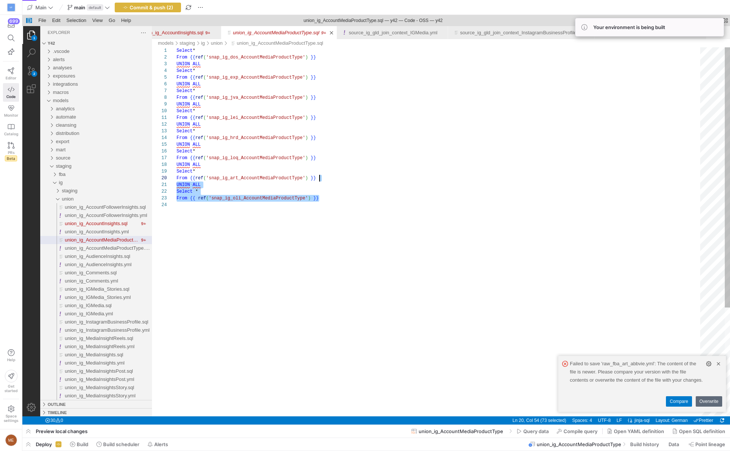
scroll to position [60, 142]
drag, startPoint x: 329, startPoint y: 199, endPoint x: 334, endPoint y: 179, distance: 20.8
paste textarea "UNION ALL Select * From {{ ref('snap_ig_oli_AccountMediaProductType') }}"
click at [238, 216] on div "Select * From {{ ref ( 'snap_ig_dos_AccountMediaProductType' ) }} UNION ALL Sel…" at bounding box center [441, 318] width 529 height 543
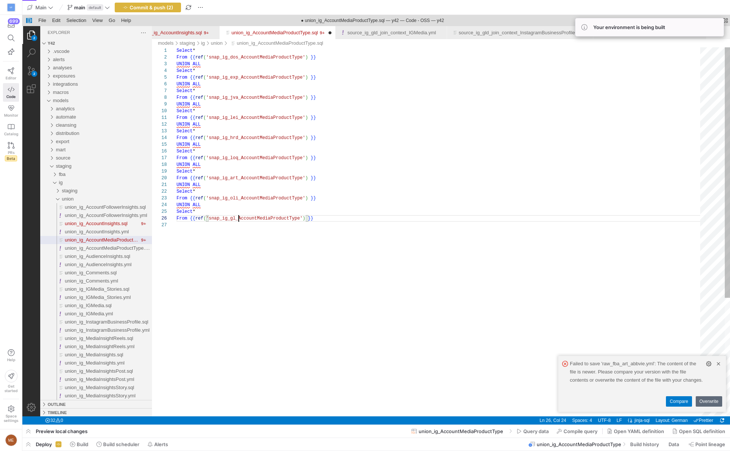
scroll to position [34, 64]
type textarea "UNION ALL Select * From {{ ref('snap_ig_oli_AccountMediaProductType') }} UNION …"
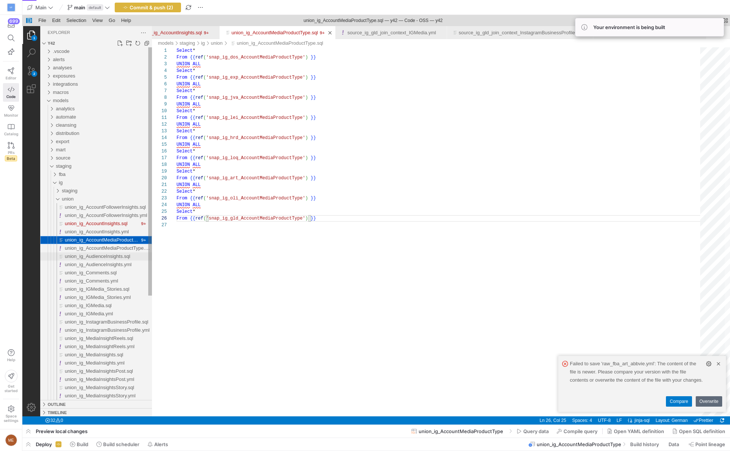
click at [130, 253] on span "union_ig_AudienceInsights.sql" at bounding box center [98, 256] width 66 height 6
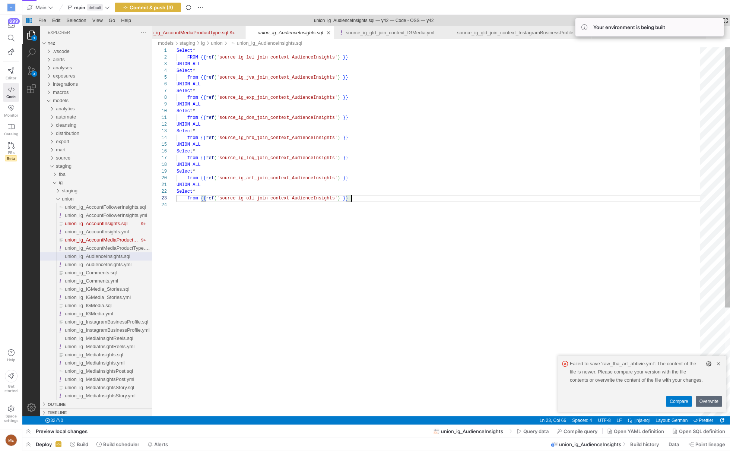
scroll to position [60, 174]
drag, startPoint x: 366, startPoint y: 196, endPoint x: 367, endPoint y: 180, distance: 16.0
paste textarea "UNION ALL Select * from {{ ref('source_ig_oli_join_context_AudienceInsights') }}"
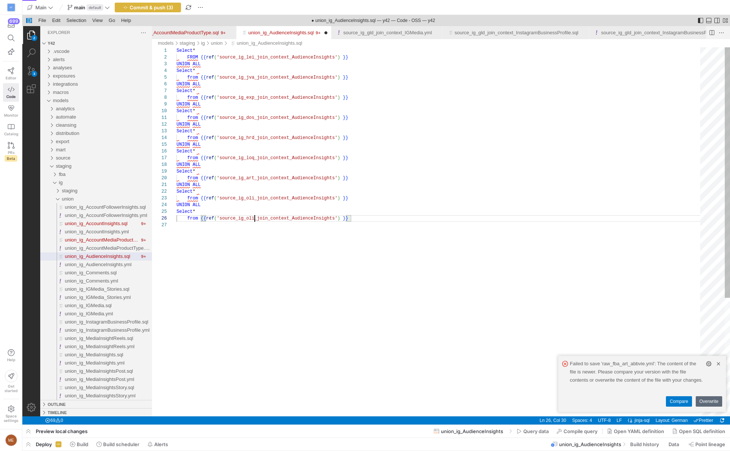
click at [254, 220] on div "Select * FROM {{ ref ( 'source_ig_lei_join_context_AudienceInsights' ) }} UNION…" at bounding box center [441, 318] width 529 height 543
type textarea "UNION ALL Select * from {{ ref('source_ig_oli_join_context_AudienceInsights') }…"
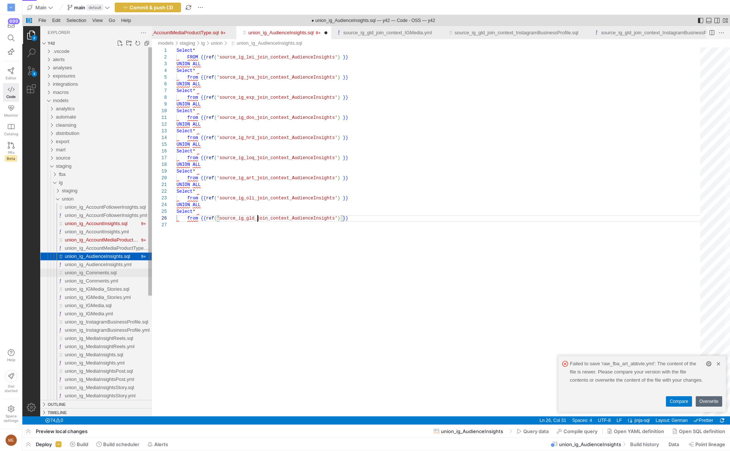
click at [127, 272] on div "union_ig_Comments.sql" at bounding box center [108, 273] width 87 height 8
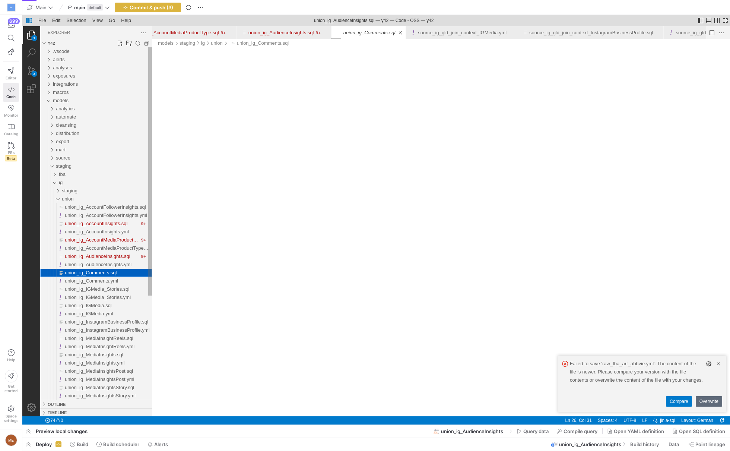
scroll to position [0, 9668]
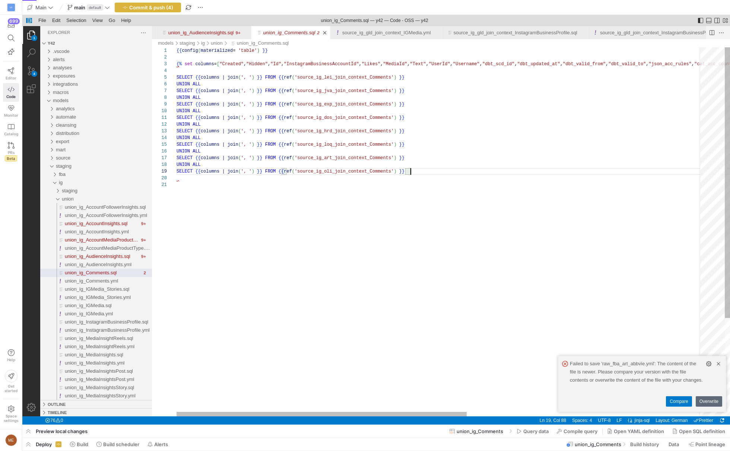
drag, startPoint x: 427, startPoint y: 172, endPoint x: 433, endPoint y: 158, distance: 15.3
paste textarea "union_ig_Comments.sql, preview"
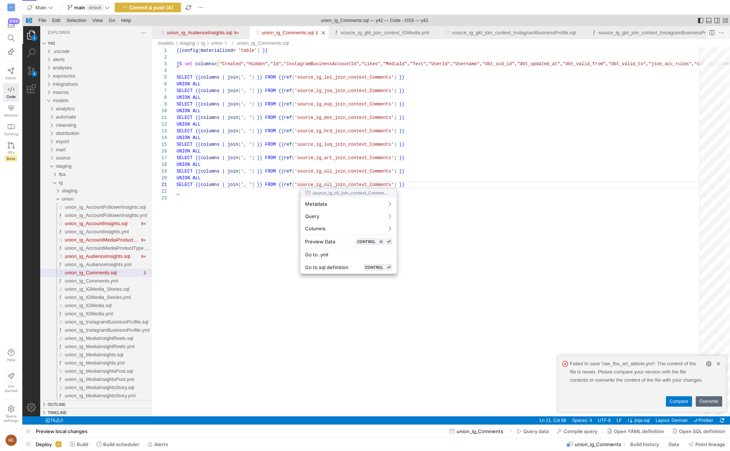
click at [336, 181] on div at bounding box center [365, 225] width 730 height 451
click at [337, 183] on div at bounding box center [365, 225] width 730 height 451
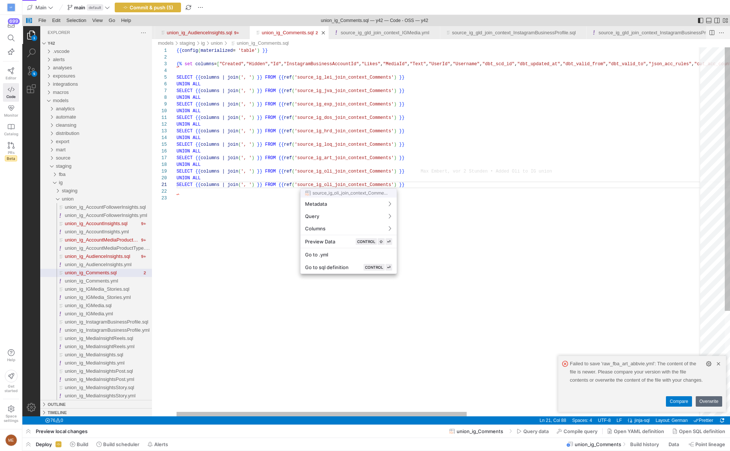
click at [338, 184] on div "{{ config ( materialized = 'table' ) }} {% set columns = [ "Created" , "Hidden"…" at bounding box center [654, 305] width 955 height 517
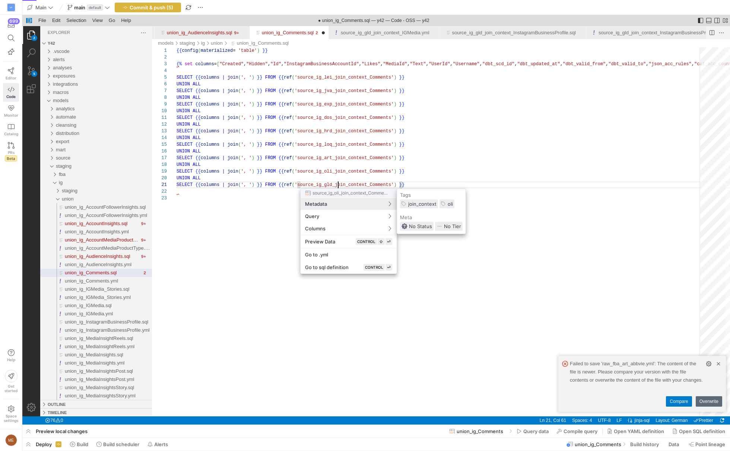
type textarea "SELECT {{ columns | join(', ') }} FROM {{ ref('source_ig_gld_join_context_Comme…"
click at [269, 238] on div at bounding box center [365, 225] width 730 height 451
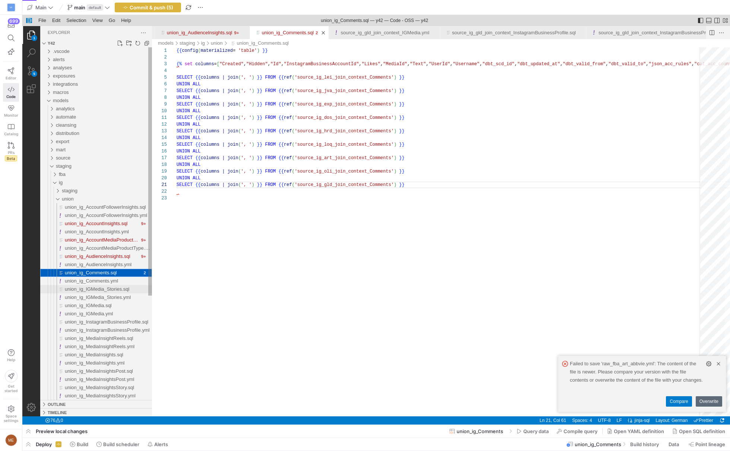
click at [94, 290] on span "union_ig_IGMedia_Stories.sql" at bounding box center [97, 289] width 64 height 6
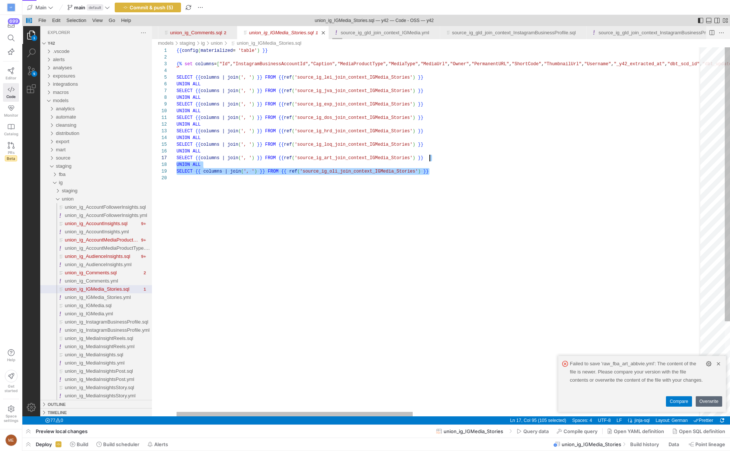
drag, startPoint x: 434, startPoint y: 169, endPoint x: 437, endPoint y: 158, distance: 10.9
paste textarea "union_ig_IGMedia_Stories.sql, preview"
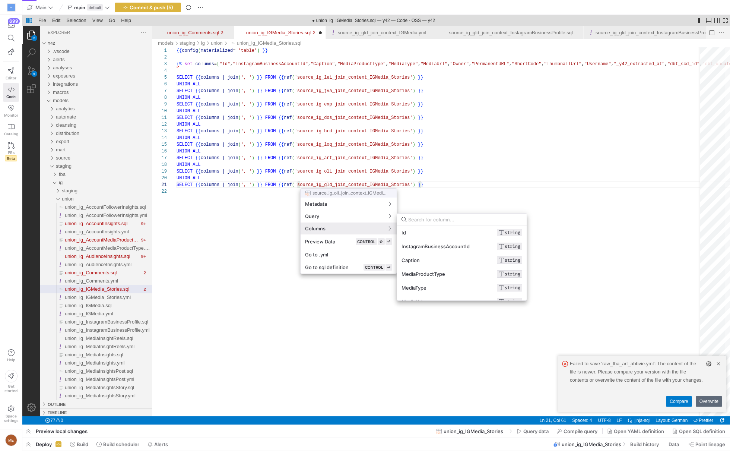
type textarea "SELECT {{ columns | join(', ') }} FROM {{ ref('source_ig_gld_join_context_IGMed…"
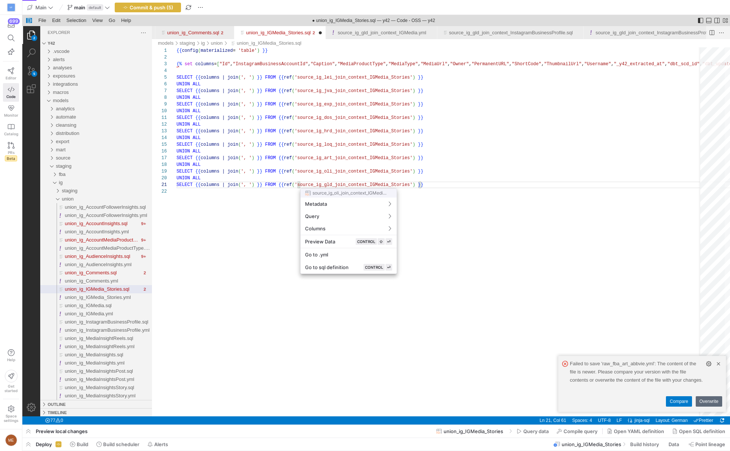
click at [274, 241] on div at bounding box center [365, 225] width 730 height 451
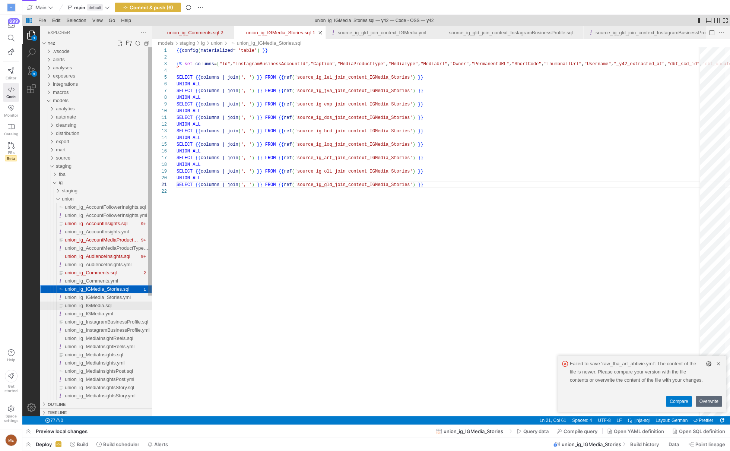
click at [121, 306] on div "union_ig_IGMedia.sql" at bounding box center [108, 306] width 87 height 8
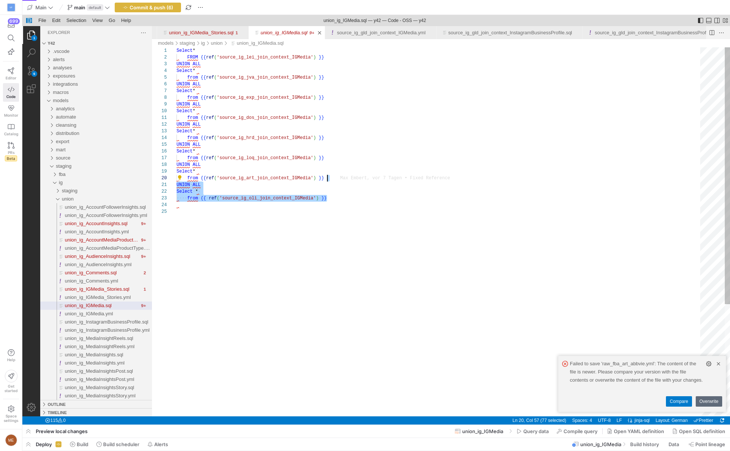
drag, startPoint x: 340, startPoint y: 198, endPoint x: 349, endPoint y: 179, distance: 21.2
paste textarea "UNION ALL Select * from {{ ref('source_ig_oli_join_context_IGMedia') }}"
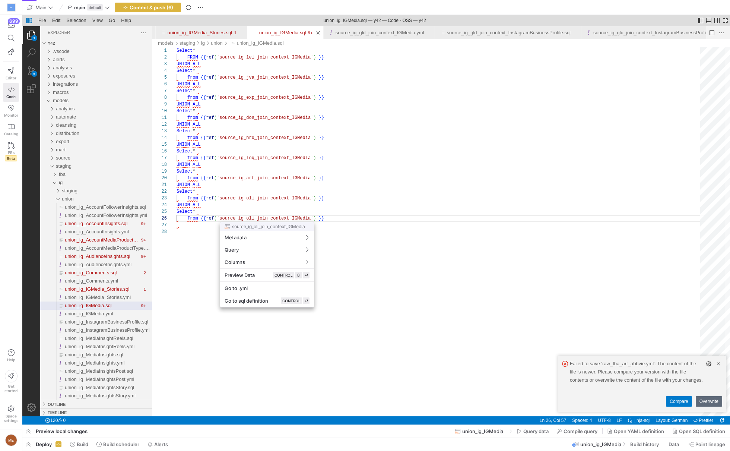
click at [254, 219] on div at bounding box center [365, 225] width 730 height 451
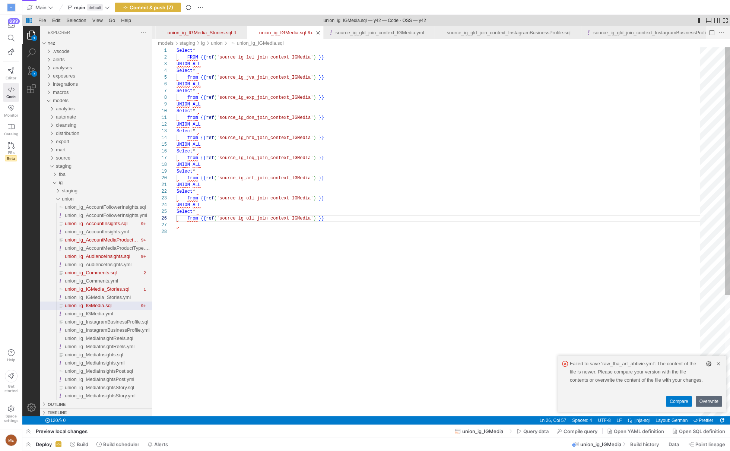
click at [256, 217] on div "Select * FROM {{ ref ( 'source_ig_lei_join_context_IGMedia' ) }} UNION ALL Sele…" at bounding box center [441, 322] width 529 height 550
type textarea "UNION ALL Select * from {{ ref('source_ig_oli_join_context_IGMedia') }} UNION A…"
click at [135, 321] on span "union_ig_InstagramBusinessProfile.sql" at bounding box center [106, 322] width 83 height 6
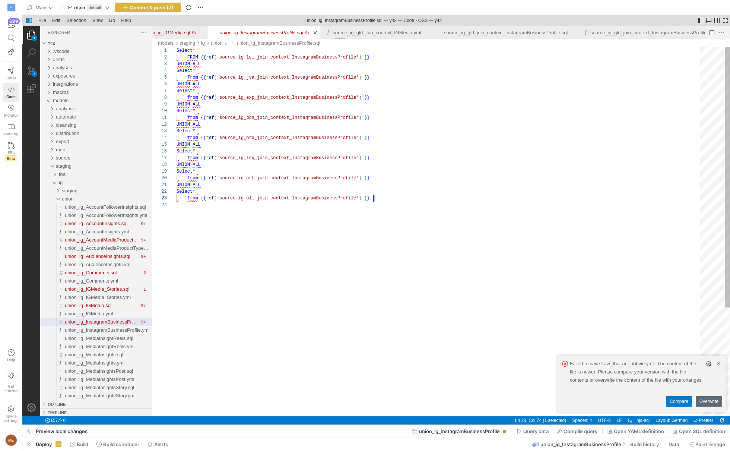
click at [378, 201] on div "Select * FROM {{ ref ( 'source_ig_lei_join_context_InstagramBusinessProfi le' )…" at bounding box center [441, 308] width 529 height 523
click at [386, 180] on div "Select * FROM {{ ref ( 'source_ig_lei_join_context_InstagramBusinessProfi le' )…" at bounding box center [441, 308] width 529 height 523
paste textarea "UNION ALL Select * from {{ ref('source_ig_oli_join_context_InstagramBusinessPro…"
click at [257, 221] on div "Select * FROM {{ ref ( 'source_ig_lei_join_context_InstagramBusinessProfi le' )…" at bounding box center [441, 308] width 529 height 523
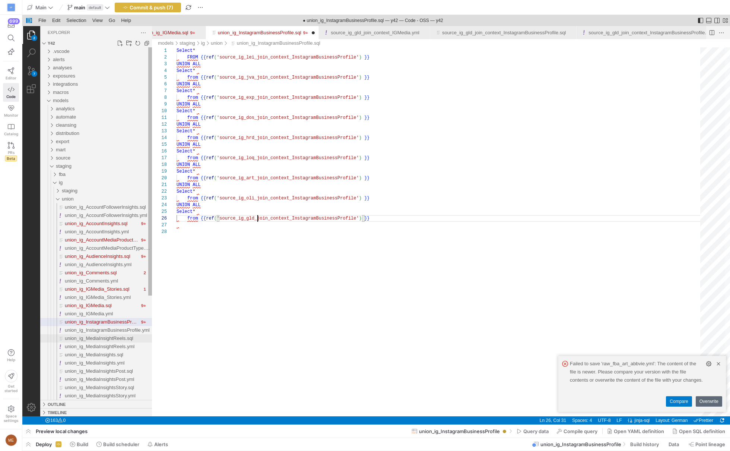
type textarea "UNION ALL Select * from {{ ref('source_ig_oli_join_context_InstagramBusinessPro…"
click at [121, 334] on div "union_ig_MediaInsightReels.sql" at bounding box center [108, 338] width 87 height 8
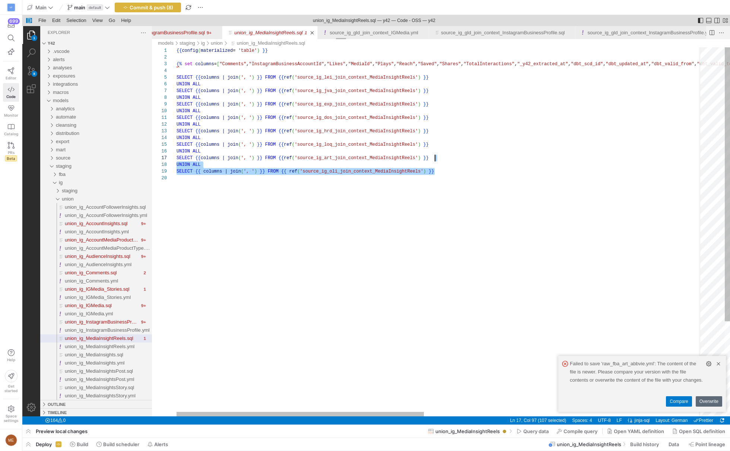
drag, startPoint x: 448, startPoint y: 168, endPoint x: 451, endPoint y: 160, distance: 8.6
click at [446, 176] on div "{{ config ( materialized = 'table' ) }} {% set columns = [ "Comments" , "Instag…" at bounding box center [736, 295] width 1119 height 496
click at [446, 172] on div "{{ config ( materialized = 'table' ) }} {% set columns = [ "Comments" , "Instag…" at bounding box center [736, 295] width 1119 height 496
paste textarea "union_ig_MediaInsightReels.sql, preview"
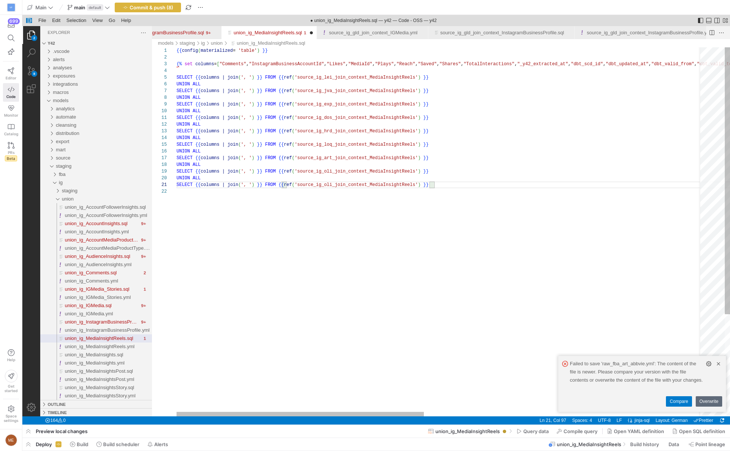
click at [338, 187] on div "{{ config ( materialized = 'table' ) }} {% set columns = [ "Comments" , "Instag…" at bounding box center [736, 302] width 1119 height 510
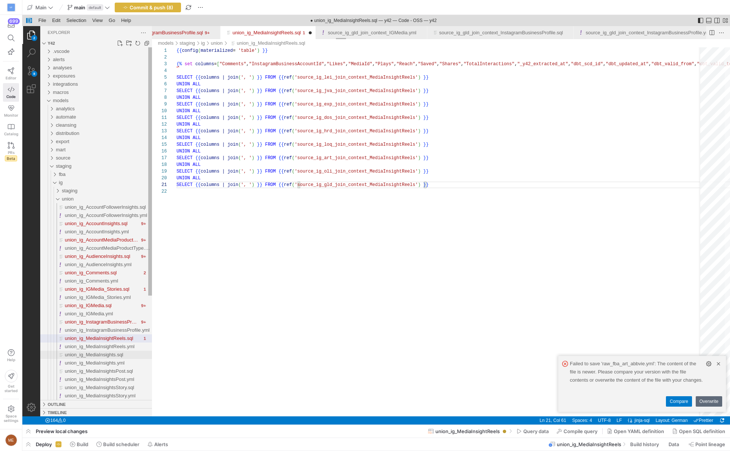
type textarea "SELECT {{ columns | join(', ') }} FROM {{ ref('source_ig_gld_join_context_Media…"
click at [123, 356] on span "union_ig_MediaInsights.sql" at bounding box center [94, 355] width 59 height 6
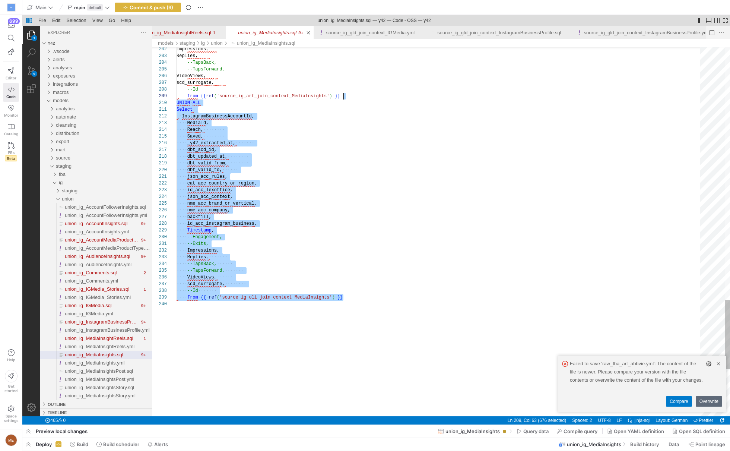
drag, startPoint x: 356, startPoint y: 290, endPoint x: 354, endPoint y: 96, distance: 193.4
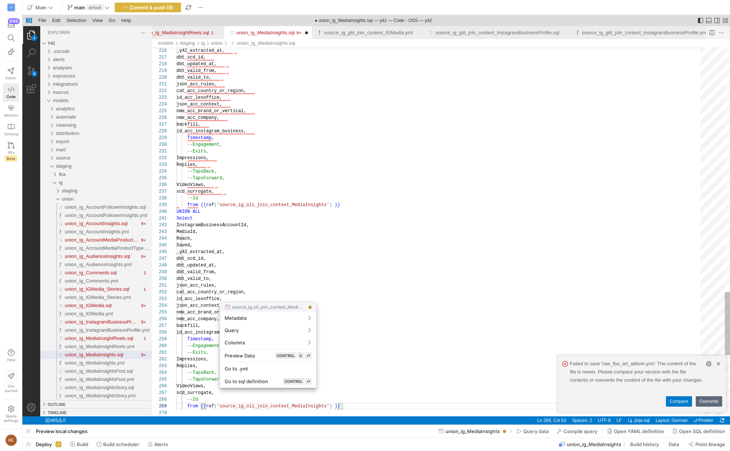
click at [256, 405] on div at bounding box center [365, 225] width 730 height 451
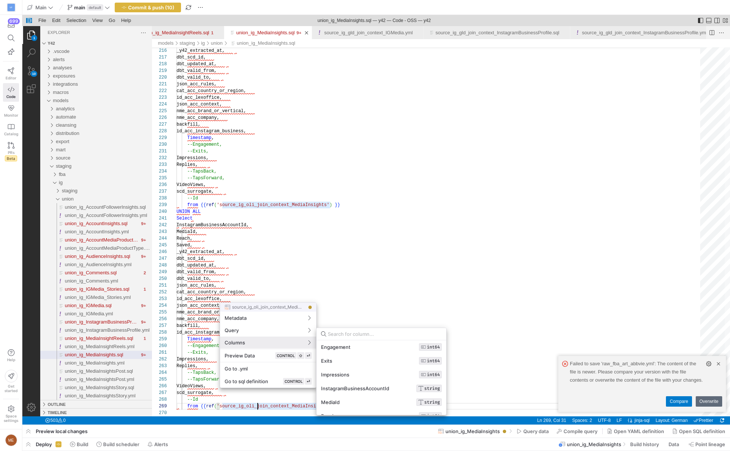
click at [383, 230] on div at bounding box center [365, 225] width 730 height 451
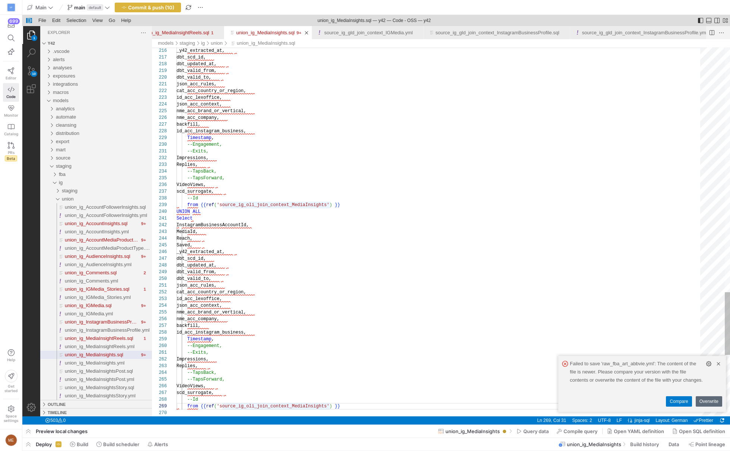
type textarea "--Exits, Impressions, Replies, --TapsBack, --TapsForward, VideoViews, scd_surro…"
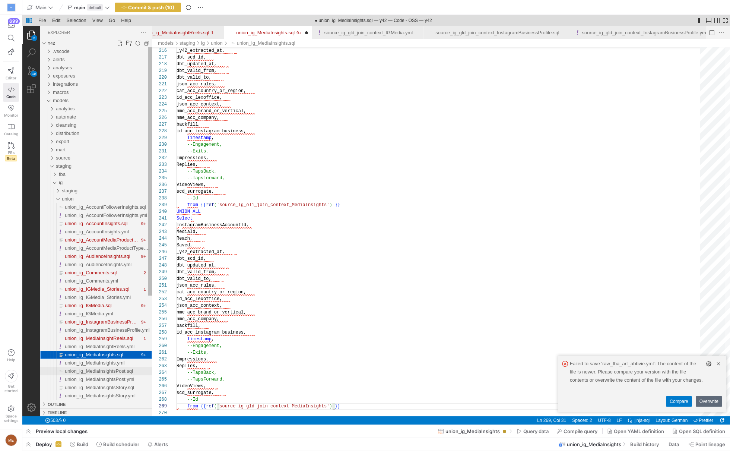
click at [132, 370] on span "union_ig_MediaInsightsPost.sql" at bounding box center [99, 371] width 68 height 6
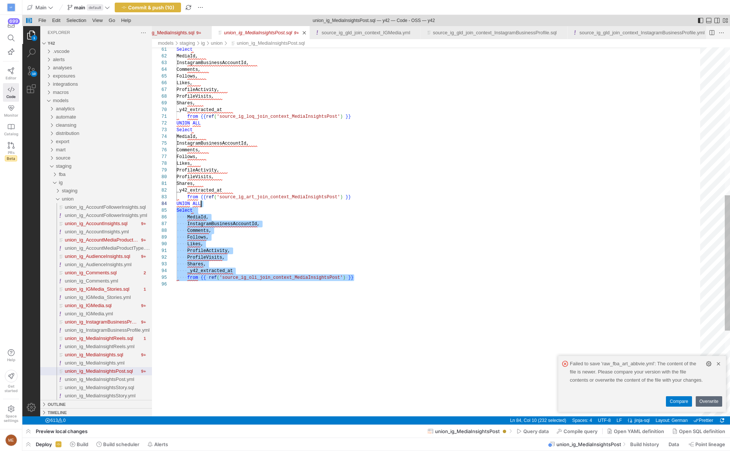
drag, startPoint x: 369, startPoint y: 277, endPoint x: 375, endPoint y: 196, distance: 81.1
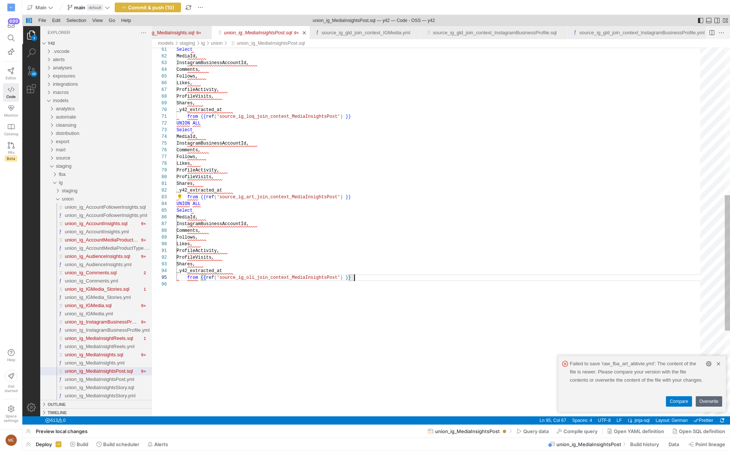
paste textarea "Follows, Likes,"
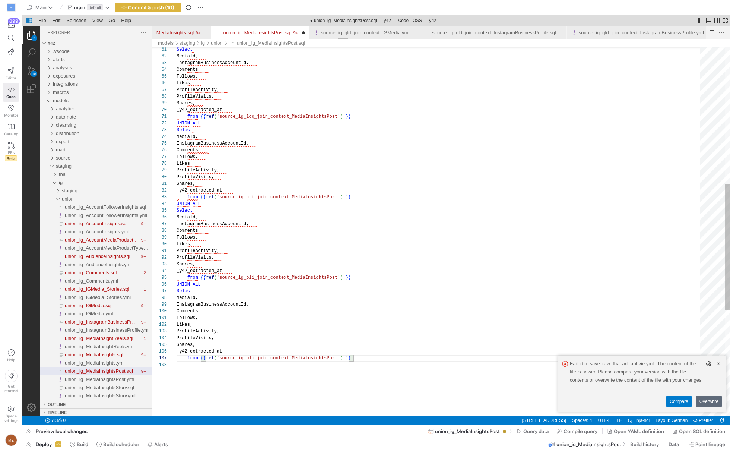
click at [259, 357] on div "InstagramBusinessAccountId, Select MediaId, from {{ ref ( 'source_ig_art_join_c…" at bounding box center [441, 187] width 529 height 1087
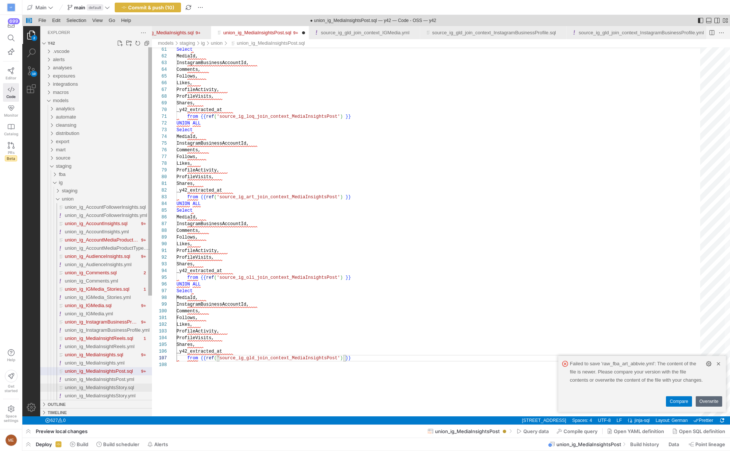
type textarea "Follows, Likes, ProfileActivity, ProfileVisits, Shares, _y42_extracted_at from …"
click at [95, 387] on span "union_ig_MediaInsightsStory.sql" at bounding box center [99, 388] width 69 height 6
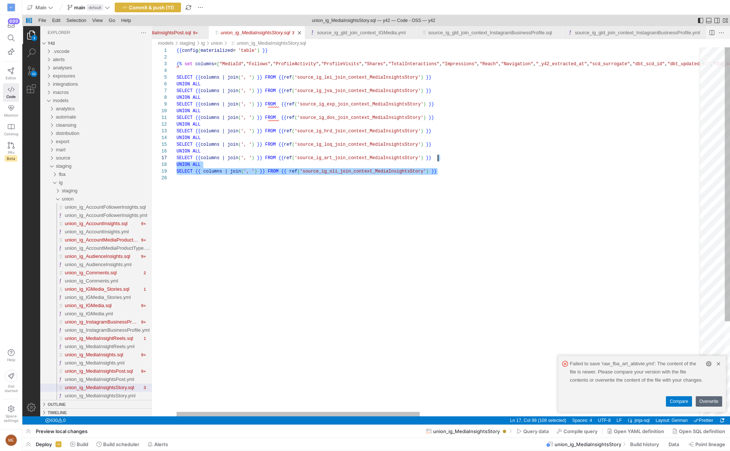
drag, startPoint x: 447, startPoint y: 170, endPoint x: 453, endPoint y: 157, distance: 14.3
paste textarea "union_ig_MediaInsightsStory.sql, preview"
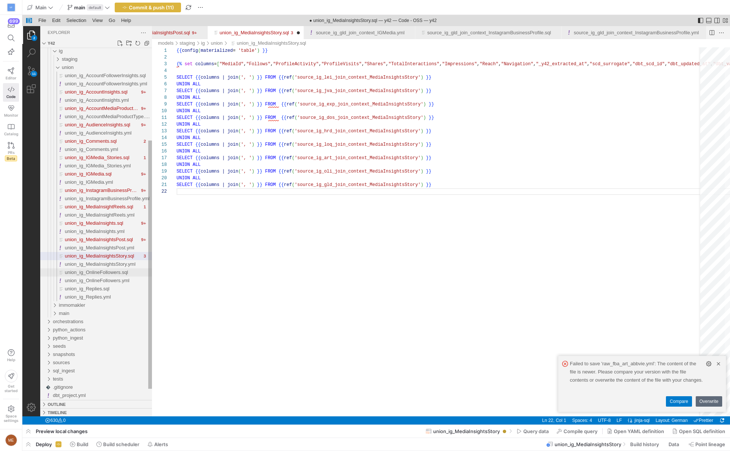
type textarea "SELECT {{ columns | join(', ') }} FROM {{ ref('source_ig_gld_join_context_Media…"
click at [127, 273] on span "union_ig_OnlineFollowers.sql" at bounding box center [96, 272] width 63 height 6
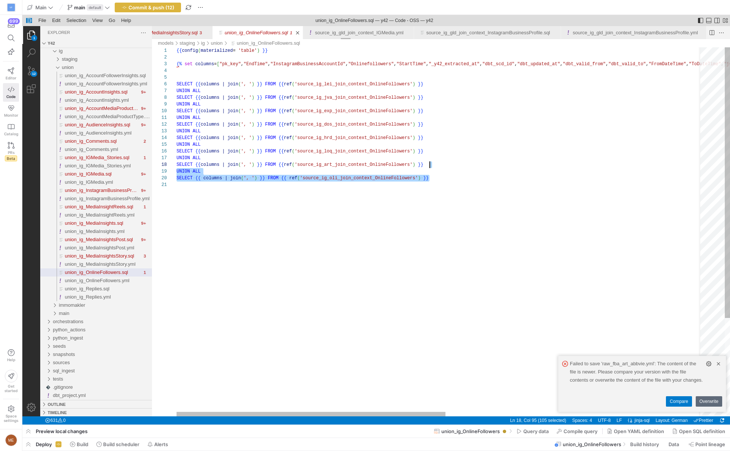
drag, startPoint x: 433, startPoint y: 177, endPoint x: 439, endPoint y: 165, distance: 13.4
paste textarea "union_ig_OnlineFollowers.sql, preview"
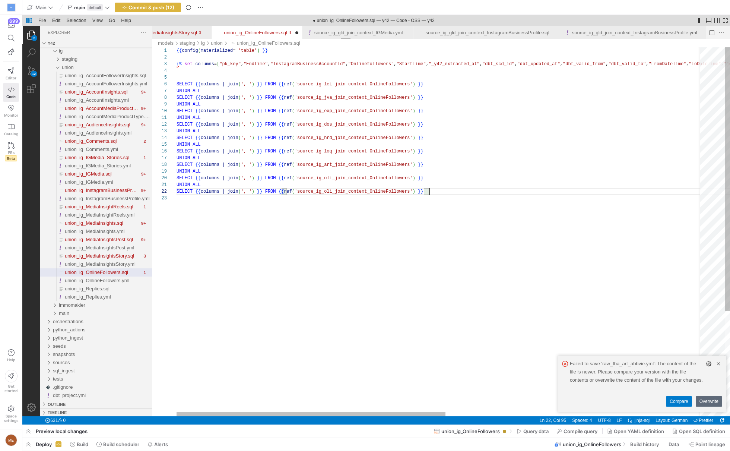
click at [333, 192] on div "{{ config ( materialized = 'table' ) }} {% set columns = [ "pk_key" , "EndTime"…" at bounding box center [692, 305] width 1030 height 517
click at [306, 243] on div "{{ config ( materialized = 'table' ) }} {% set columns = [ "pk_key" , "EndTime"…" at bounding box center [692, 305] width 1030 height 517
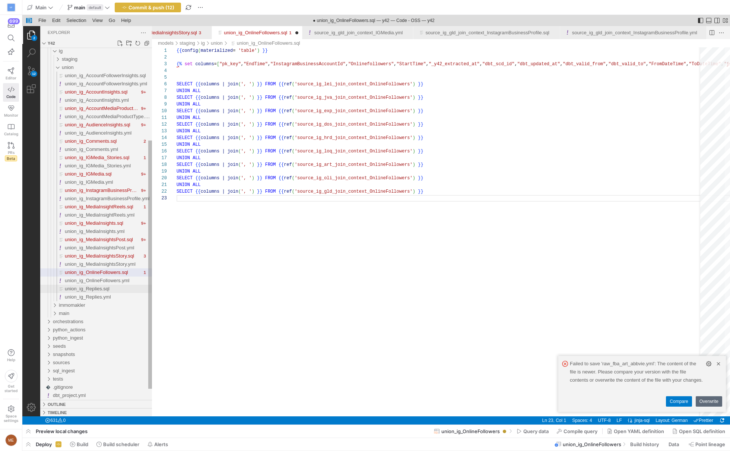
type textarea "UNION ALL SELECT {{ columns | join(', ') }} FROM {{ ref('source_ig_gld_join_con…"
click at [137, 290] on div "union_ig_Replies.sql" at bounding box center [108, 289] width 87 height 8
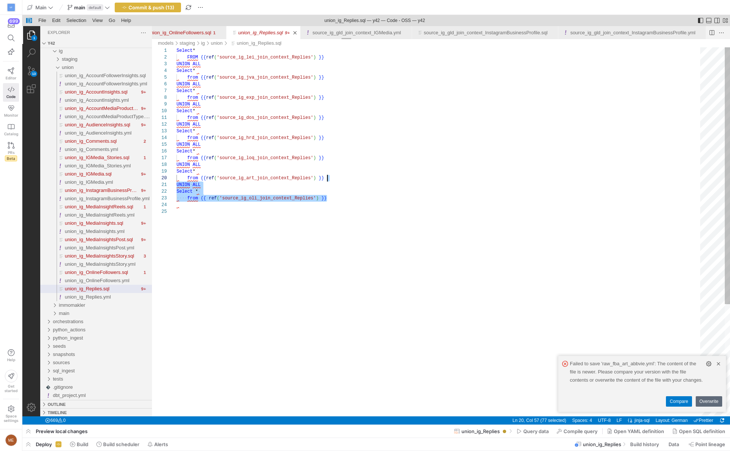
drag, startPoint x: 345, startPoint y: 200, endPoint x: 350, endPoint y: 179, distance: 21.0
click at [343, 204] on div "Select * FROM {{ ref ( 'source_ig_lei_join_context_Replies' ) }} UNION ALL Sele…" at bounding box center [441, 312] width 529 height 530
click at [345, 199] on div "Select * FROM {{ ref ( 'source_ig_lei_join_context_Replies' ) }} UNION ALL Sele…" at bounding box center [441, 312] width 529 height 530
paste textarea "UNION ALL Select * from {{ ref('source_ig_oli_join_context_Replies') }}"
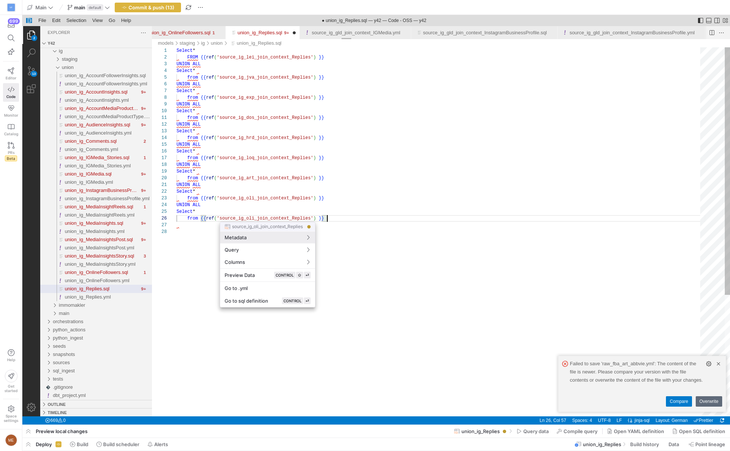
click at [252, 220] on div at bounding box center [365, 225] width 730 height 451
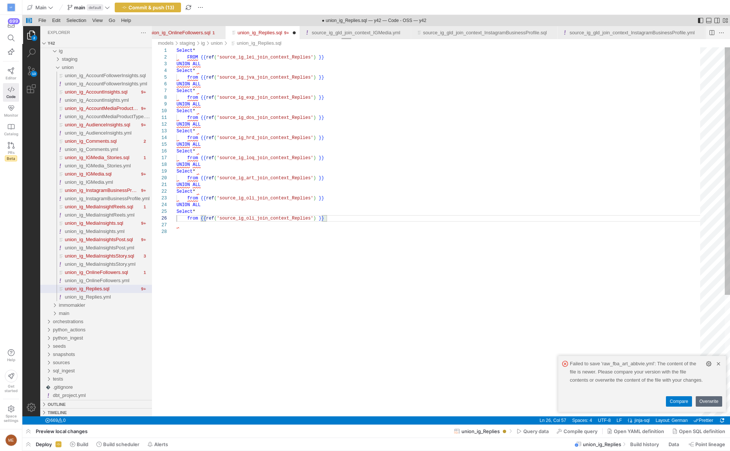
click at [258, 213] on div "Select * FROM {{ ref ( 'source_ig_lei_join_context_Replies' ) }} UNION ALL Sele…" at bounding box center [441, 322] width 529 height 550
click at [258, 218] on div "Select * FROM {{ ref ( 'source_ig_lei_join_context_Replies' ) }} UNION ALL Sele…" at bounding box center [441, 322] width 529 height 550
click at [270, 295] on div "Select * FROM {{ ref ( 'source_ig_lei_join_context_Replies' ) }} UNION ALL Sele…" at bounding box center [441, 322] width 529 height 550
type textarea "UNION ALL Select * from {{ ref('source_ig_oli_join_context_Replies') }} UNION A…"
click at [154, 9] on span "Commit & push (14)" at bounding box center [151, 7] width 46 height 6
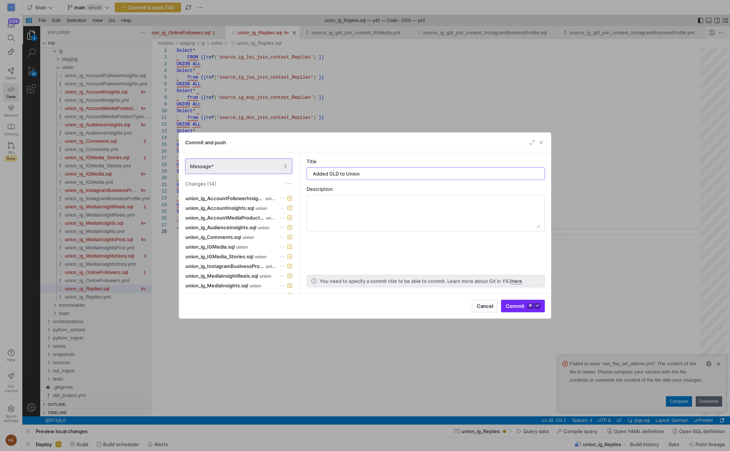
type input "Added GLD to Union"
click at [524, 306] on span "Commit ⌘ ⏎" at bounding box center [523, 306] width 34 height 6
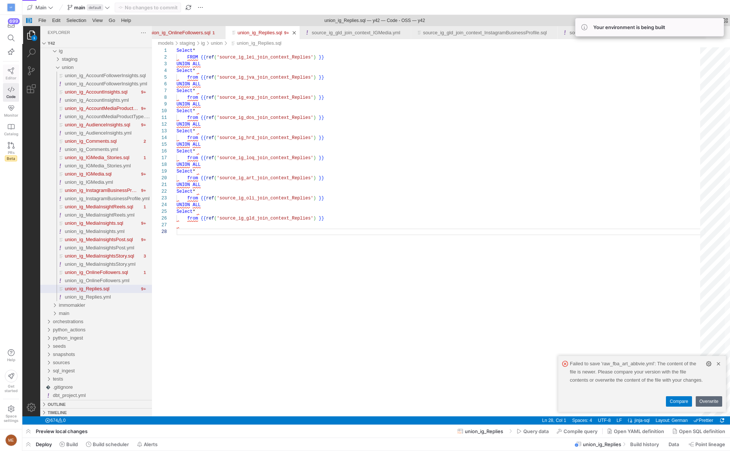
click at [18, 70] on link "Editor" at bounding box center [11, 73] width 16 height 19
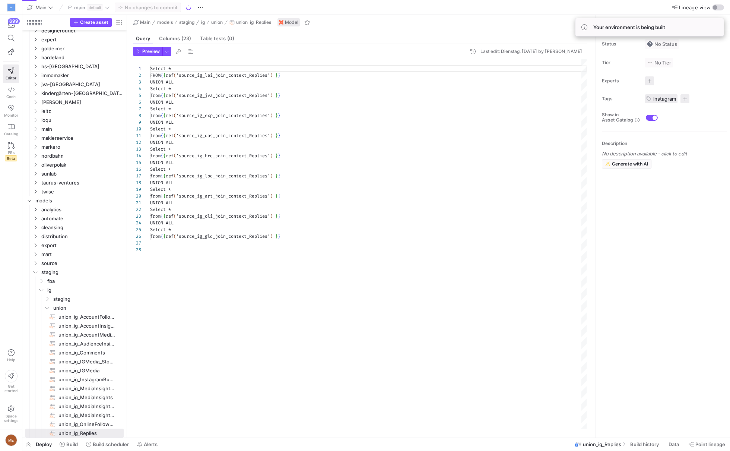
scroll to position [67, 0]
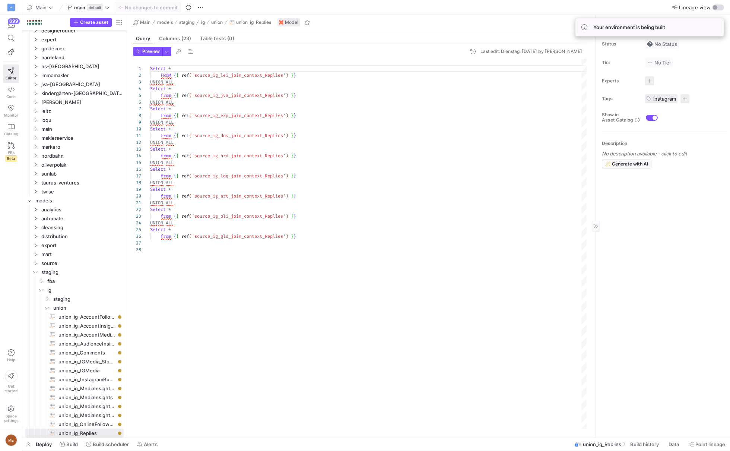
click at [644, 300] on div "Status No Status Tier No Tier Experts No expert s Tags instagram 1 tag Show in …" at bounding box center [663, 233] width 134 height 407
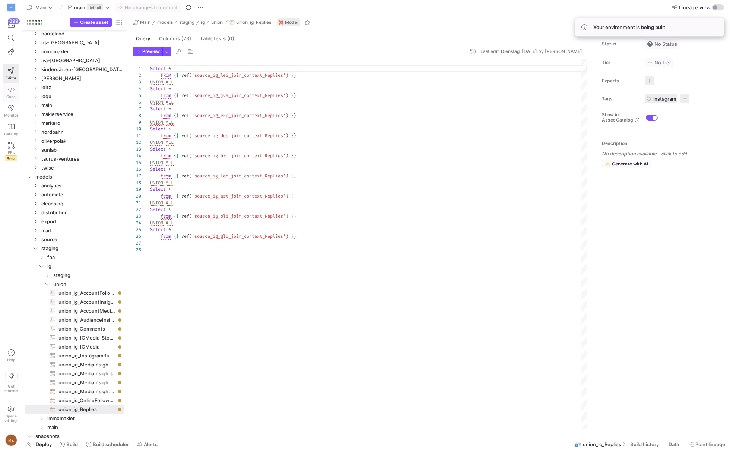
click at [11, 88] on icon at bounding box center [11, 89] width 7 height 7
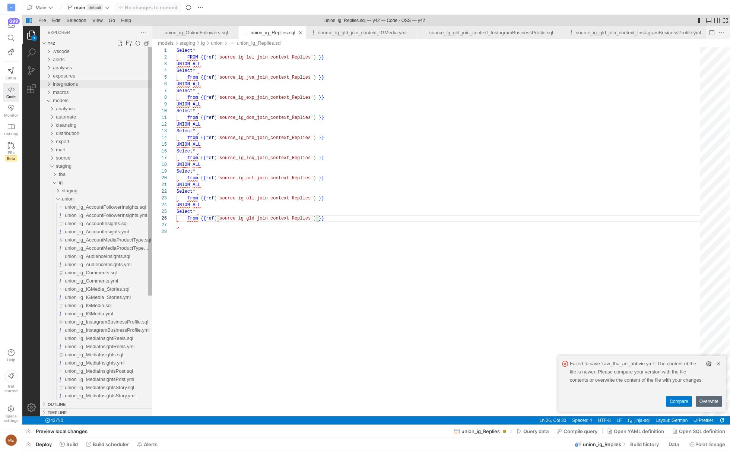
scroll to position [0, 10451]
click at [97, 159] on div "source" at bounding box center [104, 158] width 96 height 8
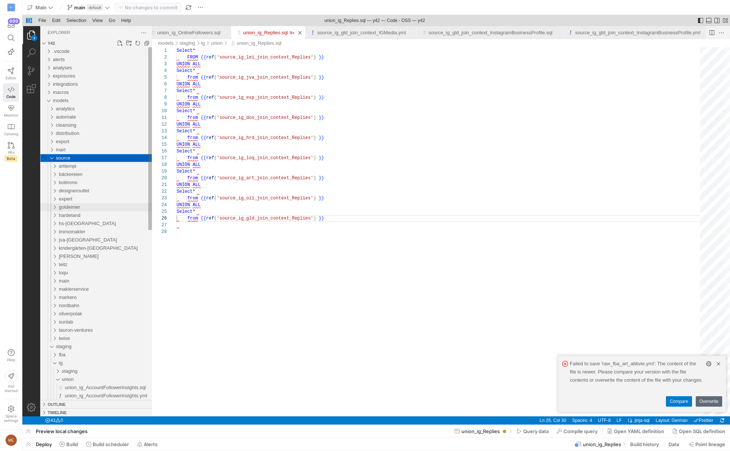
click at [117, 209] on div "goldeimer" at bounding box center [105, 207] width 93 height 8
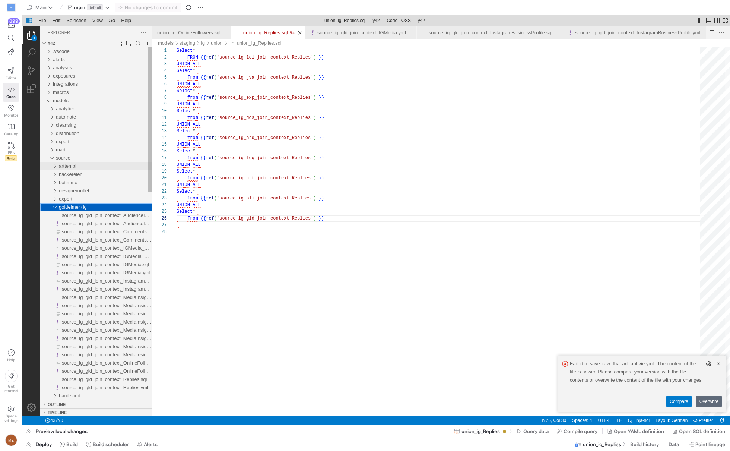
click at [98, 167] on div "arttempi" at bounding box center [105, 166] width 93 height 8
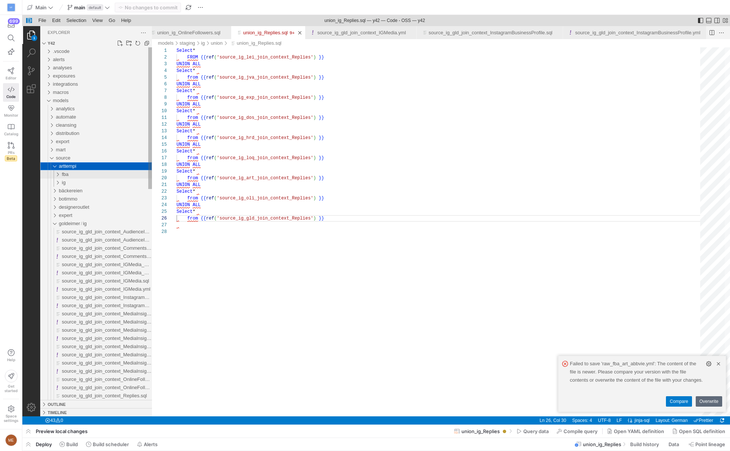
click at [91, 177] on div "fba" at bounding box center [107, 174] width 90 height 8
click at [93, 193] on div "union" at bounding box center [108, 191] width 87 height 8
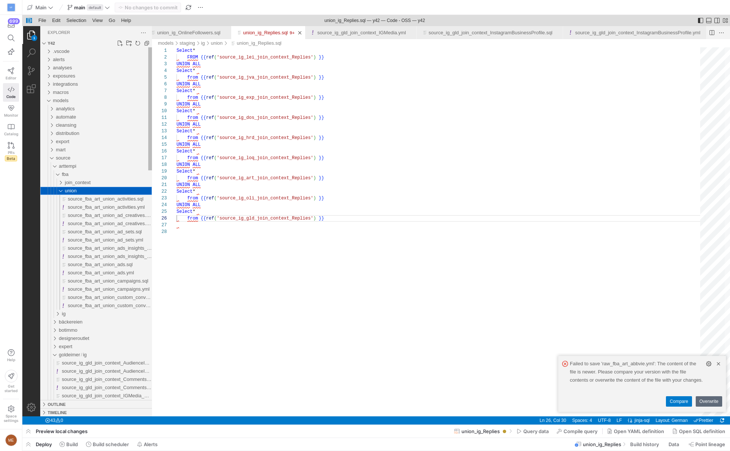
click at [99, 187] on div "union" at bounding box center [108, 191] width 87 height 8
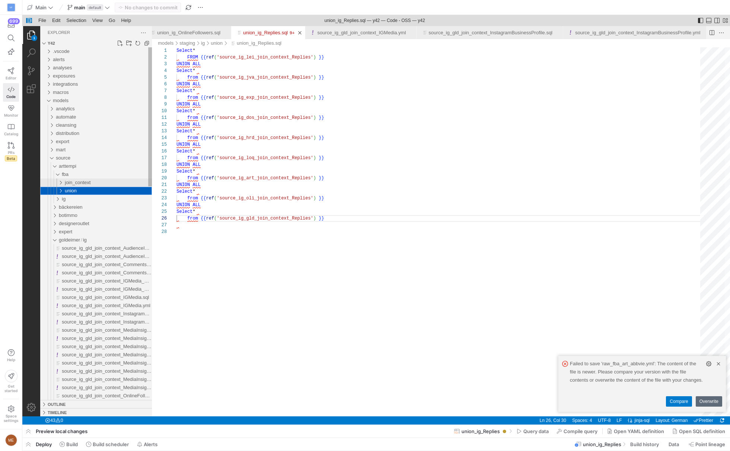
click at [101, 185] on div "join_context" at bounding box center [108, 183] width 87 height 8
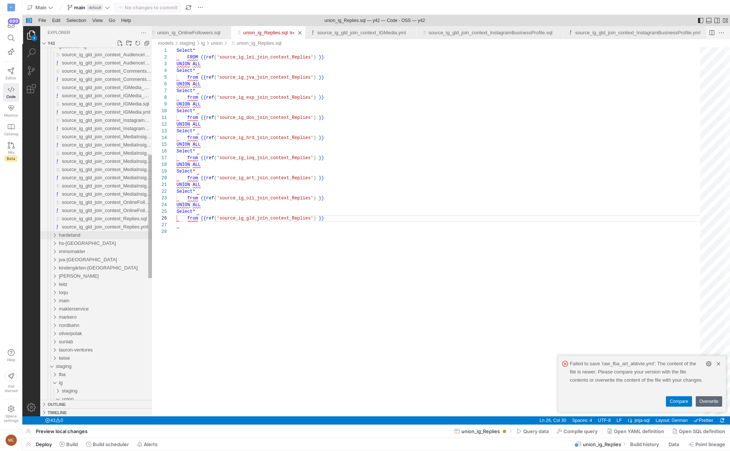
click at [114, 231] on div "hardeland" at bounding box center [105, 235] width 93 height 8
click at [107, 244] on div "fba" at bounding box center [107, 243] width 90 height 8
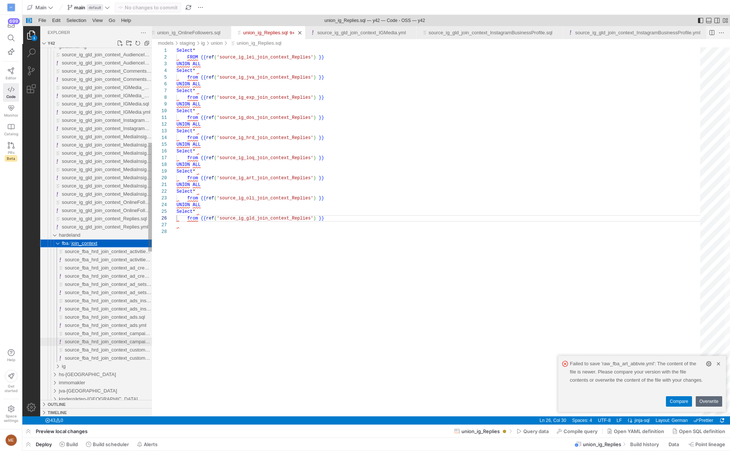
click at [105, 252] on span "source_fba_hrd_join_context_activities.sql" at bounding box center [110, 252] width 91 height 6
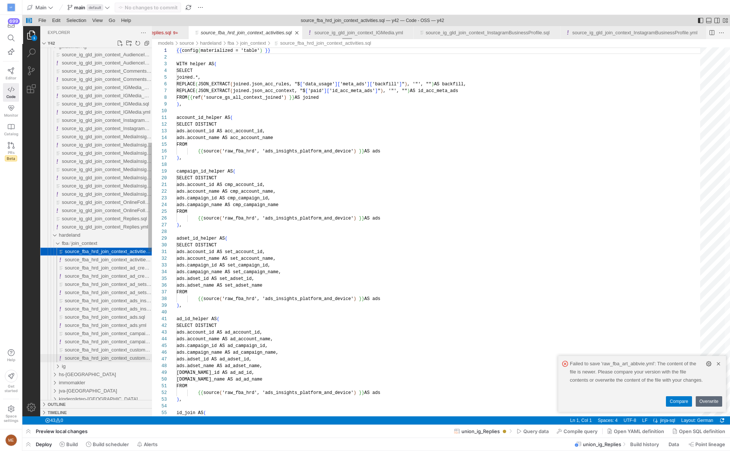
scroll to position [67, 0]
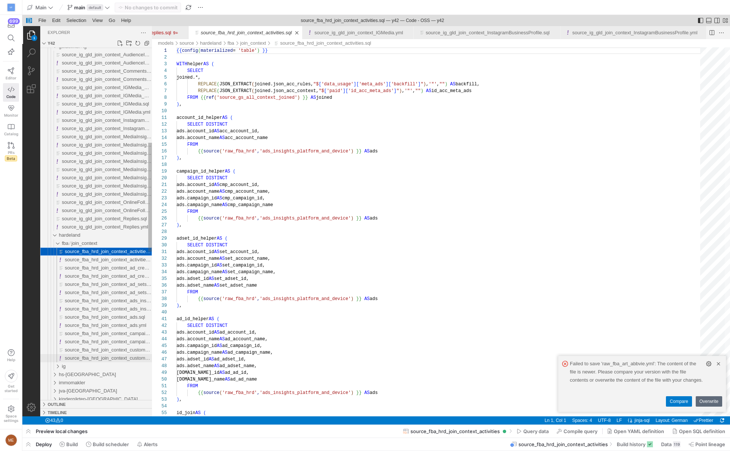
click at [111, 354] on div "source_fba_hrd_join_context_custom_conversions.yml" at bounding box center [108, 358] width 87 height 8
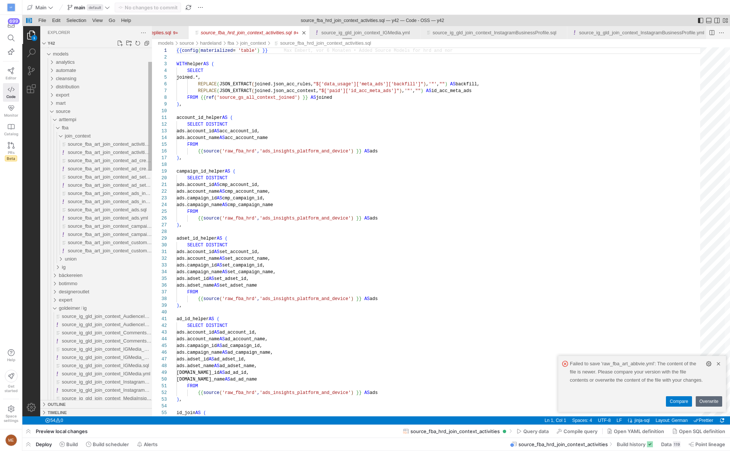
scroll to position [0, 10576]
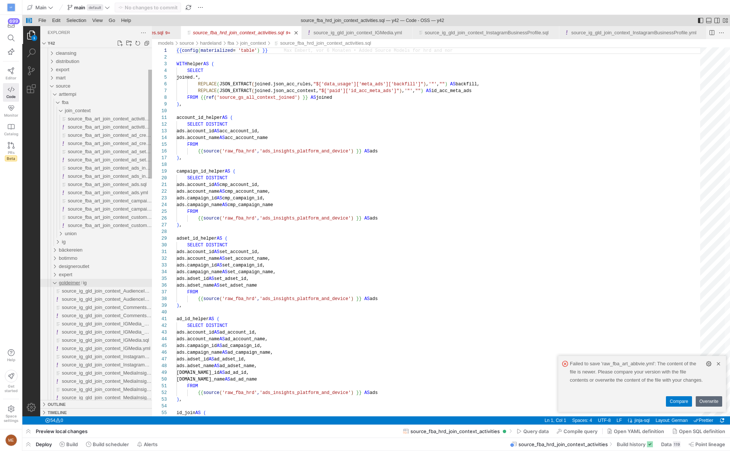
click at [77, 284] on span "goldeimer" at bounding box center [69, 283] width 21 height 6
click at [129, 43] on link "New Folder..." at bounding box center [128, 43] width 7 height 7
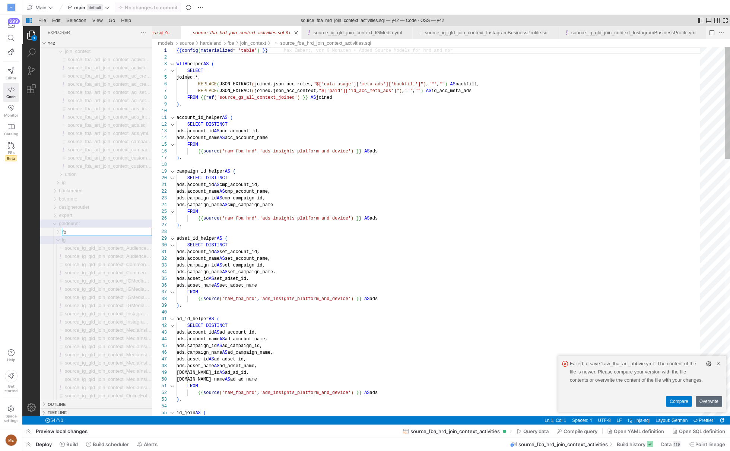
type input "fba"
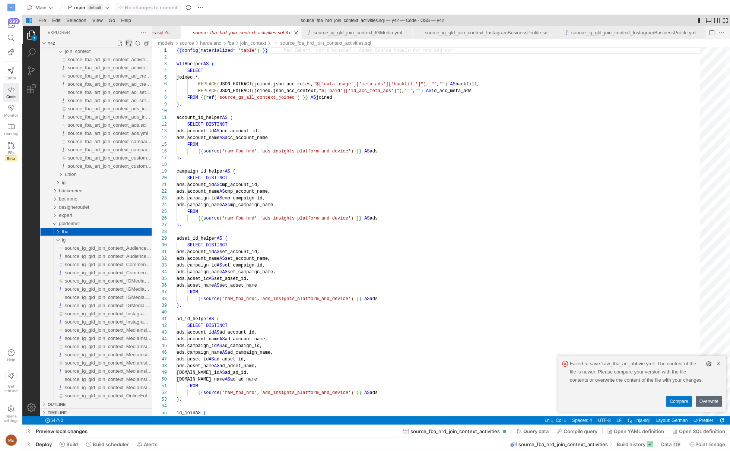
click at [129, 44] on link "New Folder..." at bounding box center [128, 43] width 7 height 7
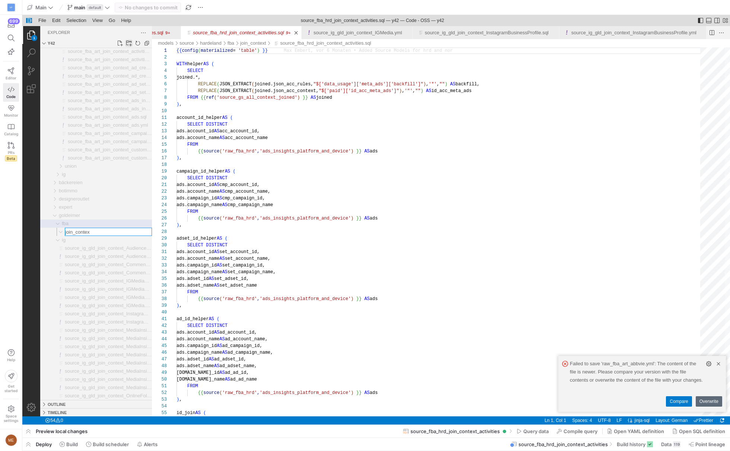
type input "join_context"
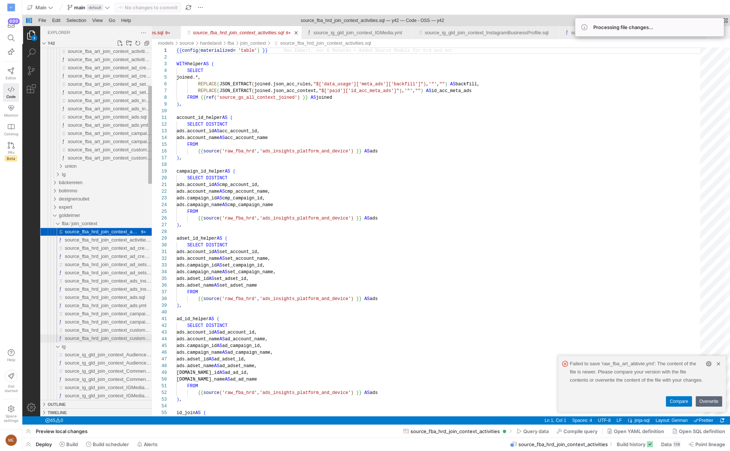
click at [111, 339] on span "source_fba_hrd_join_context_custom_conversions.yml" at bounding box center [124, 338] width 118 height 6
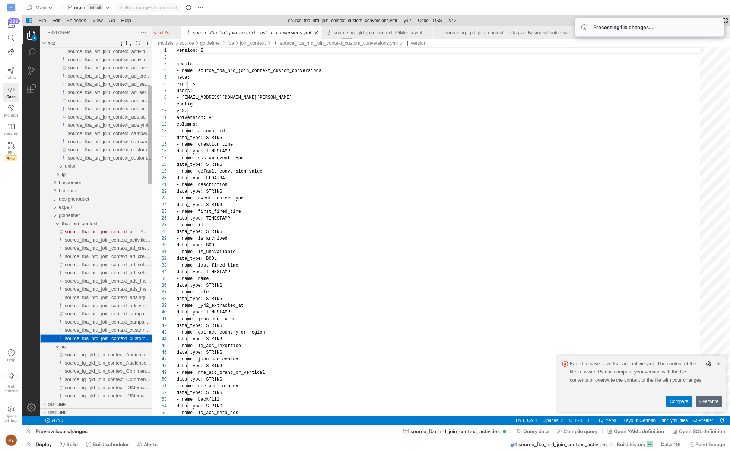
scroll to position [0, 10595]
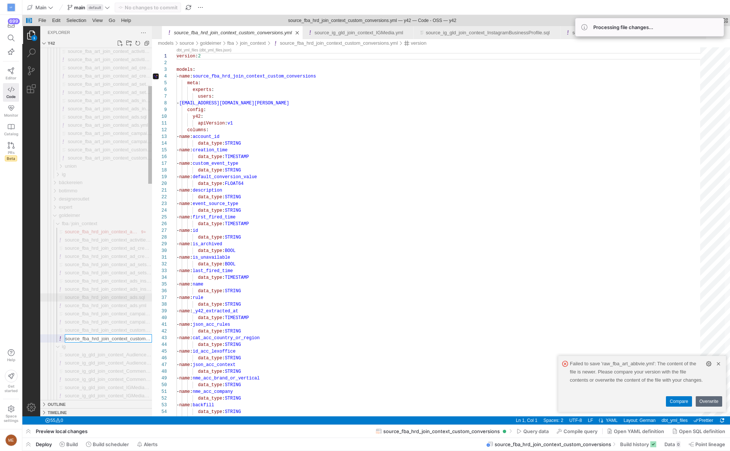
scroll to position [0, 38]
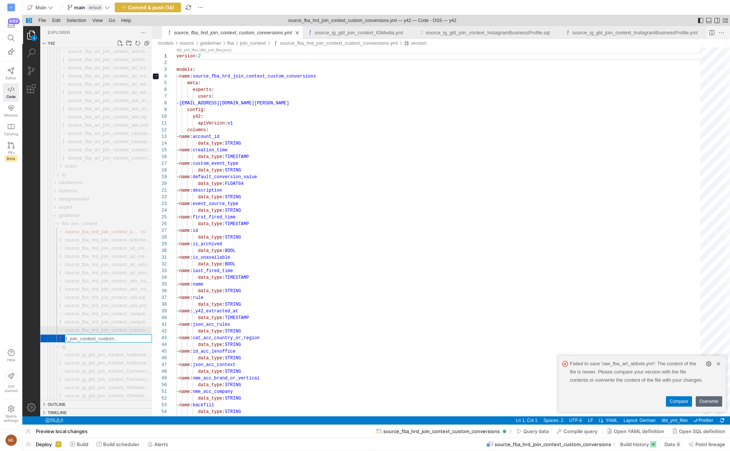
click at [135, 328] on span "source_fba_hrd_join_context_custom_conversions.sql" at bounding box center [123, 330] width 117 height 6
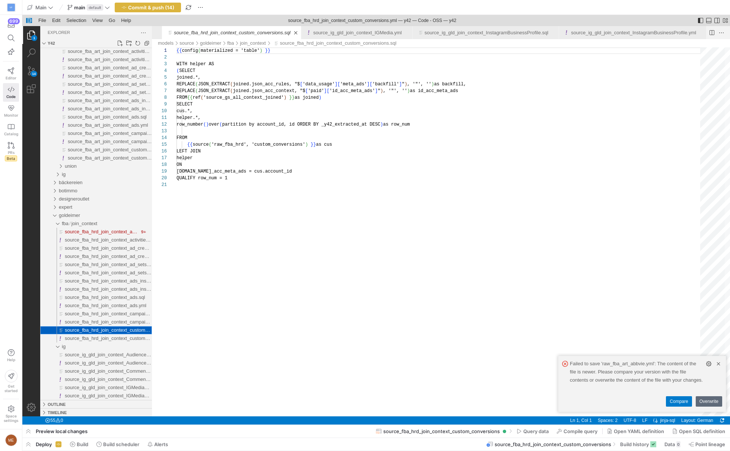
click at [152, 327] on div at bounding box center [151, 221] width 1 height 390
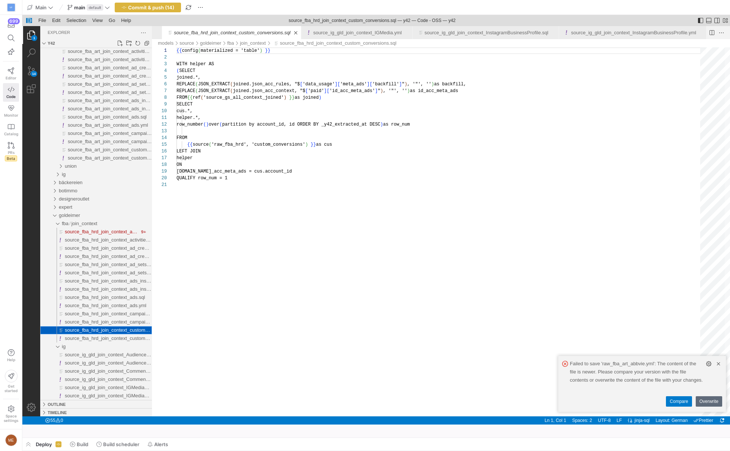
scroll to position [67, 0]
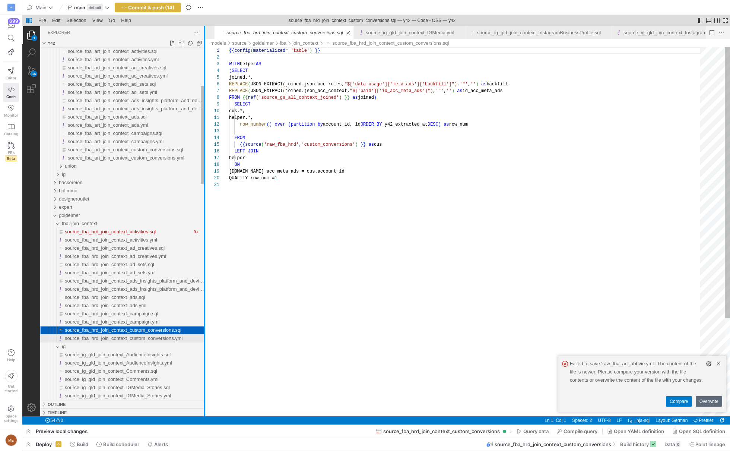
drag, startPoint x: 152, startPoint y: 327, endPoint x: 163, endPoint y: 335, distance: 13.6
click at [205, 327] on div at bounding box center [204, 221] width 1 height 390
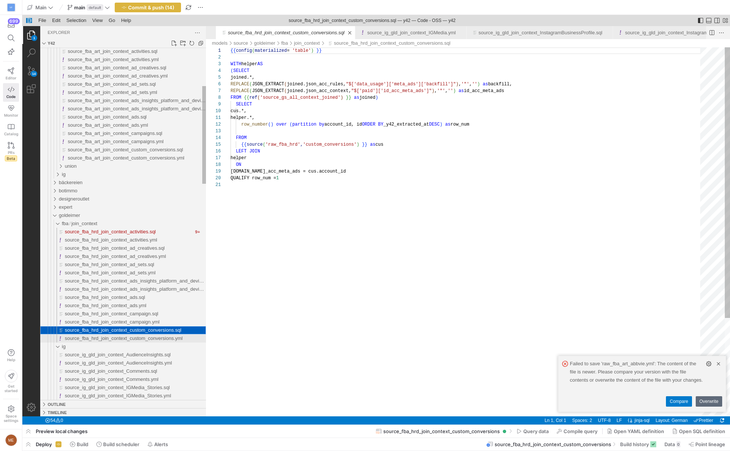
click at [103, 339] on span "source_fba_hrd_join_context_custom_conversions.yml" at bounding box center [124, 338] width 118 height 6
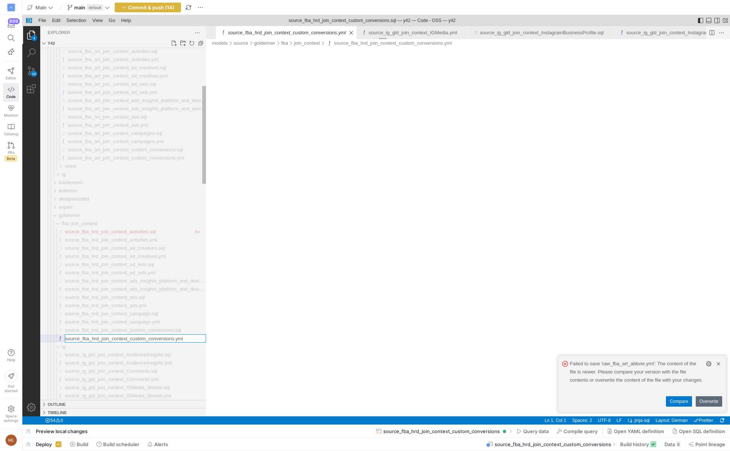
click at [99, 339] on input "source_fba_hrd_join_context_custom_conversions.yml" at bounding box center [135, 338] width 141 height 7
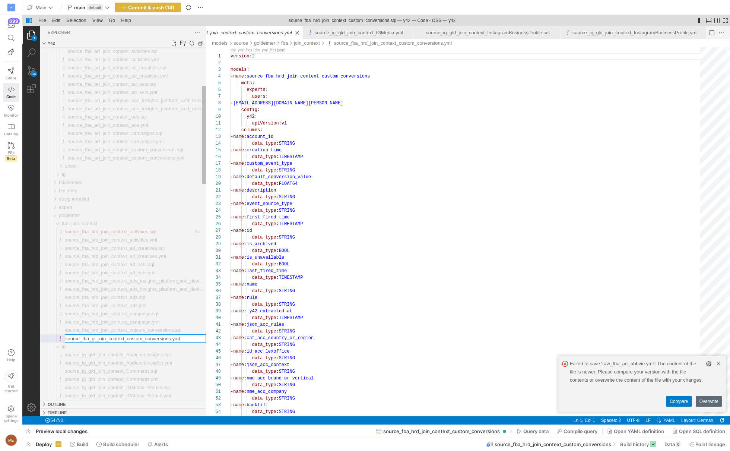
type input "source_fba_gld_join_context_custom_conversions.yml"
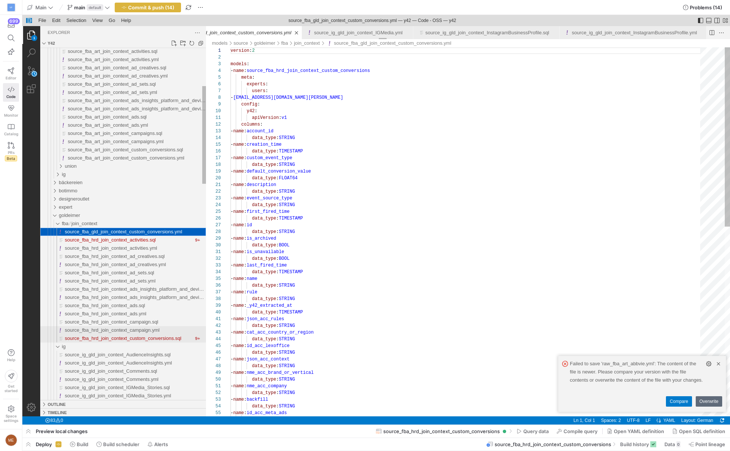
click at [101, 331] on span "source_fba_hrd_join_context_campaign.yml" at bounding box center [112, 330] width 95 height 6
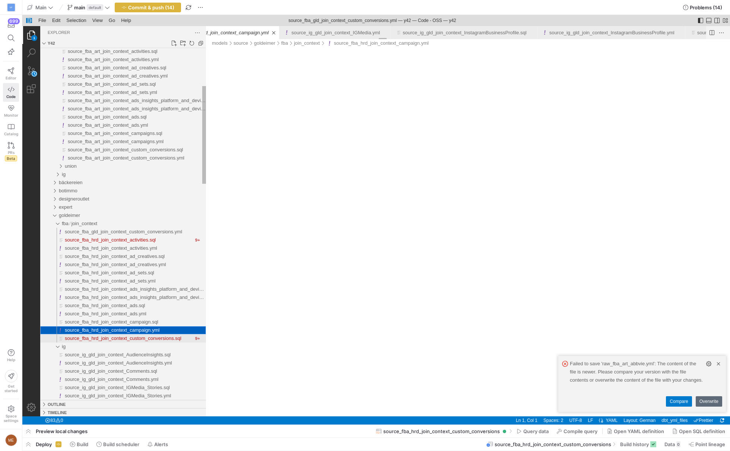
click at [101, 340] on span "source_fba_hrd_join_context_custom_conversions.sql" at bounding box center [123, 338] width 117 height 6
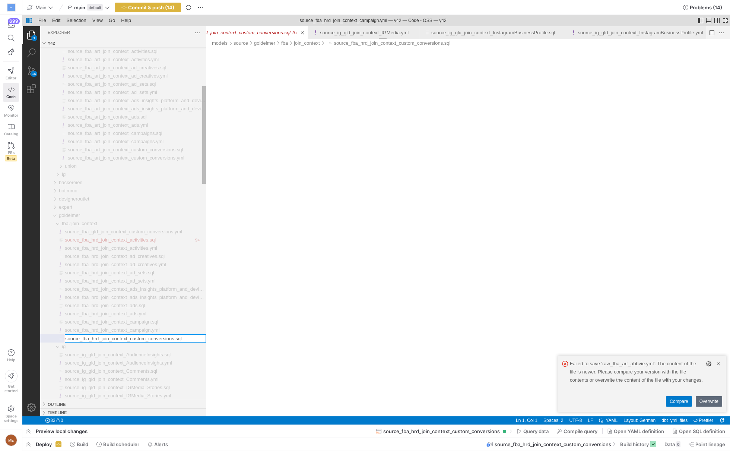
scroll to position [0, 10655]
click at [101, 340] on input "source_fba_hrd_join_context_custom_conversions.sql" at bounding box center [135, 338] width 141 height 7
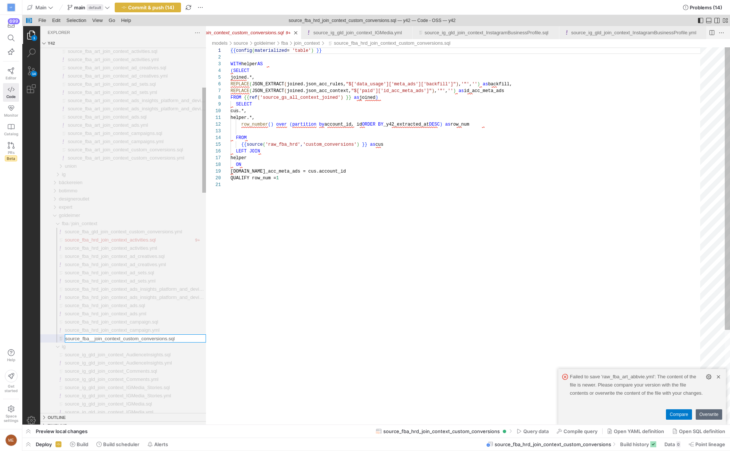
type input "source_fba_gld_join_context_custom_conversions.sql"
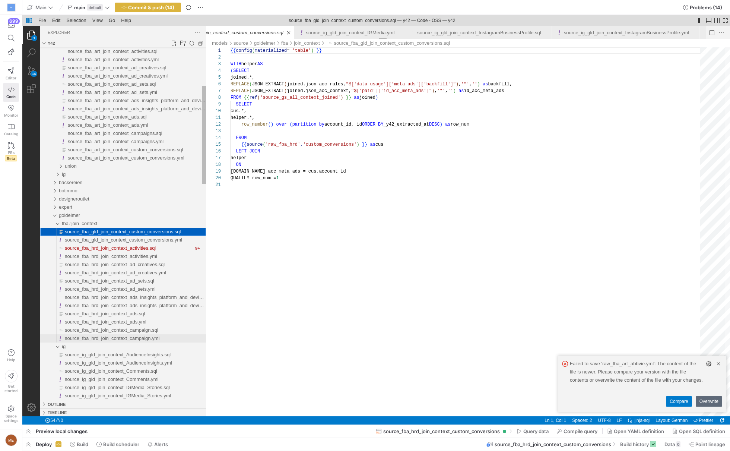
click at [101, 336] on span "source_fba_hrd_join_context_campaign.yml" at bounding box center [112, 338] width 95 height 6
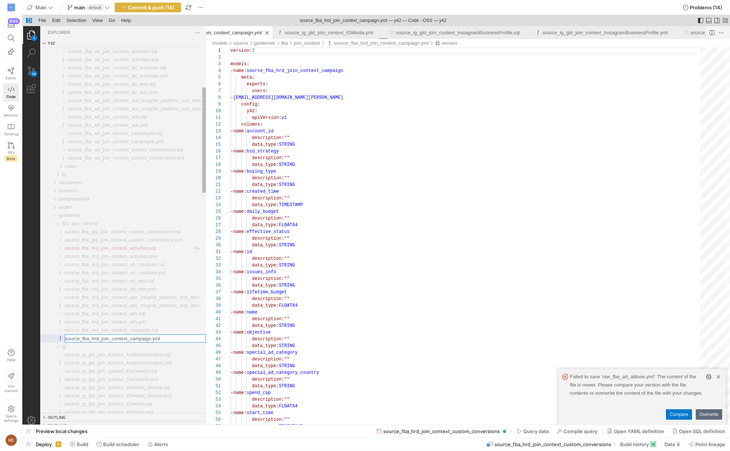
click at [101, 336] on input "source_fba_hrd_join_context_campaign.yml" at bounding box center [135, 338] width 141 height 7
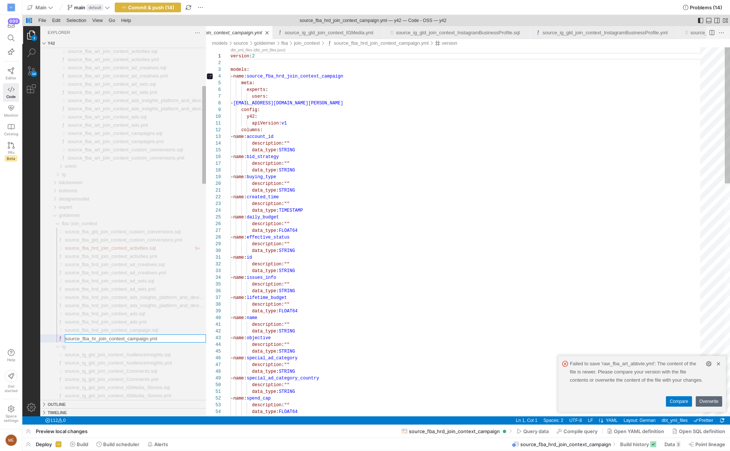
scroll to position [67, 0]
type input "source_fba_gld_join_context_campaign.yml"
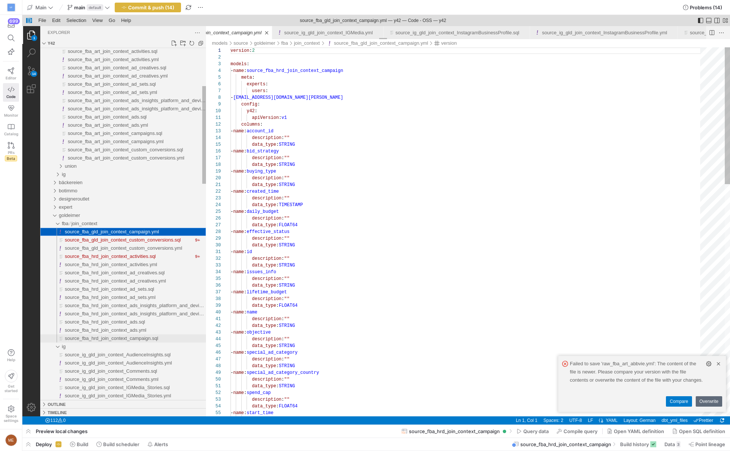
click at [101, 336] on span "source_fba_hrd_join_context_campaign.sql" at bounding box center [112, 338] width 94 height 6
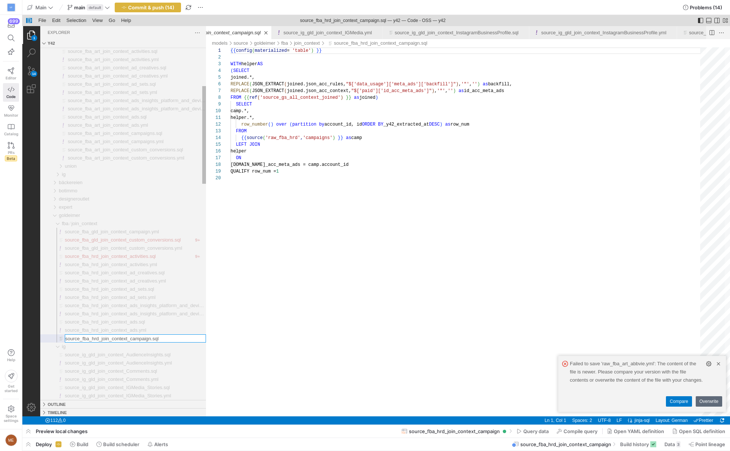
click at [101, 336] on input "source_fba_hrd_join_context_campaign.sql" at bounding box center [135, 338] width 141 height 7
type input "source_fba_gld_join_context_campaign.sql"
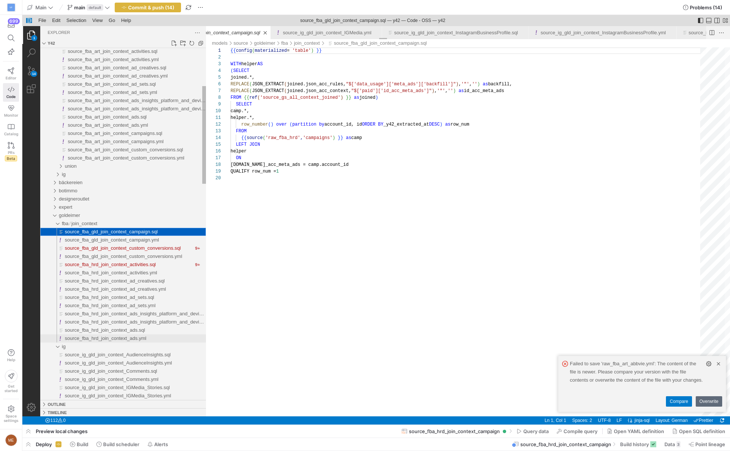
click at [101, 336] on span "source_fba_hrd_join_context_ads.yml" at bounding box center [106, 338] width 82 height 6
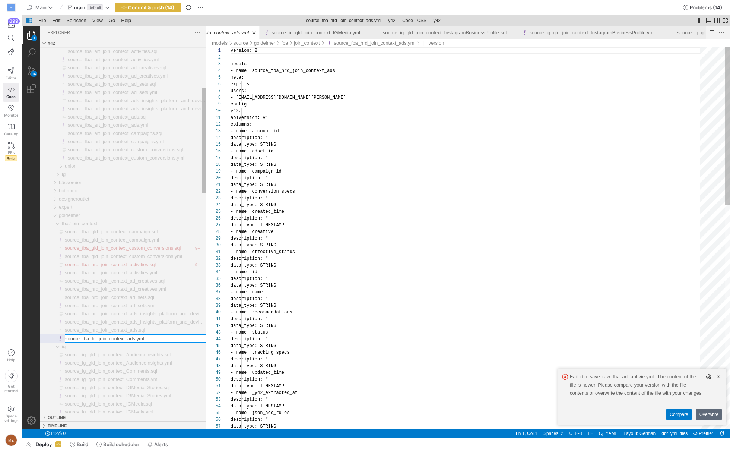
scroll to position [67, 0]
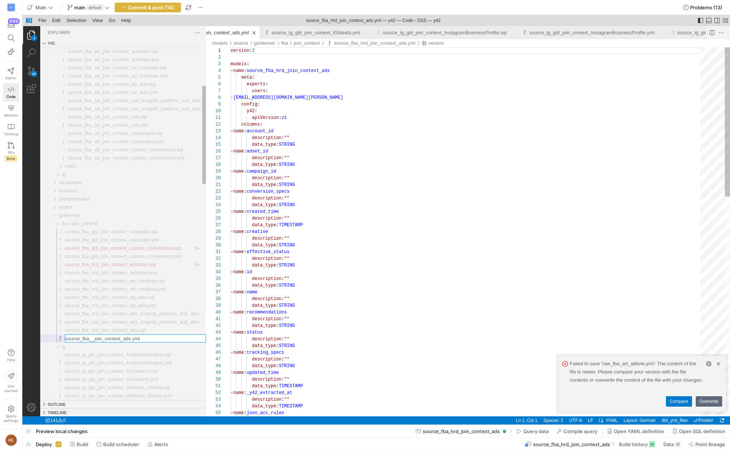
type input "source_fba_gld_join_context_ads.yml"
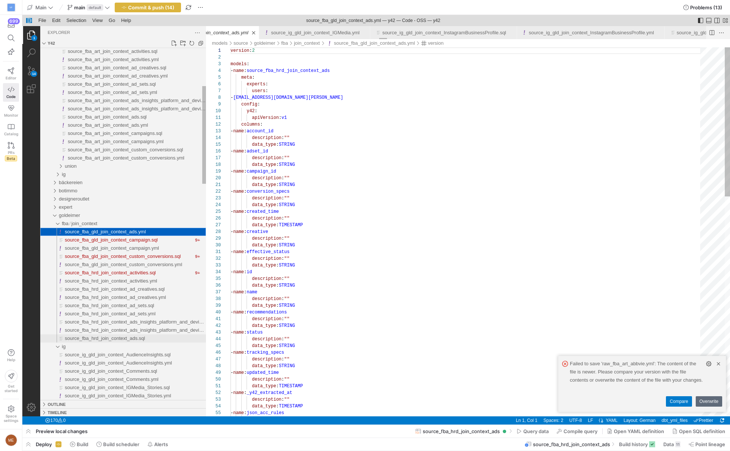
click at [101, 336] on span "source_fba_hrd_join_context_ads.sql" at bounding box center [105, 338] width 80 height 6
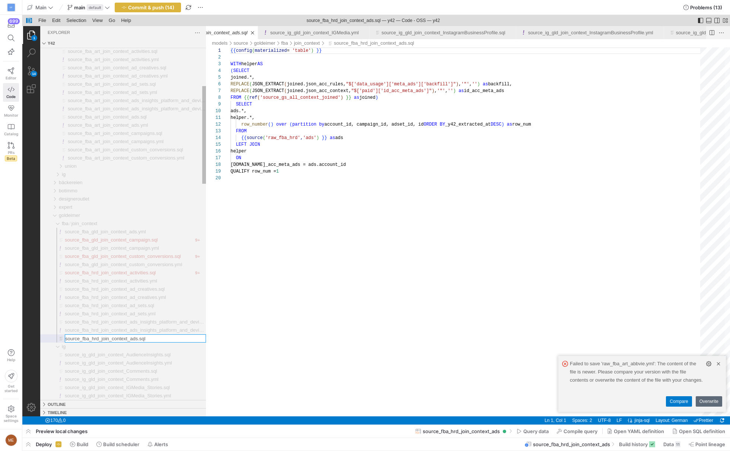
click at [101, 336] on input "source_fba_hrd_join_context_ads.sql" at bounding box center [135, 338] width 141 height 7
type input "source_fba_gld_join_context_ads.sql"
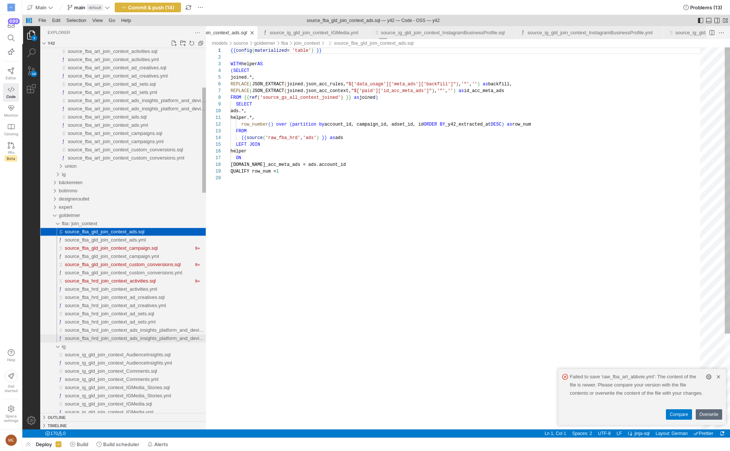
scroll to position [67, 0]
click at [101, 336] on span "source_fba_hrd_join_context_ads_insights_platform_and_device.yml" at bounding box center [139, 338] width 148 height 6
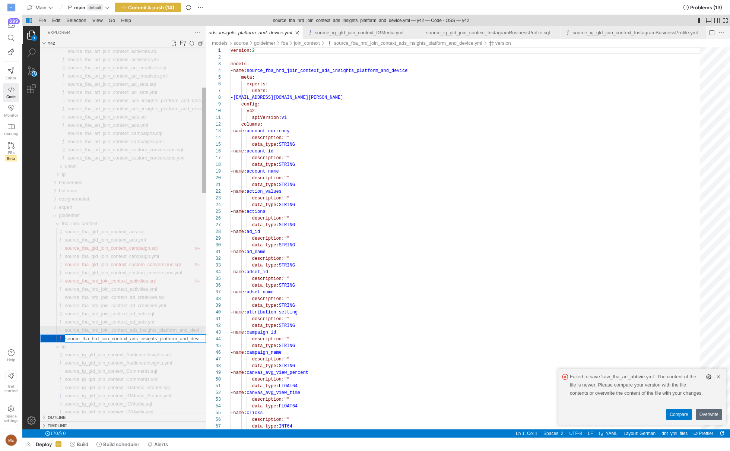
click at [102, 331] on span "source_fba_hrd_join_context_ads_insights_platform_and_device.sql" at bounding box center [138, 330] width 147 height 6
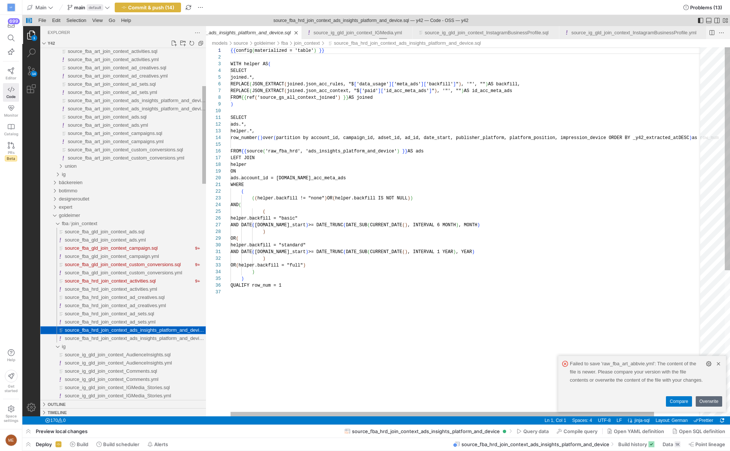
scroll to position [67, 0]
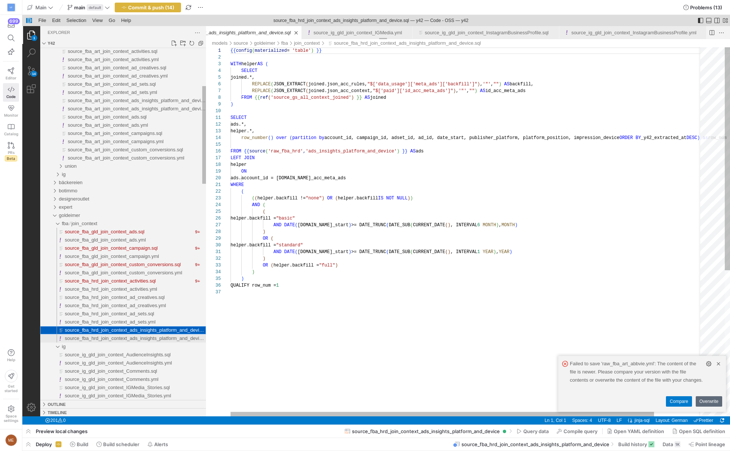
click at [101, 337] on span "source_fba_hrd_join_context_ads_insights_platform_and_device.yml" at bounding box center [139, 338] width 148 height 6
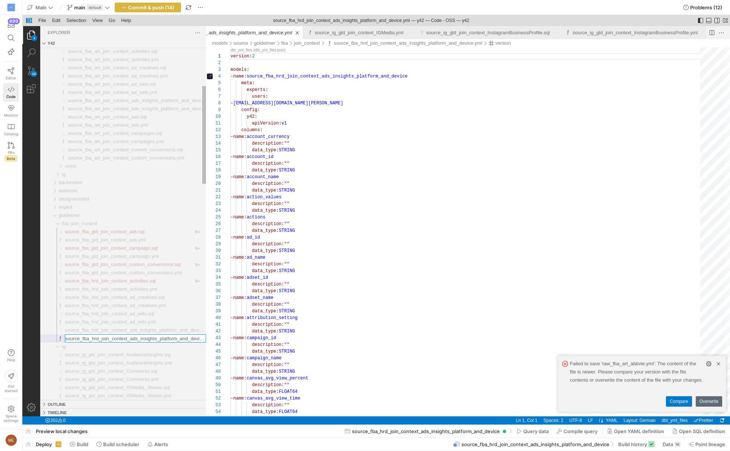
scroll to position [0, 16]
click at [87, 338] on input "source_fba_hrd_join_context_ads_insights_platform_and_device.yml" at bounding box center [135, 338] width 141 height 7
type input "source_fba_gld_join_context_ads_insights_platform_and_device.yml"
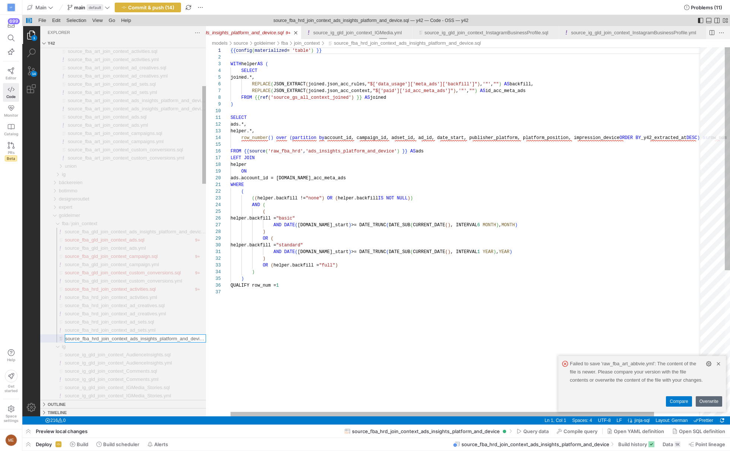
scroll to position [0, 15]
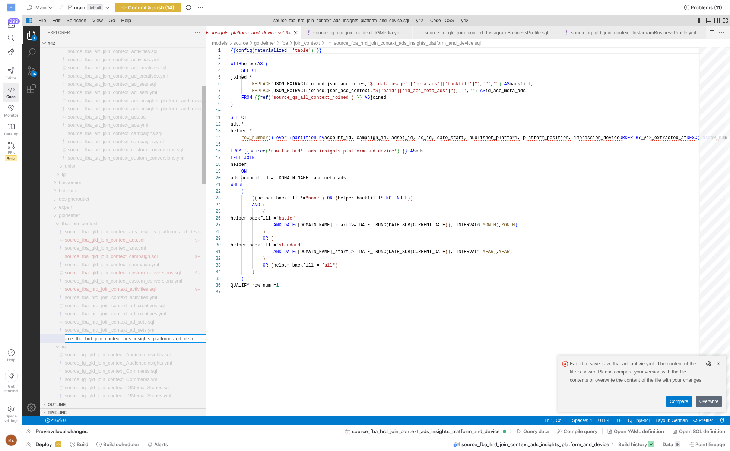
click at [86, 340] on input "source_fba_hrd_join_context_ads_insights_platform_and_device.sql" at bounding box center [135, 338] width 141 height 7
type input "source_fba_gld_join_context_ads_insights_platform_and_device.sql"
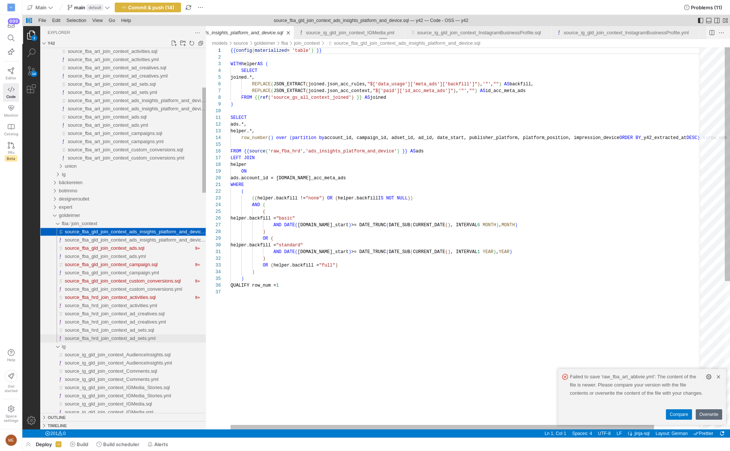
scroll to position [67, 0]
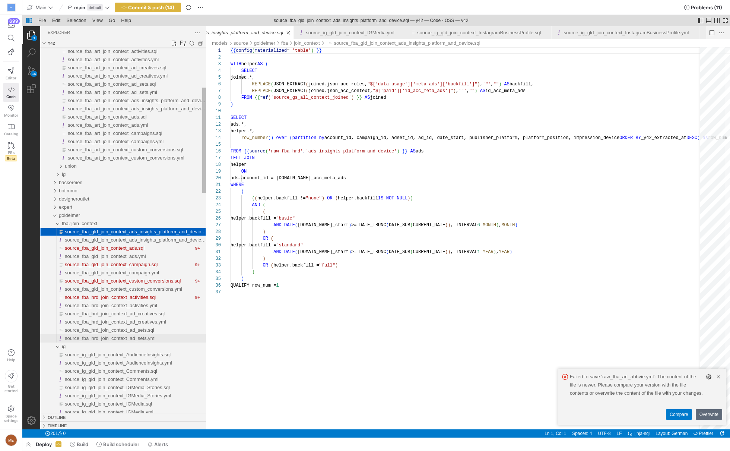
click at [100, 339] on span "source_fba_hrd_join_context_ad_sets.yml" at bounding box center [110, 338] width 91 height 6
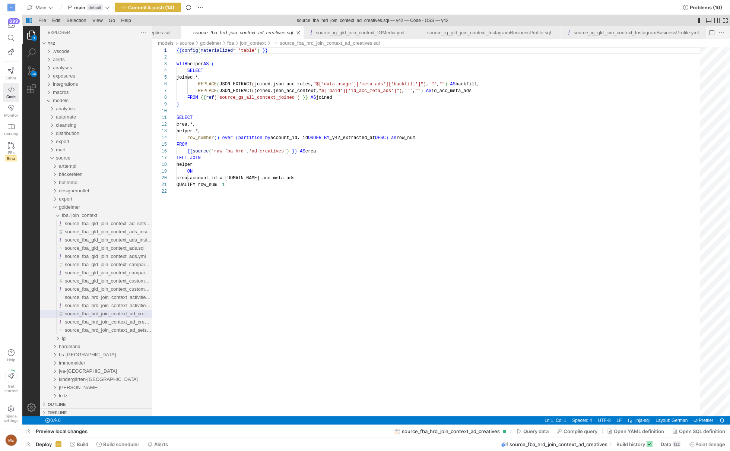
scroll to position [0, 10573]
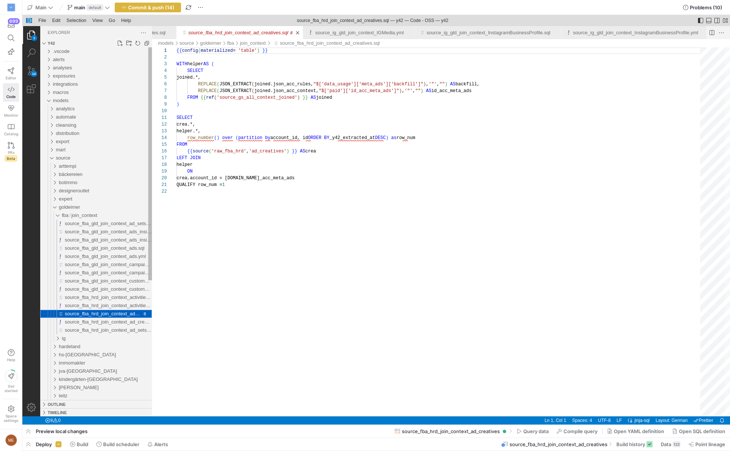
click at [98, 315] on span "source_fba_hrd_join_context_ad_creatives.sql" at bounding box center [115, 314] width 100 height 6
click at [96, 329] on span "source_fba_hrd_join_context_ad_sets.sql" at bounding box center [109, 330] width 89 height 6
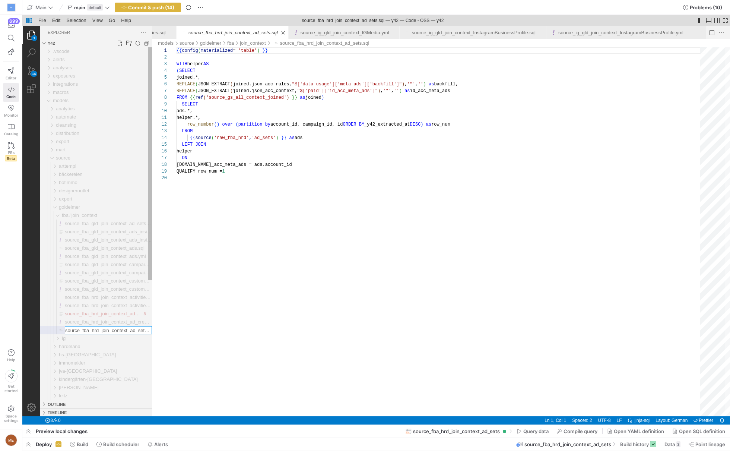
scroll to position [67, 0]
click at [96, 329] on input "source_fba_hrd_join_context_ad_sets.sql" at bounding box center [108, 329] width 86 height 7
type input "source_fba_gld_join_context_ad_sets.sql"
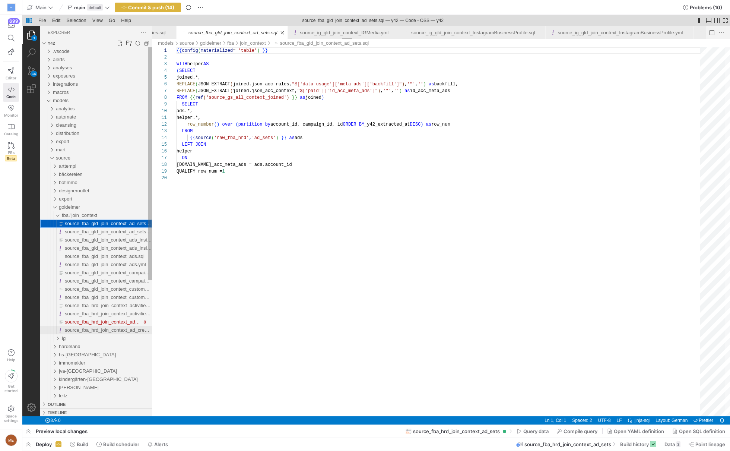
scroll to position [67, 0]
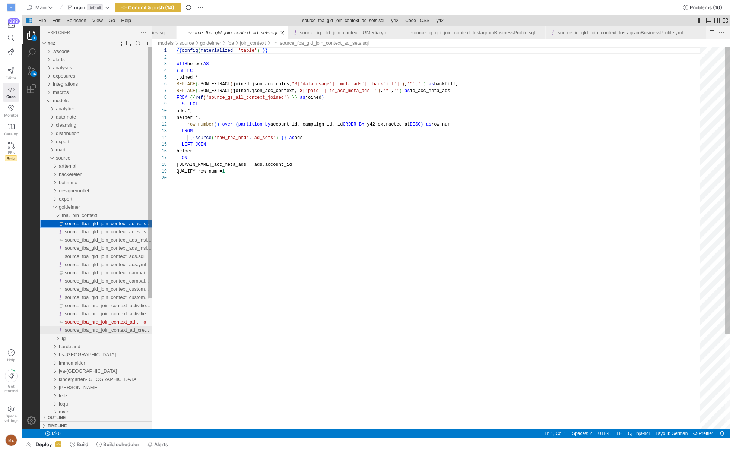
click at [96, 329] on span "source_fba_hrd_join_context_ad_creatives.yml" at bounding box center [115, 330] width 101 height 6
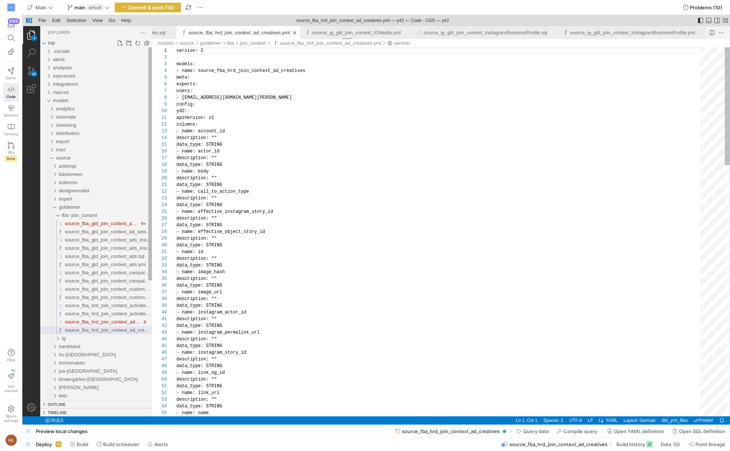
scroll to position [67, 0]
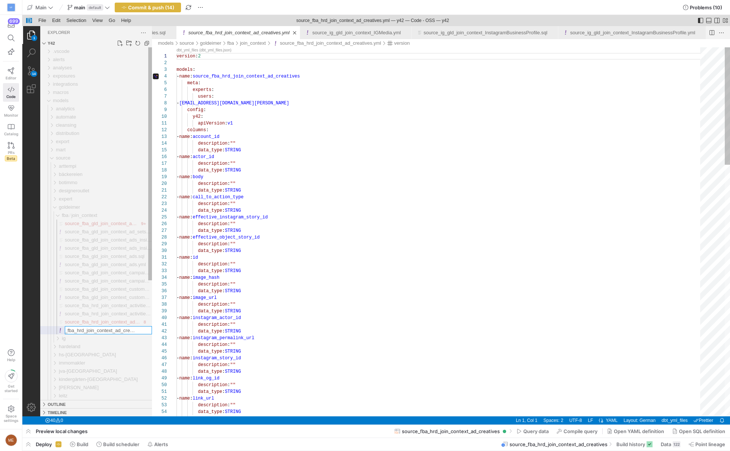
click at [82, 332] on input "source_fba_hrd_join_context_ad_creatives.yml" at bounding box center [108, 329] width 86 height 7
type input "source_fba_gld_join_context_ad_creatives.yml"
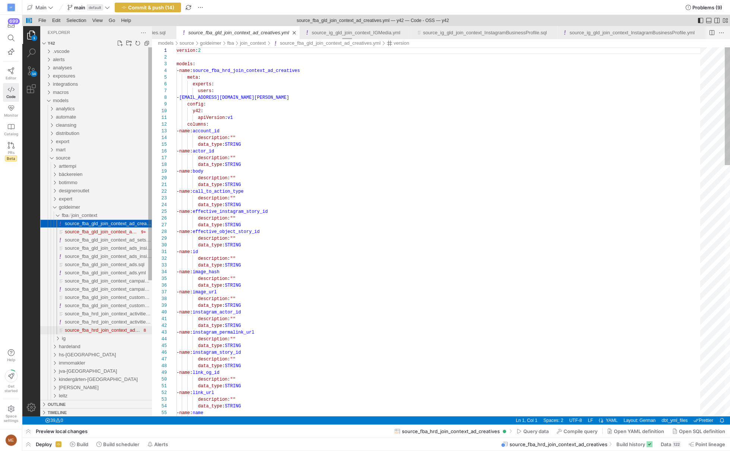
scroll to position [67, 0]
click at [101, 331] on span "source_fba_hrd_join_context_ad_creatives.sql" at bounding box center [115, 330] width 100 height 6
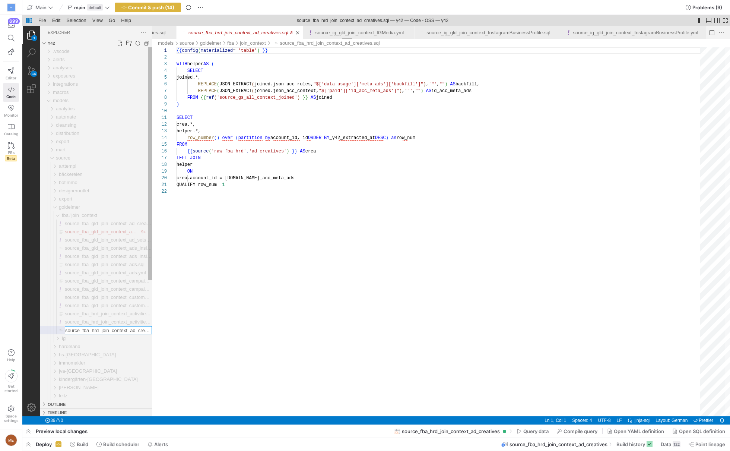
scroll to position [0, 19]
click at [101, 331] on input "source_fba_hrd_join_context_ad_creatives.sql" at bounding box center [108, 329] width 86 height 7
type input "source_fba_gld_join_context_ad_creatives.sql"
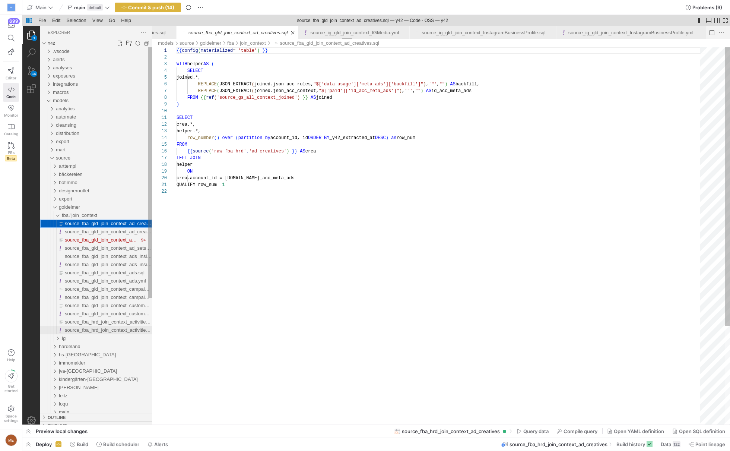
scroll to position [67, 0]
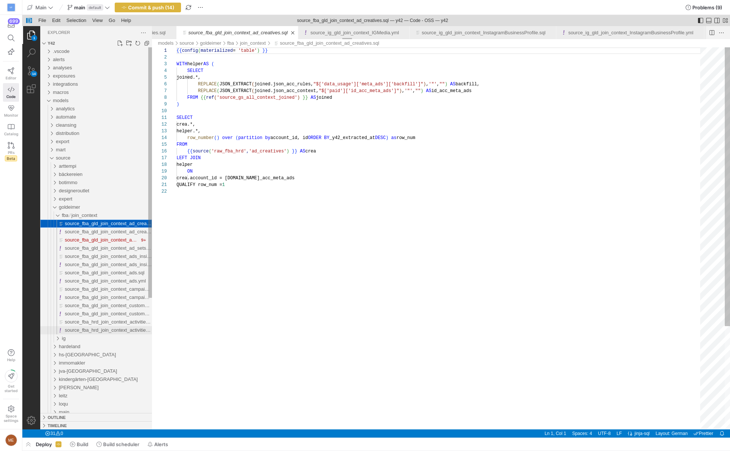
click at [101, 331] on span "source_fba_hrd_join_context_activities.yml" at bounding box center [111, 330] width 92 height 6
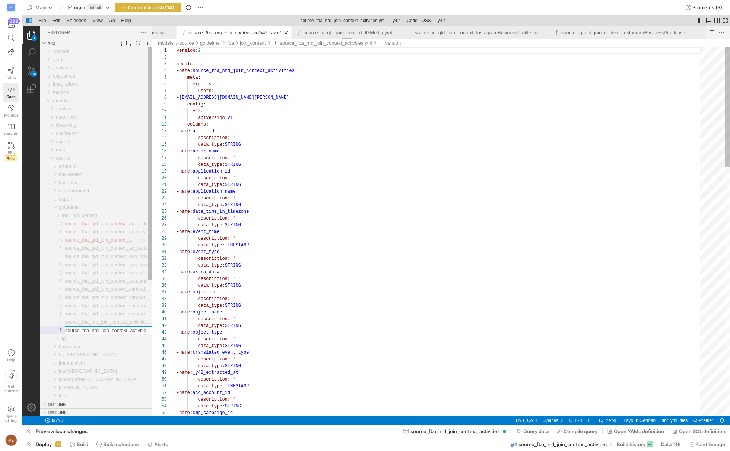
scroll to position [67, 0]
click at [89, 331] on input "source_fba_hrd_join_context_activities.yml" at bounding box center [108, 329] width 86 height 7
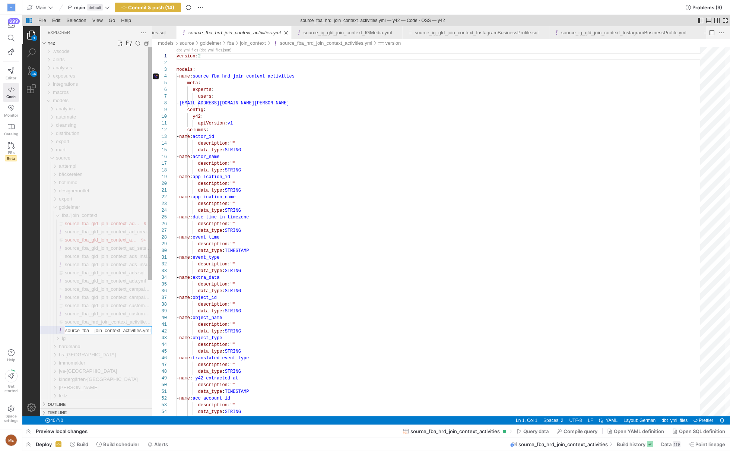
scroll to position [0, 4]
type input "source_fba_gld_join_context_activities.yml"
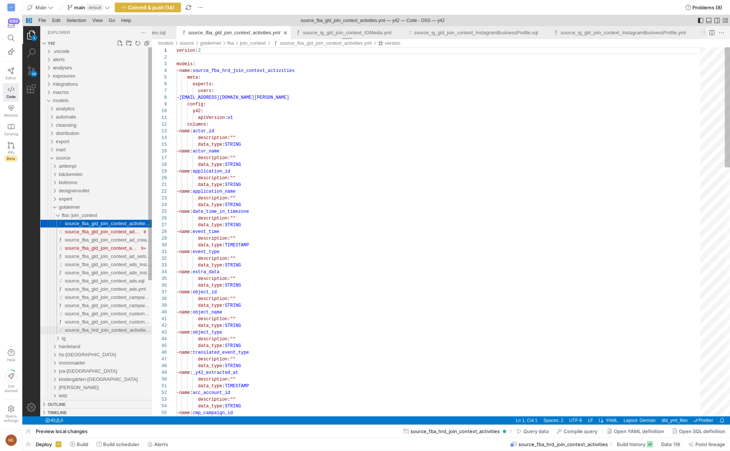
scroll to position [67, 0]
click at [89, 331] on span "source_fba_hrd_join_context_activities.sql" at bounding box center [110, 330] width 91 height 6
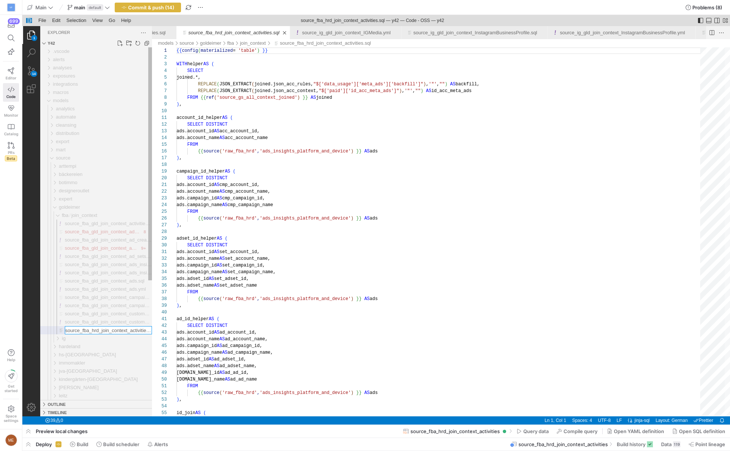
scroll to position [0, 10]
click at [89, 331] on input "source_fba_hrd_join_context_activities.sql" at bounding box center [108, 329] width 86 height 7
type input "source_fba_gld_join_context_activities.sql"
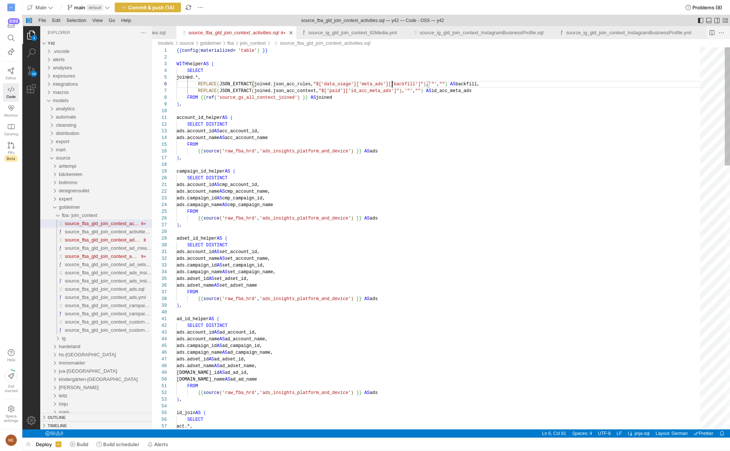
scroll to position [34, 215]
type textarea "_"
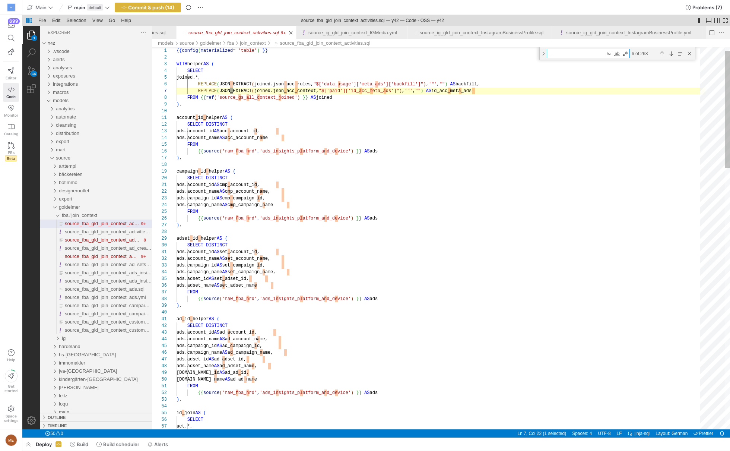
type textarea "account_id_helper AS ( SELECT DISTINCT ads.account_id AS acc_account_id, ads.ac…"
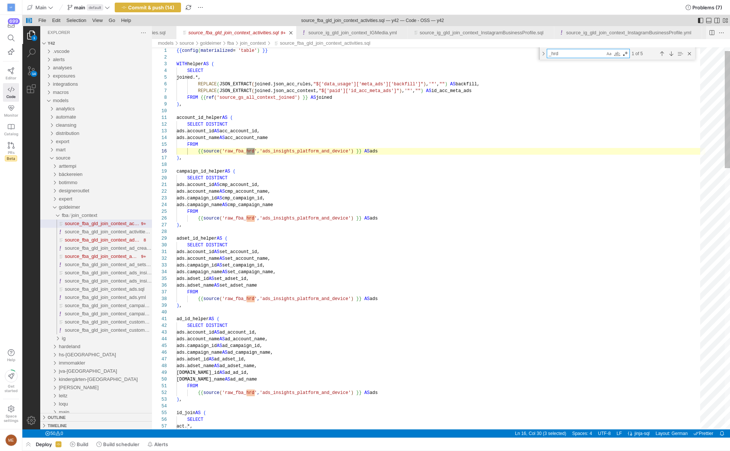
scroll to position [67, 81]
type textarea "_hrd"
click at [545, 54] on div "Toggle Replace" at bounding box center [543, 53] width 7 height 12
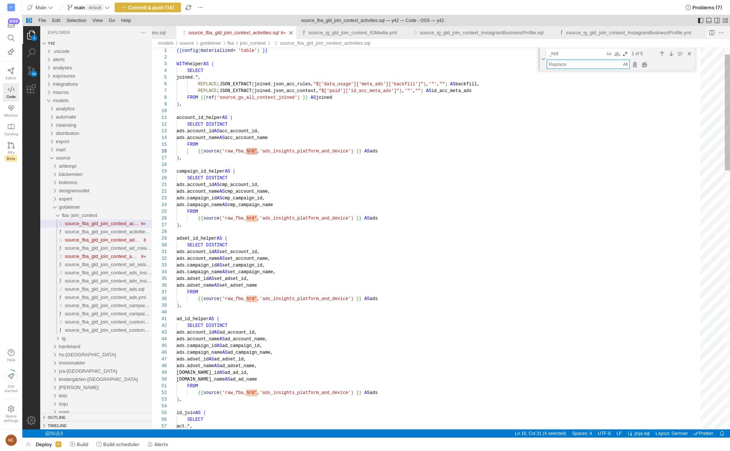
click at [556, 62] on textarea "Replace" at bounding box center [584, 64] width 75 height 9
type textarea "_gld"
click at [645, 64] on div "Replace All (⌥⌘Enter)" at bounding box center [645, 64] width 8 height 8
type textarea "account_id_helper AS ( SELECT DISTINCT ads.account_id AS acc_account_id, ads.ac…"
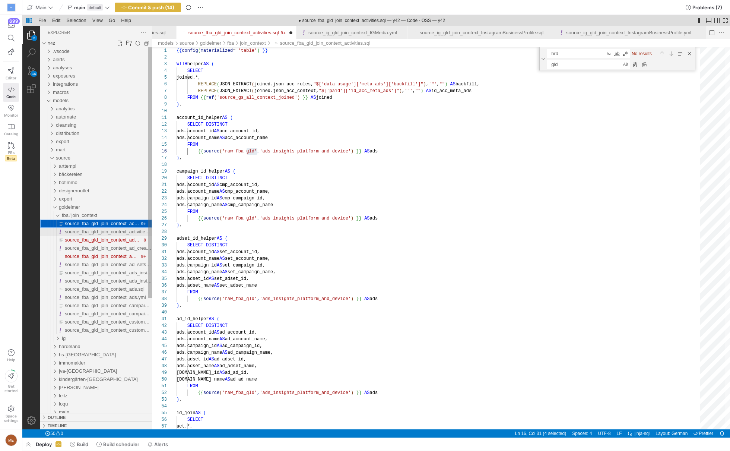
click at [107, 234] on div "source_fba_gld_join_context_activities.yml" at bounding box center [108, 232] width 87 height 8
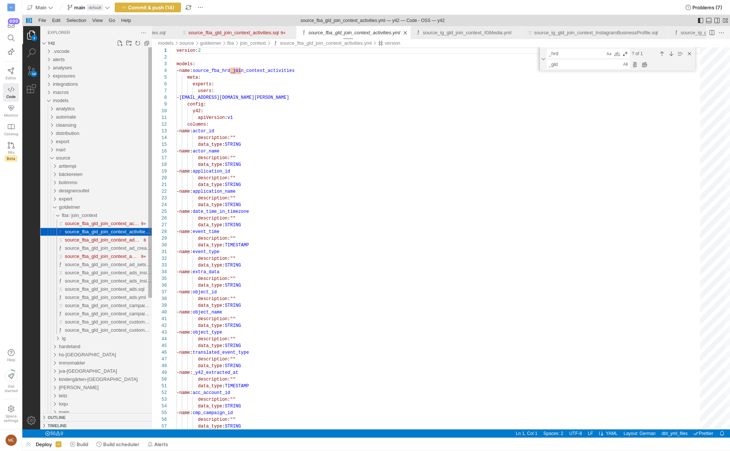
scroll to position [0, 10688]
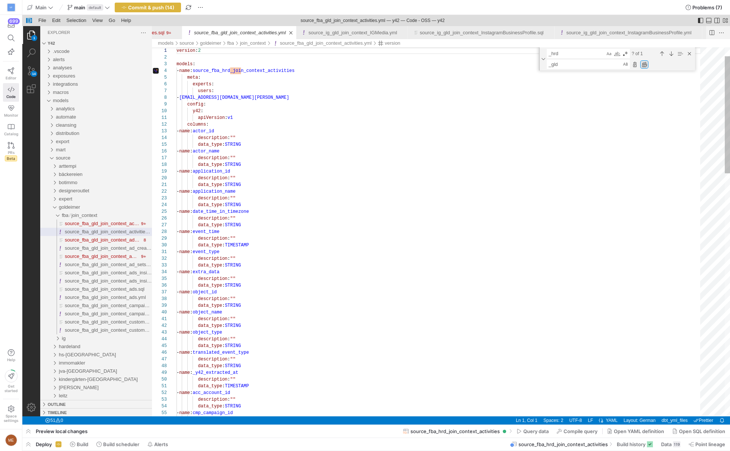
click at [646, 63] on div "Replace All (⌥⌘Enter)" at bounding box center [645, 64] width 8 height 8
type textarea "version: 2 models: - name: source_fba_gld_join_context_activities meta: experts…"
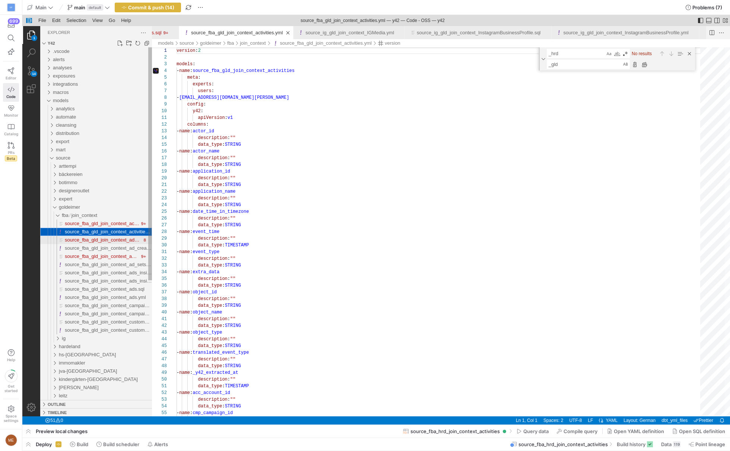
click at [122, 242] on span "source_fba_gld_join_context_ad_creatives.sql" at bounding box center [115, 240] width 100 height 6
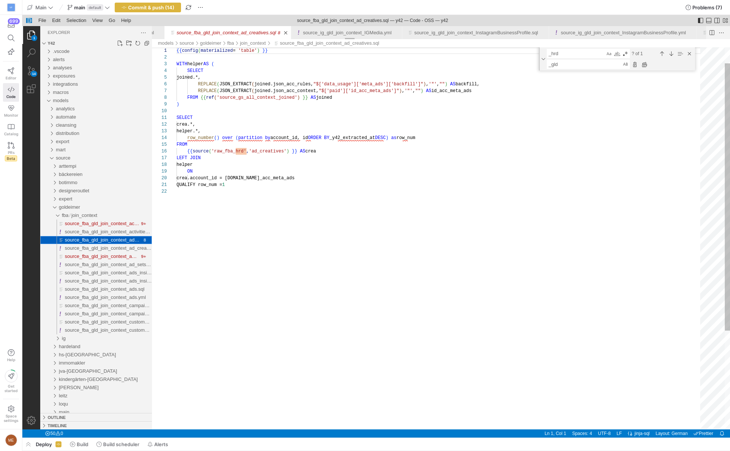
scroll to position [67, 0]
click at [647, 64] on div "Replace All (⌥⌘Enter)" at bounding box center [645, 64] width 8 height 8
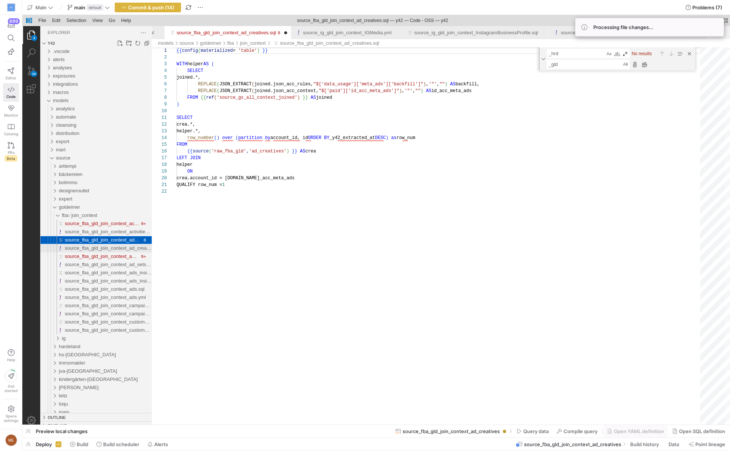
click at [125, 250] on span "source_fba_gld_join_context_ad_creatives.yml" at bounding box center [115, 248] width 101 height 6
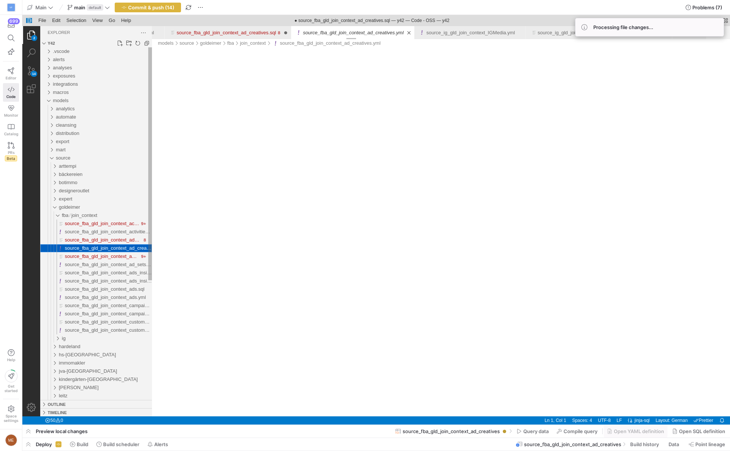
scroll to position [0, 10949]
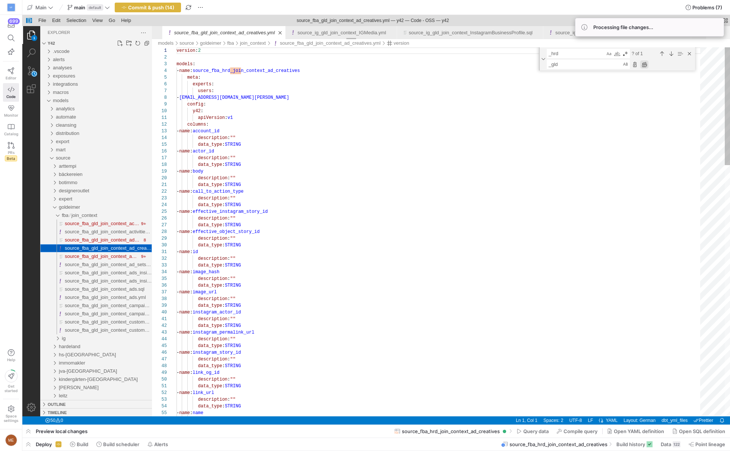
scroll to position [67, 0]
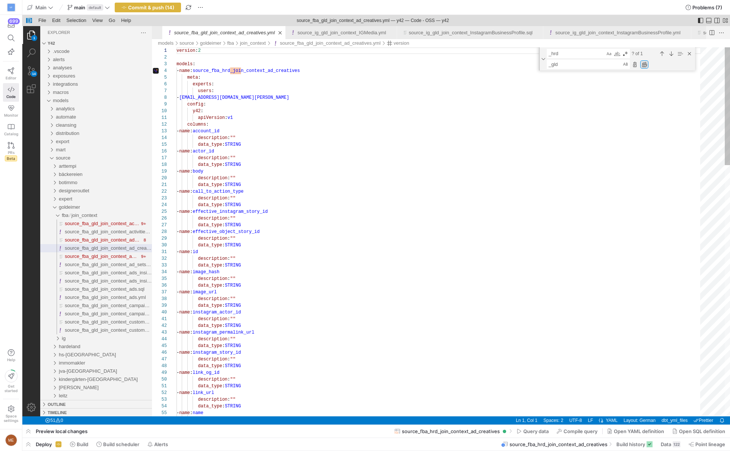
click at [644, 63] on div "Replace All (⌥⌘Enter)" at bounding box center [645, 64] width 8 height 8
type textarea "version: 2 models: - name: source_fba_gld_join_context_ad_creatives meta: exper…"
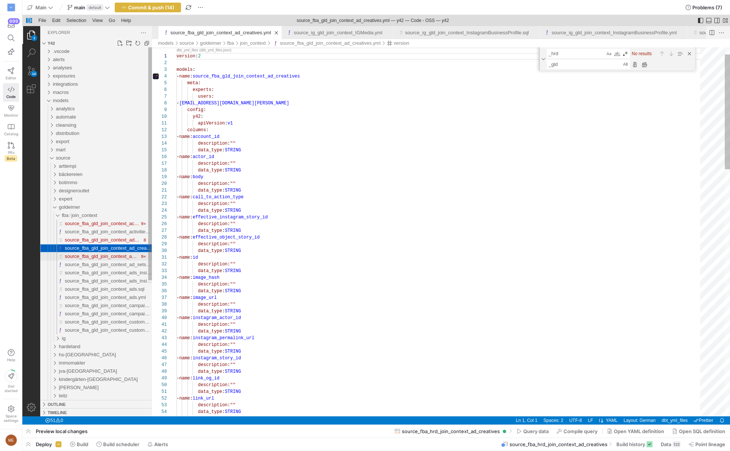
click at [120, 257] on span "source_fba_gld_join_context_ad_sets.sql" at bounding box center [109, 256] width 89 height 6
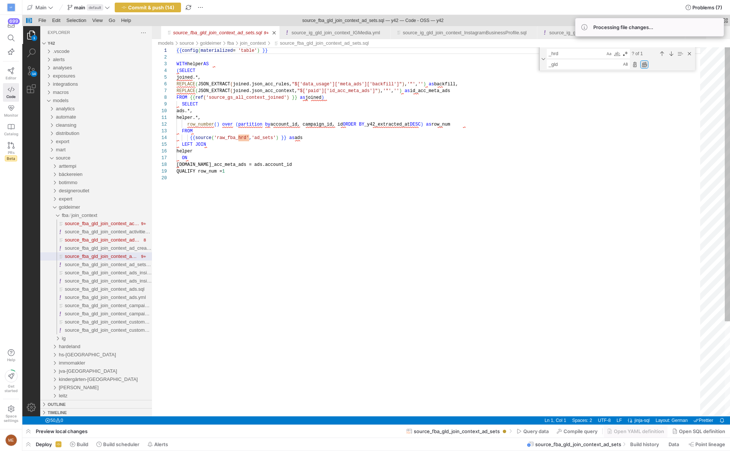
click at [648, 66] on div "Replace All (⌥⌘Enter)" at bounding box center [645, 64] width 8 height 8
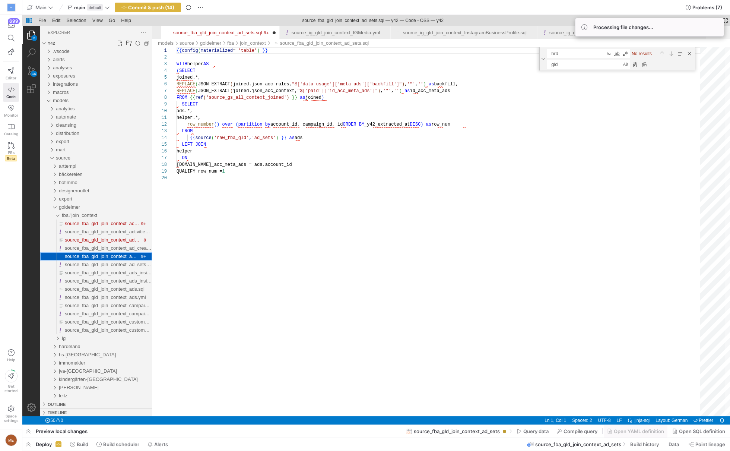
click at [133, 264] on span "source_fba_gld_join_context_ad_sets.yml" at bounding box center [110, 265] width 90 height 6
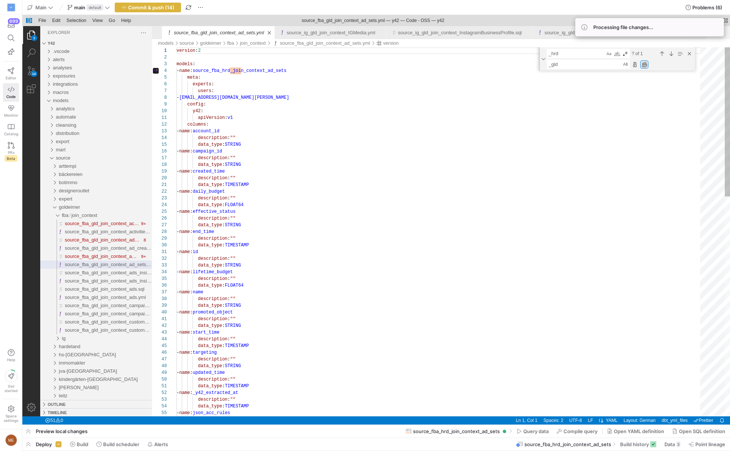
click at [646, 67] on div "Replace All (⌥⌘Enter)" at bounding box center [645, 64] width 8 height 8
type textarea "version: 2 models: - name: source_fba_gld_join_context_ad_sets meta: experts: u…"
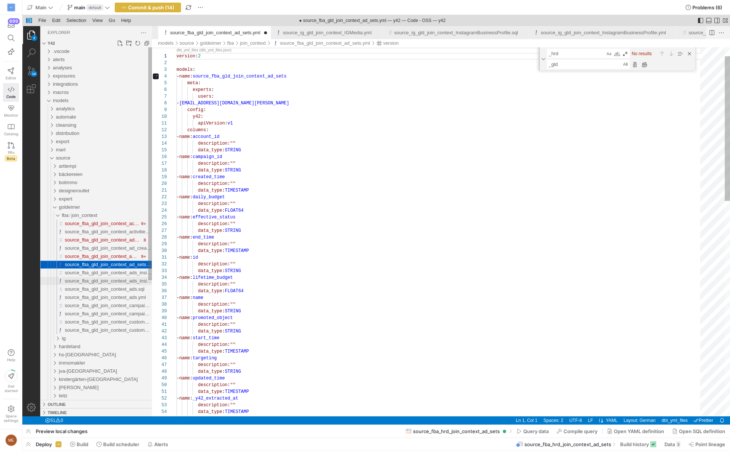
click at [102, 277] on div "source_fba_gld_join_context_ads_insights_platform_and_device.yml" at bounding box center [108, 281] width 87 height 8
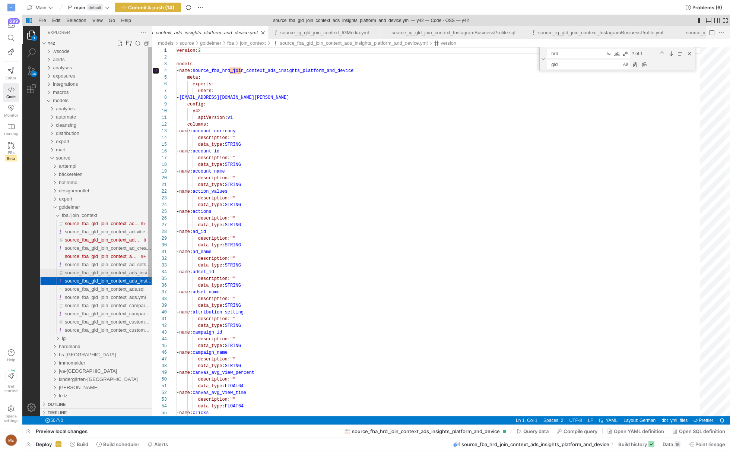
click at [103, 274] on span "source_fba_gld_join_context_ads_insights_platform_and_device.sql" at bounding box center [138, 273] width 146 height 6
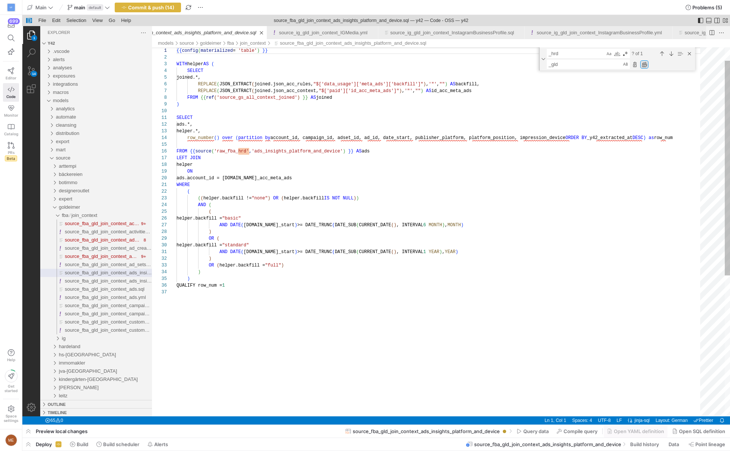
click at [643, 63] on div "Replace All (⌥⌘Enter)" at bounding box center [645, 64] width 8 height 8
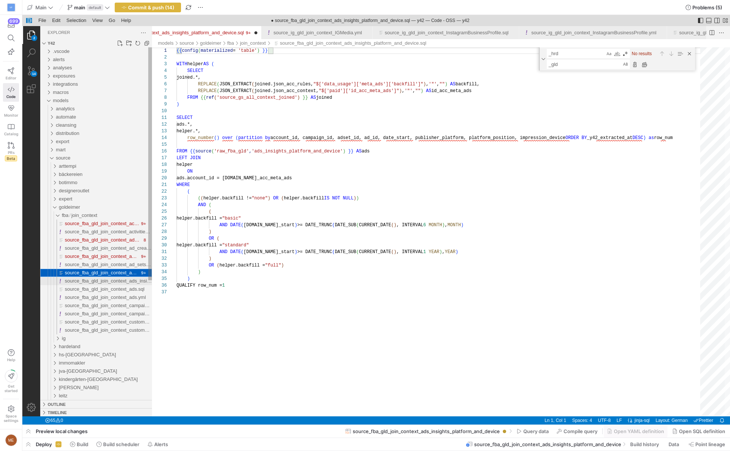
click at [131, 279] on span "source_fba_gld_join_context_ads_insights_platform_and_device.yml" at bounding box center [139, 281] width 148 height 6
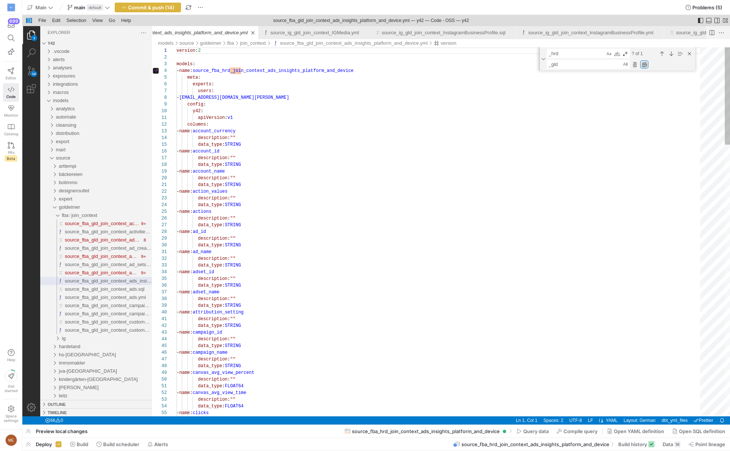
click at [644, 63] on div "Replace All (⌥⌘Enter)" at bounding box center [645, 64] width 8 height 8
type textarea "version: 2 models: - name: source_fba_gld_join_context_ads_insights_platform_an…"
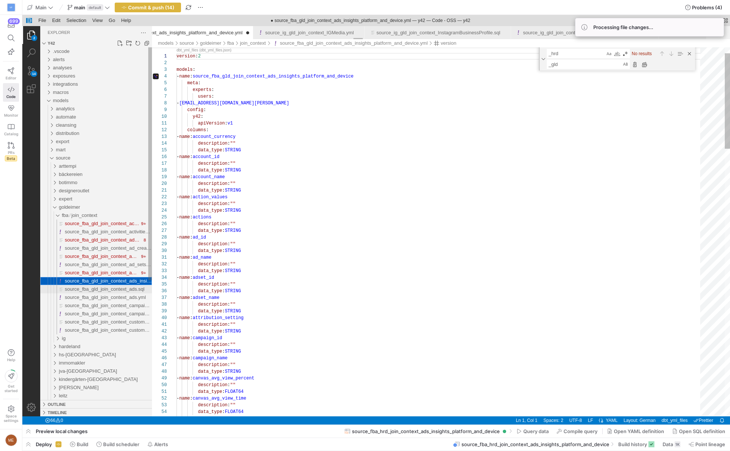
click at [115, 289] on span "source_fba_gld_join_context_ads.sql" at bounding box center [105, 289] width 80 height 6
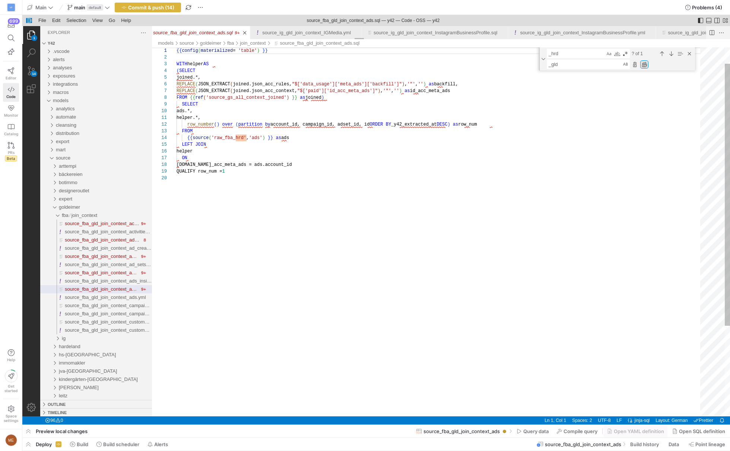
click at [647, 66] on div "Replace All (⌥⌘Enter)" at bounding box center [645, 64] width 8 height 8
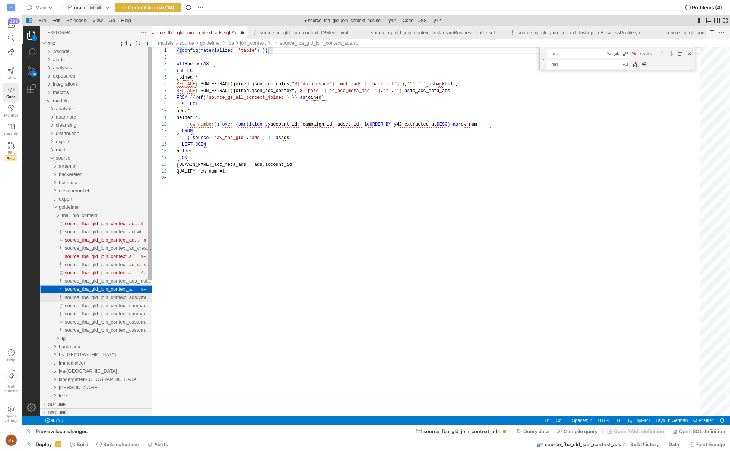
click at [97, 296] on span "source_fba_gld_join_context_ads.yml" at bounding box center [105, 297] width 81 height 6
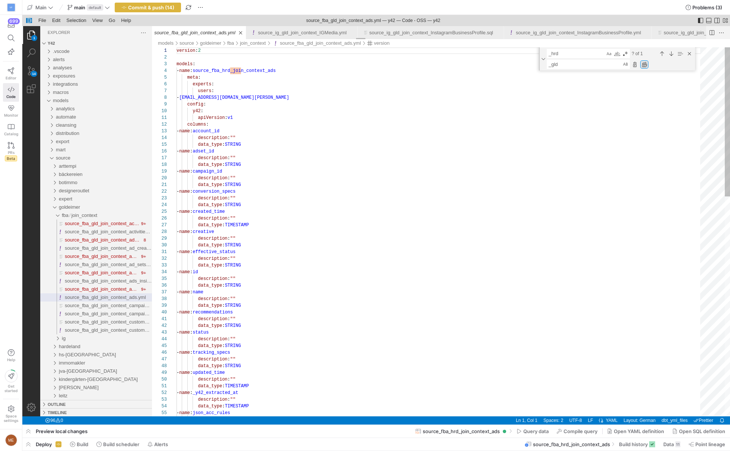
click at [641, 62] on div "Replace All (⌥⌘Enter)" at bounding box center [645, 64] width 8 height 8
type textarea "version: 2 models: - name: source_fba_gld_join_context_ads meta: experts: users…"
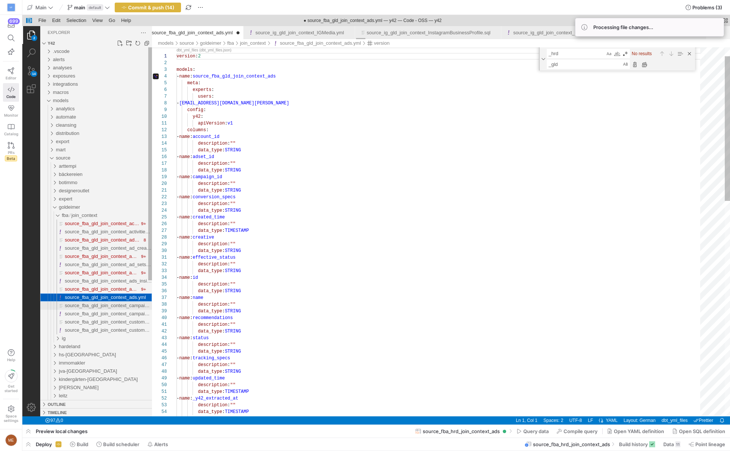
click at [134, 306] on span "source_fba_gld_join_context_campaign.sql" at bounding box center [111, 306] width 93 height 6
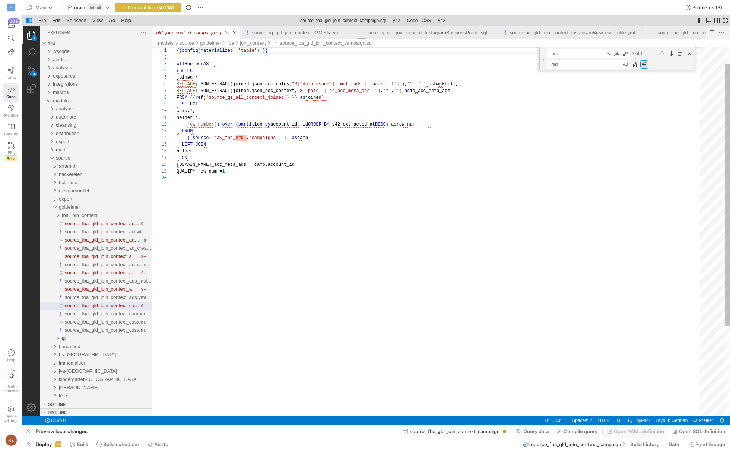
click at [644, 63] on div "Replace All (⌥⌘Enter)" at bounding box center [645, 64] width 8 height 8
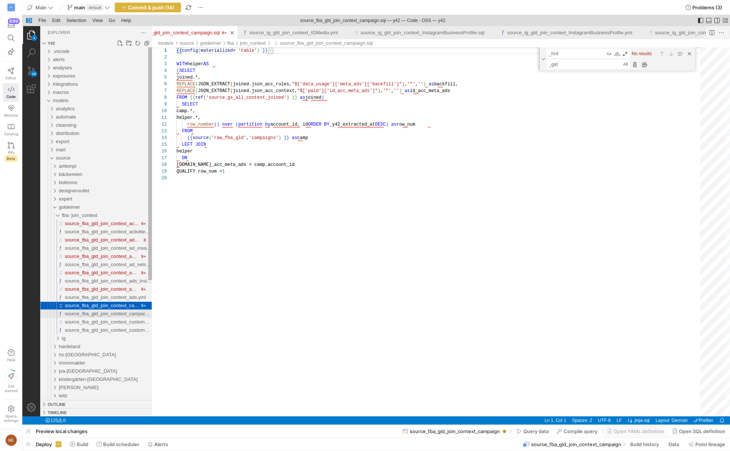
click at [107, 314] on span "source_fba_gld_join_context_campaign.yml" at bounding box center [112, 314] width 94 height 6
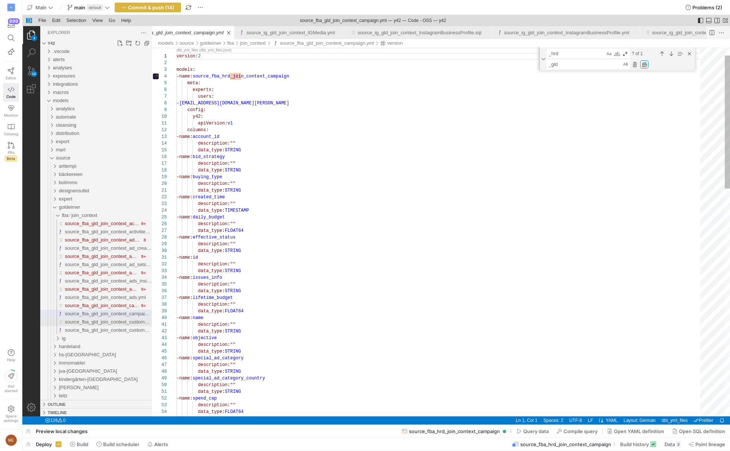
drag, startPoint x: 646, startPoint y: 65, endPoint x: 84, endPoint y: 320, distance: 617.1
click at [646, 65] on div "Replace All (⌥⌘Enter)" at bounding box center [645, 64] width 8 height 8
type textarea "version: 2 models: - name: source_fba_gld_join_context_campaign meta: experts: …"
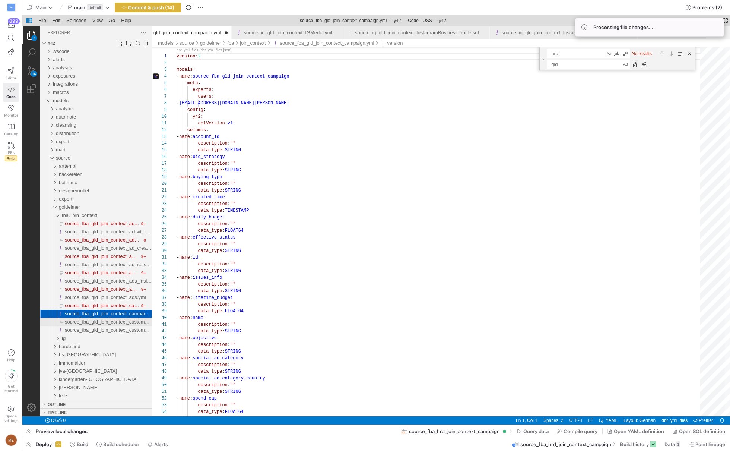
click at [95, 323] on span "source_fba_gld_join_context_custom_conversions.sql" at bounding box center [123, 322] width 116 height 6
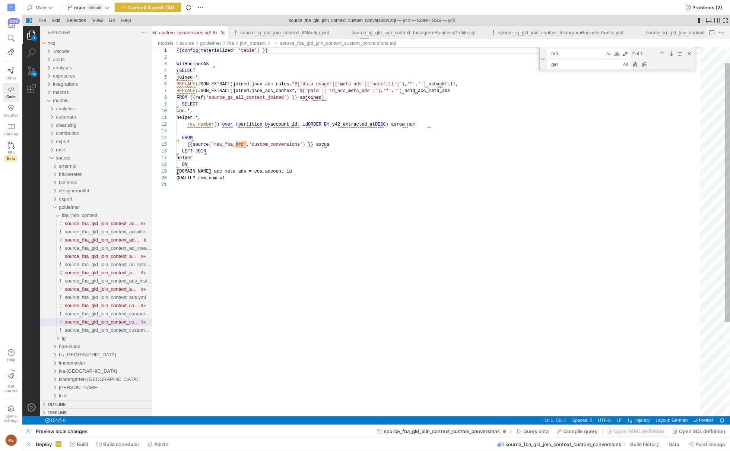
click at [648, 63] on div "_gld _gld" at bounding box center [620, 64] width 147 height 9
click at [645, 64] on div "Replace All (⌥⌘Enter)" at bounding box center [645, 64] width 8 height 8
click at [112, 333] on span "source_fba_gld_join_context_custom_conversions.yml" at bounding box center [123, 330] width 117 height 6
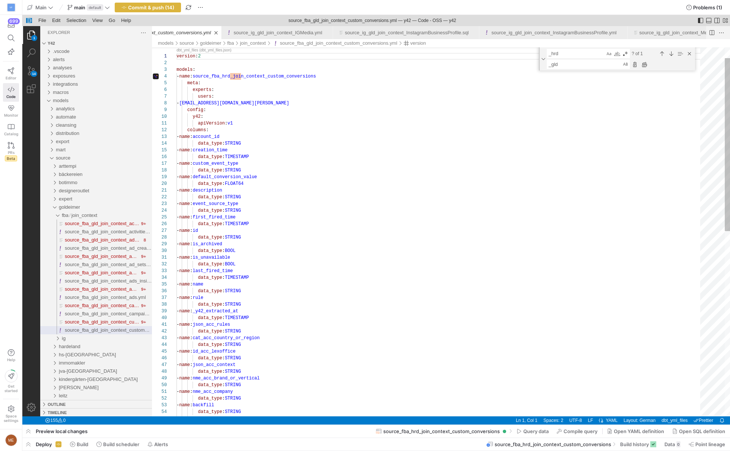
click at [649, 66] on div "_gld _gld" at bounding box center [620, 64] width 147 height 9
click at [646, 65] on div "Replace All (⌥⌘Enter)" at bounding box center [645, 64] width 8 height 8
type textarea "version: 2 models: - name: source_fba_gld_join_context_custom_conversions meta:…"
click at [96, 322] on span "source_fba_gld_join_context_custom_conversions.sql" at bounding box center [123, 322] width 116 height 6
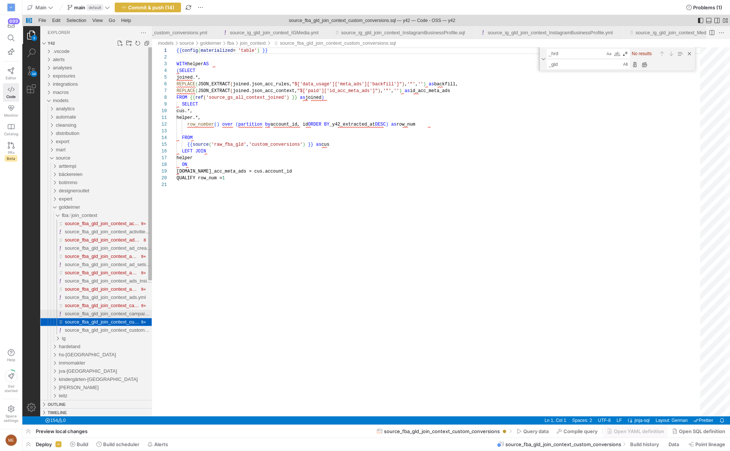
click at [105, 311] on span "source_fba_gld_join_context_campaign.yml" at bounding box center [112, 314] width 94 height 6
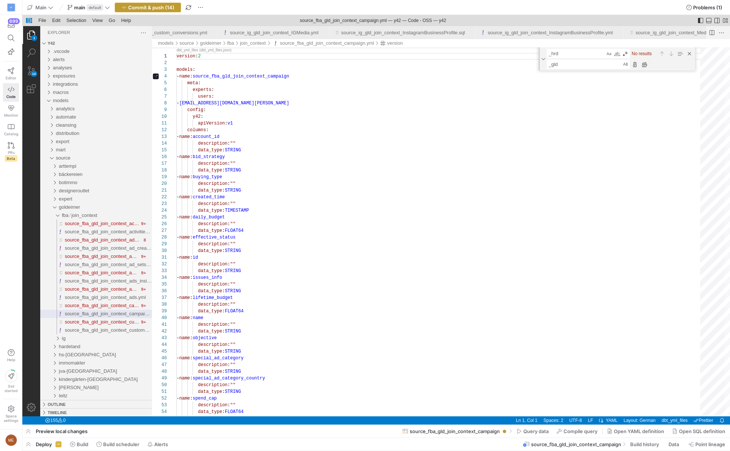
click at [151, 5] on span "Commit & push (14)" at bounding box center [151, 7] width 46 height 6
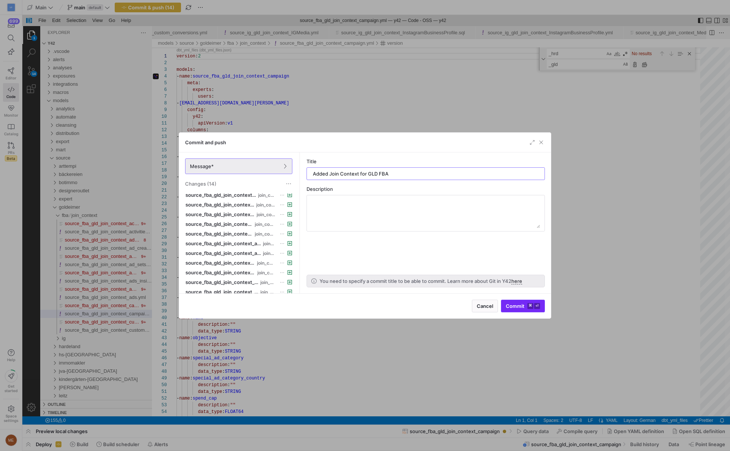
type input "Added Join Context for GLD FBA"
click at [533, 303] on kbd "⌘" at bounding box center [531, 306] width 6 height 6
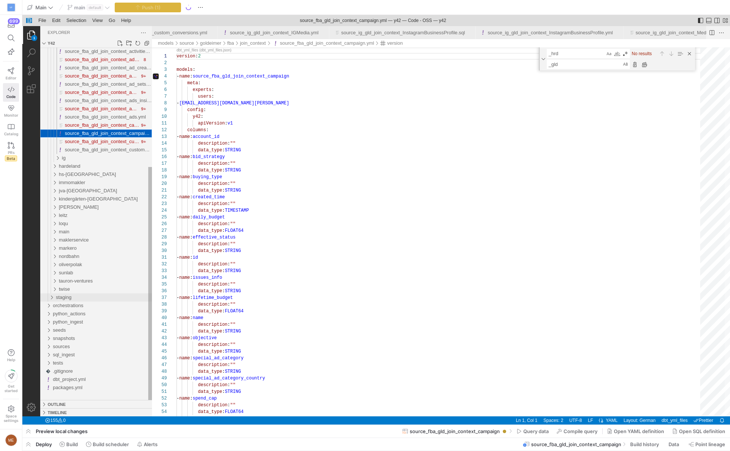
click at [97, 299] on div "staging" at bounding box center [104, 297] width 96 height 8
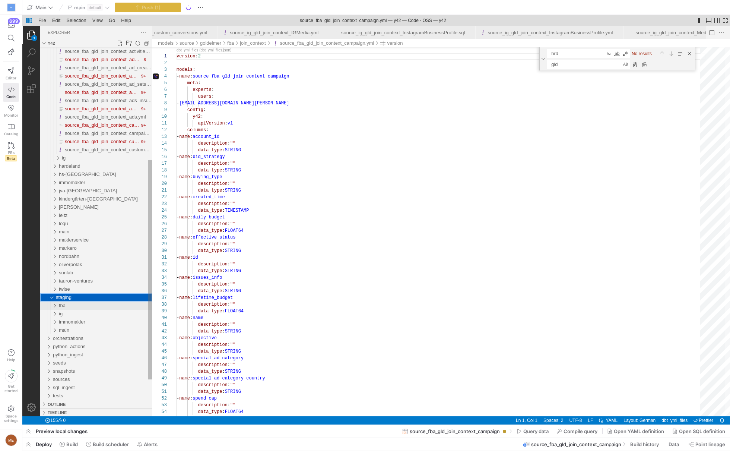
click at [105, 303] on div "fba" at bounding box center [105, 306] width 93 height 8
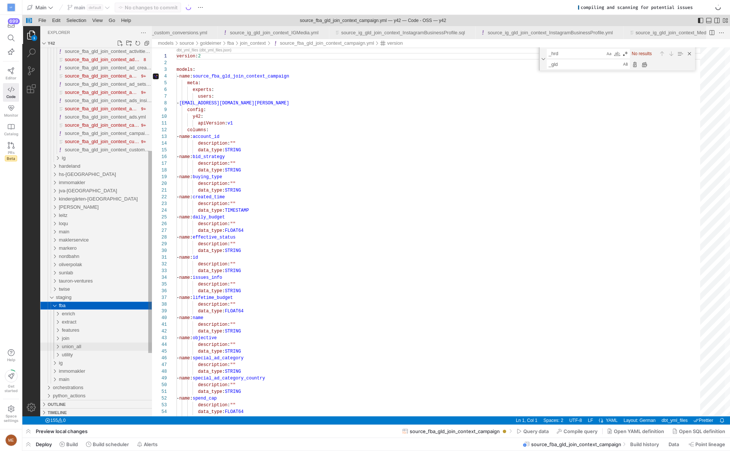
click at [98, 345] on div "union_all" at bounding box center [107, 347] width 90 height 8
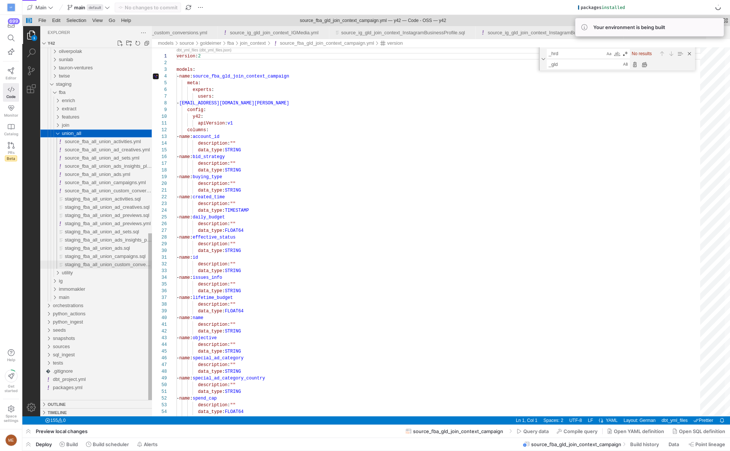
click at [130, 265] on span "staging_fba_all_union_custom_conversions.sql" at bounding box center [115, 265] width 101 height 6
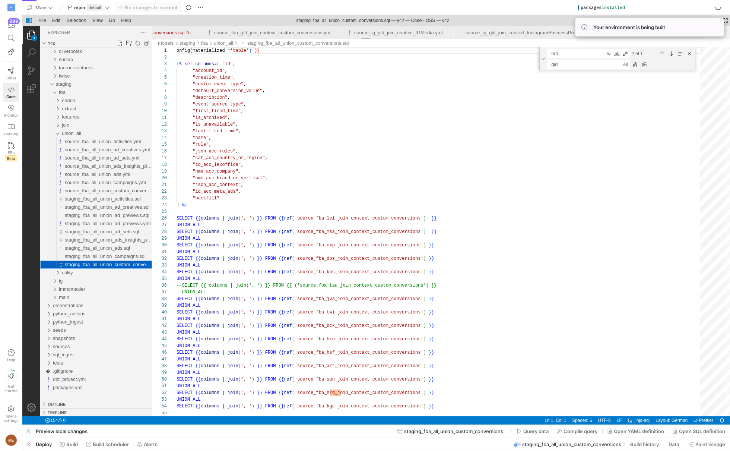
scroll to position [67, 0]
click at [111, 256] on span "staging_fba_all_union_campaigns.sql" at bounding box center [105, 256] width 81 height 6
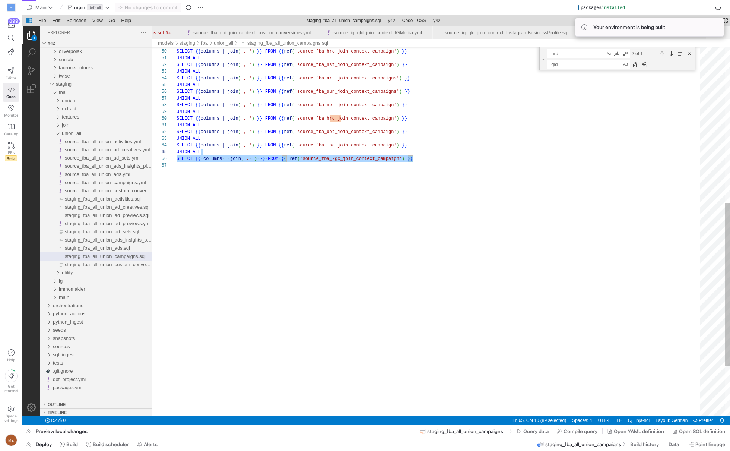
scroll to position [20, 236]
drag, startPoint x: 424, startPoint y: 158, endPoint x: 427, endPoint y: 146, distance: 12.1
paste textarea "UNION ALL SELECT {{ columns | join(', ') }} FROM {{ ref('source_fba_kgc_join_co…"
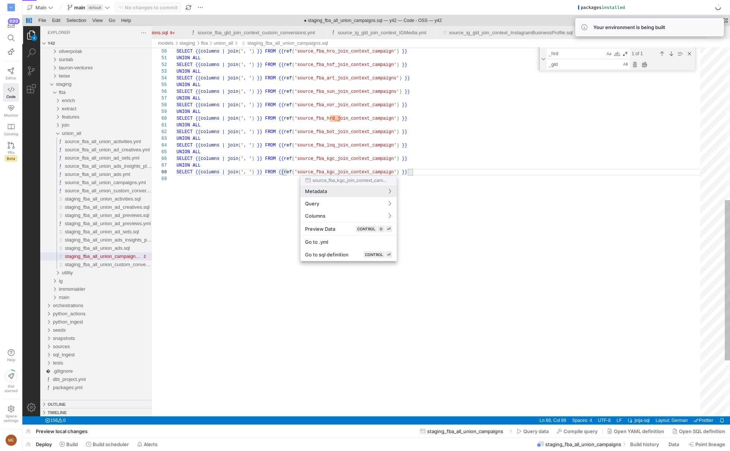
drag, startPoint x: 318, startPoint y: 157, endPoint x: 340, endPoint y: 172, distance: 26.9
click at [340, 172] on div at bounding box center [365, 225] width 730 height 451
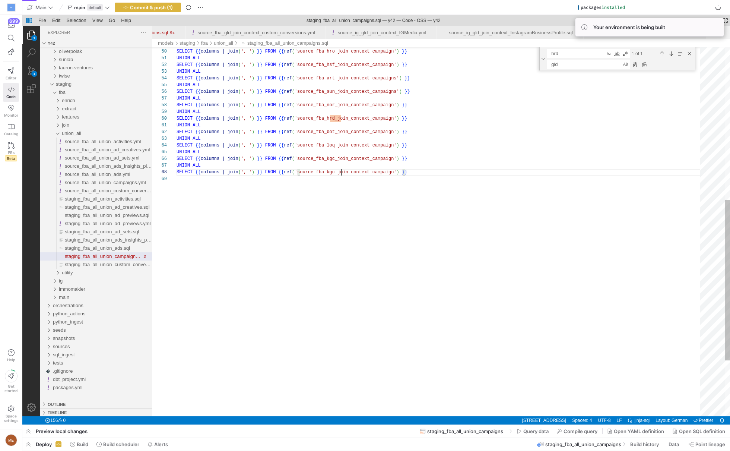
scroll to position [47, 164]
click at [340, 173] on div "UNION ALL SELECT {{ columns | join ( ', ' ) }} FROM {{ ref ( 'source_fba_hro_jo…" at bounding box center [441, 120] width 529 height 848
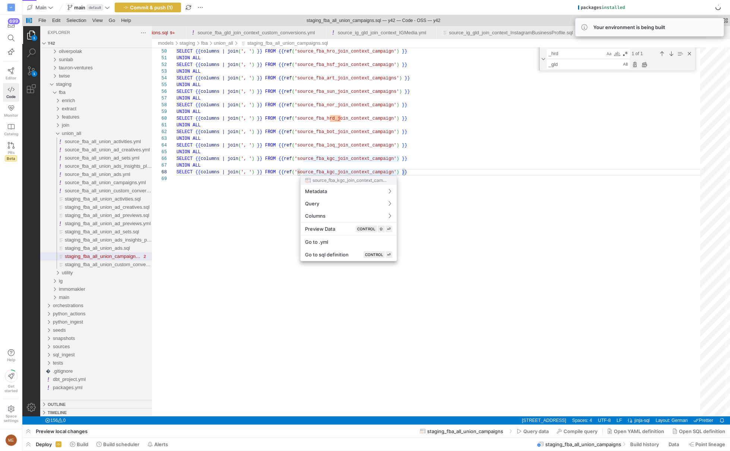
click at [342, 172] on div at bounding box center [365, 225] width 730 height 451
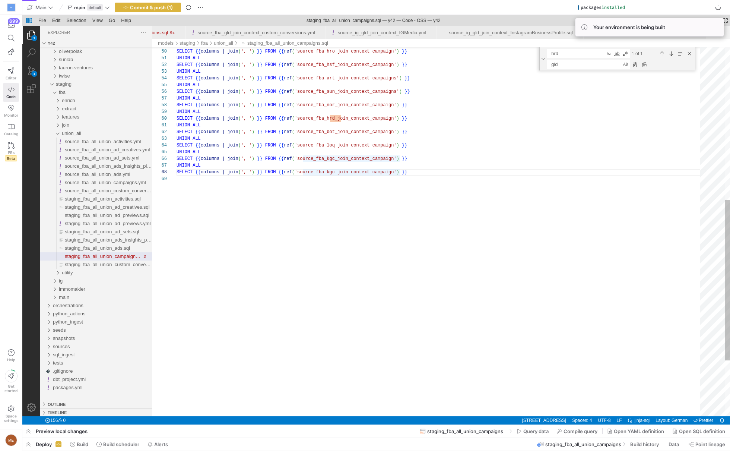
click at [341, 171] on div "UNION ALL SELECT {{ columns | join ( ', ' ) }} FROM {{ ref ( 'source_fba_hro_jo…" at bounding box center [441, 120] width 529 height 848
type textarea "UNION ALL SELECT {{ columns | join(', ') }} FROM {{ ref('source_fba_bot_join_co…"
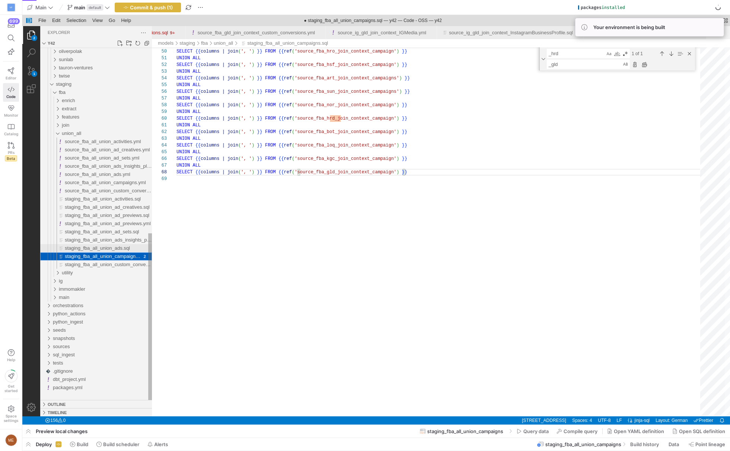
click at [124, 248] on span "staging_fba_all_union_ads.sql" at bounding box center [97, 248] width 65 height 6
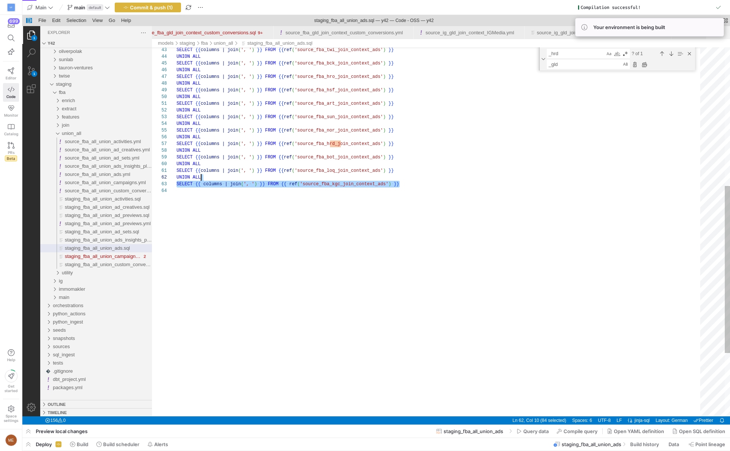
scroll to position [0, 223]
drag, startPoint x: 408, startPoint y: 184, endPoint x: 409, endPoint y: 171, distance: 13.1
paste textarea "SELECT {{ columns | join(', ') }} FROM {{ ref('source_fba_kgc_join_context_ads'…"
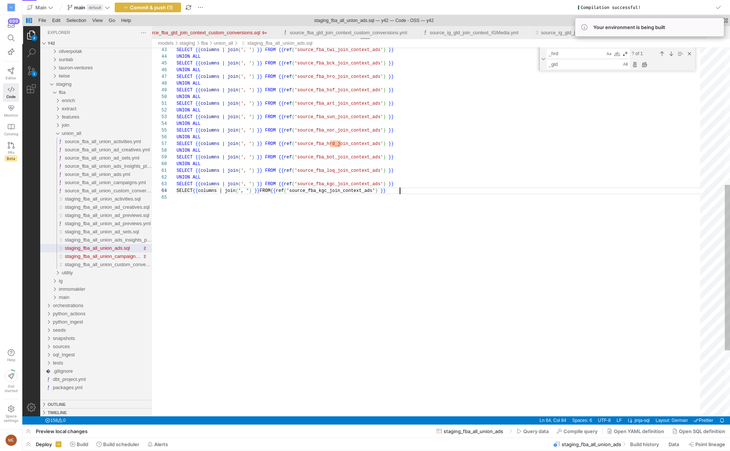
scroll to position [20, 223]
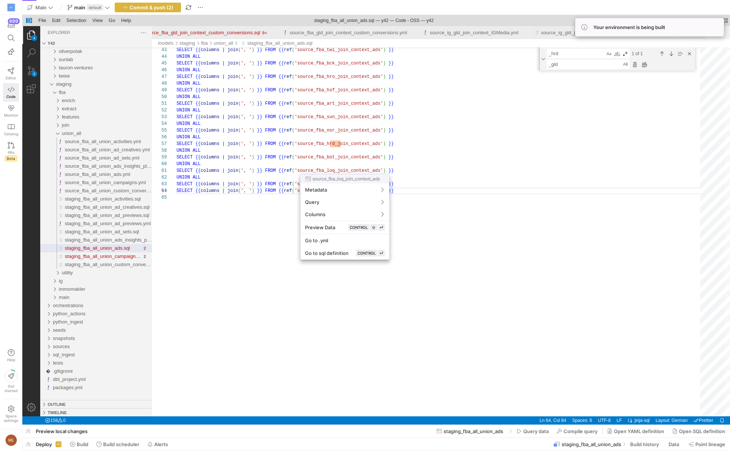
click at [408, 174] on div at bounding box center [365, 225] width 730 height 451
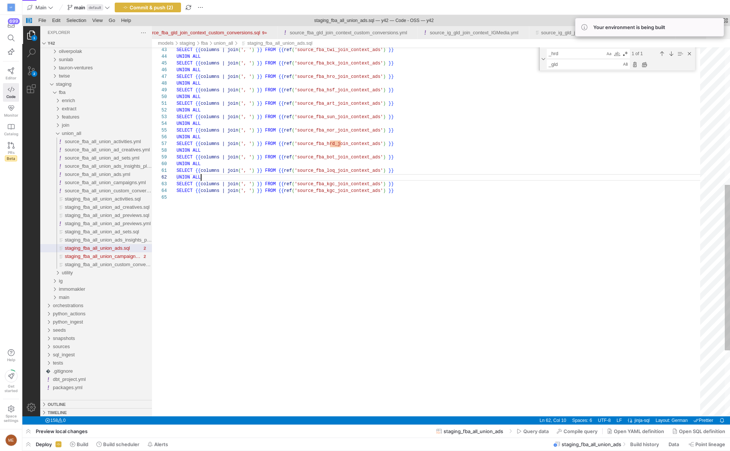
scroll to position [0, 223]
drag, startPoint x: 430, startPoint y: 189, endPoint x: 408, endPoint y: 170, distance: 29.3
click at [405, 184] on div "SELECT {{ columns | join ( ', ' ) }} FROM {{ ref ( 'source_fba_twi_join_context…" at bounding box center [441, 152] width 529 height 821
paste textarea "UNION ALL"
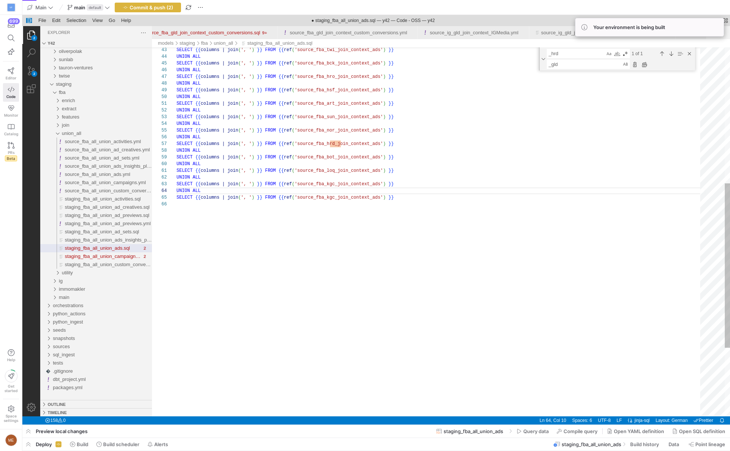
click at [335, 198] on div "SELECT {{ columns | join ( ', ' ) }} FROM {{ ref ( 'source_fba_twi_join_context…" at bounding box center [441, 156] width 529 height 828
type textarea "SELECT {{ columns | join(', ') }} FROM {{ ref('source_fba_loq_join_context_ads'…"
click at [331, 252] on div "SELECT {{ columns | join ( ', ' ) }} FROM {{ ref ( 'source_fba_twi_join_context…" at bounding box center [441, 156] width 529 height 828
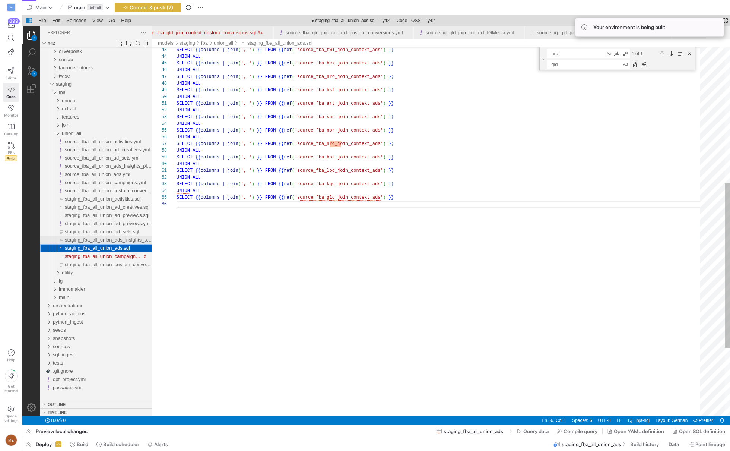
click at [133, 241] on span "staging_fba_all_union_ads_insights_platform_and_device.sql" at bounding box center [131, 240] width 132 height 6
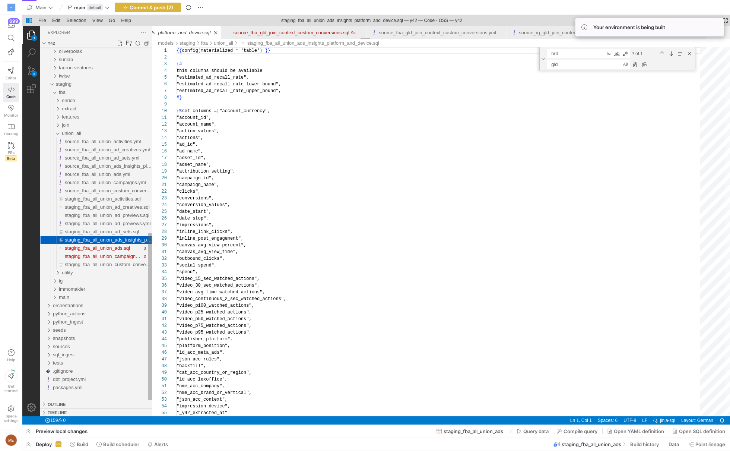
scroll to position [67, 0]
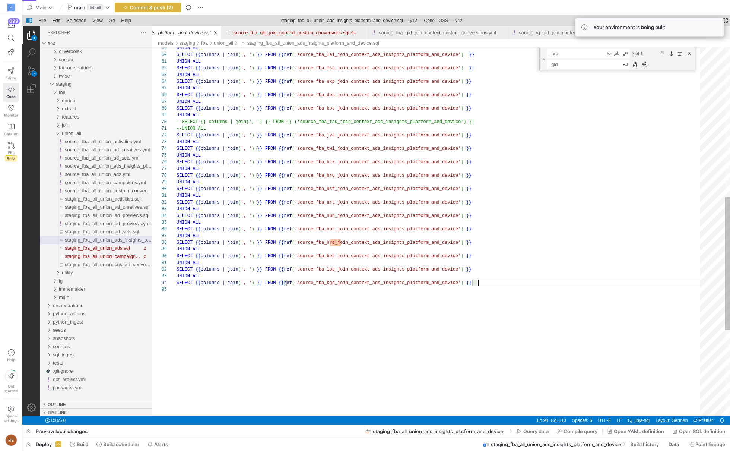
scroll to position [13, 24]
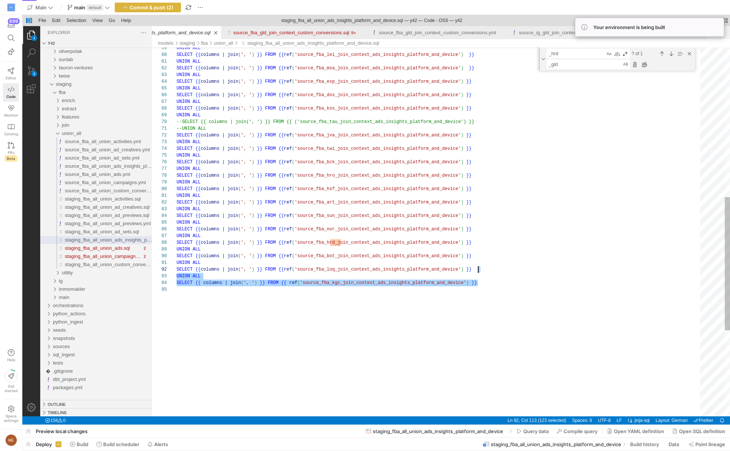
drag, startPoint x: 484, startPoint y: 281, endPoint x: 486, endPoint y: 269, distance: 12.1
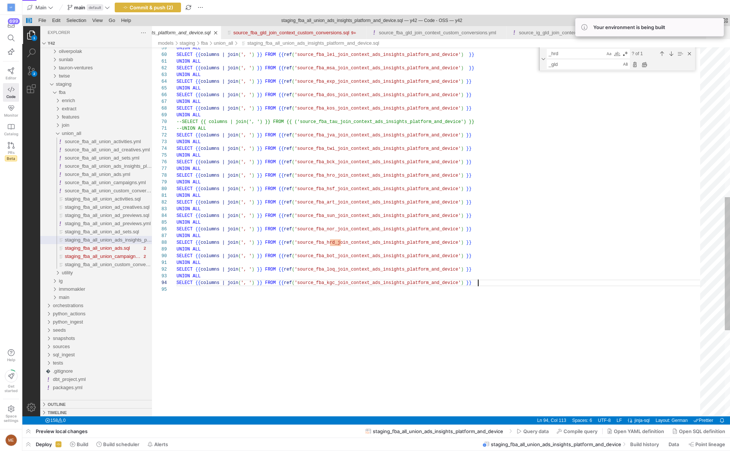
scroll to position [20, 301]
paste textarea "UNION ALL SELECT {{ columns | join(', ') }} FROM {{ ref('source_fba_kgc_join_co…"
click at [338, 298] on div "SELECT {{ columns | join ( ', ' ) }} FROM {{ ref ( 'source_fba_kgc_join_context…" at bounding box center [441, 151] width 529 height 1036
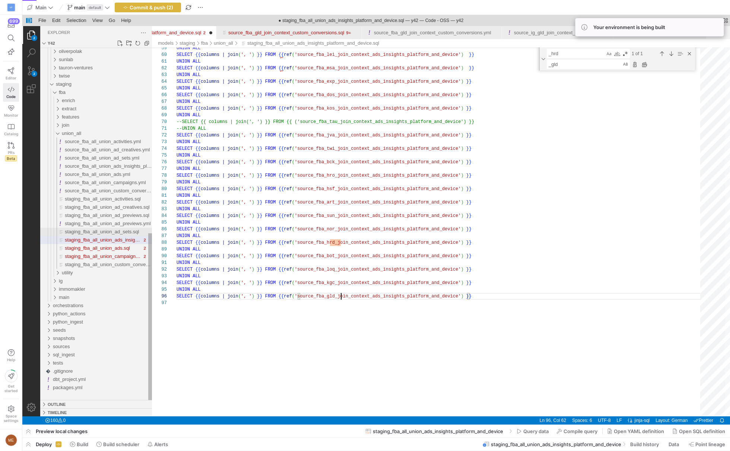
type textarea "UNION ALL SELECT {{ columns | join(', ') }} FROM {{ ref('source_fba_loq_join_co…"
click at [92, 234] on span "staging_fba_all_union_ad_sets.sql" at bounding box center [102, 232] width 75 height 6
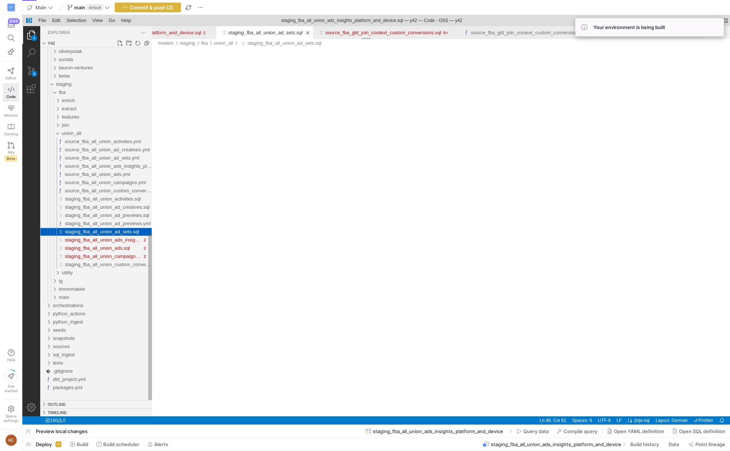
scroll to position [0, 12505]
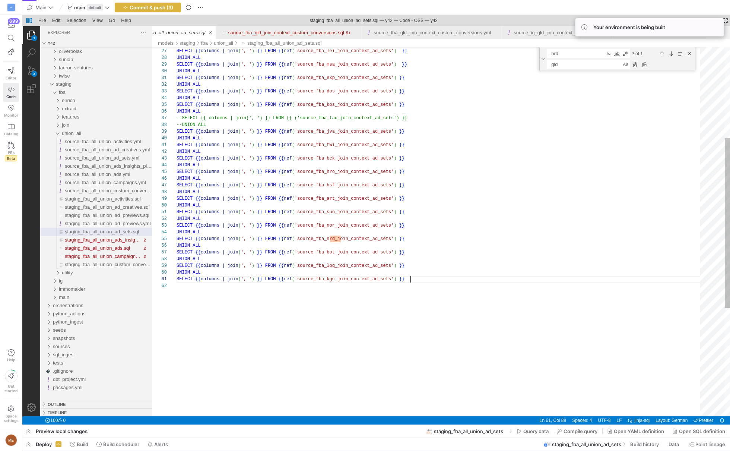
scroll to position [53, 234]
drag, startPoint x: 422, startPoint y: 278, endPoint x: 422, endPoint y: 269, distance: 9.7
click at [419, 283] on div "UNION ALL SELECT {{ columns | join ( ', ' ) }} FROM {{ ref ( 'source_fba_lei_jo…" at bounding box center [441, 250] width 529 height 801
click at [419, 280] on div "UNION ALL SELECT {{ columns | join ( ', ' ) }} FROM {{ ref ( 'source_fba_lei_jo…" at bounding box center [441, 250] width 529 height 801
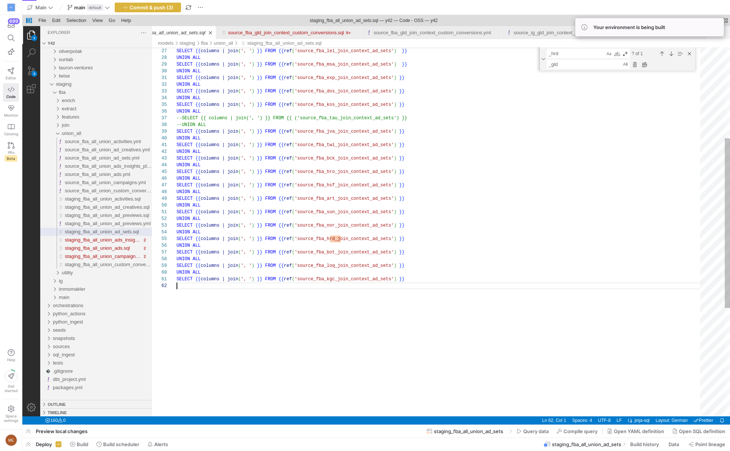
scroll to position [0, 234]
paste textarea "UNION ALL SELECT {{ columns | join(', ') }} FROM {{ ref('source_fba_kgc_join_co…"
click at [340, 293] on div "UNION ALL SELECT {{ columns | join ( ', ' ) }} FROM {{ ref ( 'source_fba_lei_jo…" at bounding box center [441, 257] width 529 height 815
type textarea "SELECT {{ columns | join(', ') }} FROM {{ ref('source_fba_kgc_join_context_ad_s…"
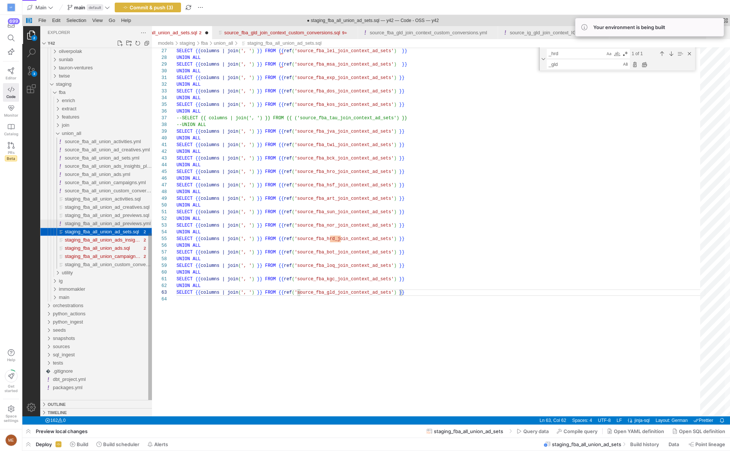
click at [125, 223] on span "staging_fba_all_union_ad_previews.yml" at bounding box center [108, 224] width 86 height 6
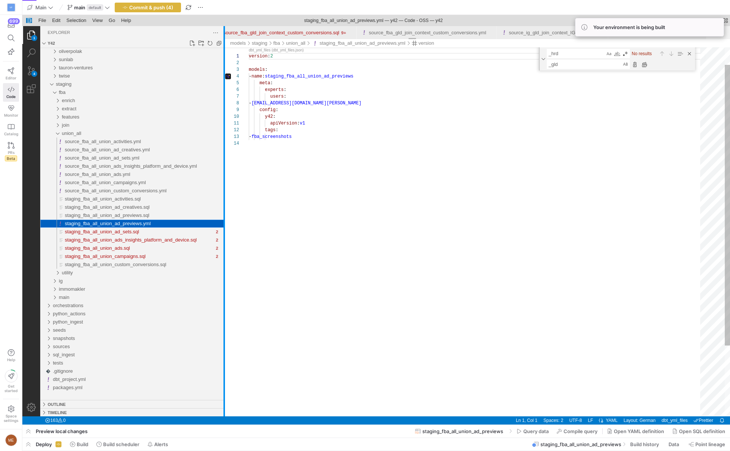
click at [225, 205] on div at bounding box center [224, 221] width 1 height 390
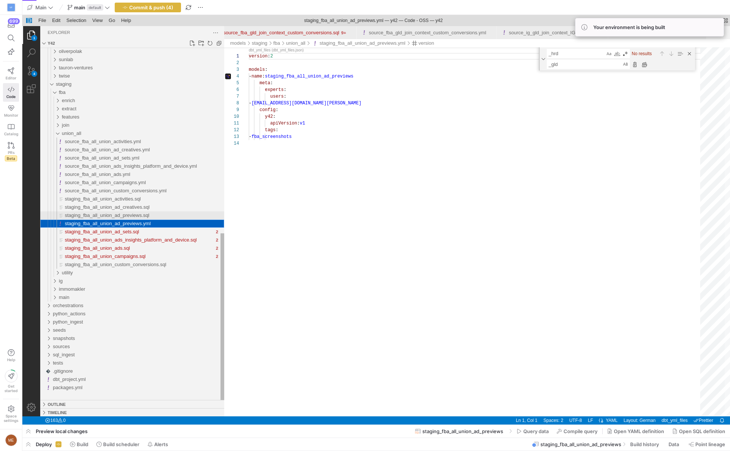
click at [145, 215] on span "staging_fba_all_union_ad_previews.sql" at bounding box center [107, 215] width 85 height 6
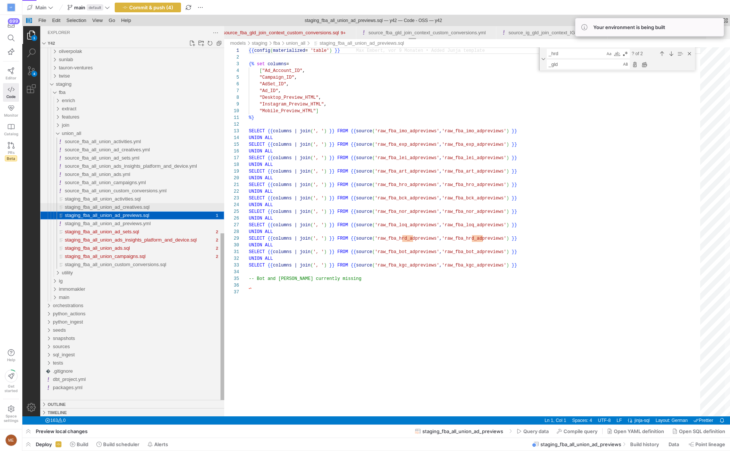
click at [148, 205] on span "staging_fba_all_union_ad_creatives.sql" at bounding box center [107, 207] width 85 height 6
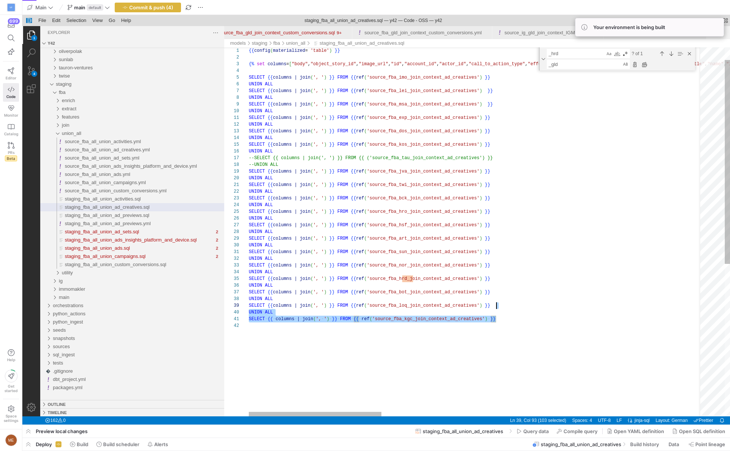
drag, startPoint x: 507, startPoint y: 322, endPoint x: 507, endPoint y: 306, distance: 15.3
paste textarea "UNION ALL SELECT {{ columns | join(', ') }} FROM {{ ref('source_fba_kgc_join_co…"
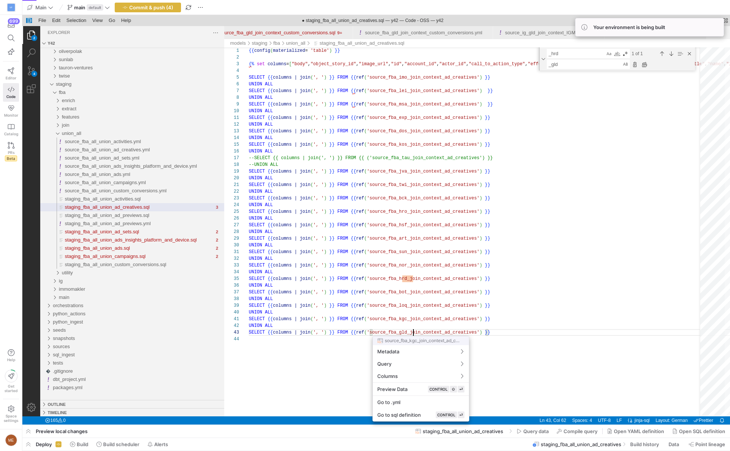
type textarea "SELECT {{ columns | join(', ') }} FROM {{ ref('source_fba_kgc_join_context_ad_c…"
click at [121, 201] on div at bounding box center [365, 225] width 730 height 451
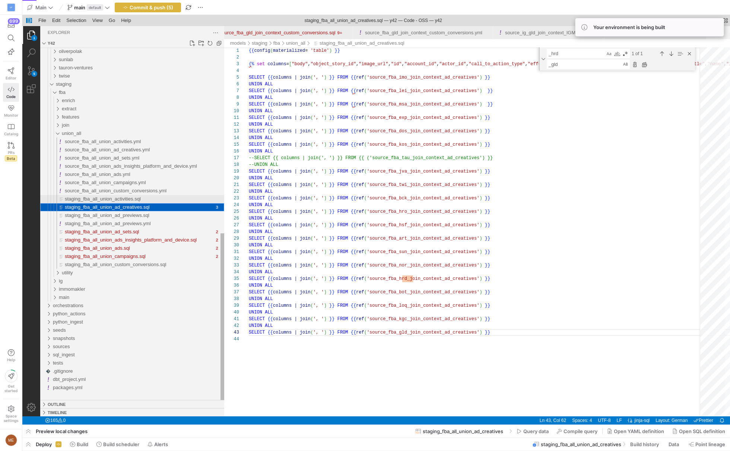
click at [129, 199] on span "staging_fba_all_union_activities.sql" at bounding box center [103, 199] width 76 height 6
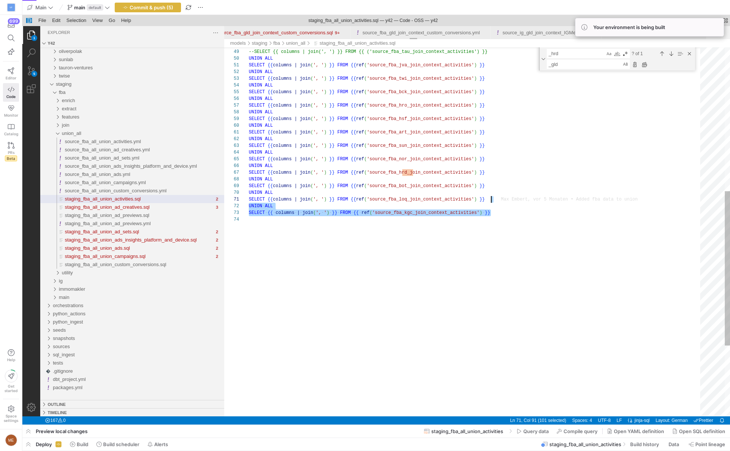
drag, startPoint x: 503, startPoint y: 212, endPoint x: 504, endPoint y: 201, distance: 11.3
click at [501, 217] on div "--UNION ALL --SELECT {{ columns | join(', ') }} FROM {{ ('sour ce_fba_tau_join_…" at bounding box center [477, 144] width 457 height 882
click at [504, 209] on div "--UNION ALL --SELECT {{ columns | join(', ') }} FROM {{ ('sour ce_fba_tau_join_…" at bounding box center [477, 144] width 457 height 882
paste textarea "UNION ALL SELECT {{ columns | join(', ') }} FROM {{ ref('source_fba_kgc_join_co…"
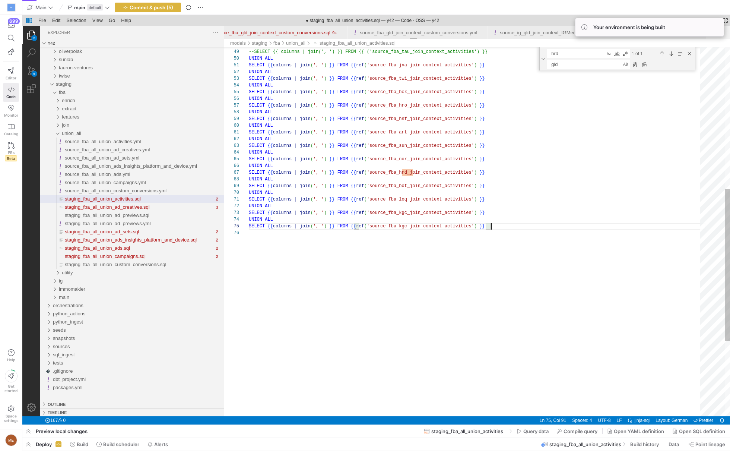
click at [407, 227] on div "--UNION ALL --SELECT {{ columns | join(', ') }} FROM {{ ('sour ce_fba_tau_join_…" at bounding box center [477, 150] width 457 height 895
type textarea "SELECT {{ columns | join(', ') }} FROM {{ ref('source_fba_loq_join_context_acti…"
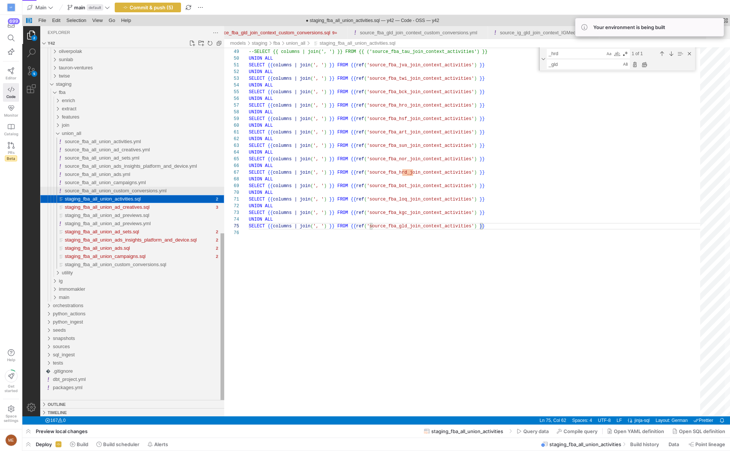
click at [88, 190] on span "source_fba_all_union_custom_conversions.yml" at bounding box center [116, 191] width 102 height 6
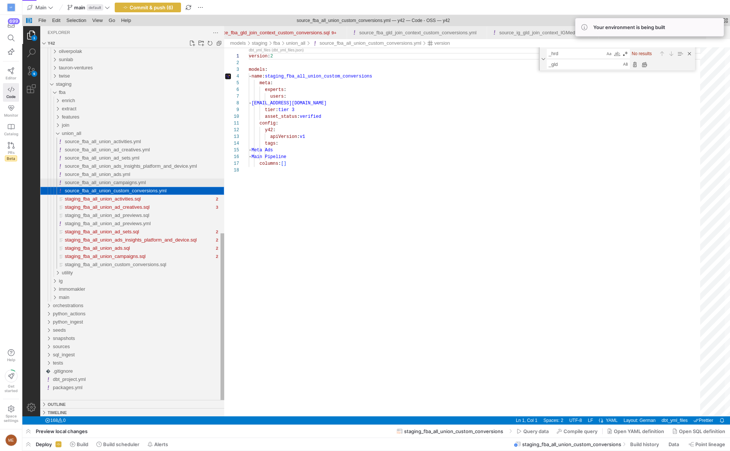
click at [152, 183] on div "source_fba_all_union_campaigns.yml" at bounding box center [145, 183] width 160 height 8
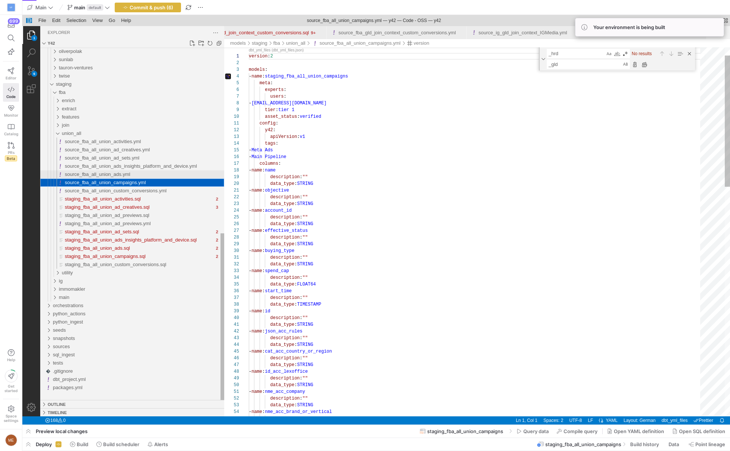
click at [158, 174] on div "source_fba_all_union_ads.yml" at bounding box center [145, 174] width 160 height 8
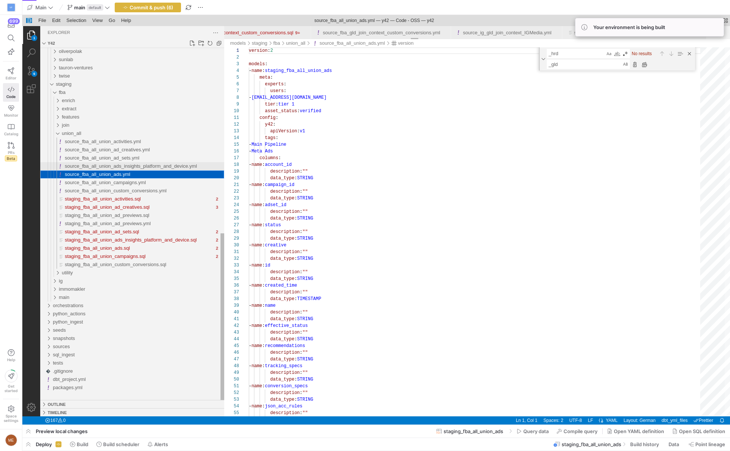
click at [163, 162] on div "source_fba_all_union_ads_insights_platform_and_device.yml" at bounding box center [145, 166] width 160 height 8
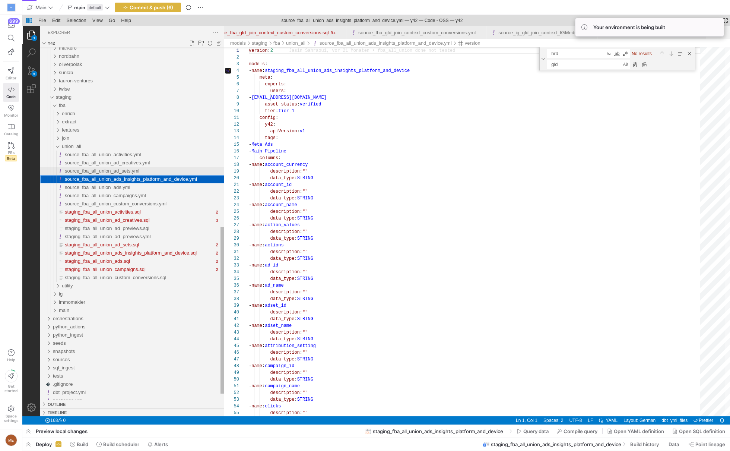
click at [160, 171] on div "source_fba_all_union_ad_sets.yml" at bounding box center [145, 171] width 160 height 8
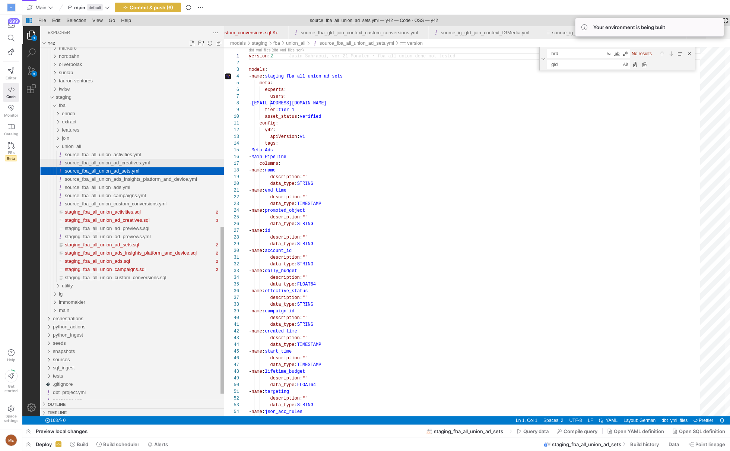
click at [165, 165] on div "source_fba_all_union_ad_creatives.yml" at bounding box center [145, 163] width 160 height 8
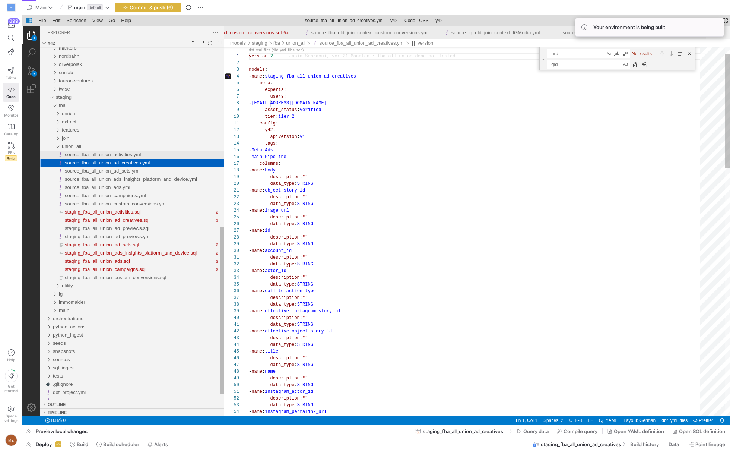
click at [177, 151] on div "source_fba_all_union_activities.yml" at bounding box center [145, 155] width 160 height 8
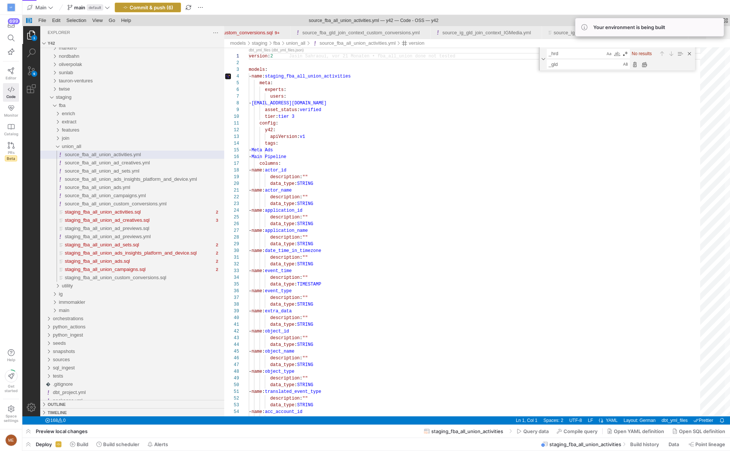
click at [171, 6] on span "Commit & push (6)" at bounding box center [152, 7] width 44 height 6
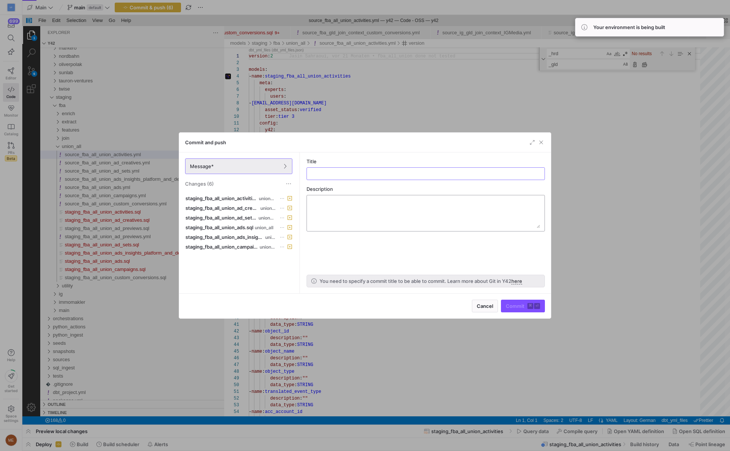
type input "U"
type input "Added GLD to FBA Union All"
click at [514, 304] on span "Commit ⌘ ⏎" at bounding box center [523, 306] width 34 height 6
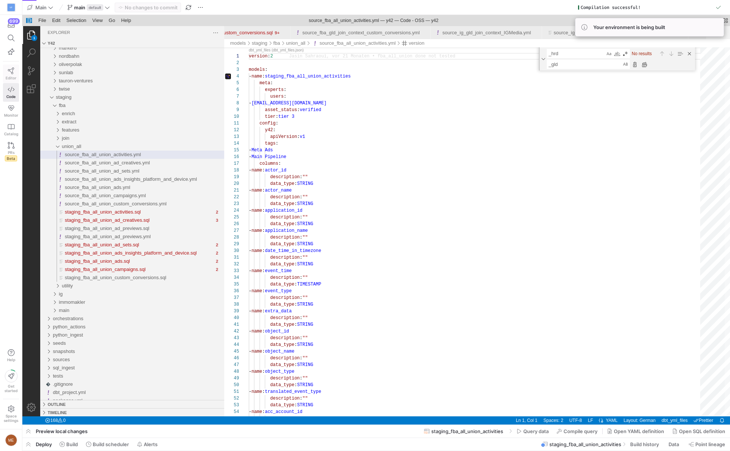
click at [13, 69] on icon at bounding box center [11, 70] width 7 height 7
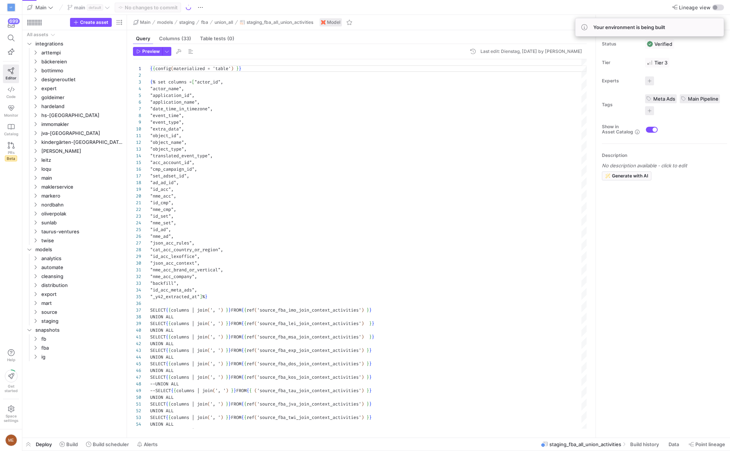
scroll to position [67, 0]
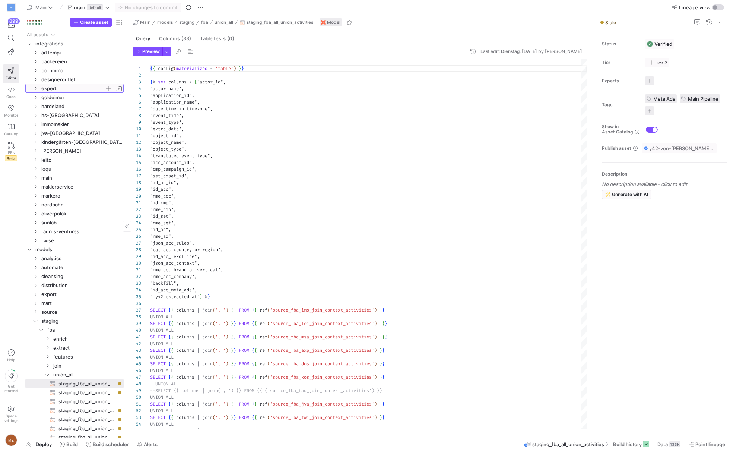
click at [50, 88] on span "expert" at bounding box center [72, 88] width 63 height 9
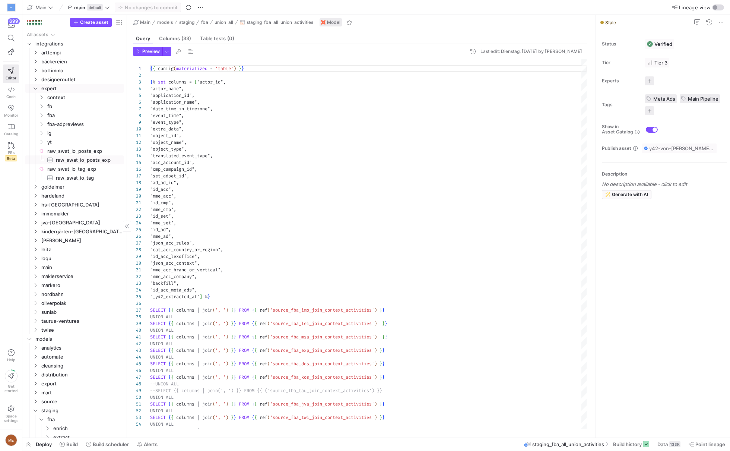
click at [70, 159] on span "raw_swat_io_posts_exp​​​​​​​​​" at bounding box center [85, 160] width 59 height 9
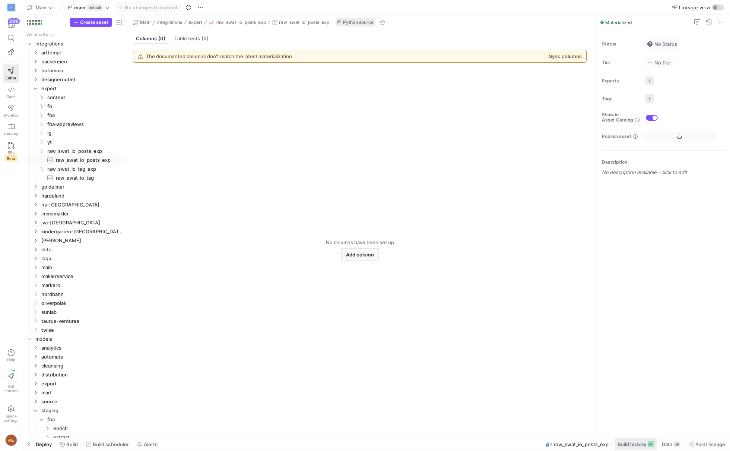
click at [643, 441] on button "Build history" at bounding box center [636, 444] width 43 height 13
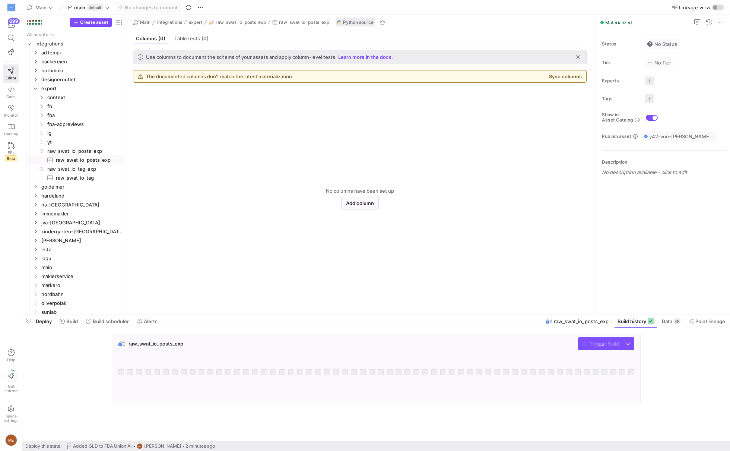
click at [675, 354] on div "raw_swat_io_posts_exp Trigger Build" at bounding box center [374, 371] width 705 height 74
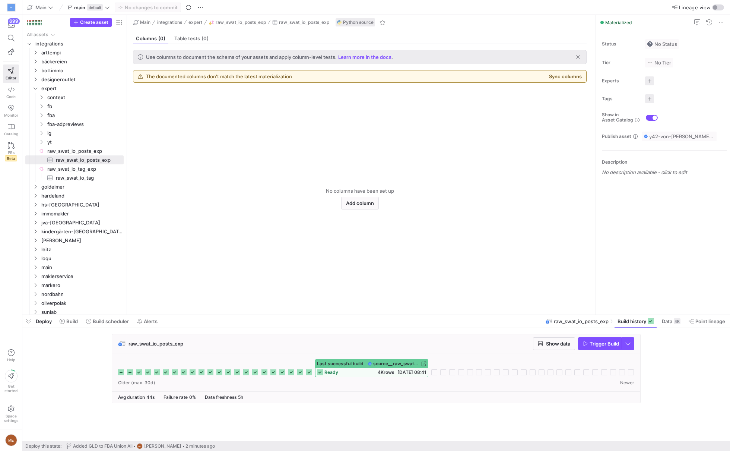
click at [602, 344] on span "Trigger Build" at bounding box center [604, 344] width 29 height 6
click at [663, 381] on div "raw_swat_io_posts_exp Show data Trigger Build Last successful build source__raw…" at bounding box center [374, 371] width 705 height 74
